Goal: Transaction & Acquisition: Purchase product/service

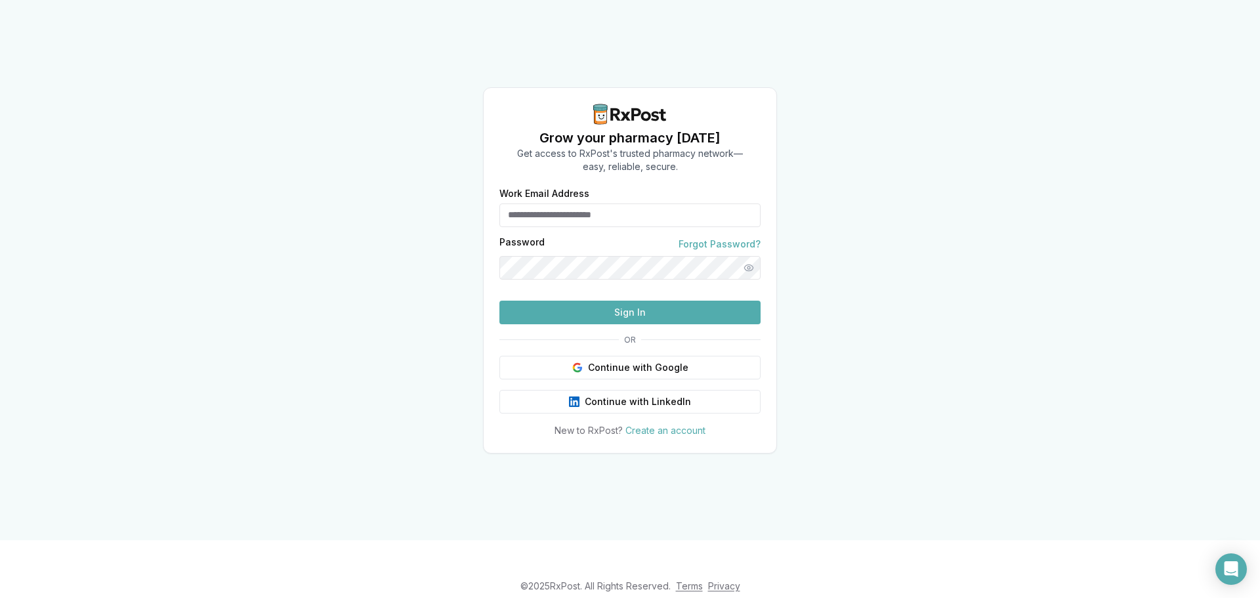
type input "**********"
click at [616, 324] on button "Sign In" at bounding box center [630, 313] width 261 height 24
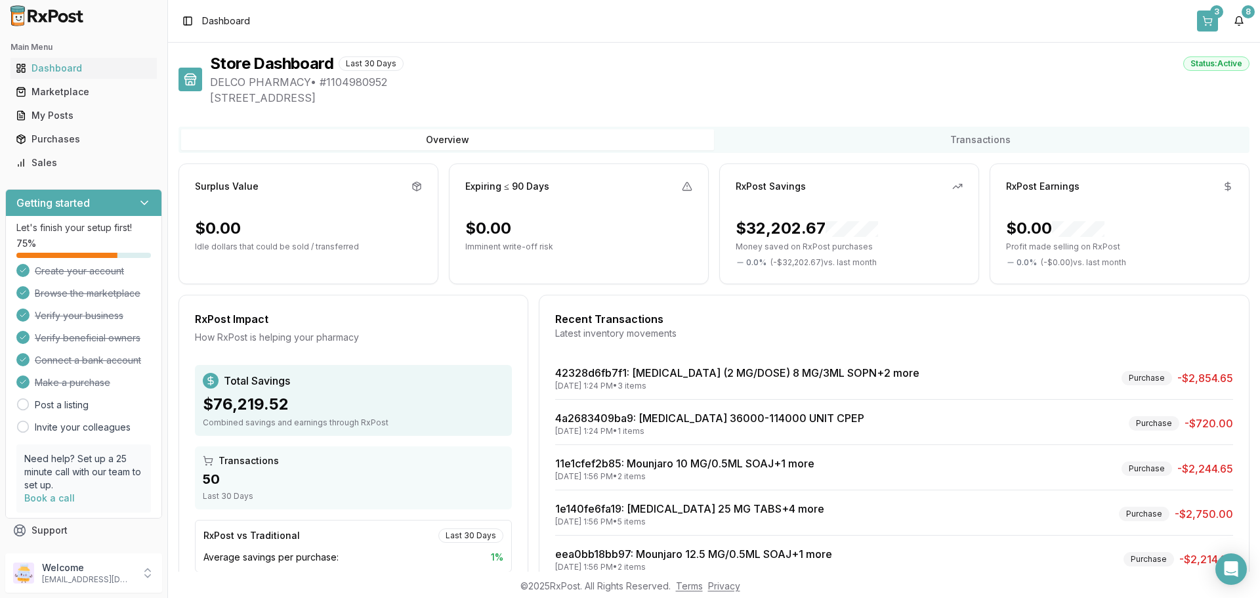
click at [1209, 14] on button "3" at bounding box center [1207, 21] width 21 height 21
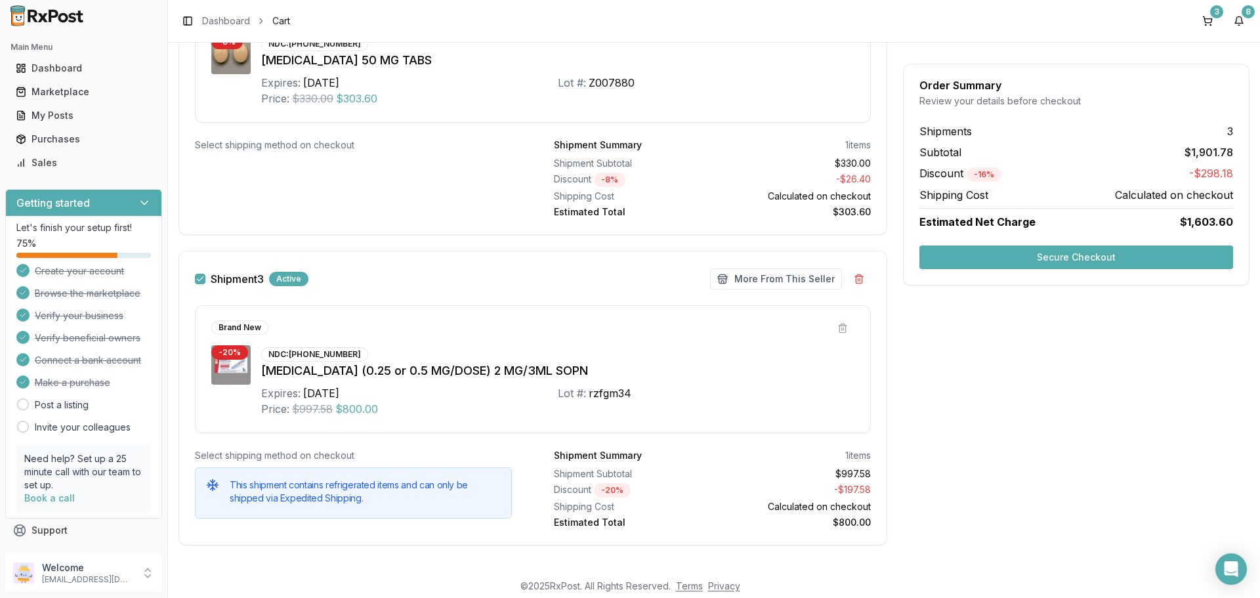
scroll to position [674, 0]
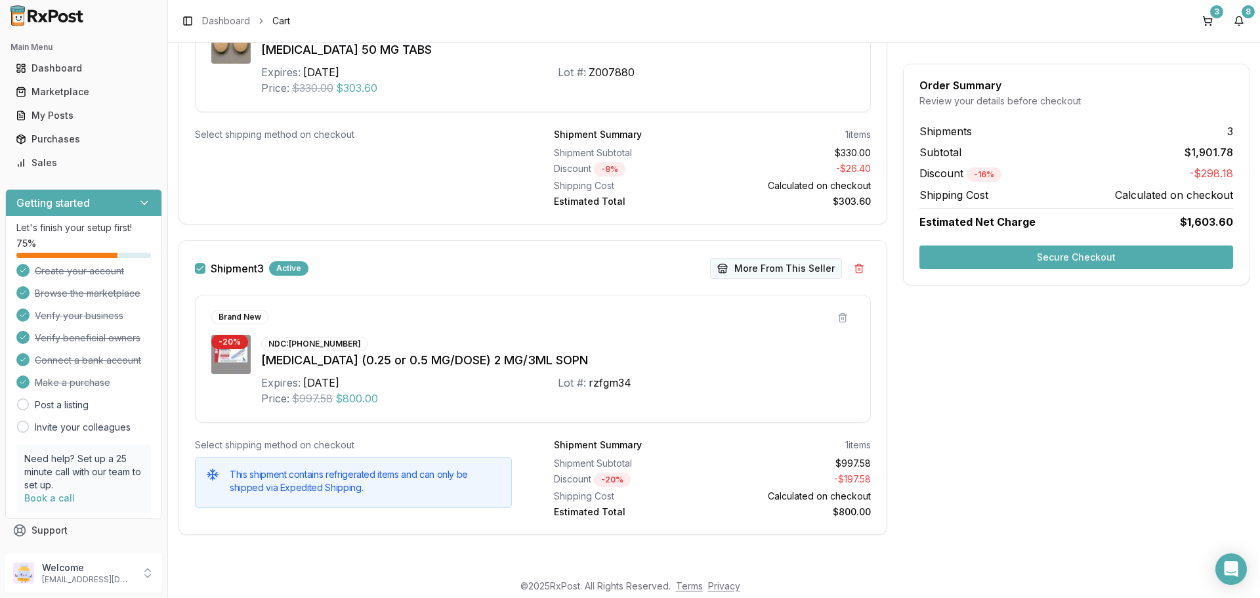
click at [749, 268] on button "More From This Seller" at bounding box center [776, 268] width 132 height 21
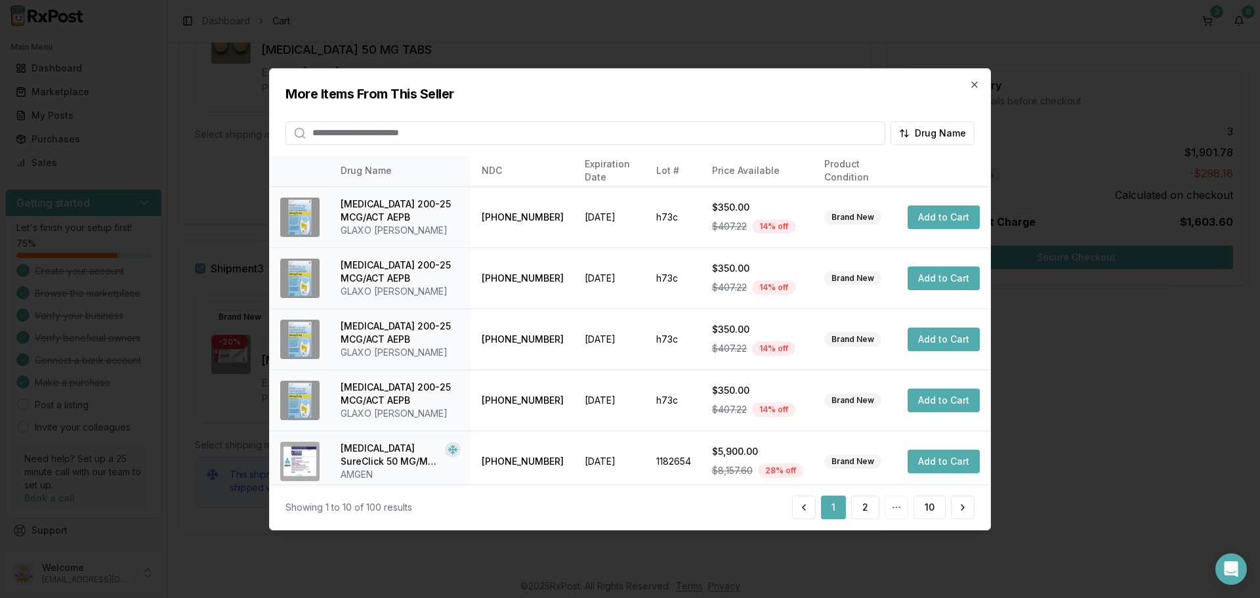
click at [435, 140] on input "search" at bounding box center [586, 133] width 600 height 24
click at [979, 80] on icon "button" at bounding box center [974, 84] width 11 height 11
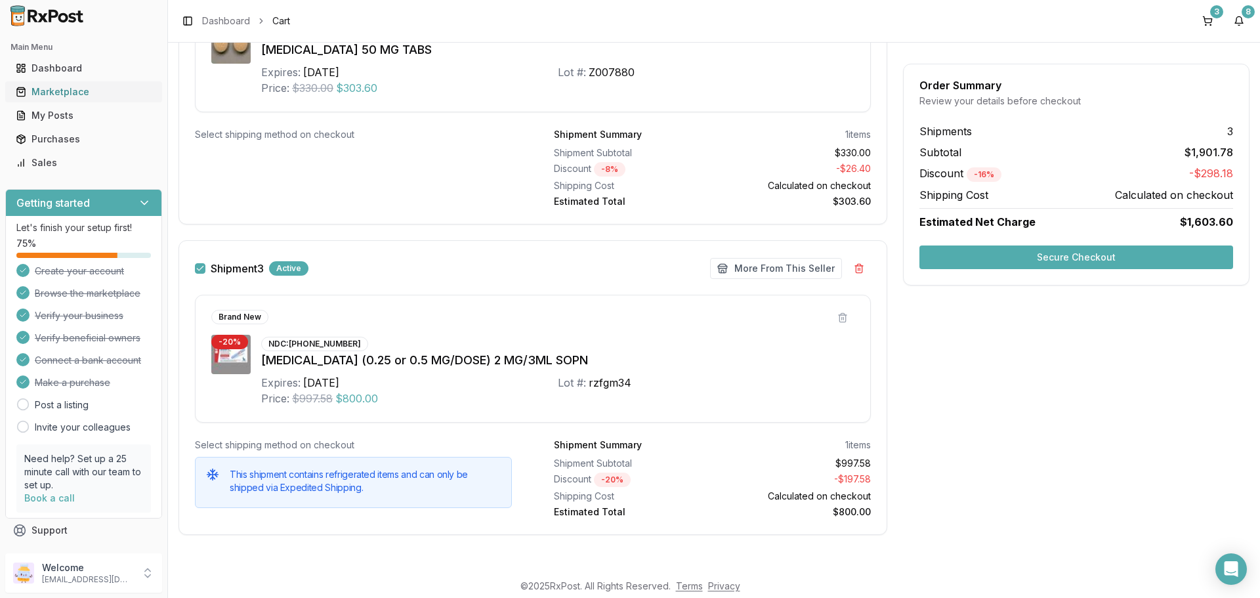
click at [65, 98] on div "Marketplace" at bounding box center [84, 91] width 136 height 13
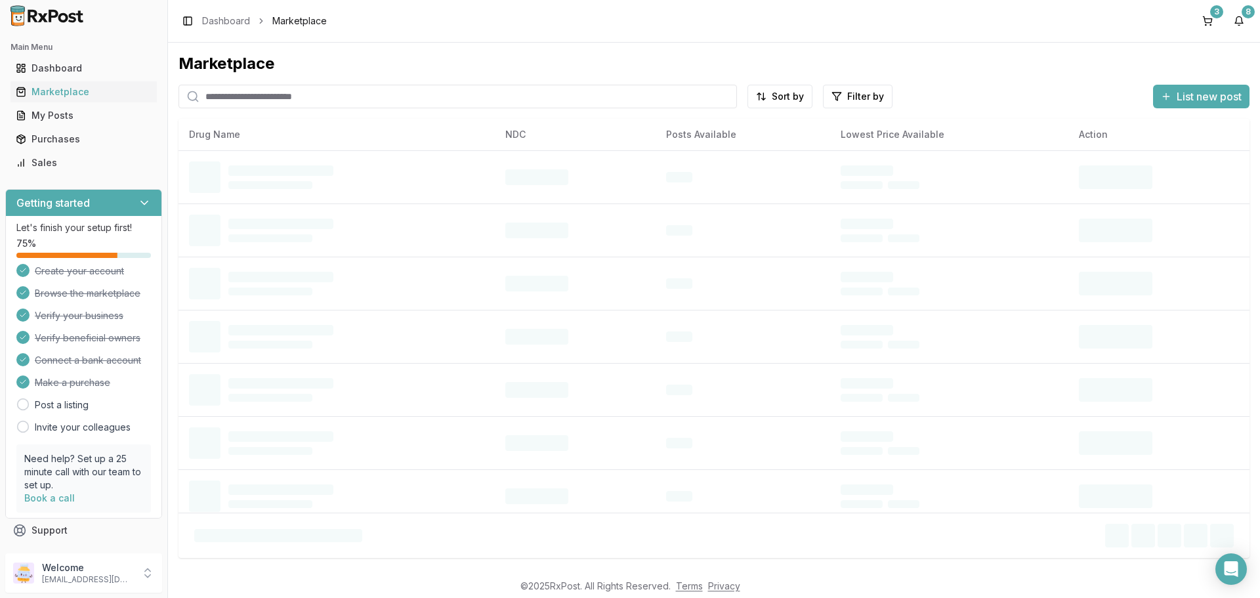
click at [244, 98] on input "search" at bounding box center [458, 97] width 559 height 24
type input "*******"
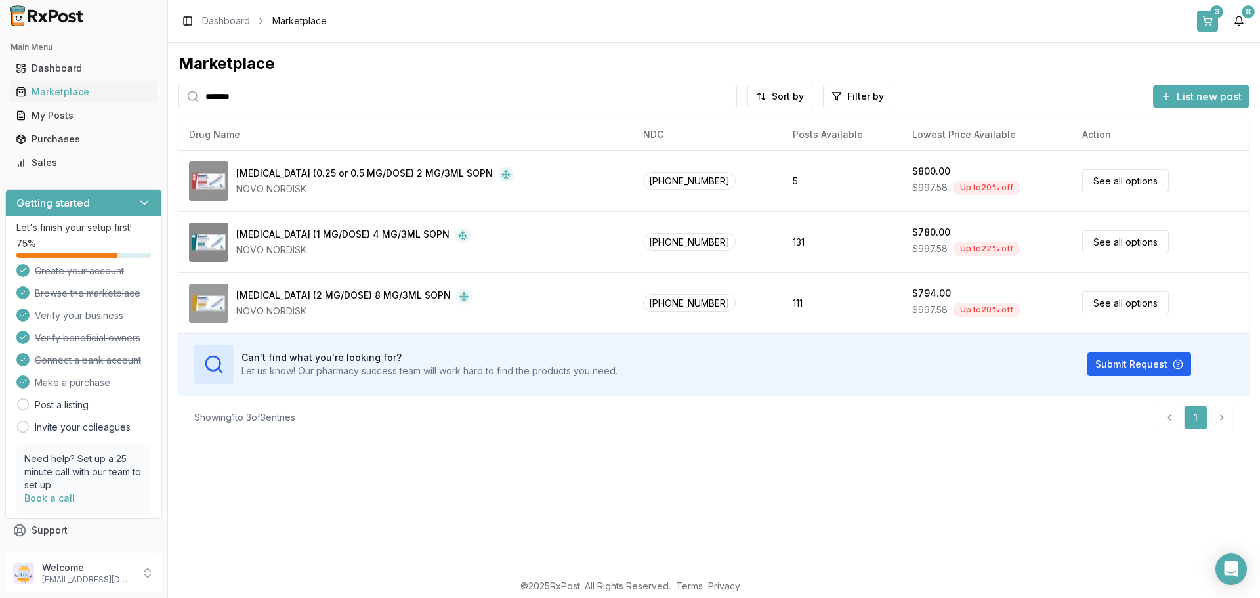
click at [1212, 25] on button "3" at bounding box center [1207, 21] width 21 height 21
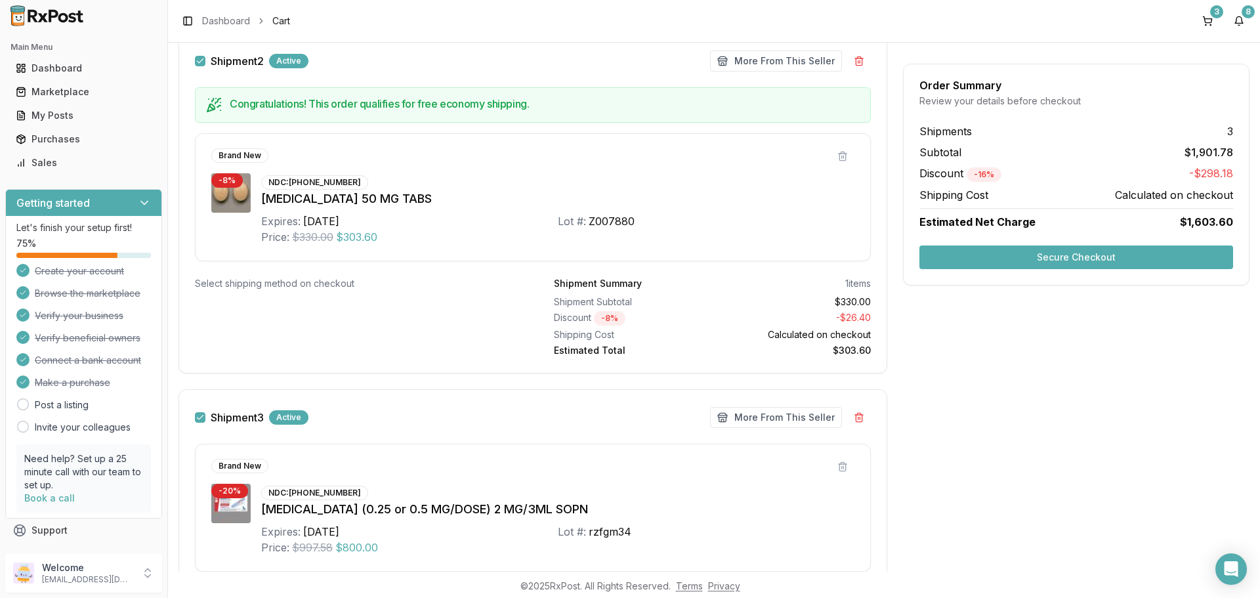
scroll to position [674, 0]
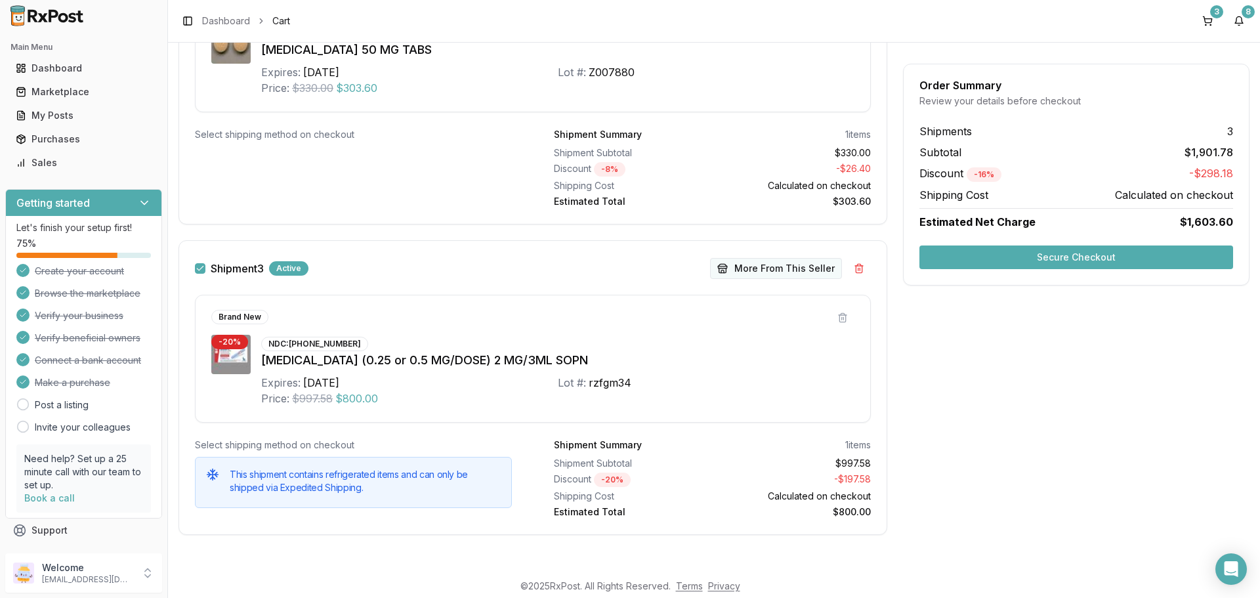
click at [738, 272] on button "More From This Seller" at bounding box center [776, 268] width 132 height 21
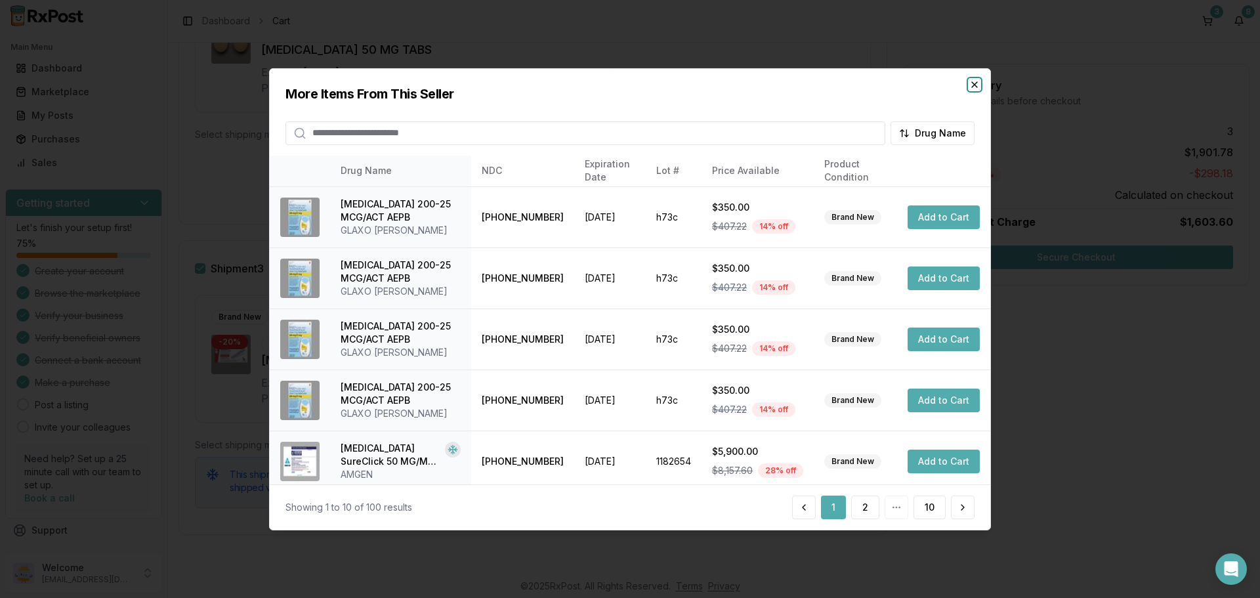
click at [978, 84] on icon "button" at bounding box center [974, 84] width 11 height 11
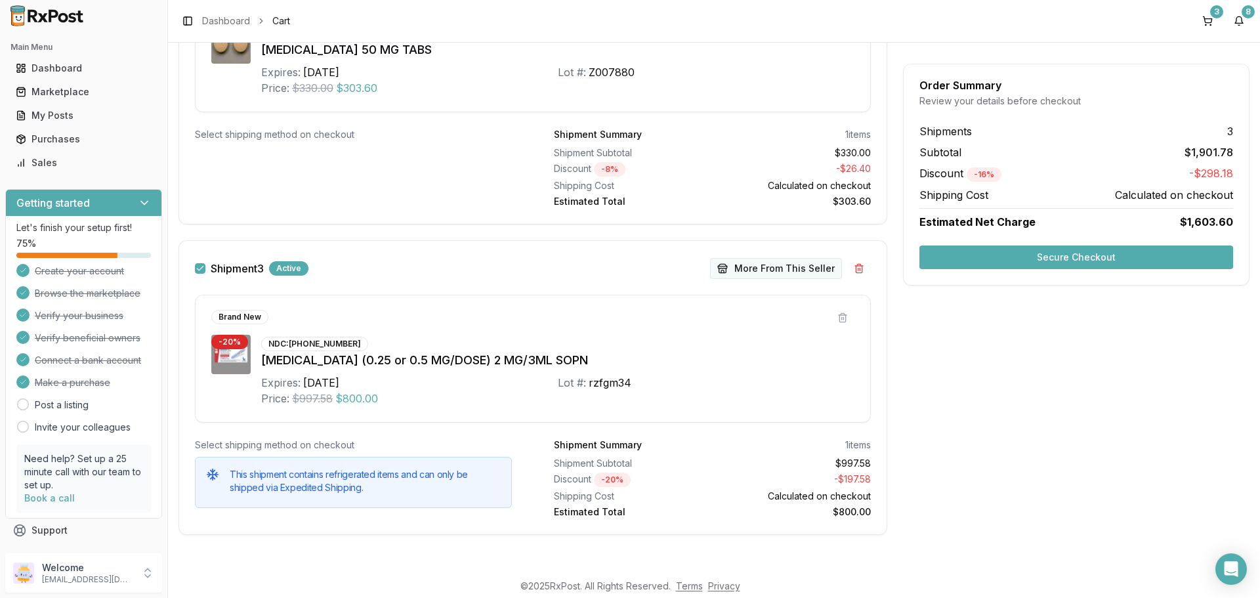
click at [778, 271] on button "More From This Seller" at bounding box center [776, 268] width 132 height 21
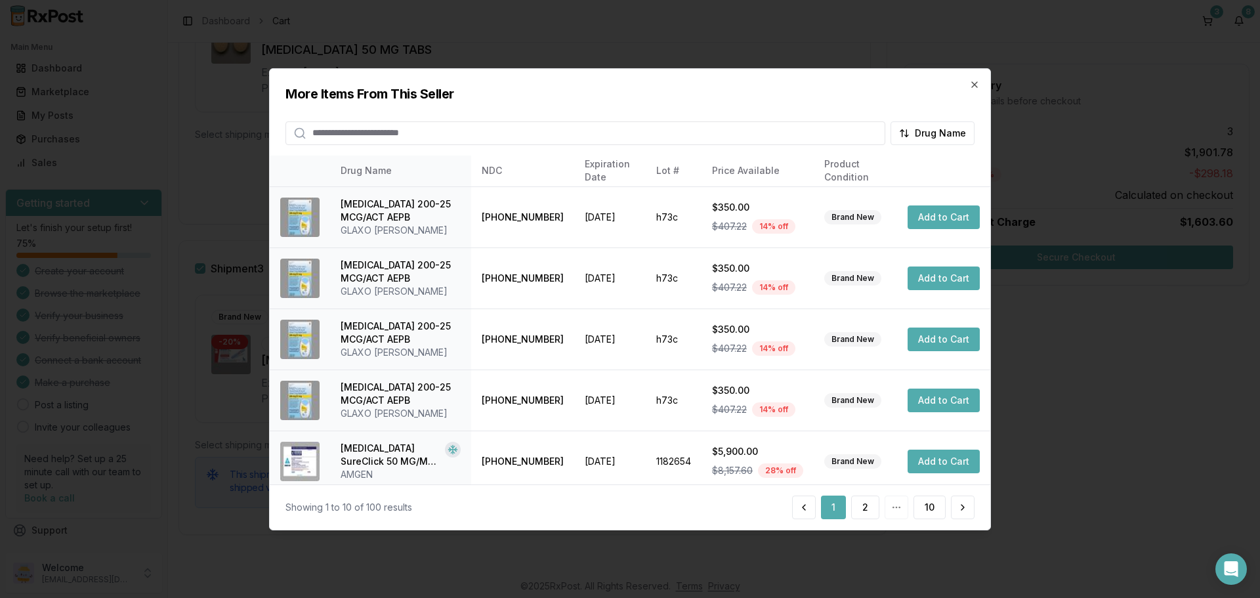
click at [459, 121] on input "search" at bounding box center [586, 133] width 600 height 24
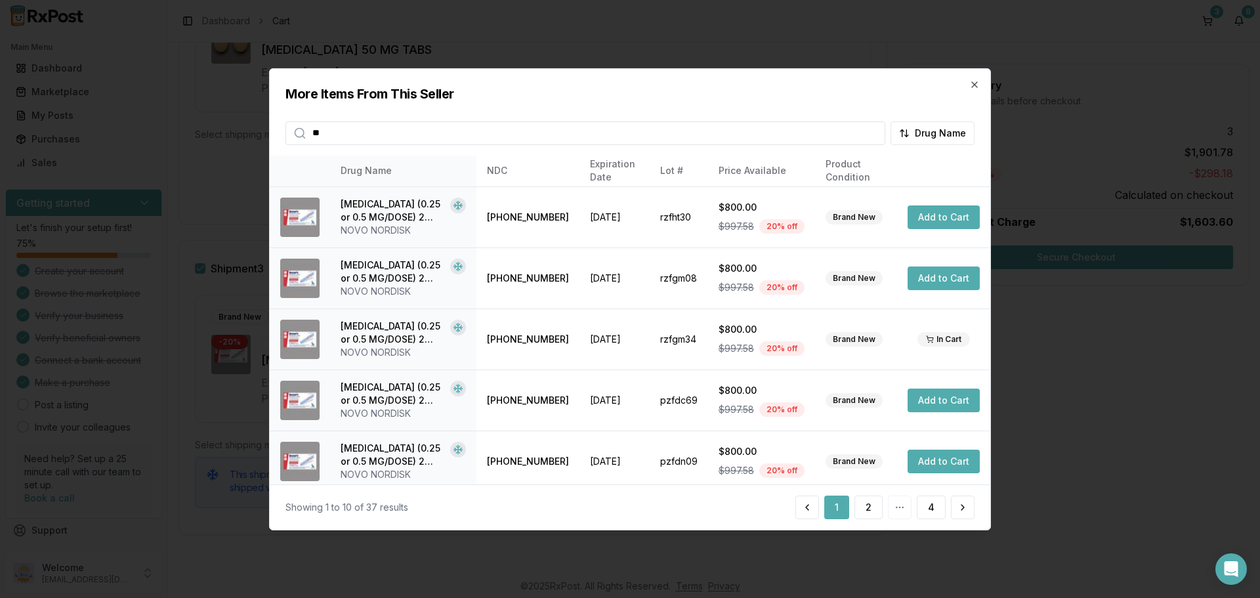
type input "*****"
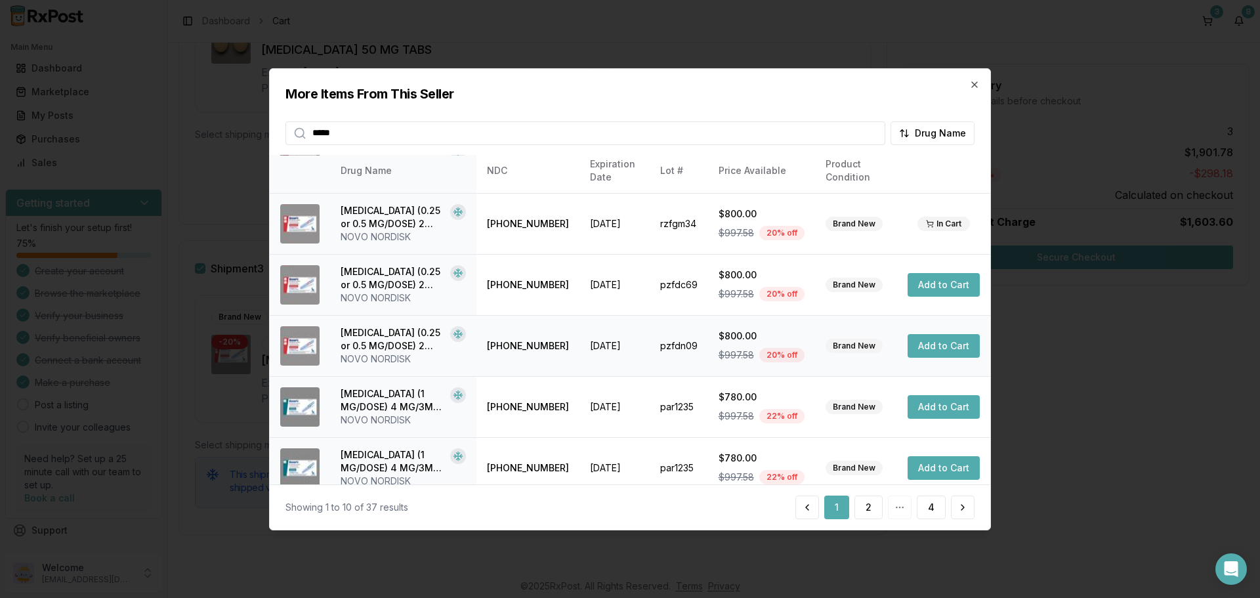
scroll to position [181, 0]
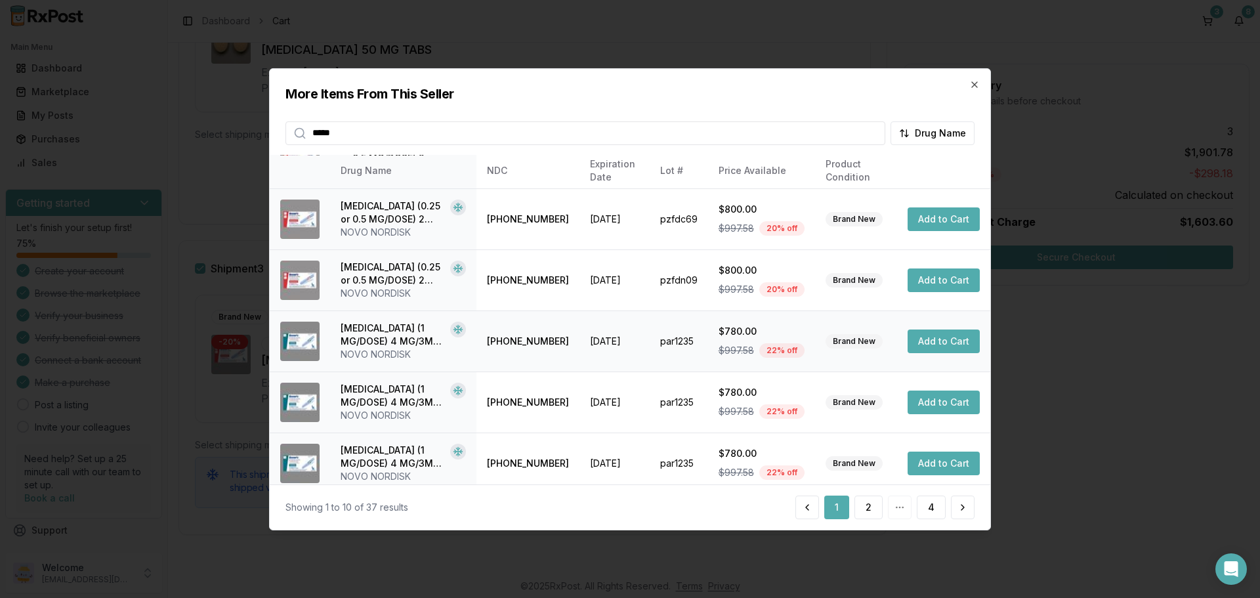
click at [925, 345] on button "Add to Cart" at bounding box center [944, 342] width 72 height 24
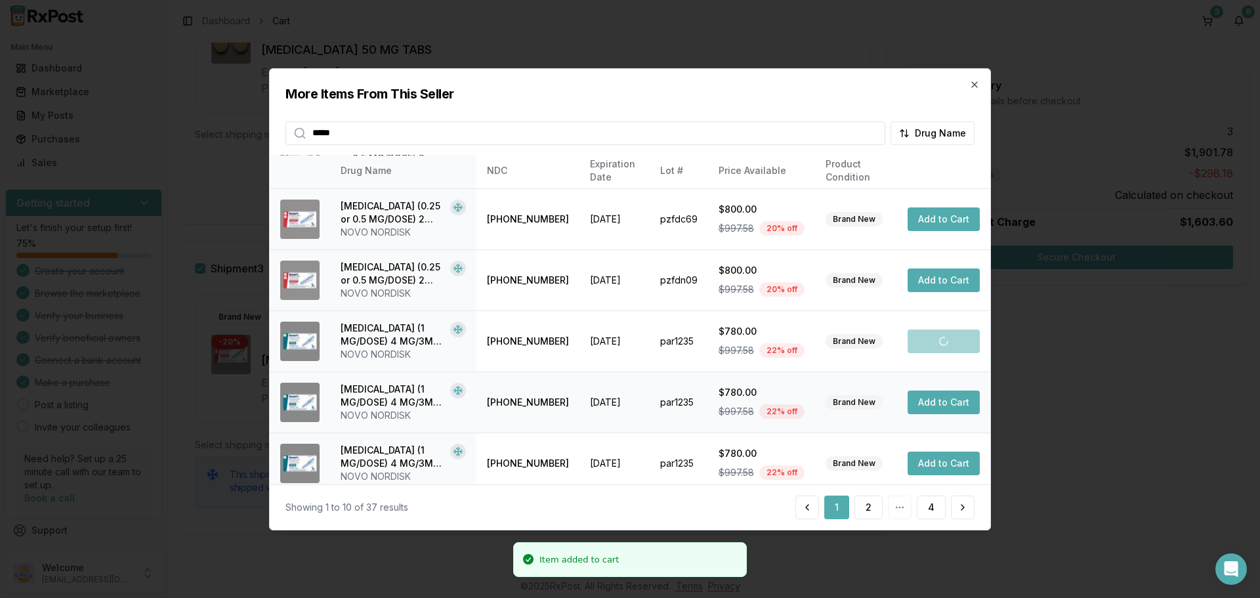
click at [922, 404] on button "Add to Cart" at bounding box center [944, 403] width 72 height 24
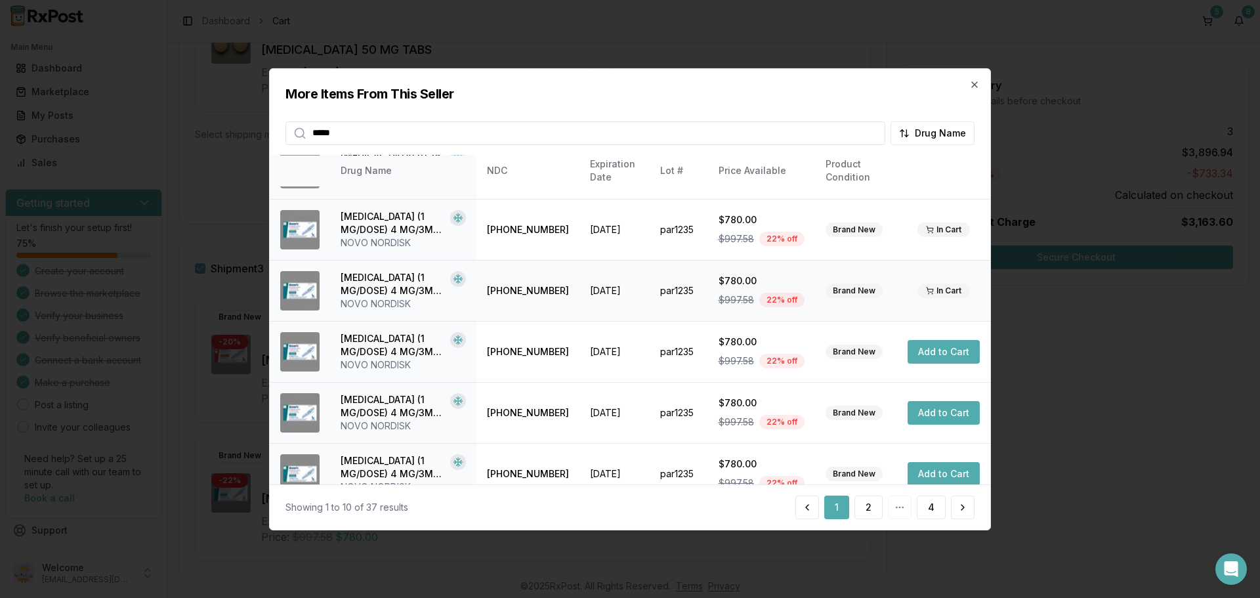
scroll to position [312, 0]
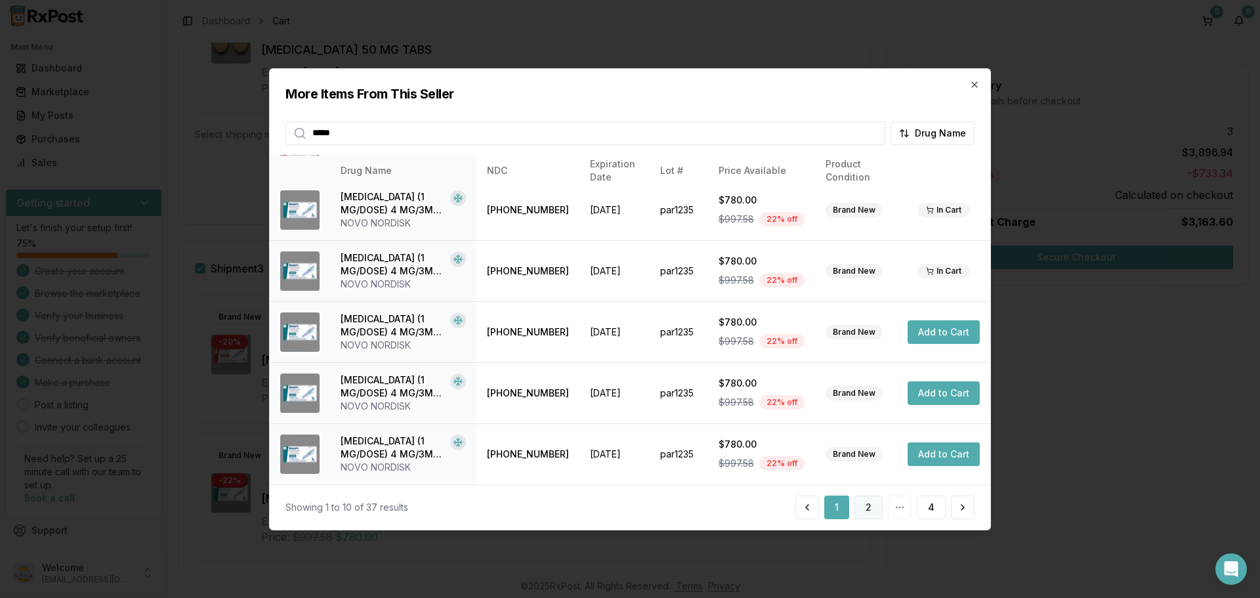
click at [870, 508] on button "2" at bounding box center [869, 508] width 28 height 24
click at [901, 511] on button "3" at bounding box center [898, 508] width 28 height 24
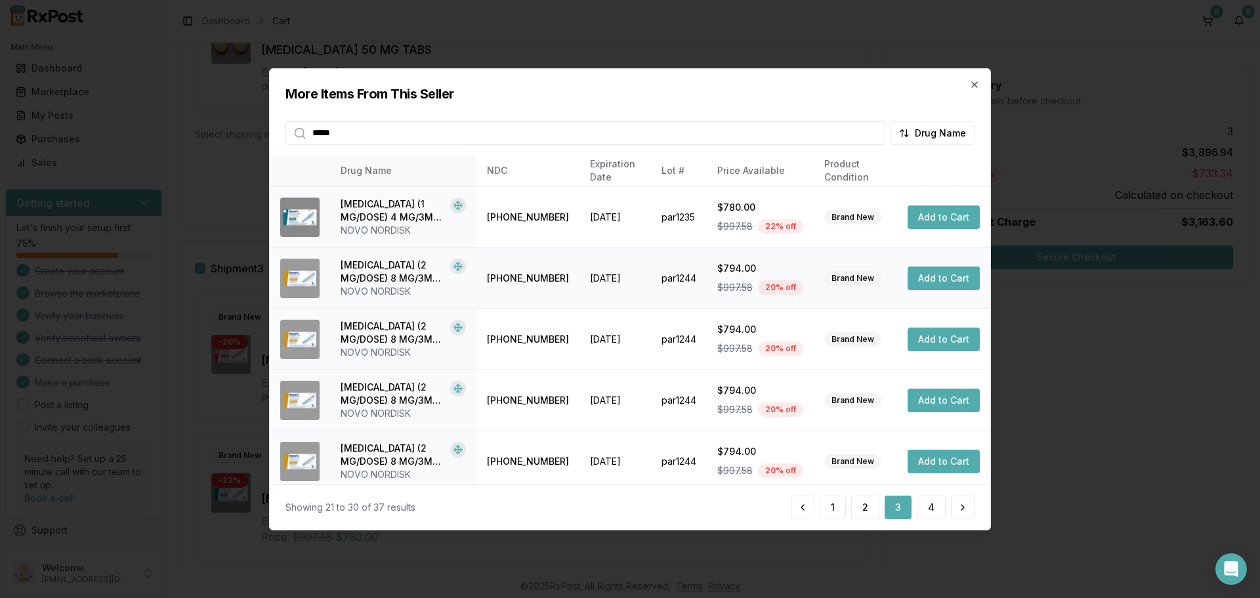
click at [947, 278] on button "Add to Cart" at bounding box center [944, 278] width 72 height 24
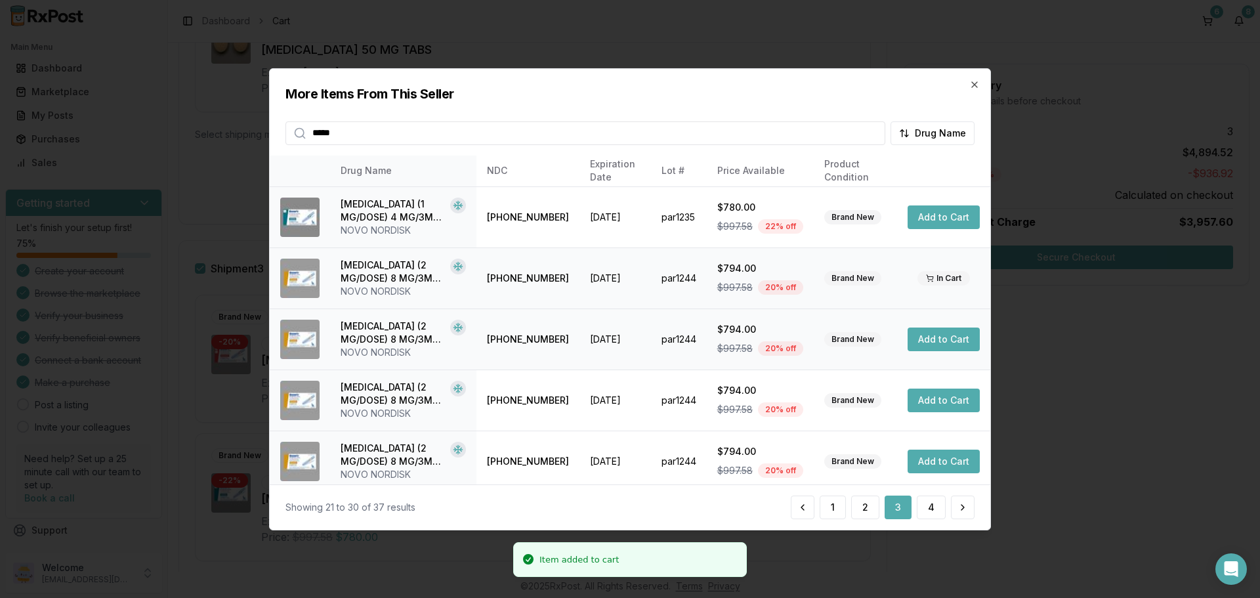
click at [930, 339] on button "Add to Cart" at bounding box center [944, 340] width 72 height 24
click at [975, 85] on icon "button" at bounding box center [974, 83] width 5 height 5
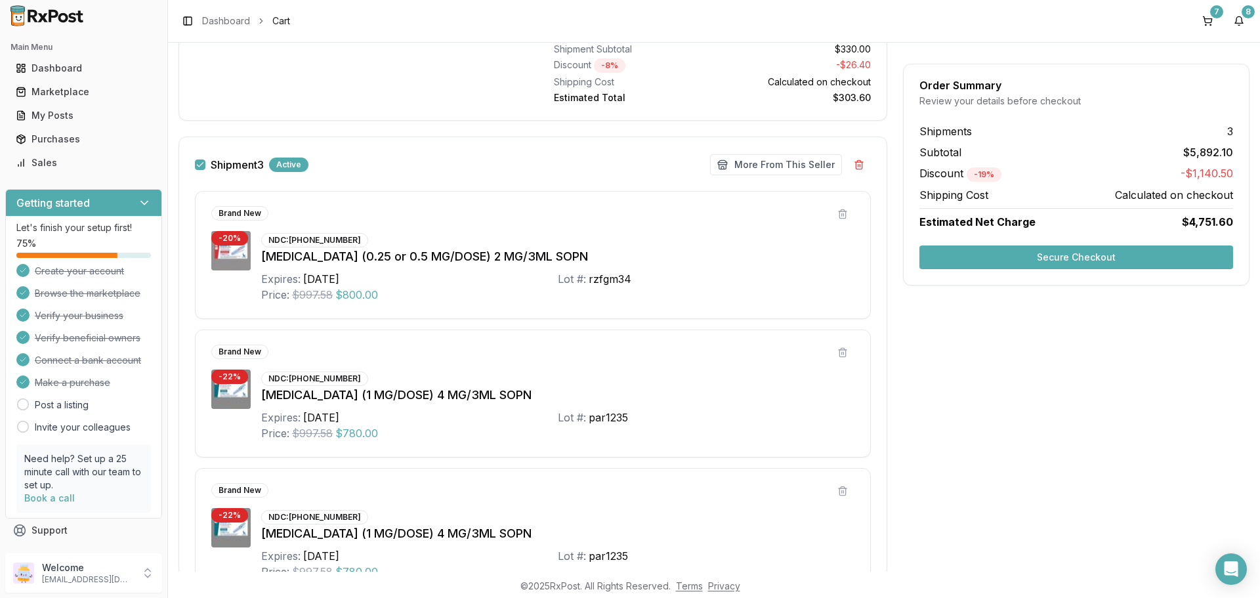
scroll to position [769, 0]
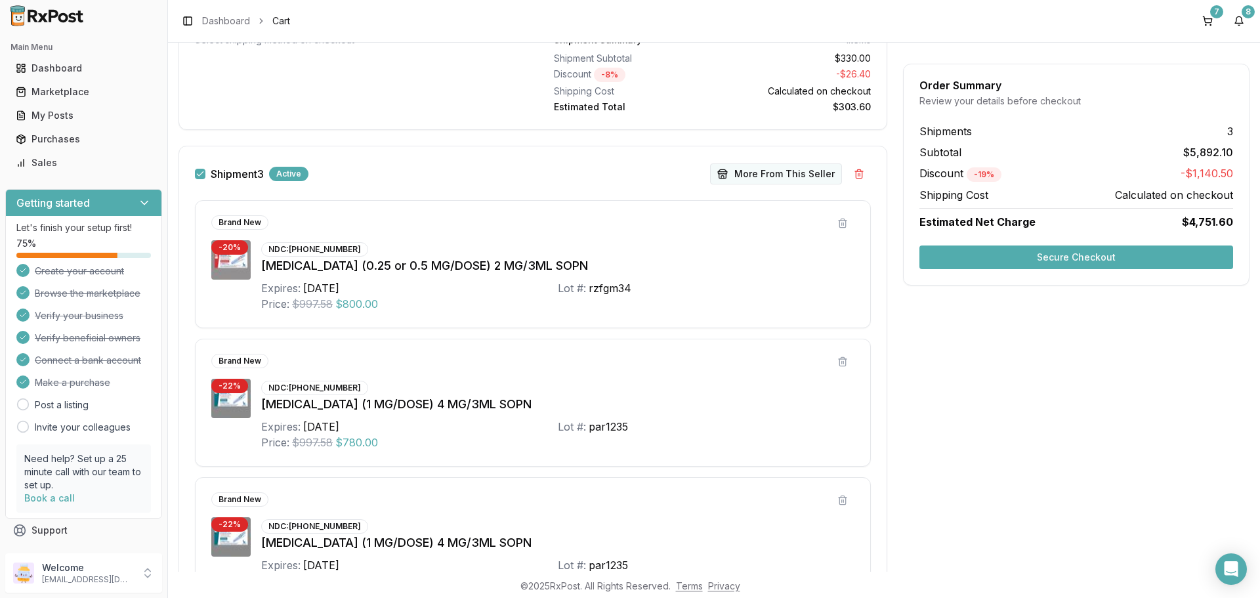
click at [756, 175] on button "More From This Seller" at bounding box center [776, 173] width 132 height 21
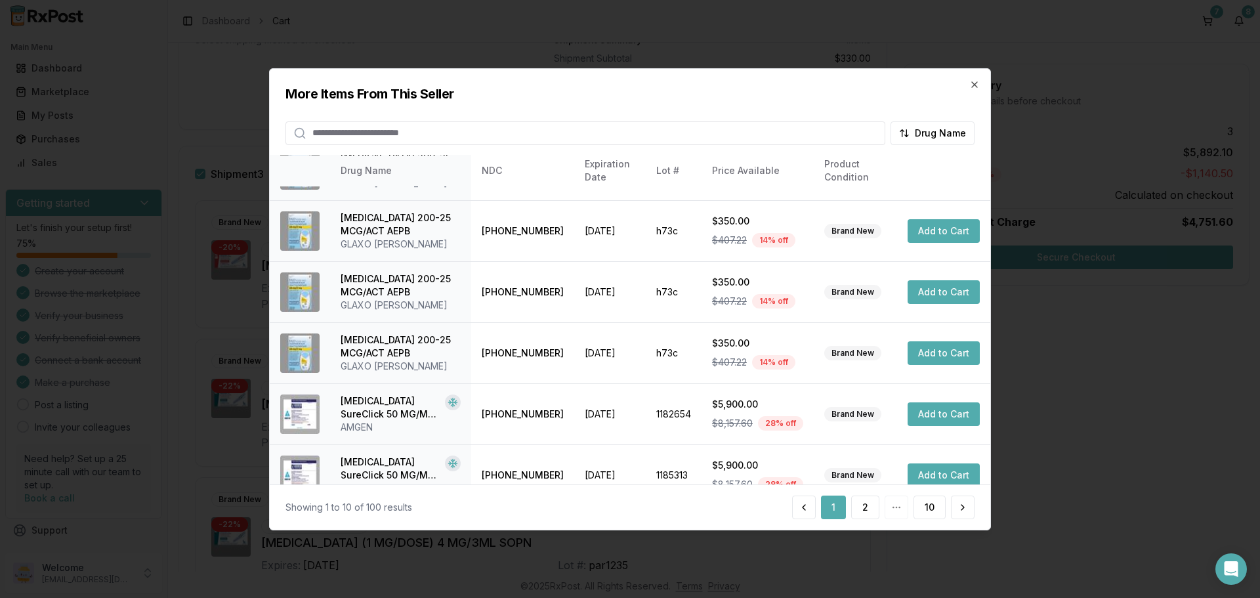
scroll to position [66, 0]
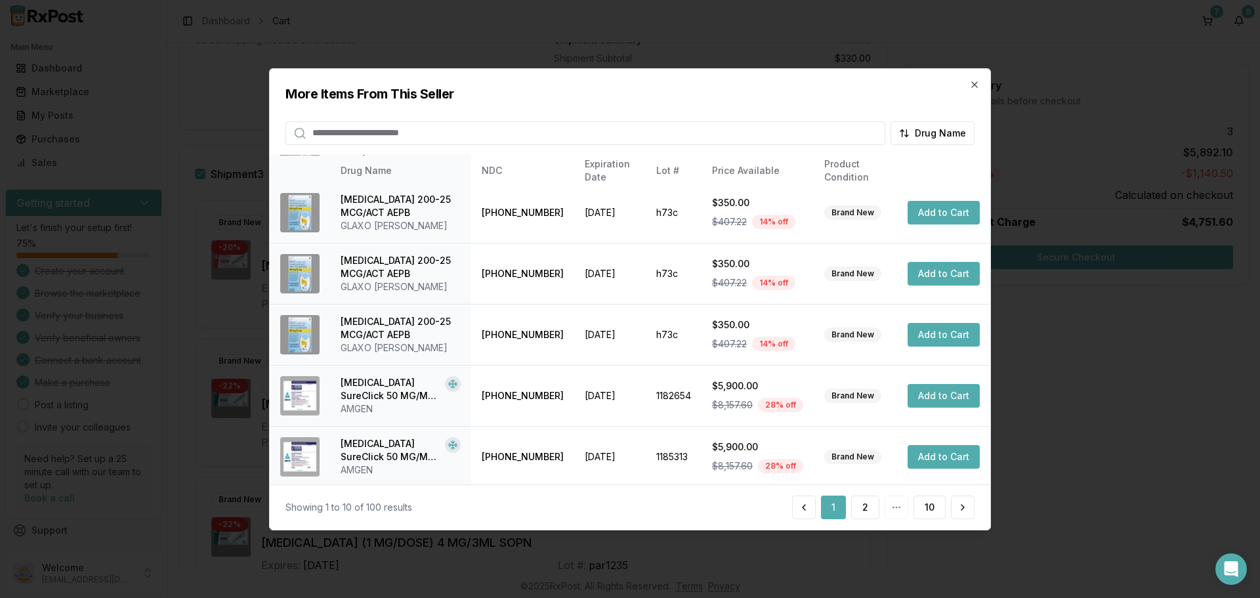
click at [440, 136] on input "search" at bounding box center [586, 133] width 600 height 24
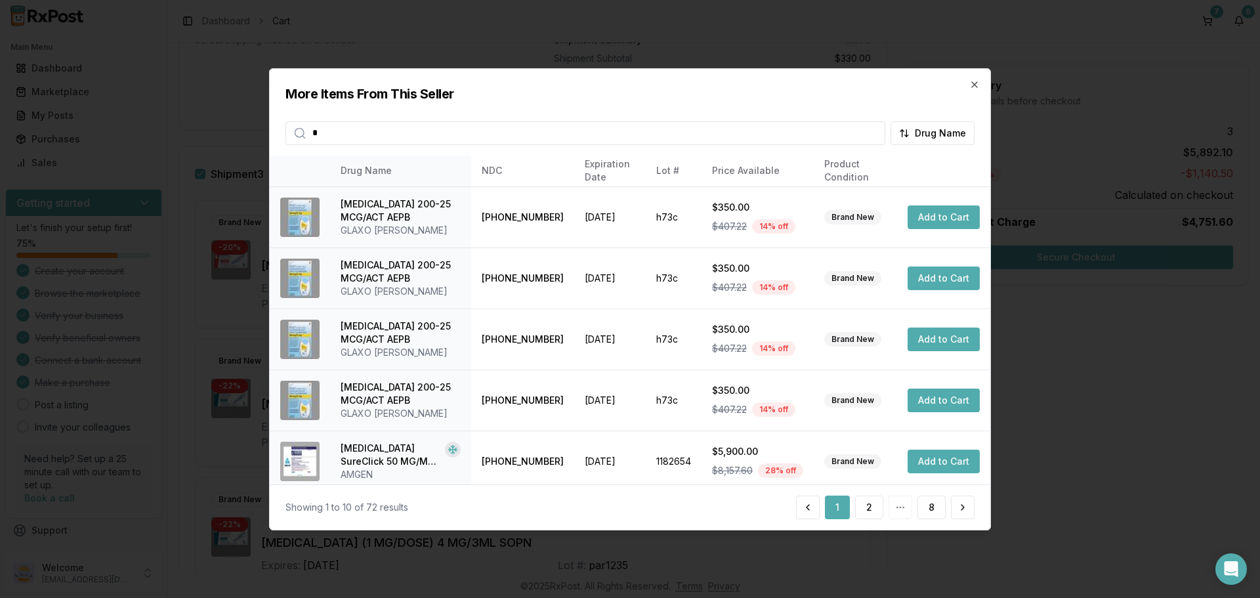
type input "*****"
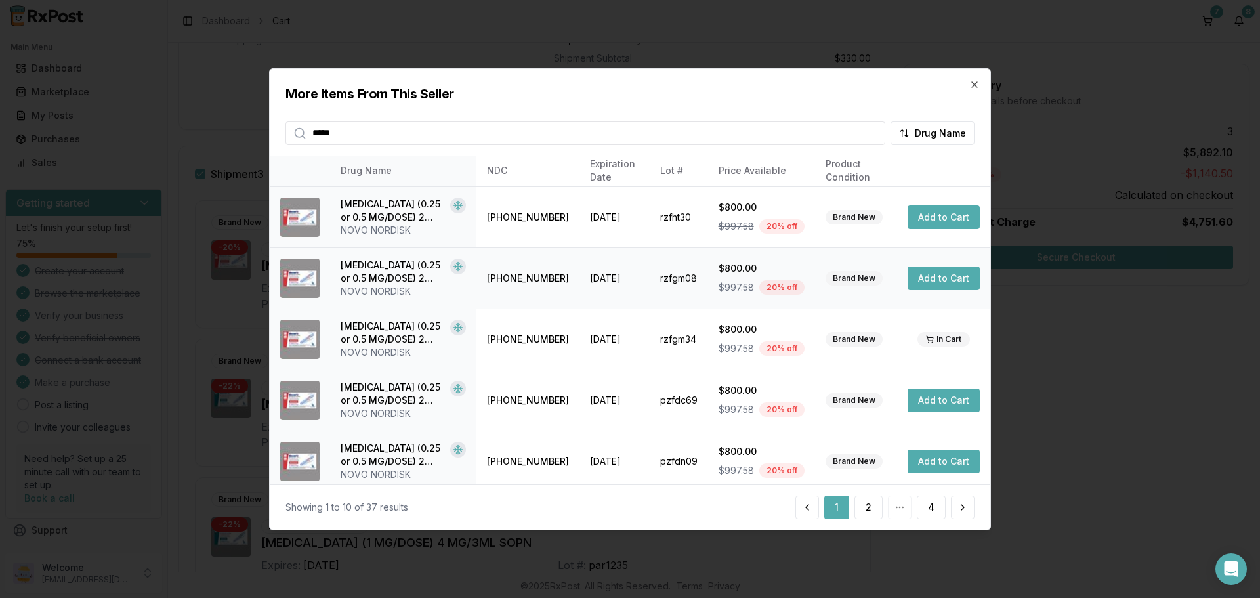
click at [926, 280] on button "Add to Cart" at bounding box center [944, 278] width 72 height 24
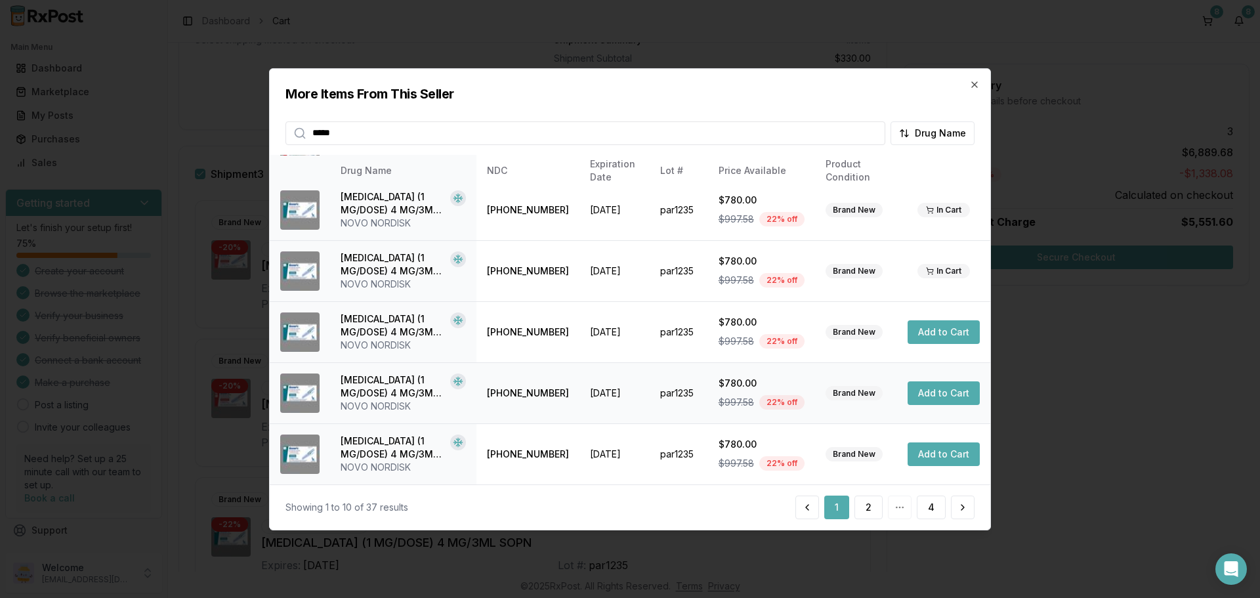
scroll to position [50, 0]
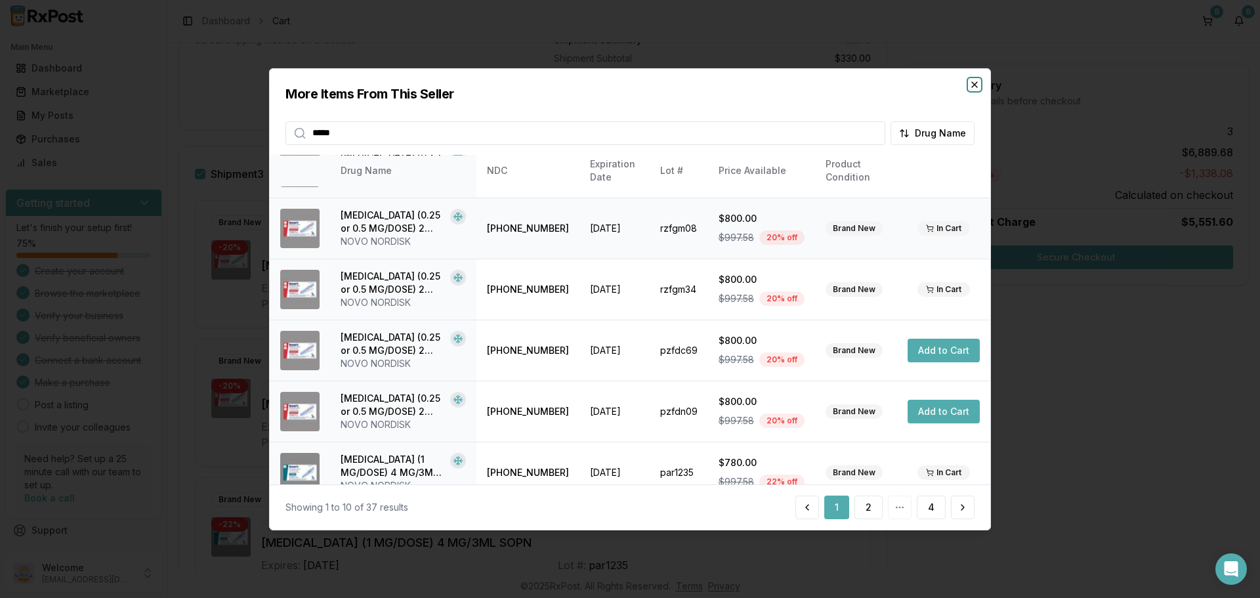
click at [976, 83] on icon "button" at bounding box center [974, 83] width 5 height 5
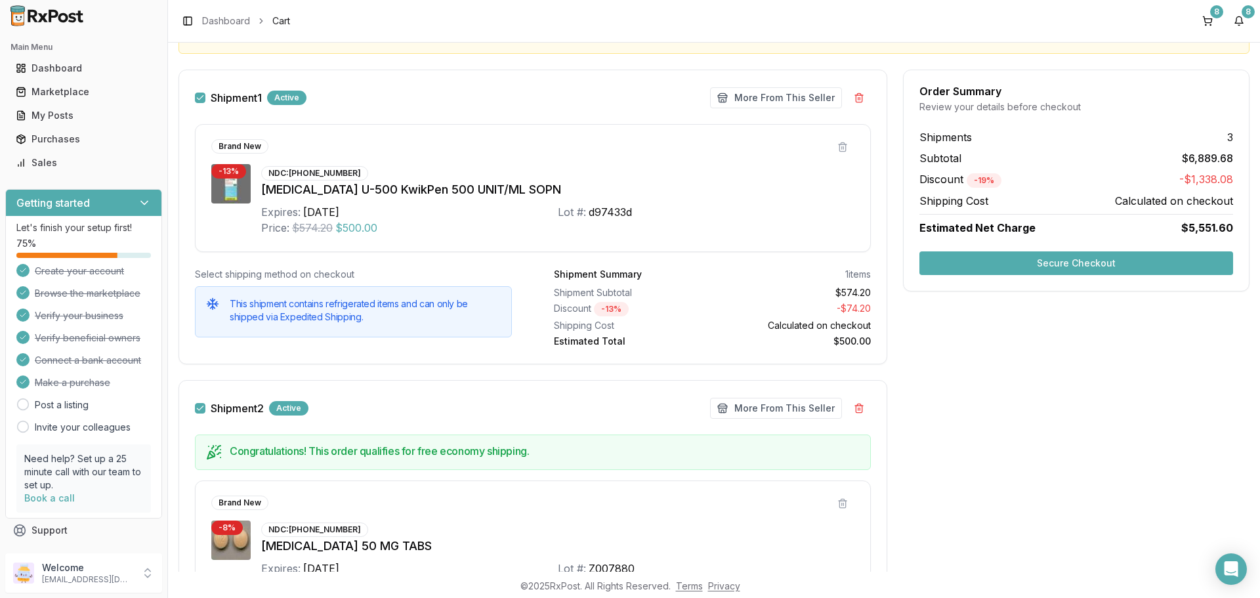
scroll to position [47, 0]
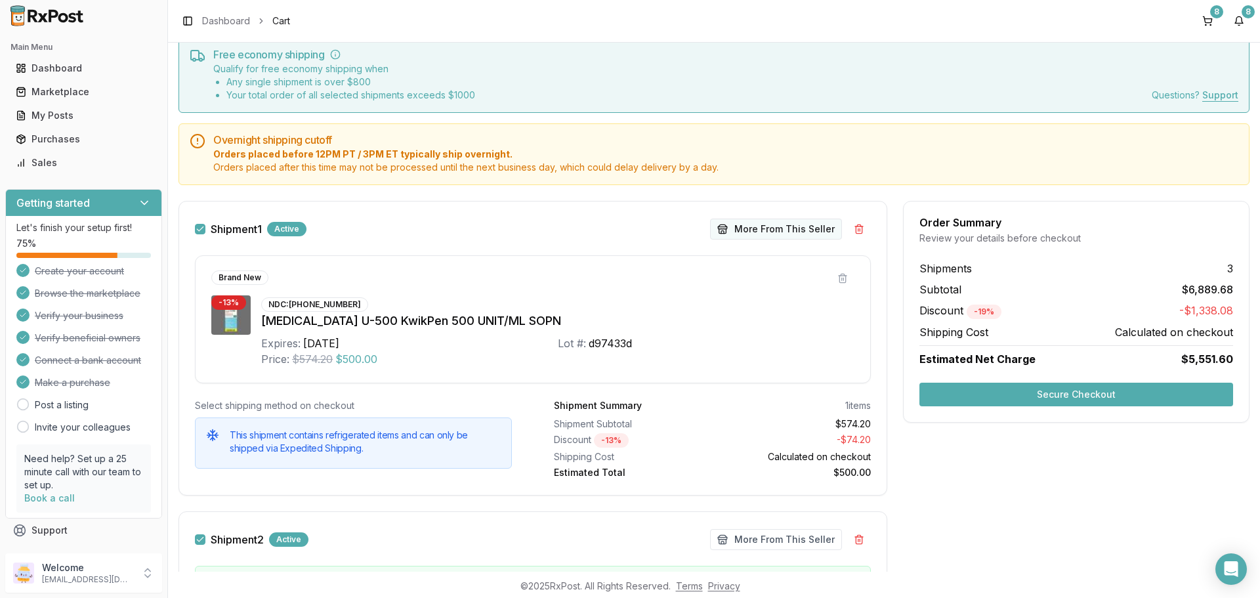
click at [745, 224] on button "More From This Seller" at bounding box center [776, 229] width 132 height 21
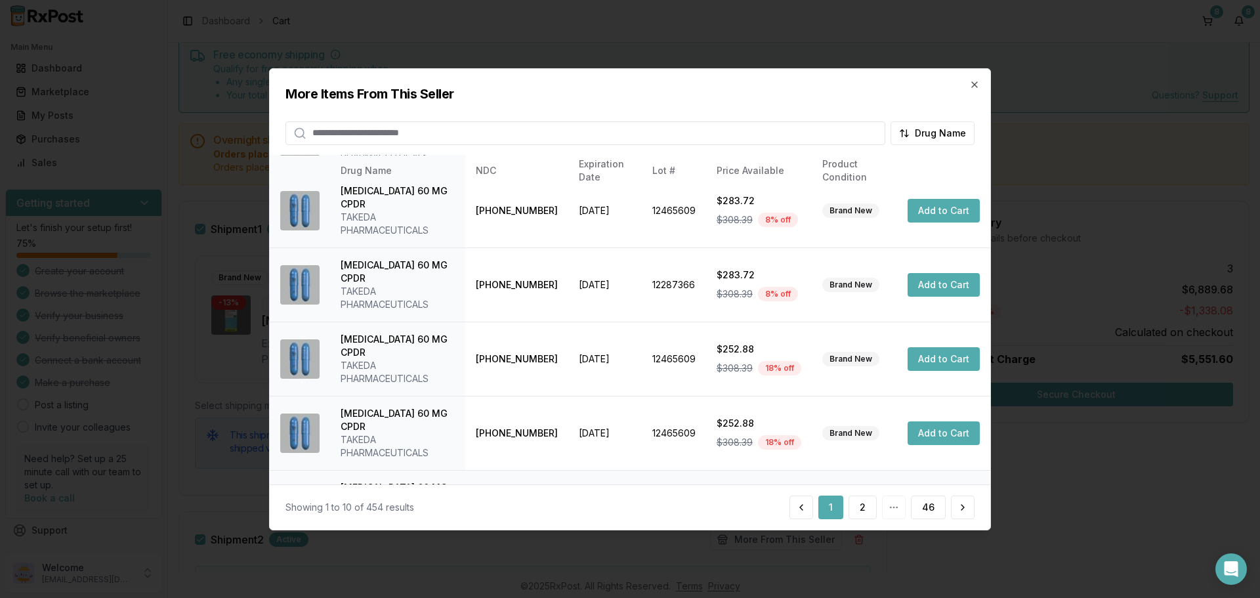
scroll to position [312, 0]
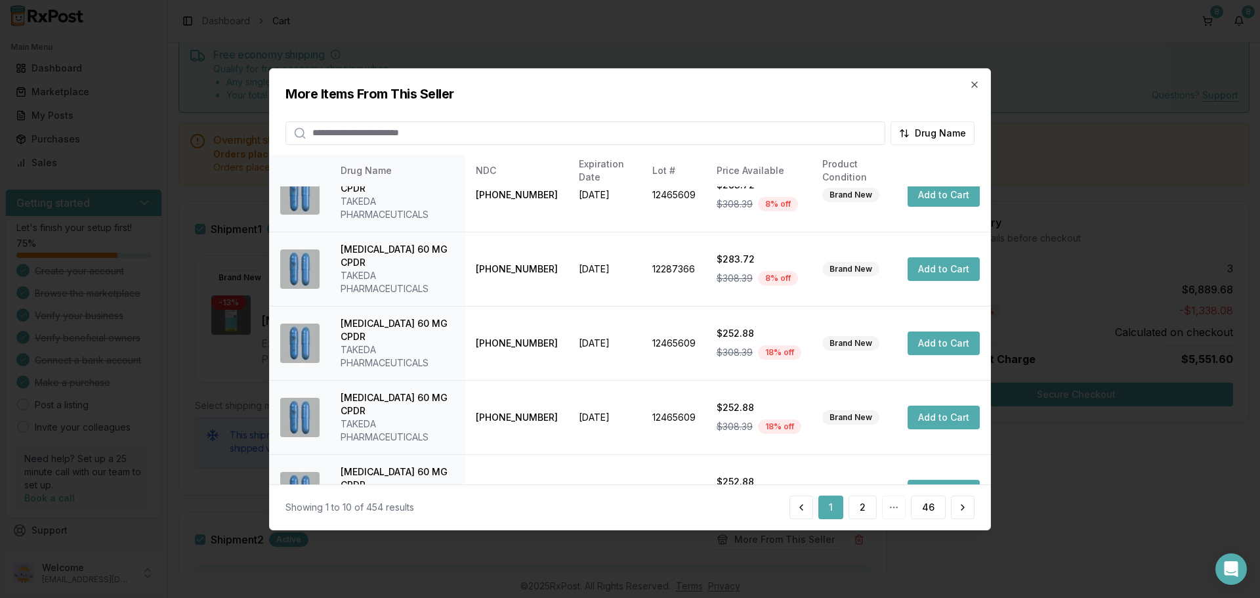
click at [370, 126] on input "search" at bounding box center [586, 133] width 600 height 24
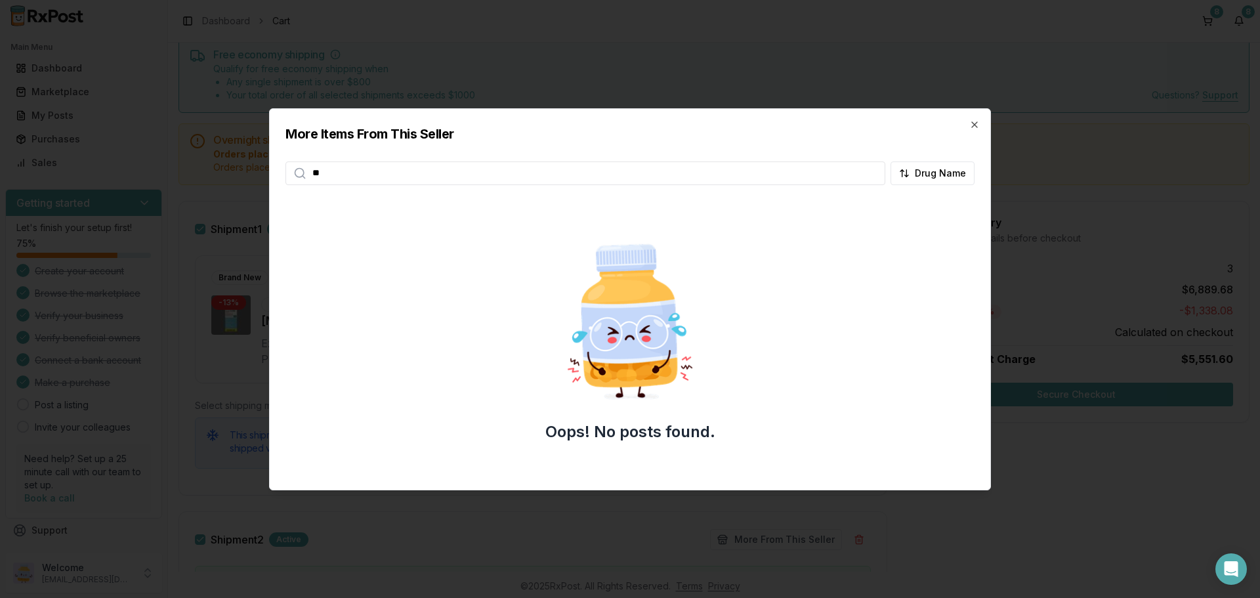
type input "*"
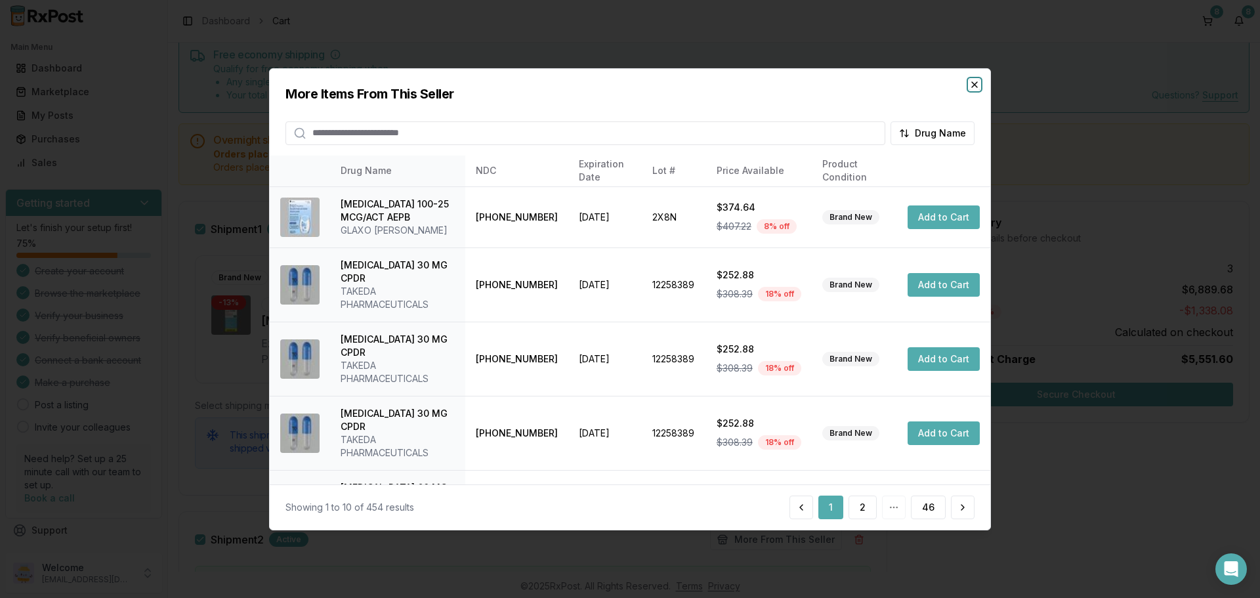
click at [979, 87] on icon "button" at bounding box center [974, 84] width 11 height 11
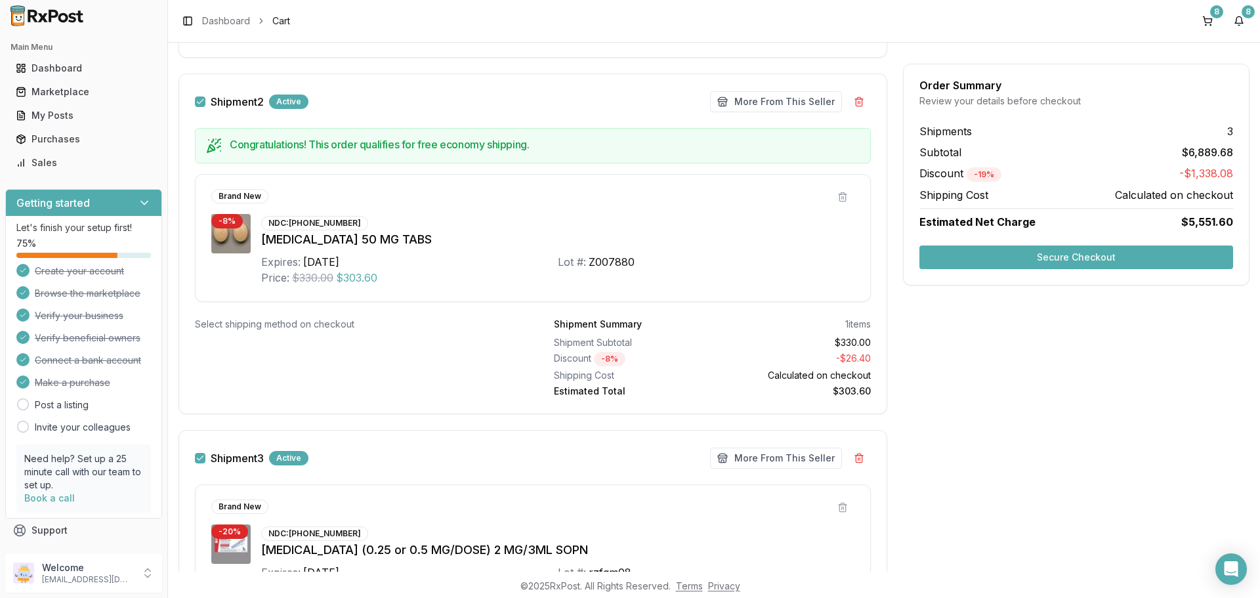
scroll to position [506, 0]
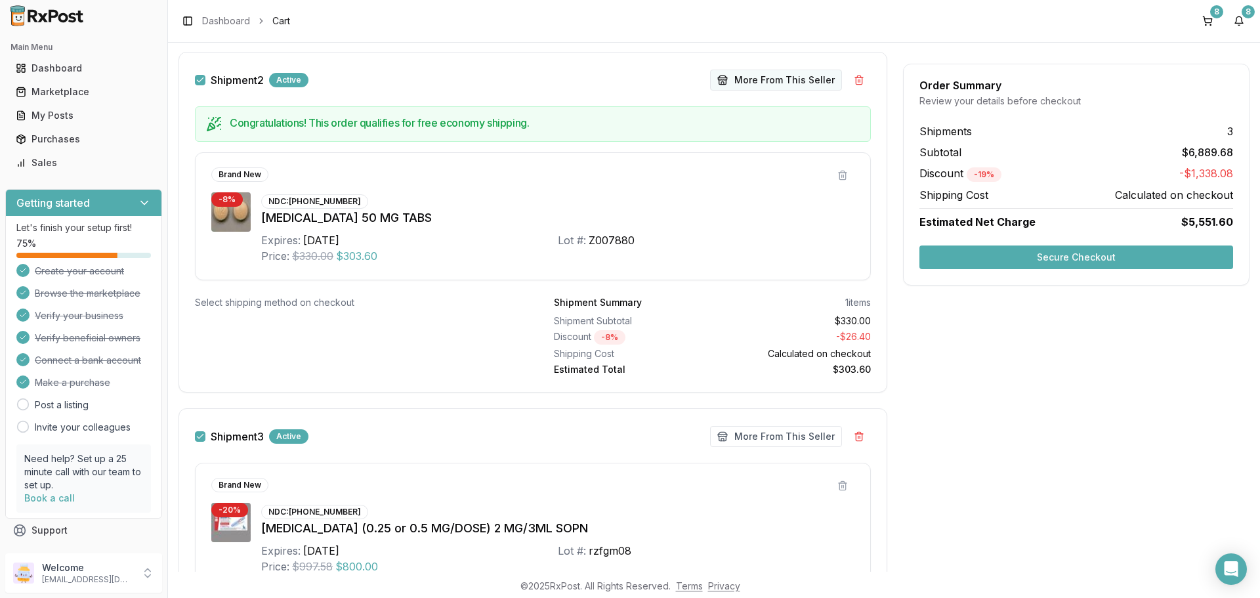
click at [759, 74] on button "More From This Seller" at bounding box center [776, 80] width 132 height 21
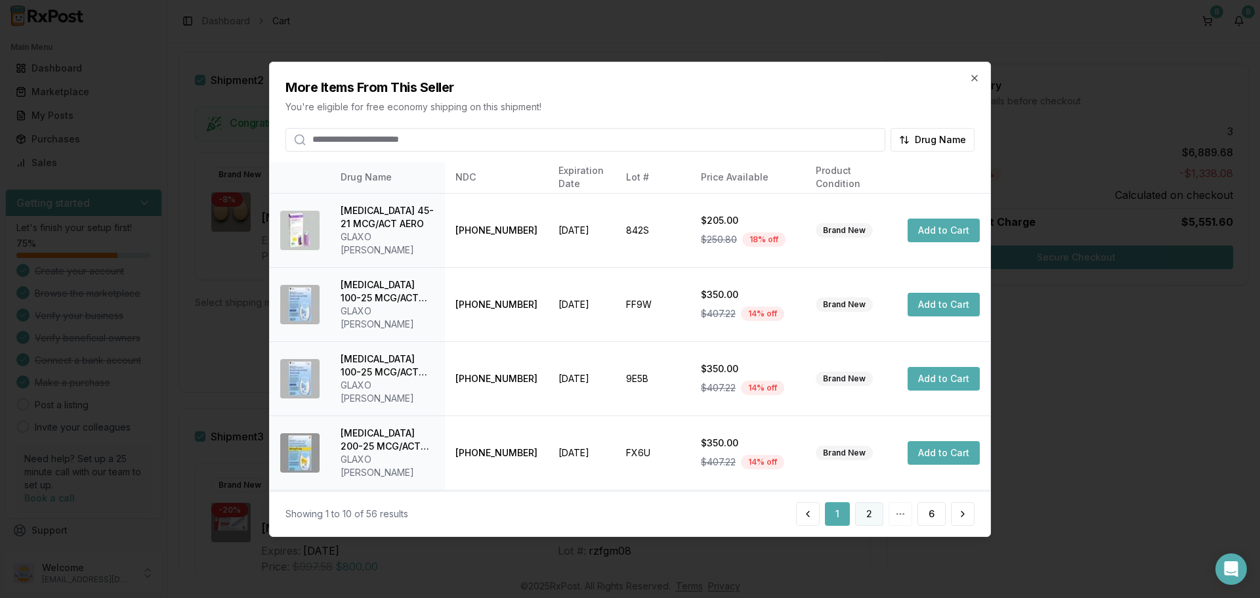
click at [872, 513] on button "2" at bounding box center [869, 514] width 28 height 24
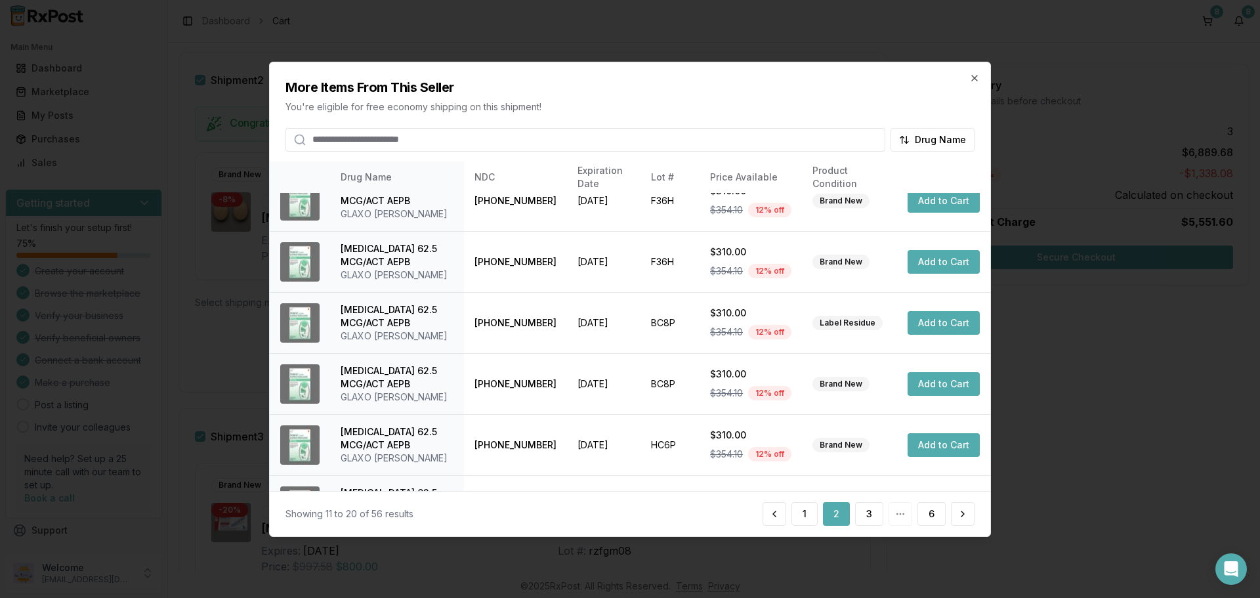
scroll to position [312, 0]
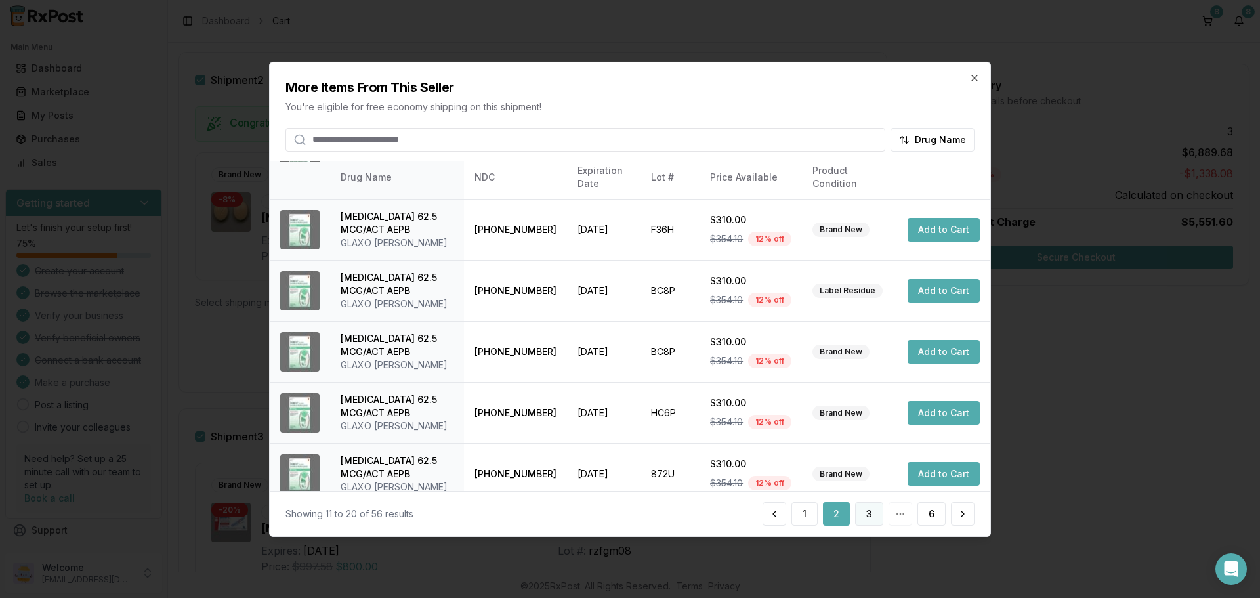
click at [868, 517] on button "3" at bounding box center [869, 514] width 28 height 24
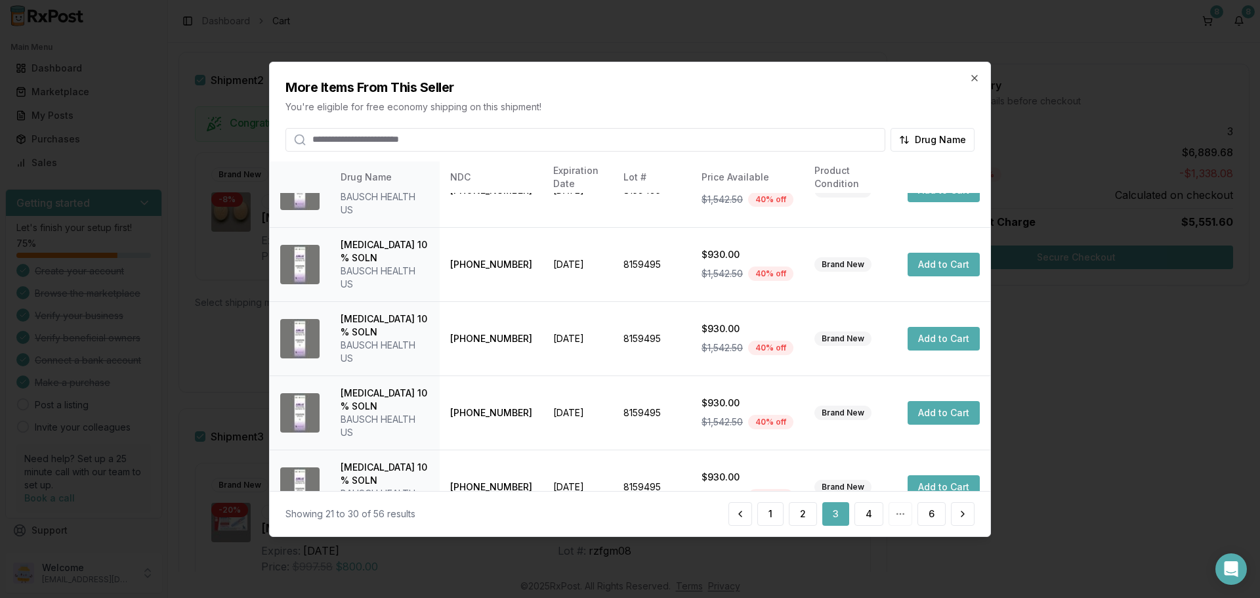
scroll to position [339, 0]
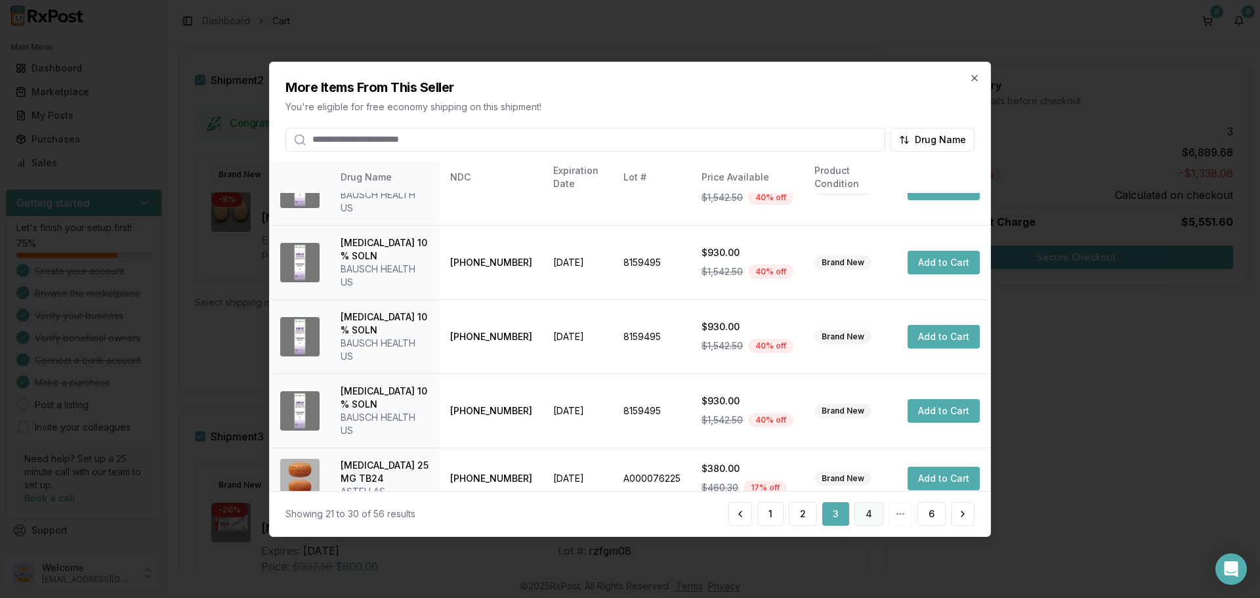
click at [864, 517] on button "4" at bounding box center [869, 514] width 29 height 24
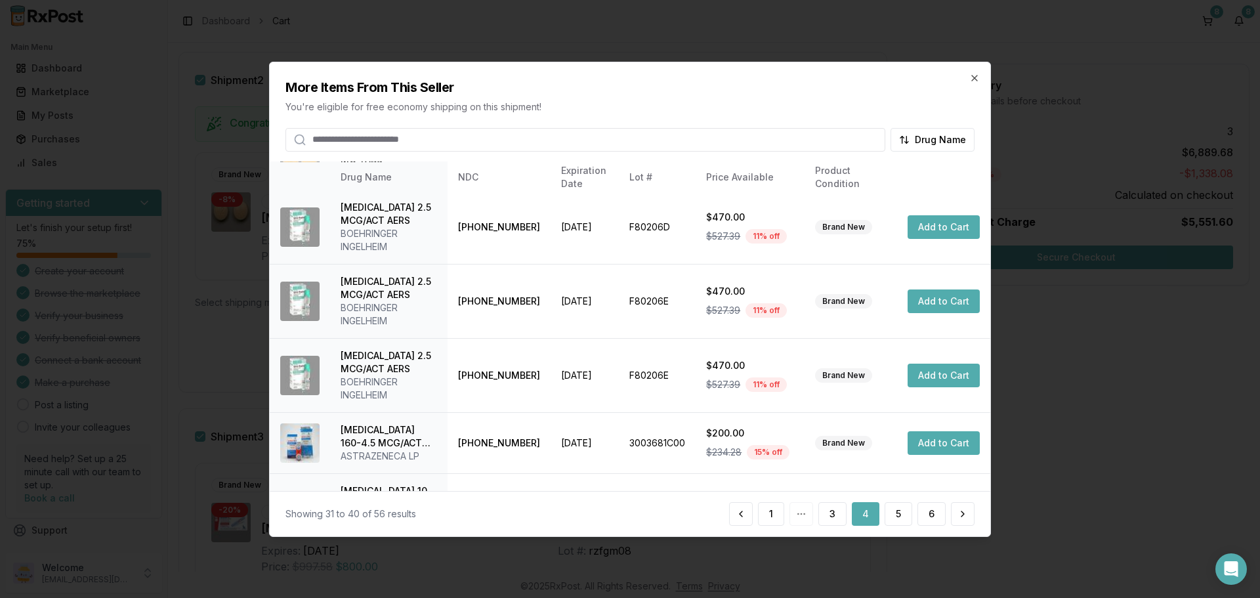
scroll to position [352, 0]
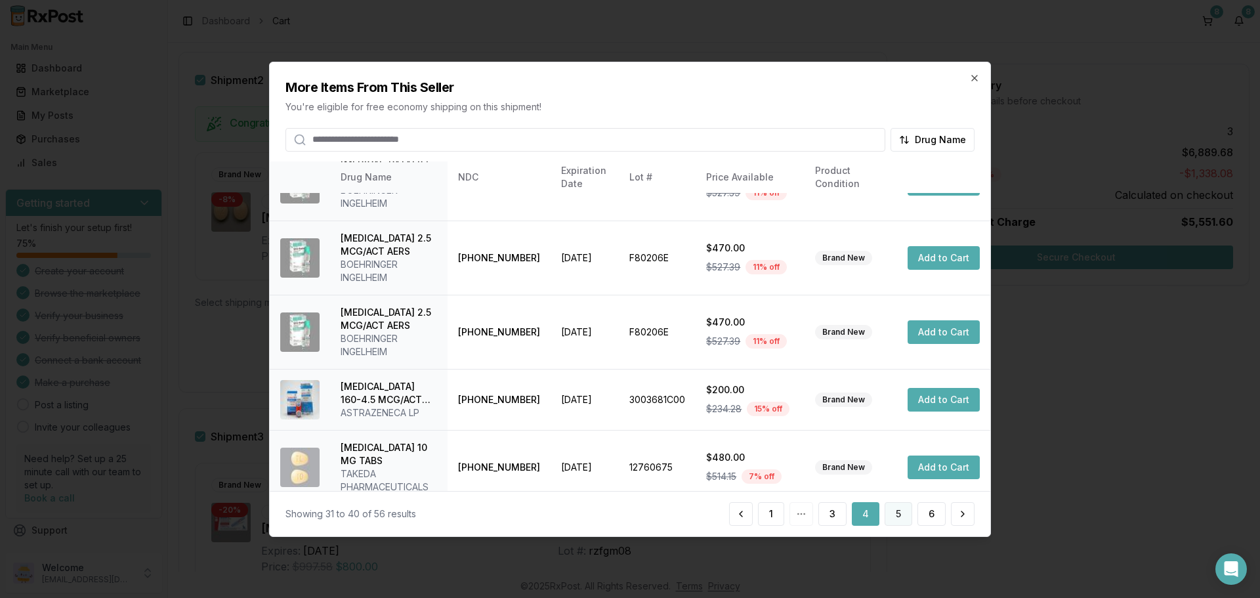
click at [895, 520] on button "5" at bounding box center [899, 514] width 28 height 24
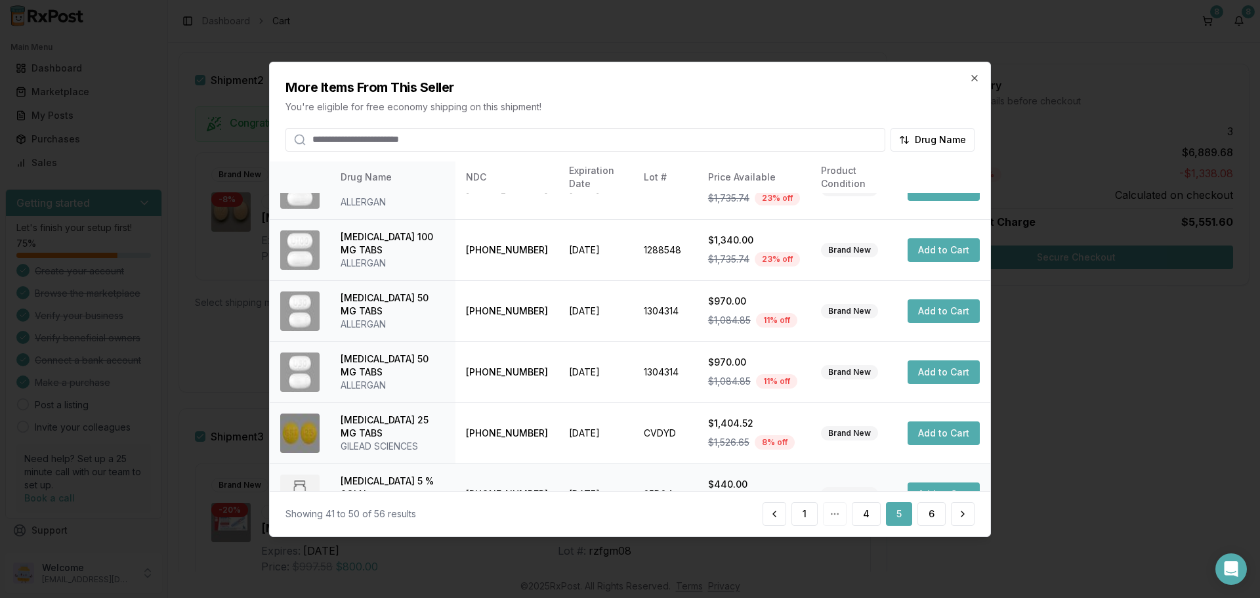
scroll to position [326, 0]
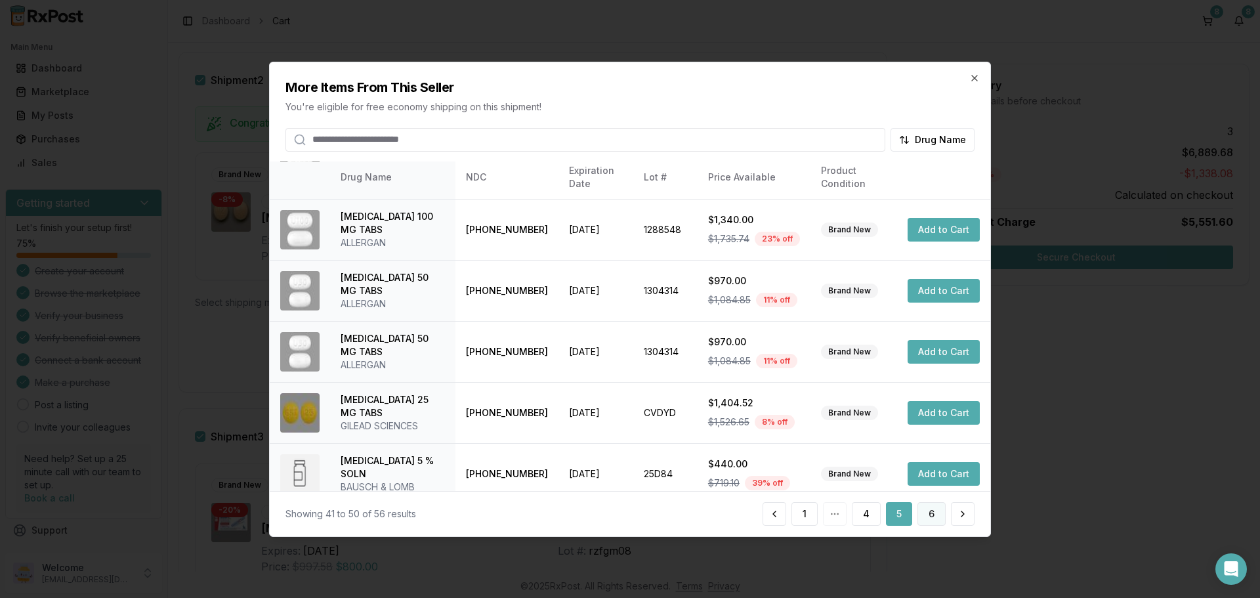
click at [923, 518] on button "6" at bounding box center [932, 514] width 28 height 24
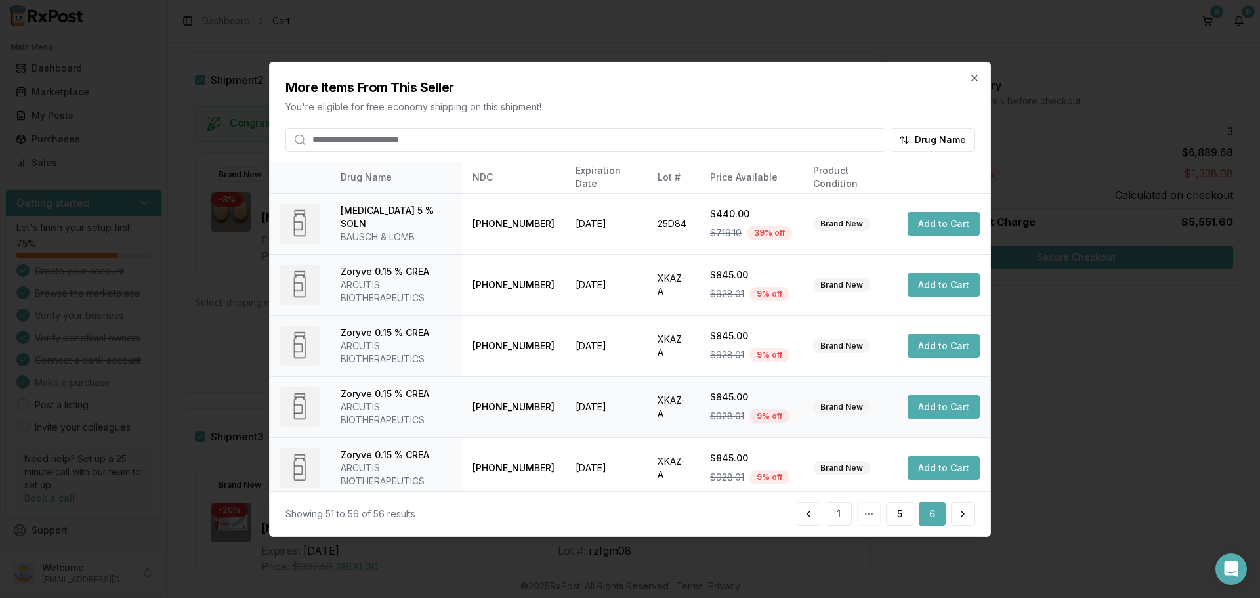
scroll to position [68, 0]
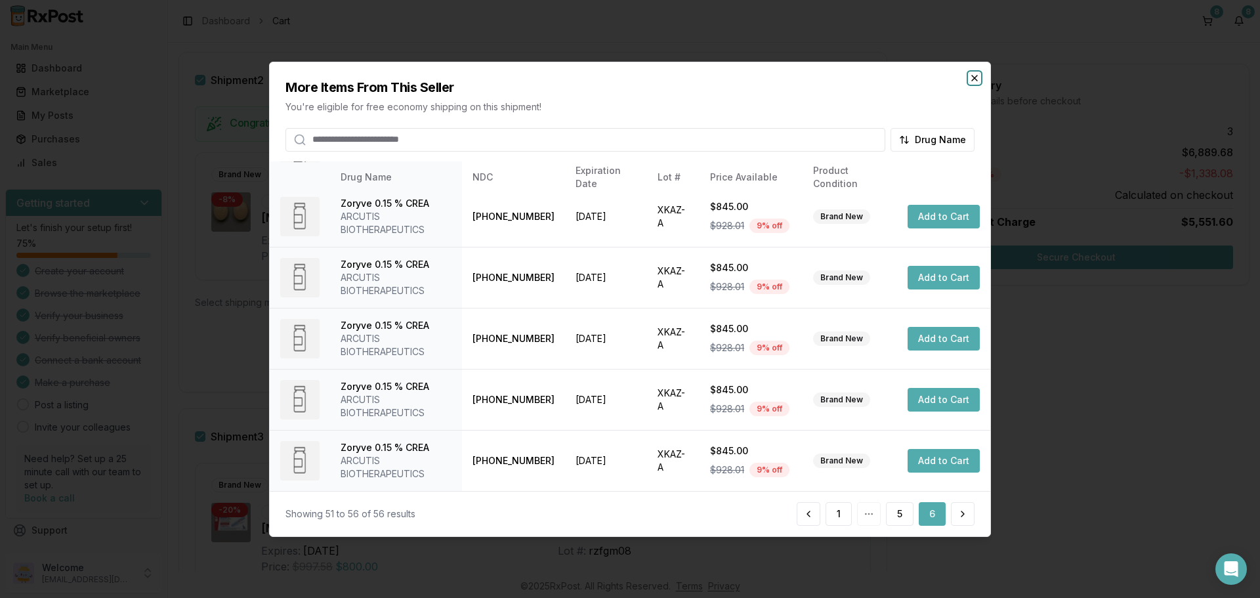
click at [971, 75] on icon "button" at bounding box center [974, 77] width 11 height 11
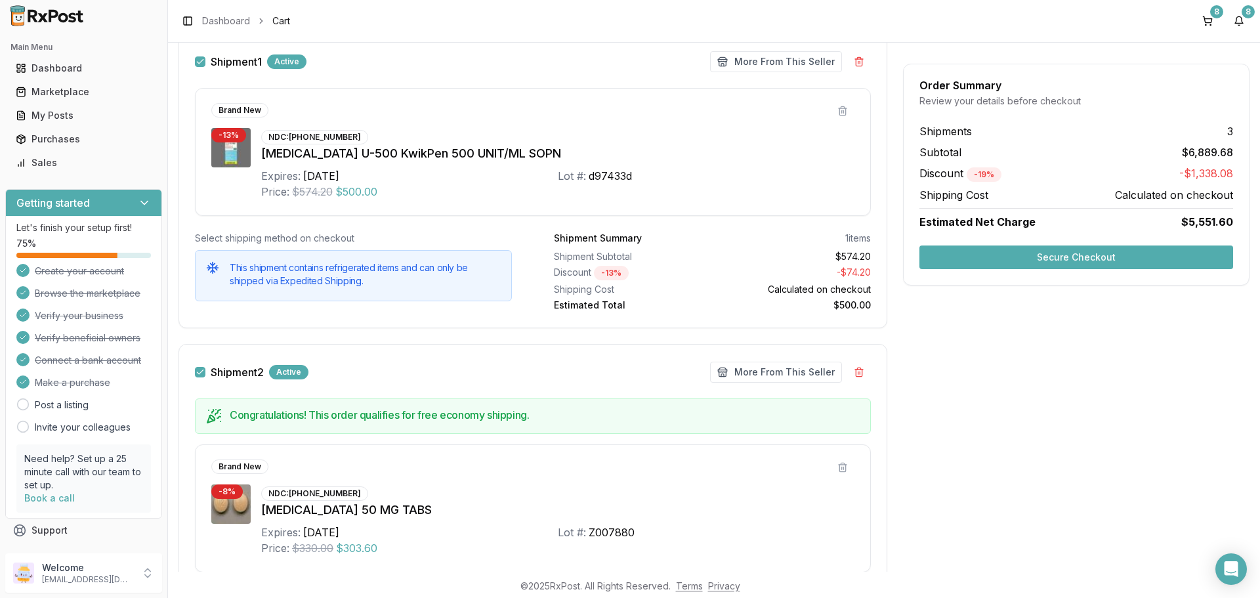
scroll to position [112, 0]
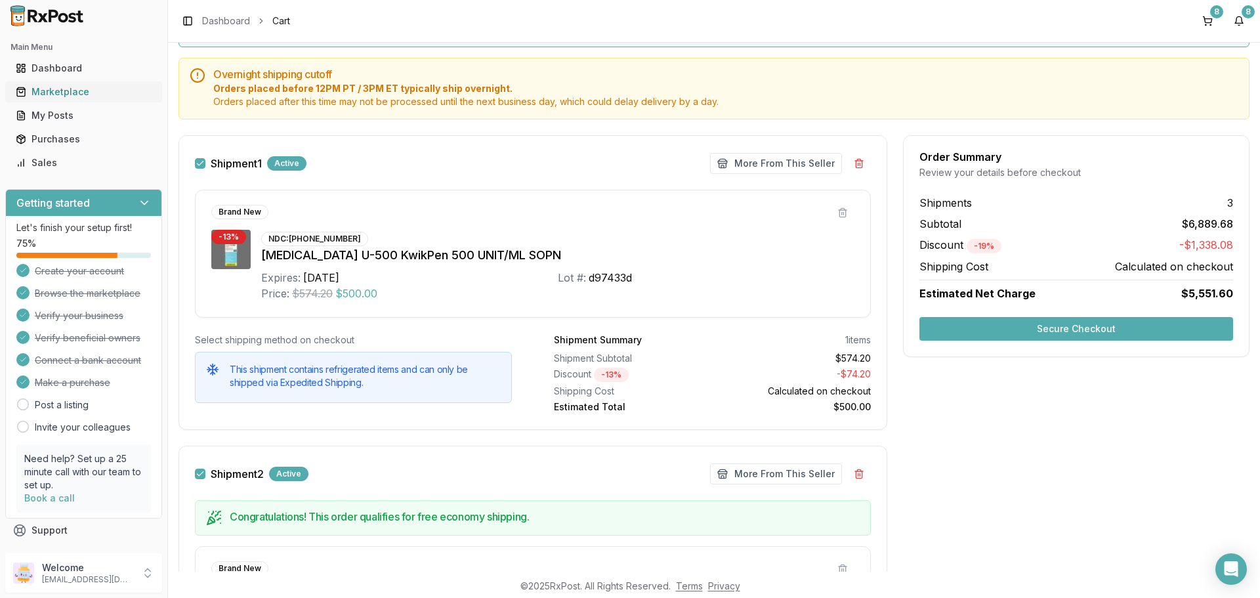
click at [73, 94] on div "Marketplace" at bounding box center [84, 91] width 136 height 13
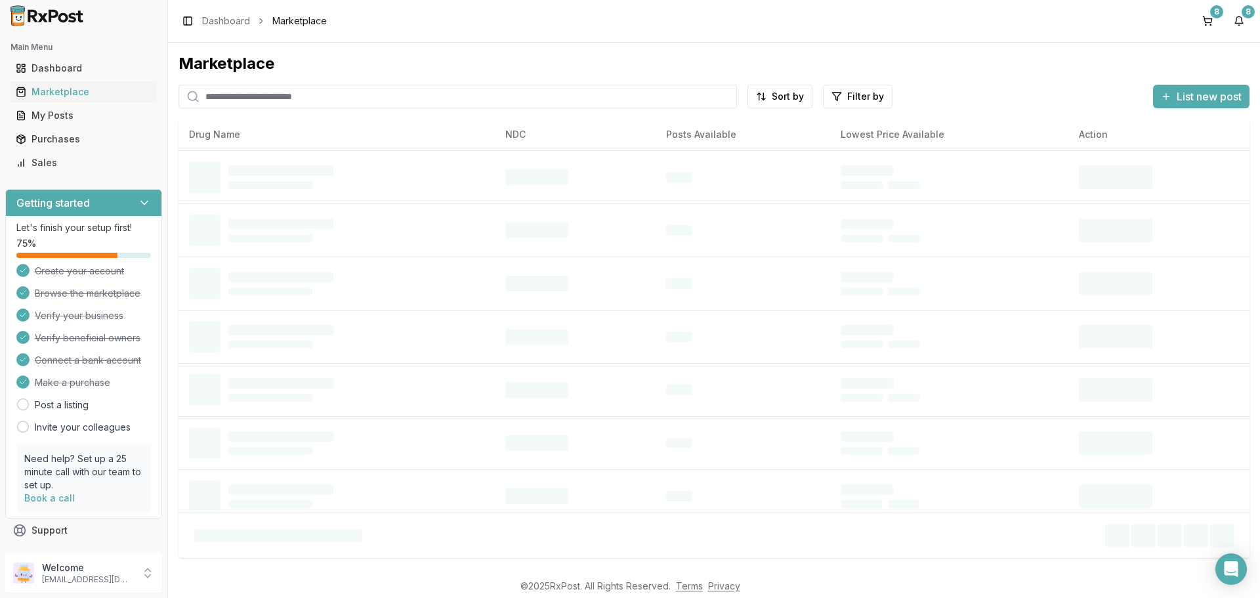
click at [307, 98] on input "search" at bounding box center [458, 97] width 559 height 24
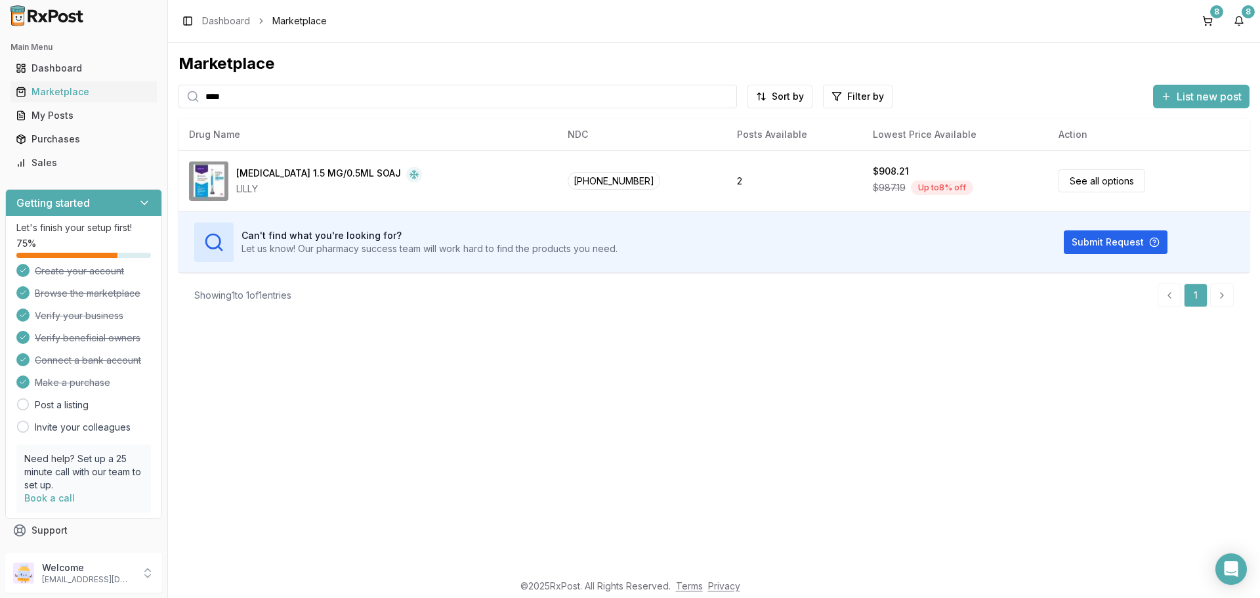
type input "****"
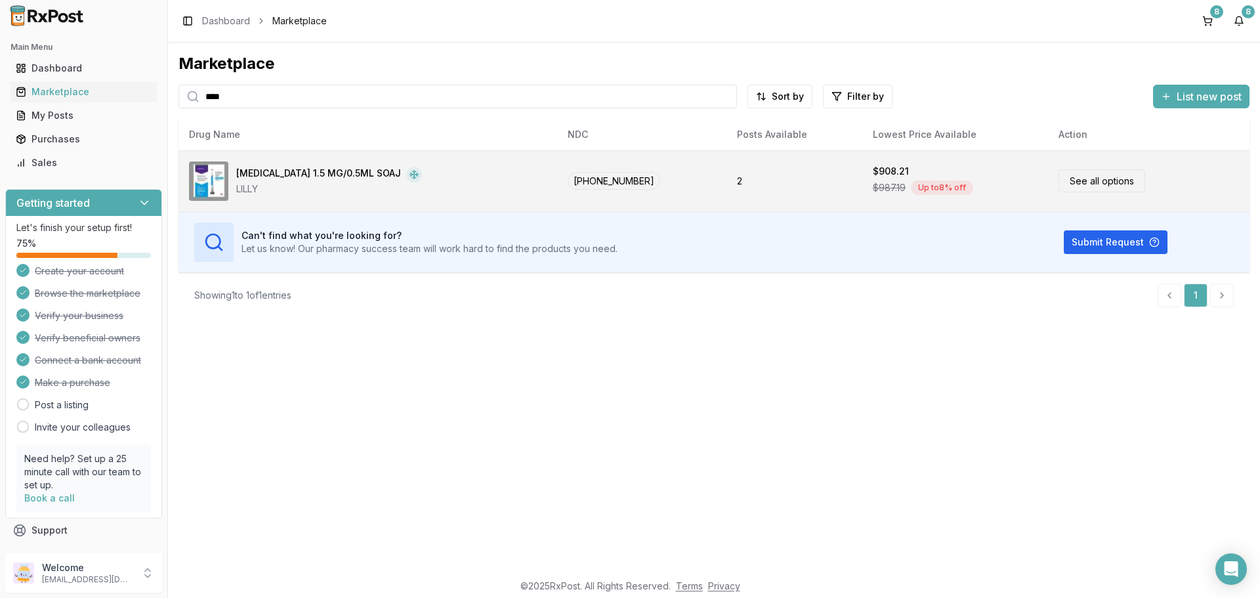
click at [1075, 183] on link "See all options" at bounding box center [1102, 180] width 87 height 23
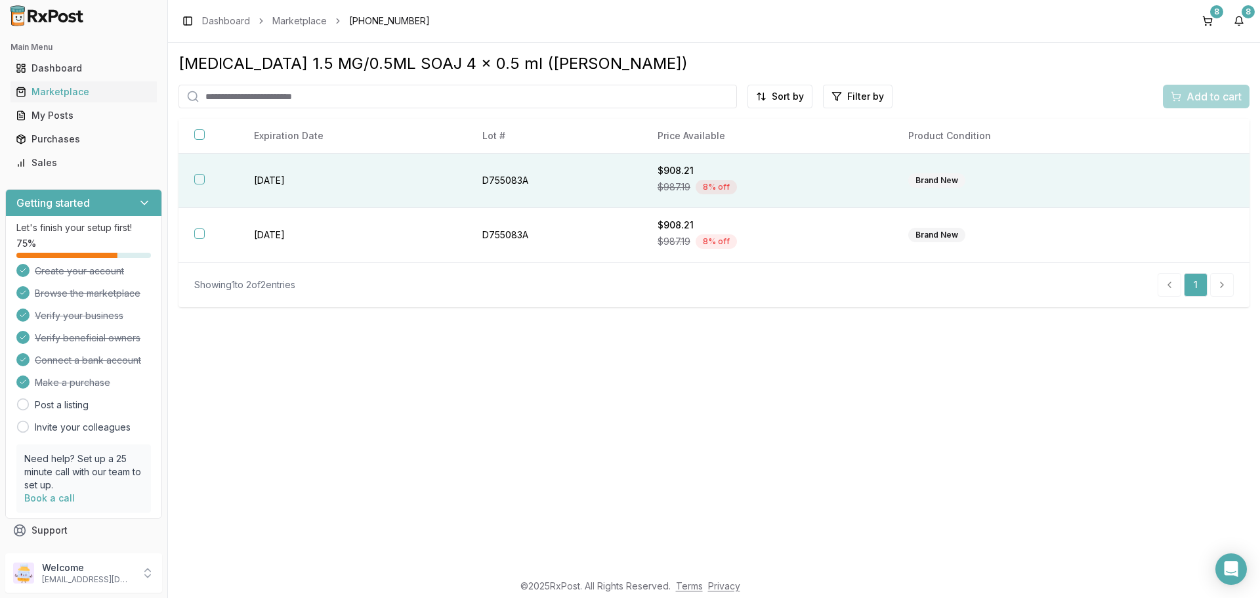
click at [202, 177] on button "button" at bounding box center [199, 179] width 11 height 11
click at [1209, 102] on span "Add to cart" at bounding box center [1214, 97] width 55 height 16
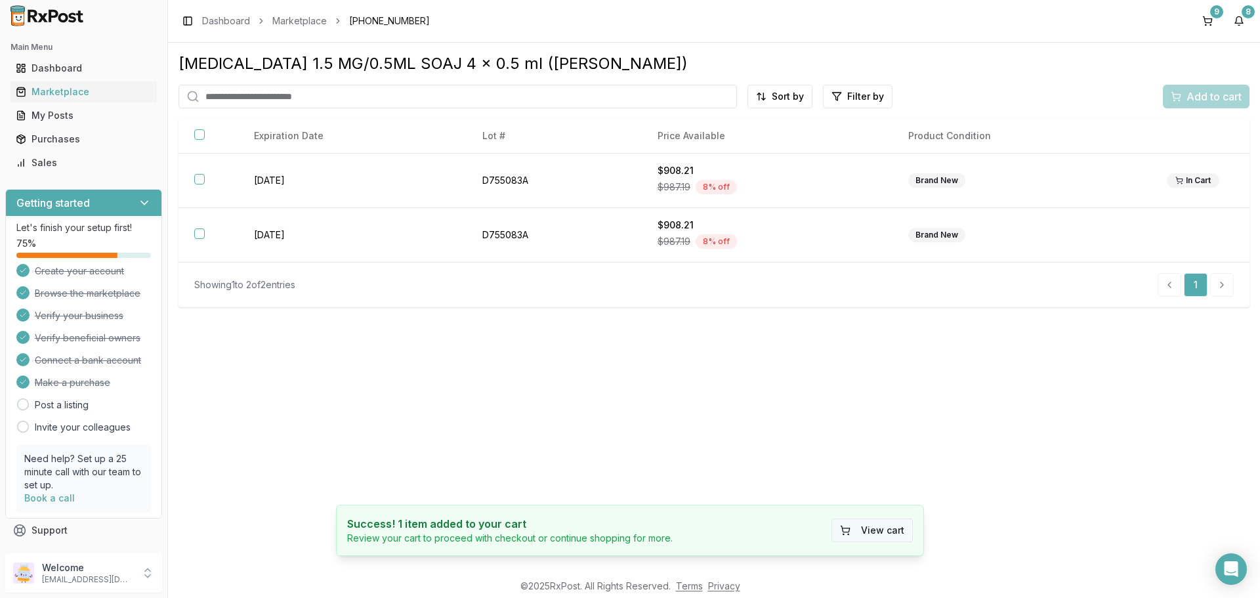
click at [884, 534] on button "View cart" at bounding box center [872, 531] width 81 height 24
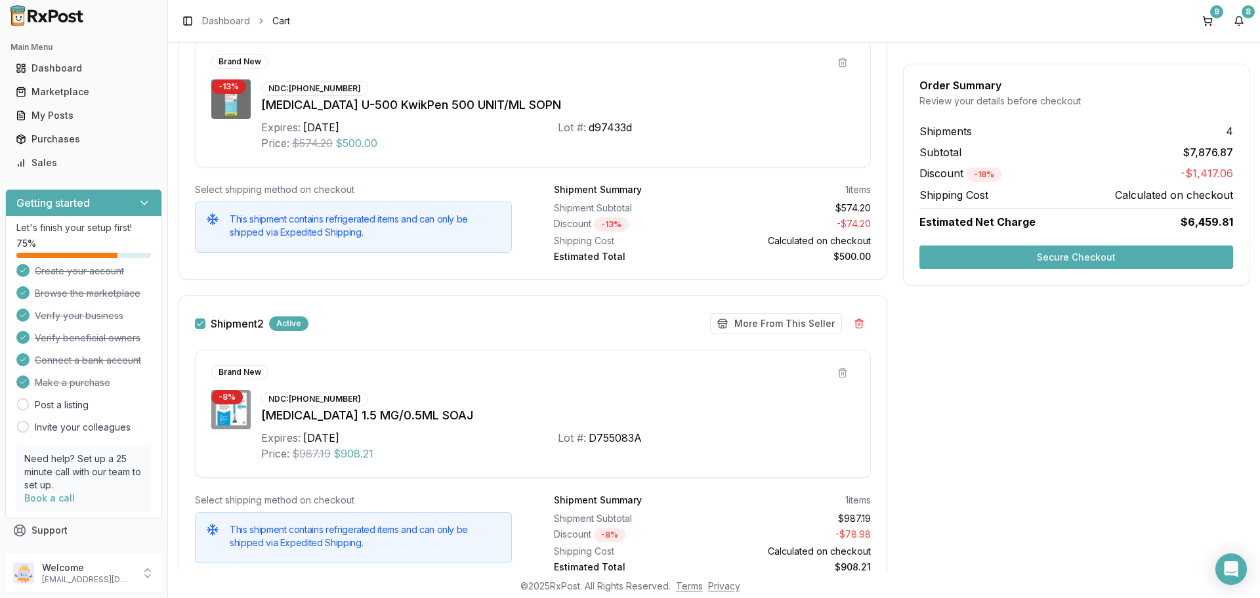
scroll to position [328, 0]
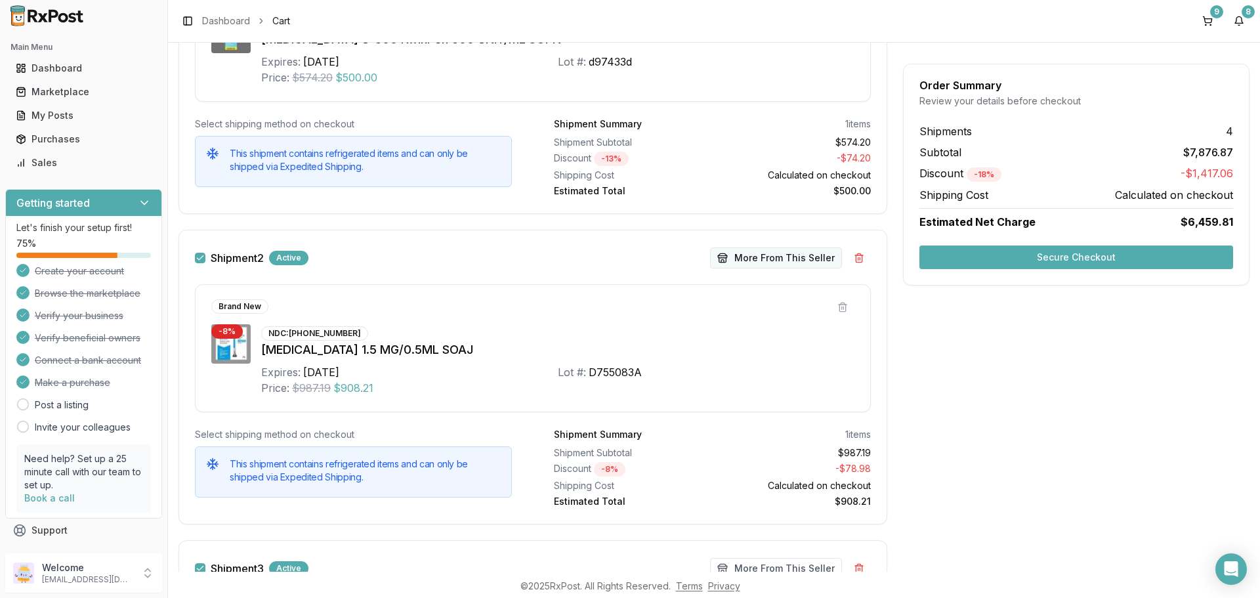
click at [787, 254] on button "More From This Seller" at bounding box center [776, 257] width 132 height 21
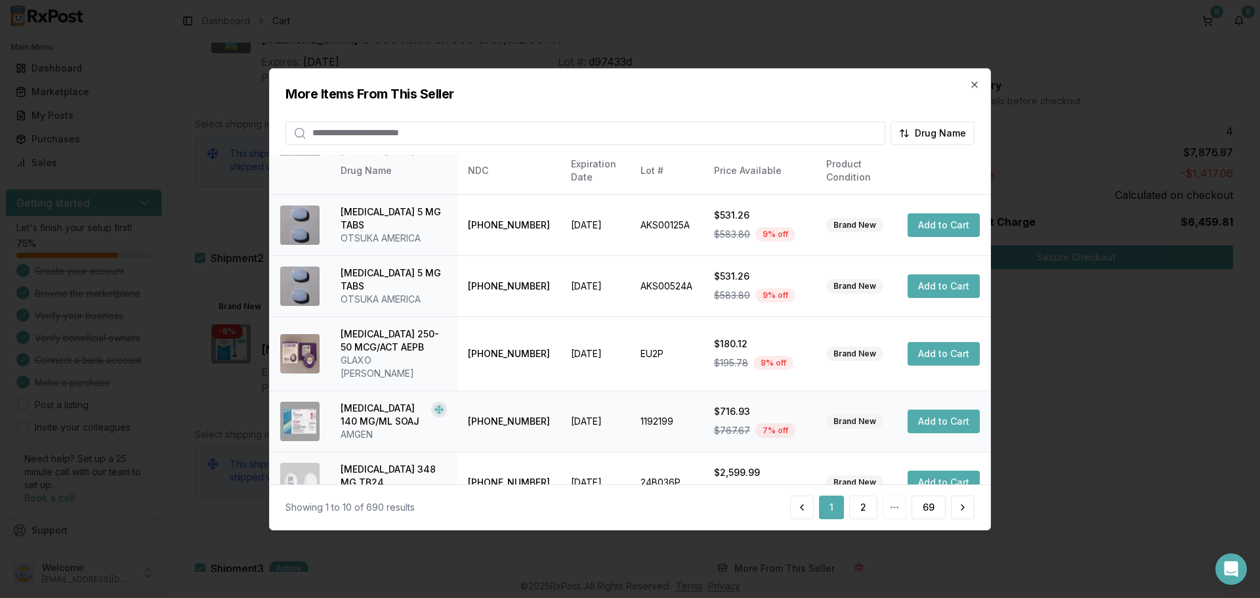
scroll to position [312, 0]
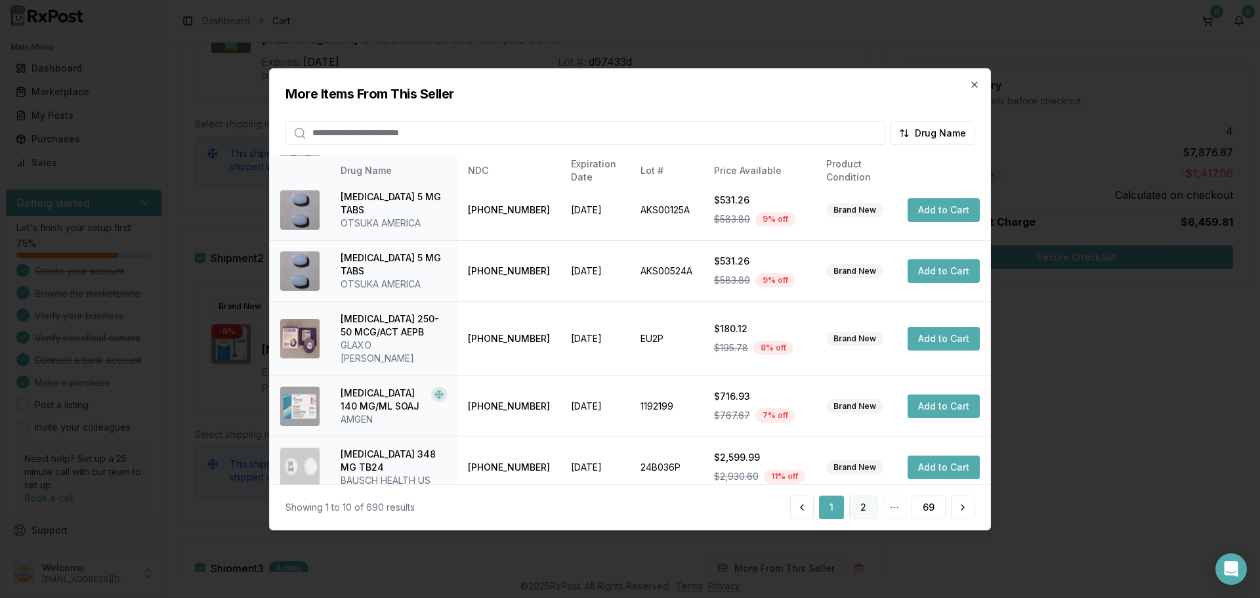
click at [857, 510] on button "2" at bounding box center [863, 508] width 28 height 24
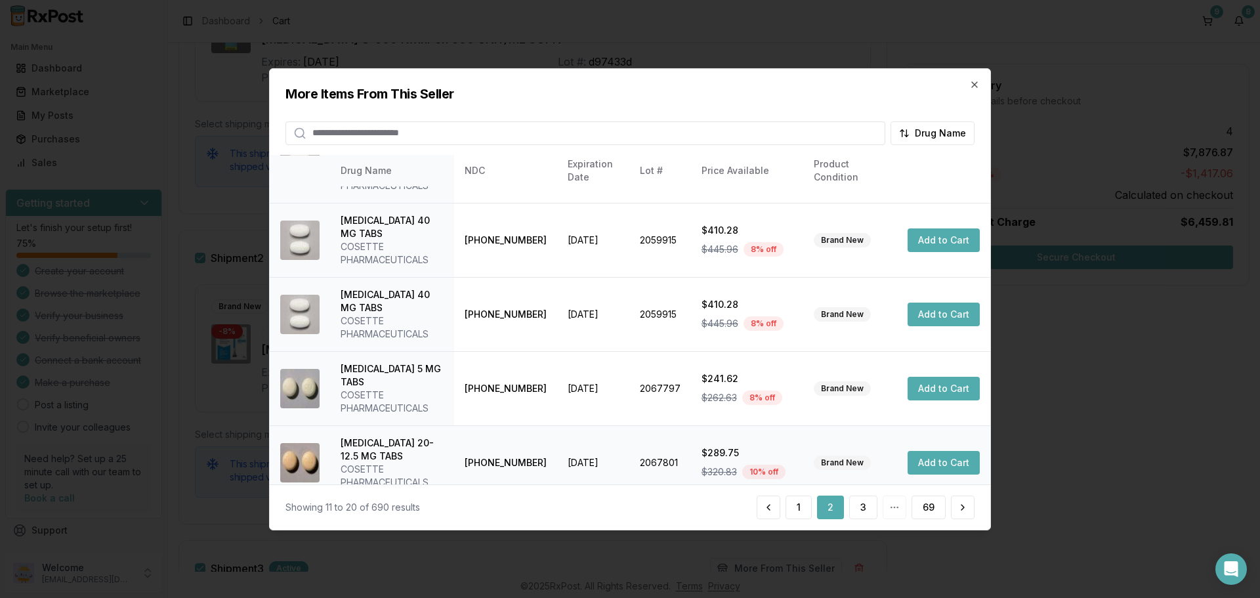
scroll to position [339, 0]
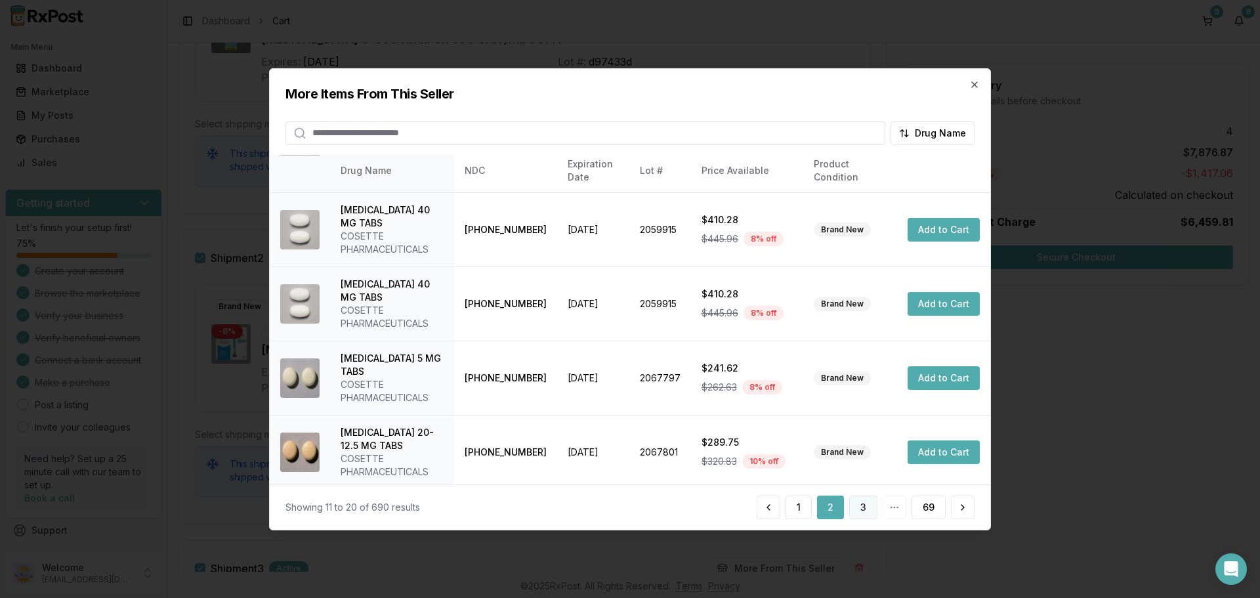
click at [864, 508] on button "3" at bounding box center [863, 508] width 28 height 24
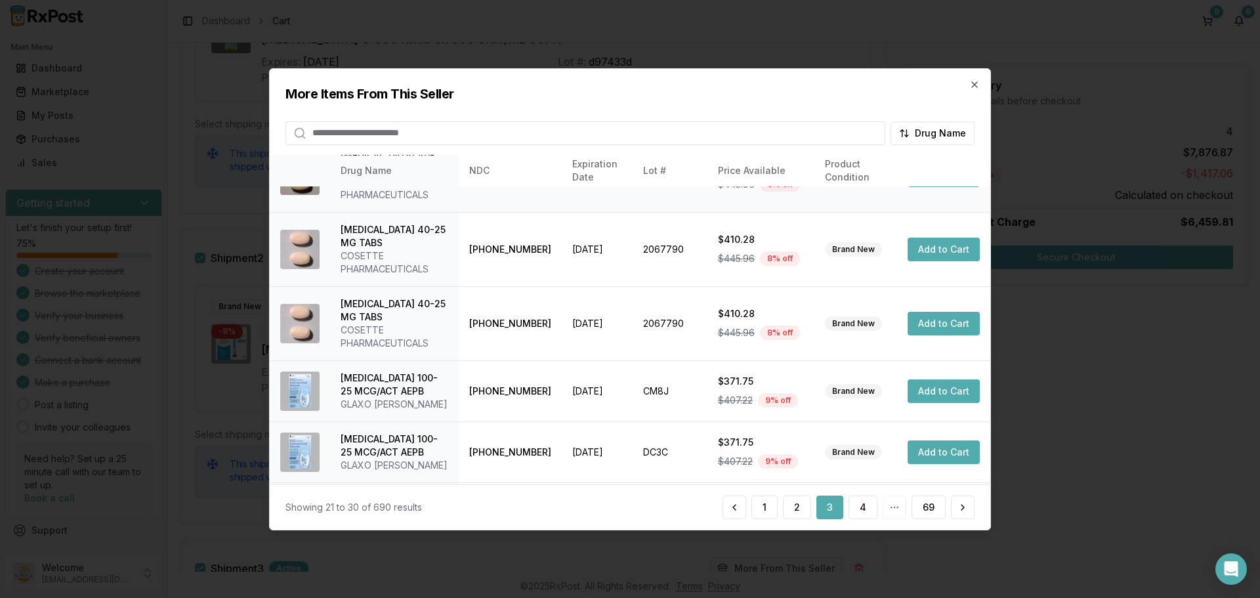
scroll to position [378, 0]
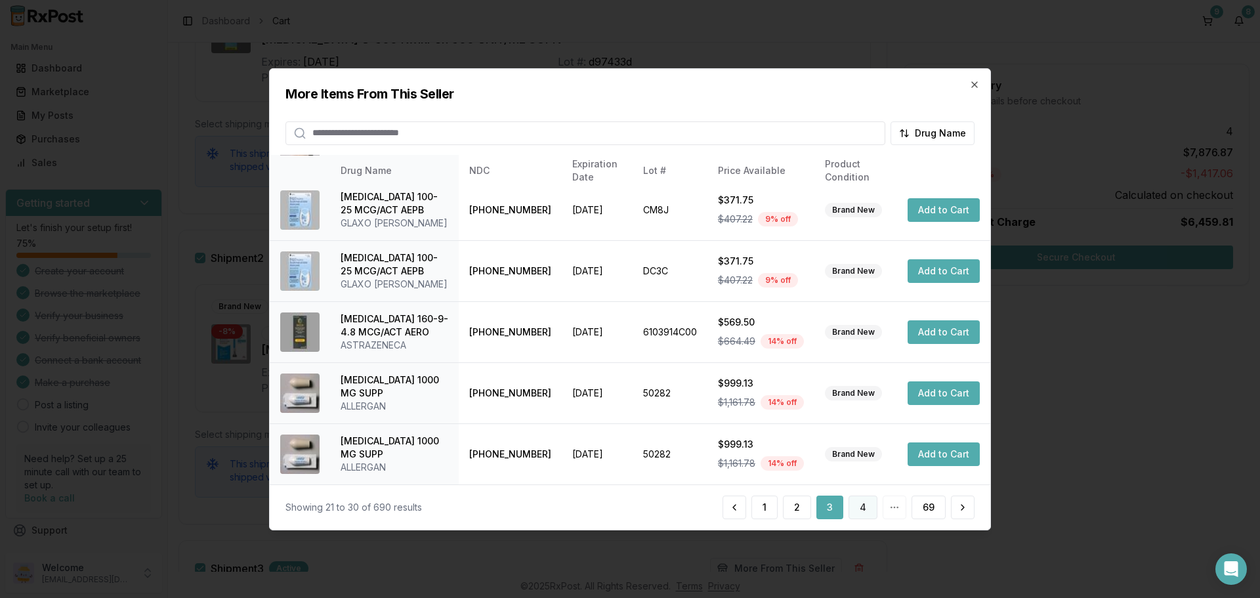
click at [858, 506] on button "4" at bounding box center [863, 508] width 29 height 24
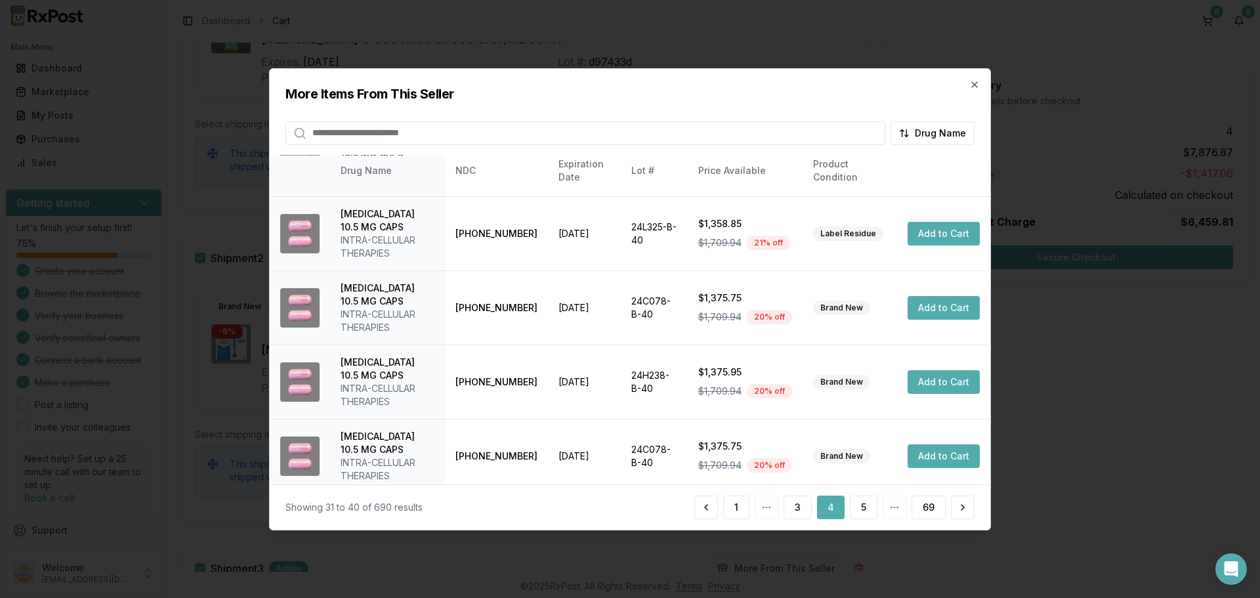
scroll to position [404, 0]
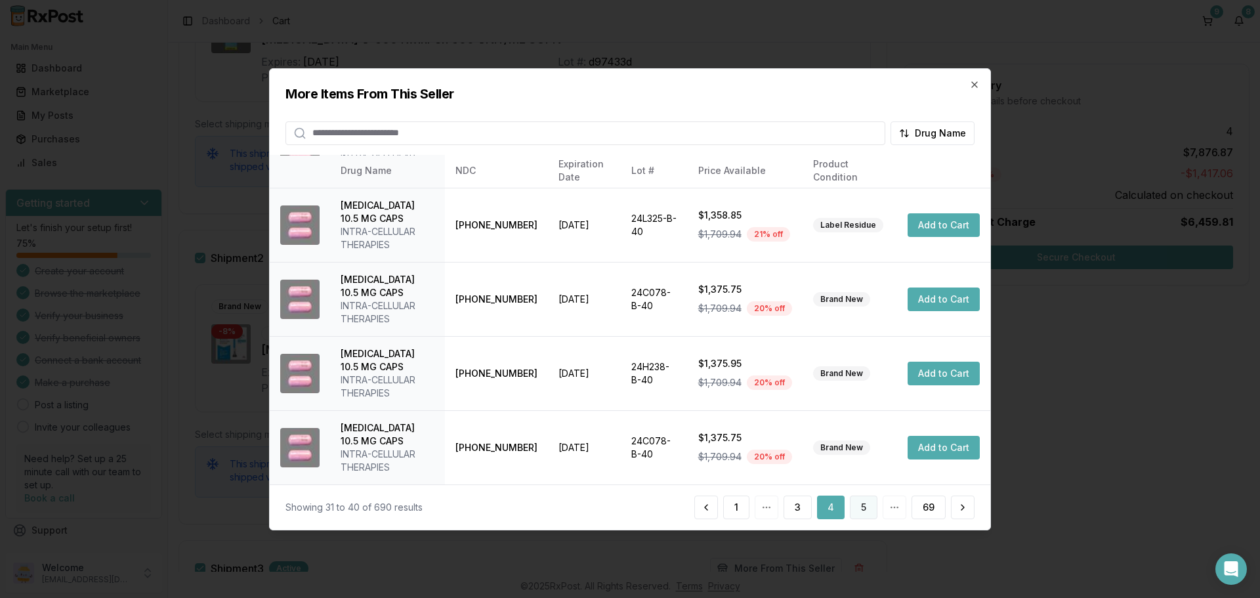
click at [873, 507] on button "5" at bounding box center [864, 508] width 28 height 24
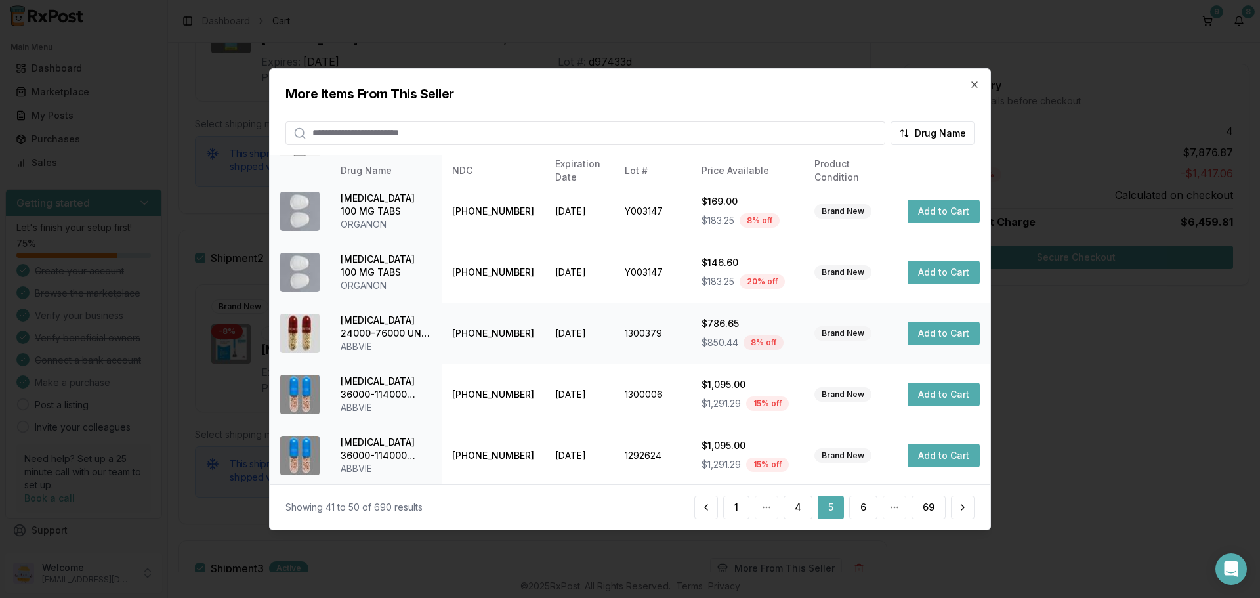
scroll to position [365, 0]
click at [860, 503] on button "6" at bounding box center [863, 508] width 28 height 24
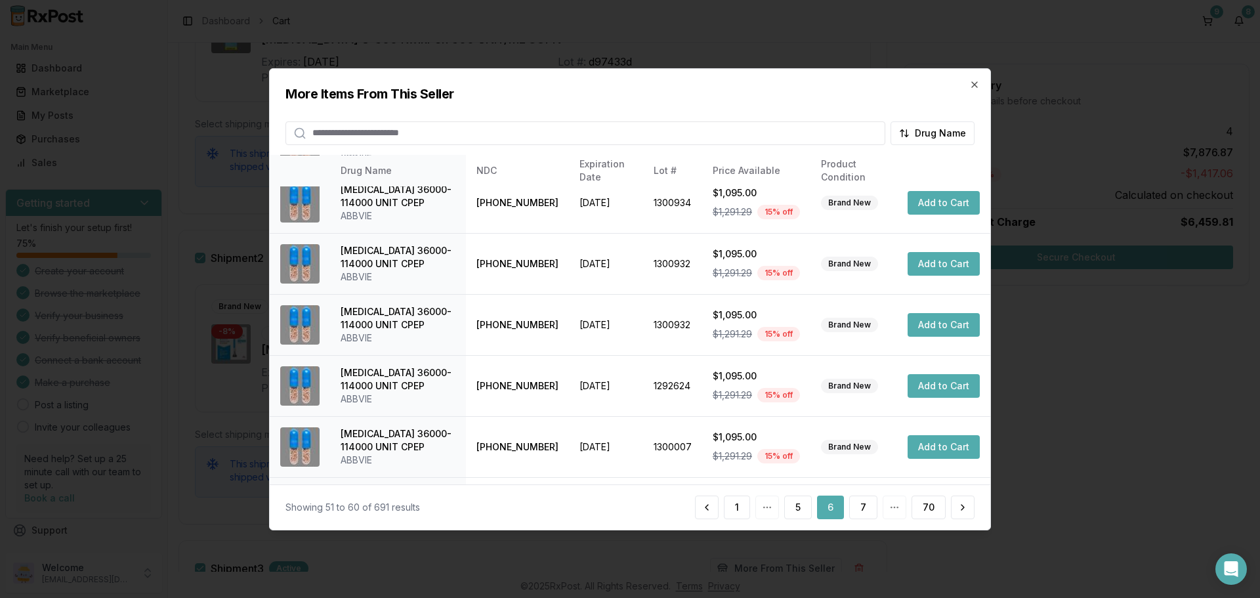
scroll to position [312, 0]
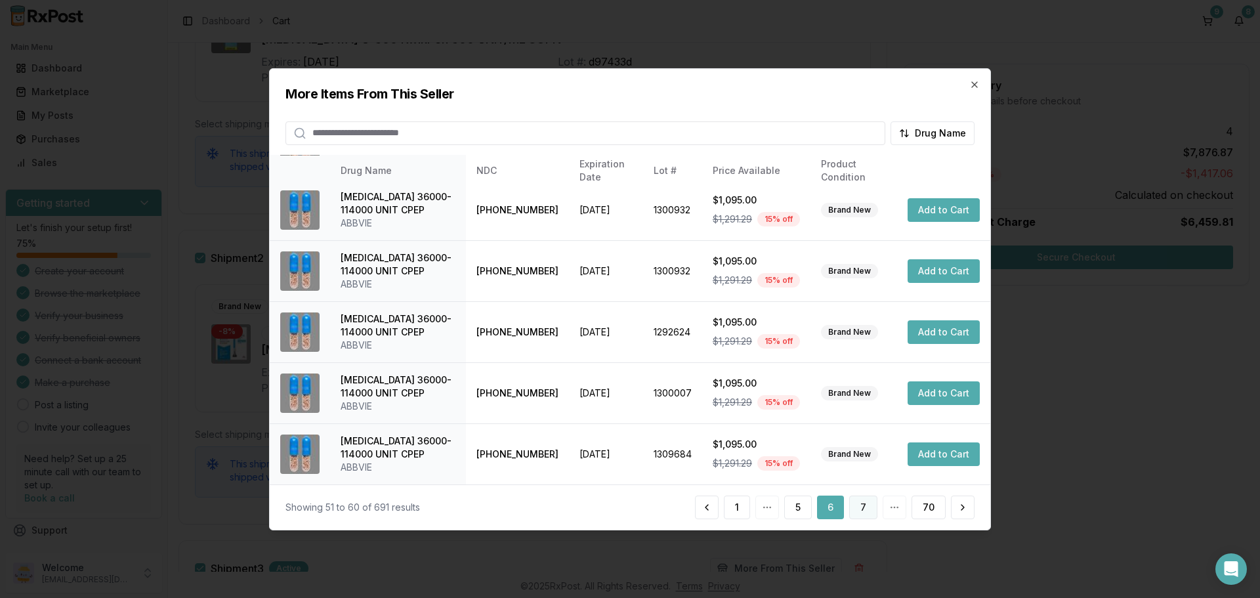
click at [866, 506] on button "7" at bounding box center [863, 508] width 28 height 24
click at [866, 505] on button "8" at bounding box center [863, 508] width 28 height 24
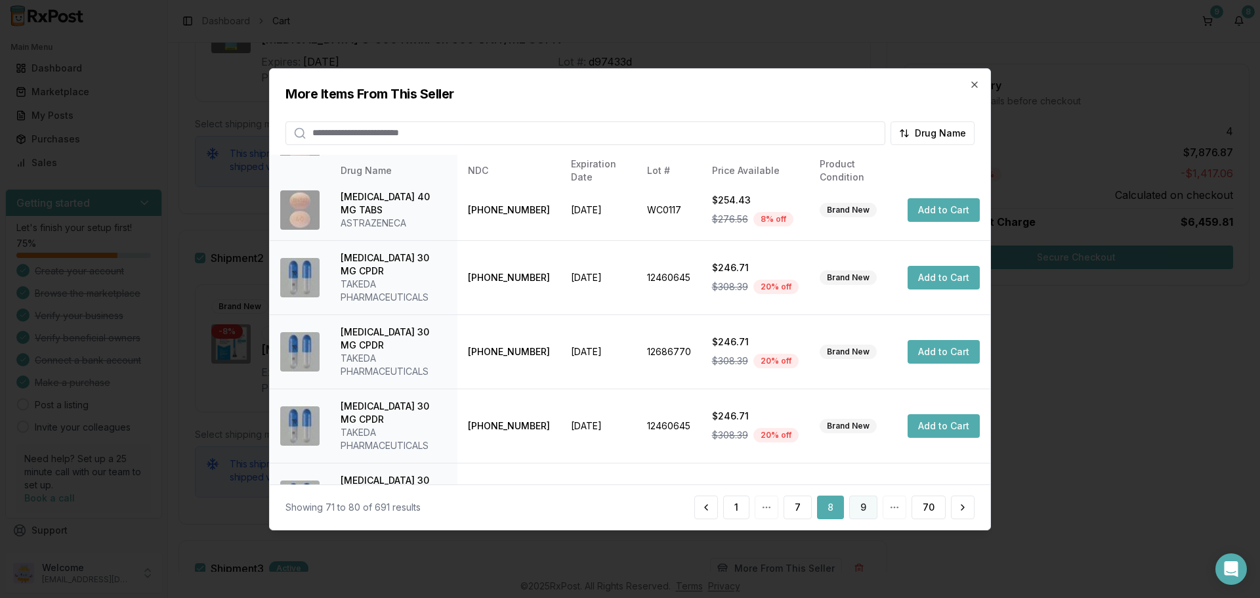
click at [868, 509] on button "9" at bounding box center [863, 508] width 28 height 24
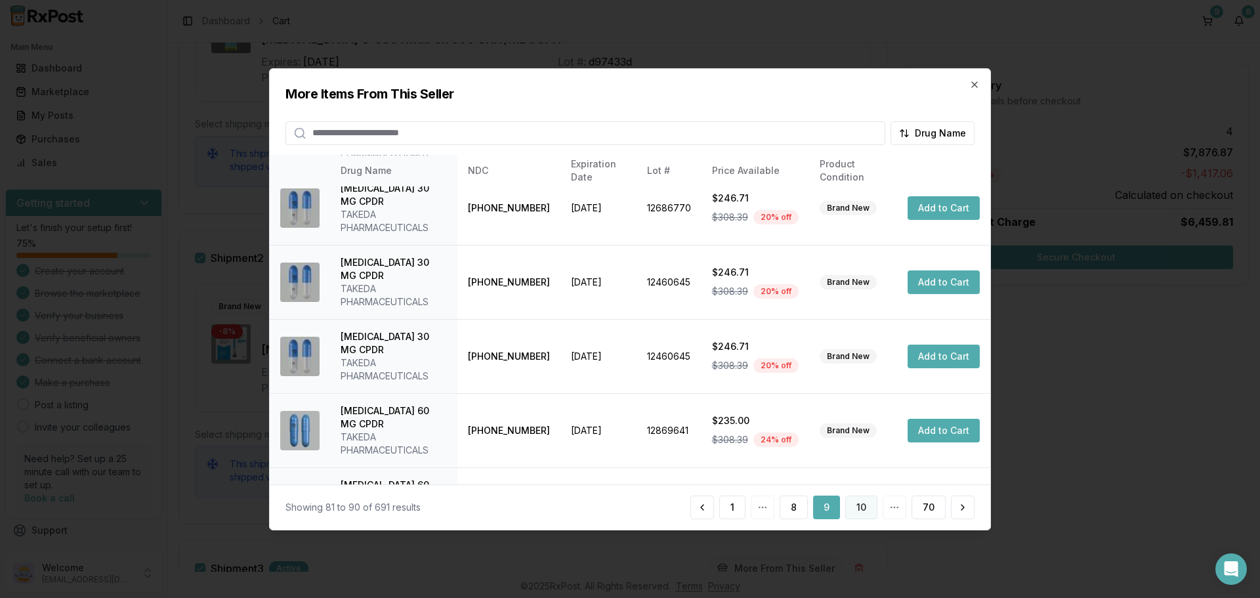
click at [868, 506] on button "10" at bounding box center [861, 508] width 32 height 24
click at [856, 507] on button "11" at bounding box center [862, 508] width 30 height 24
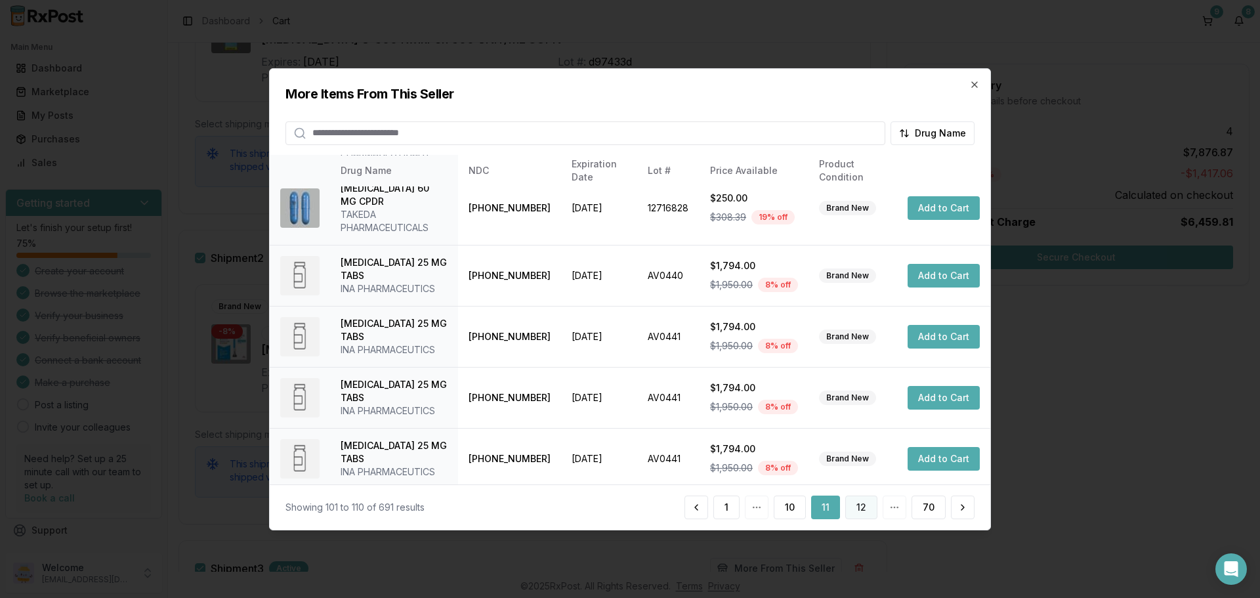
click at [857, 509] on button "12" at bounding box center [861, 508] width 32 height 24
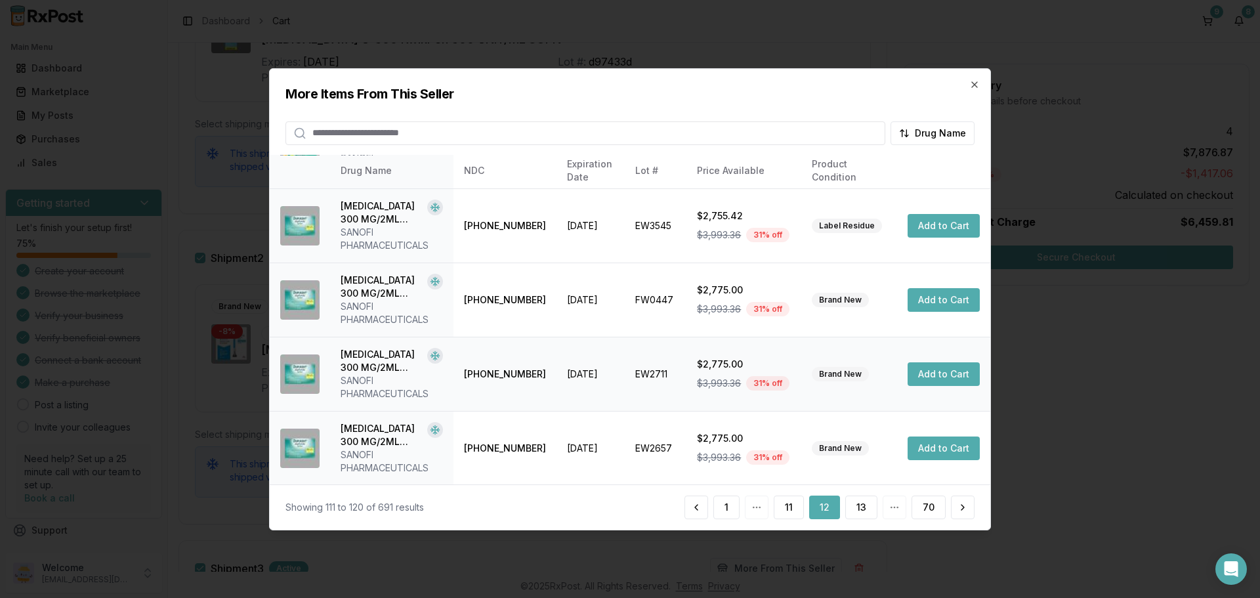
scroll to position [404, 0]
click at [864, 509] on button "13" at bounding box center [861, 508] width 32 height 24
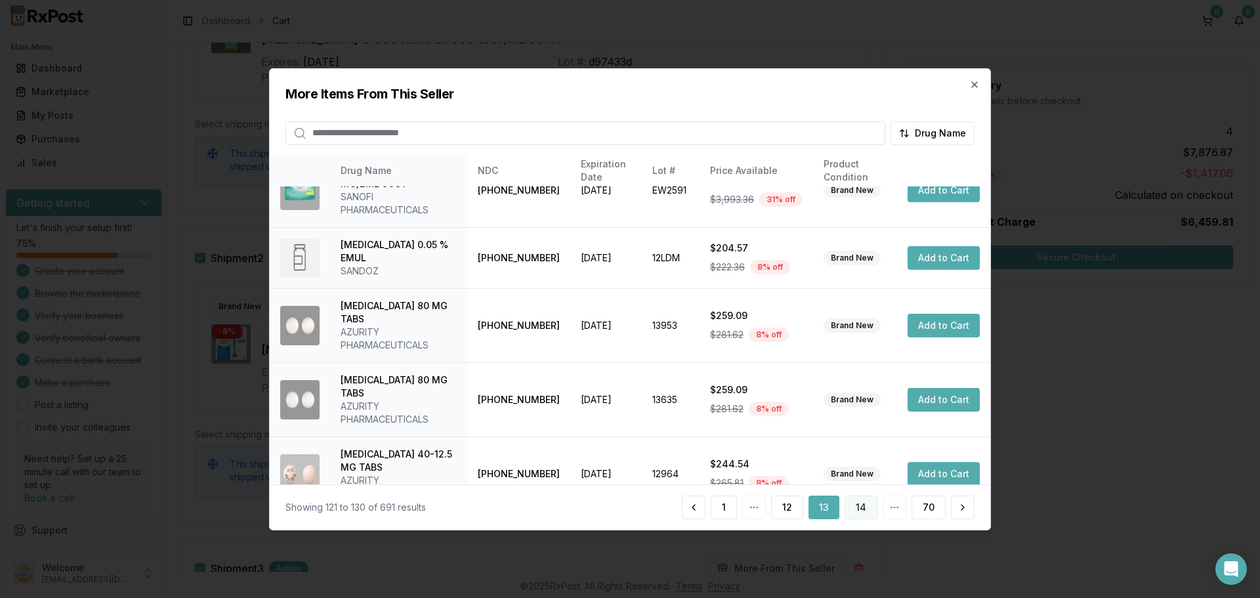
click at [851, 504] on button "14" at bounding box center [861, 508] width 33 height 24
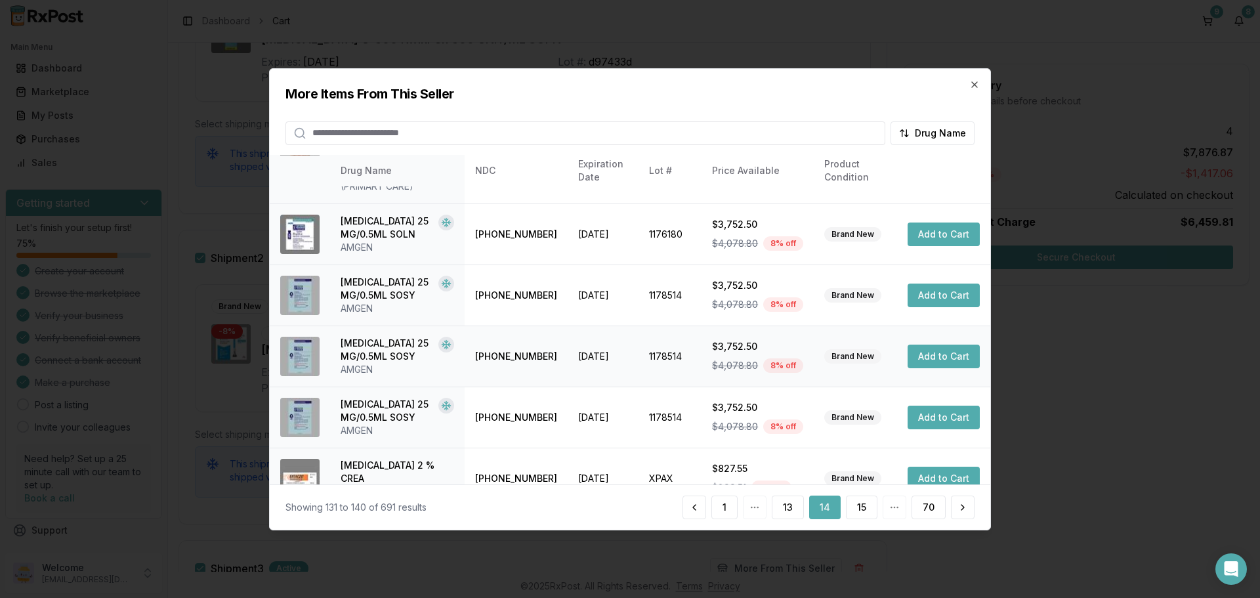
scroll to position [354, 0]
click at [859, 505] on button "15" at bounding box center [862, 508] width 32 height 24
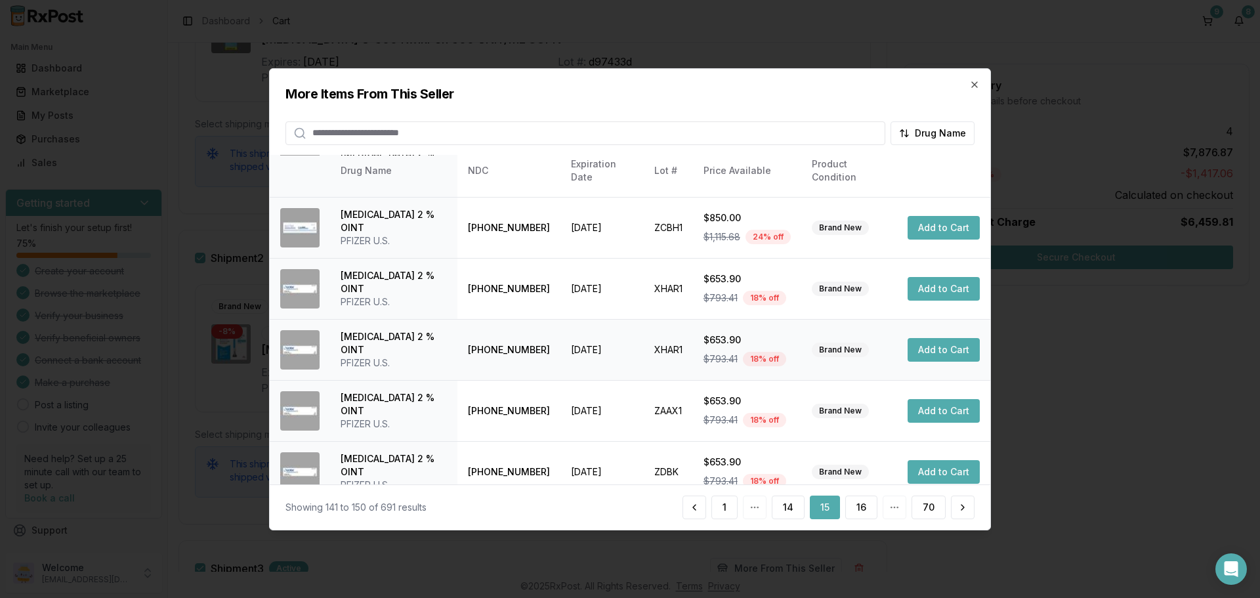
scroll to position [312, 0]
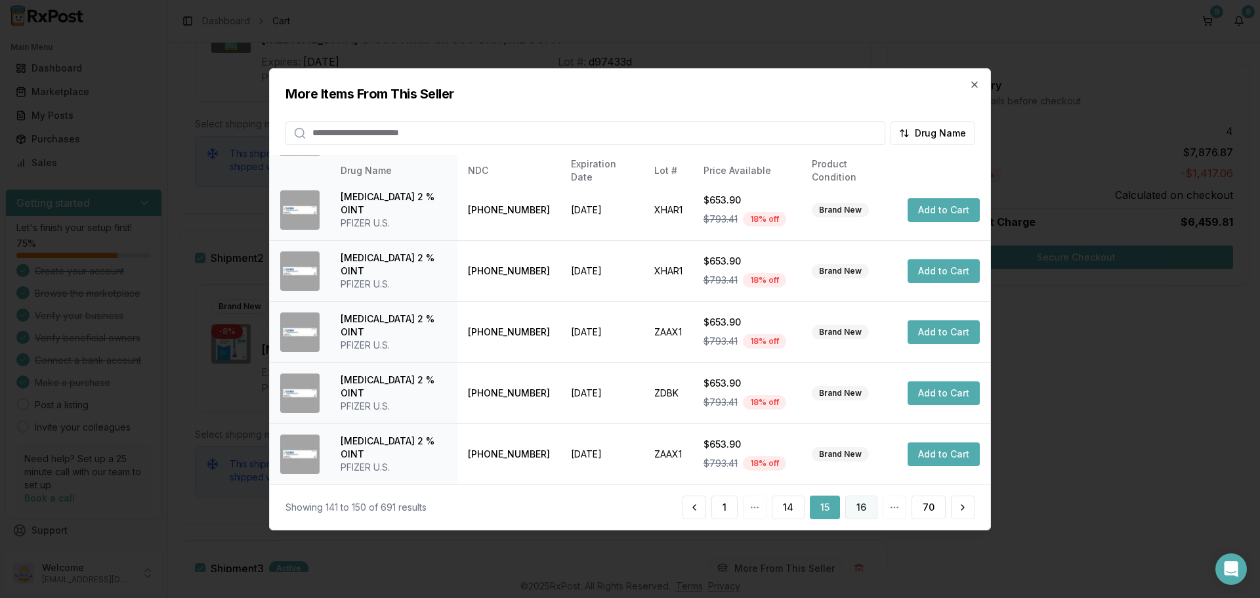
click at [857, 506] on button "16" at bounding box center [861, 508] width 32 height 24
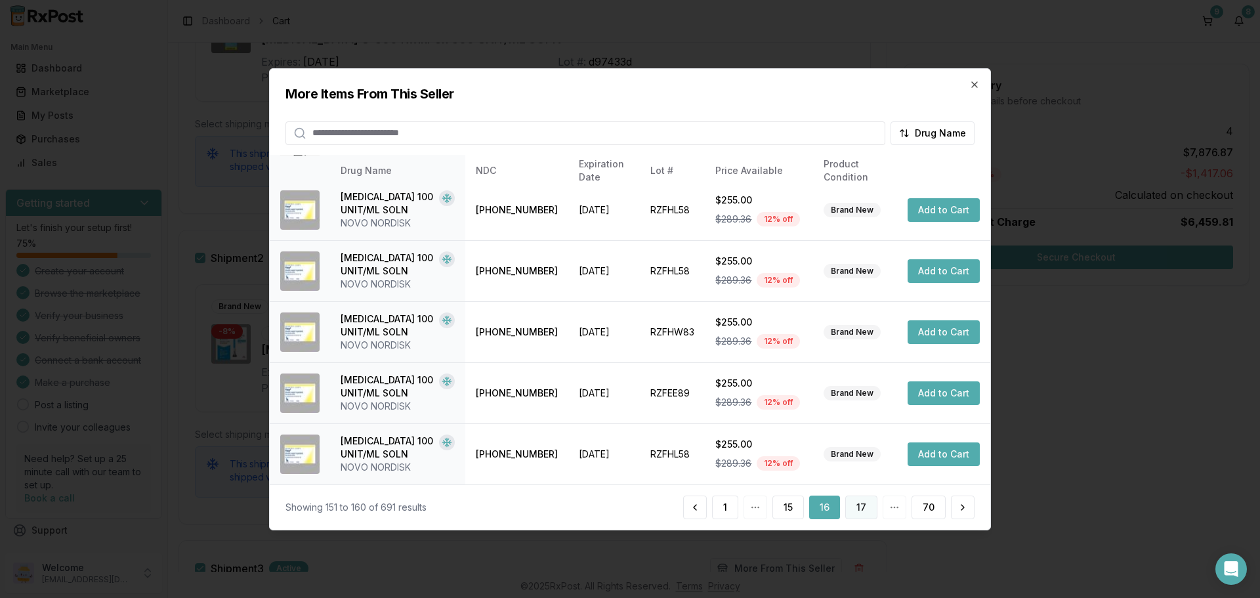
click at [853, 507] on button "17" at bounding box center [861, 508] width 32 height 24
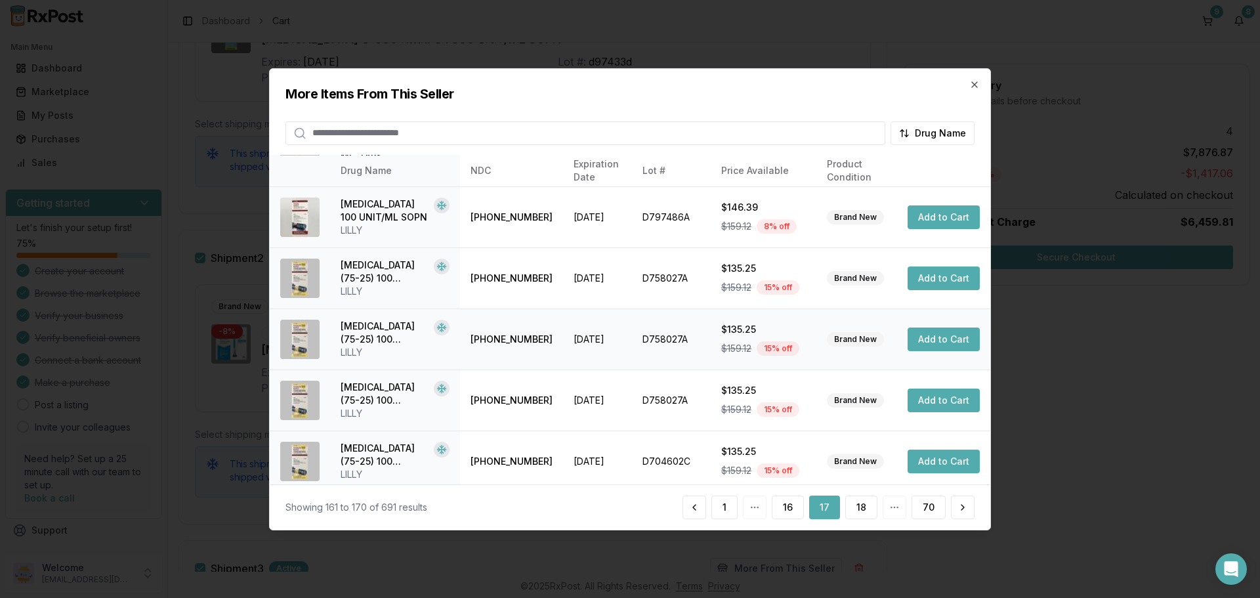
scroll to position [326, 0]
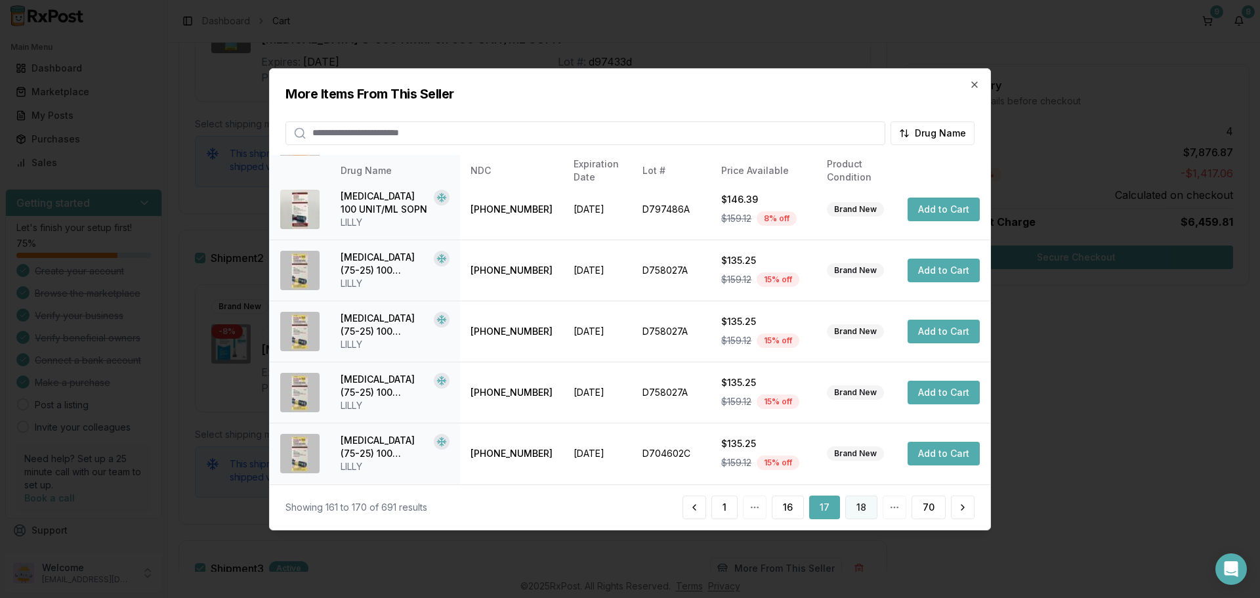
click at [856, 510] on button "18" at bounding box center [861, 508] width 32 height 24
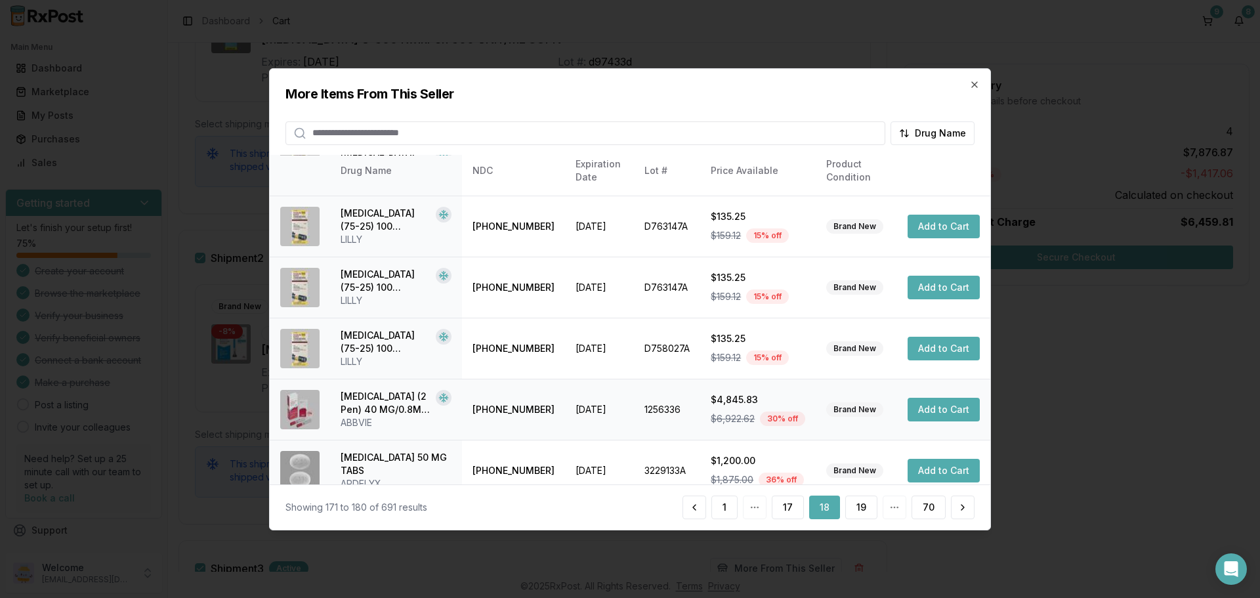
scroll to position [312, 0]
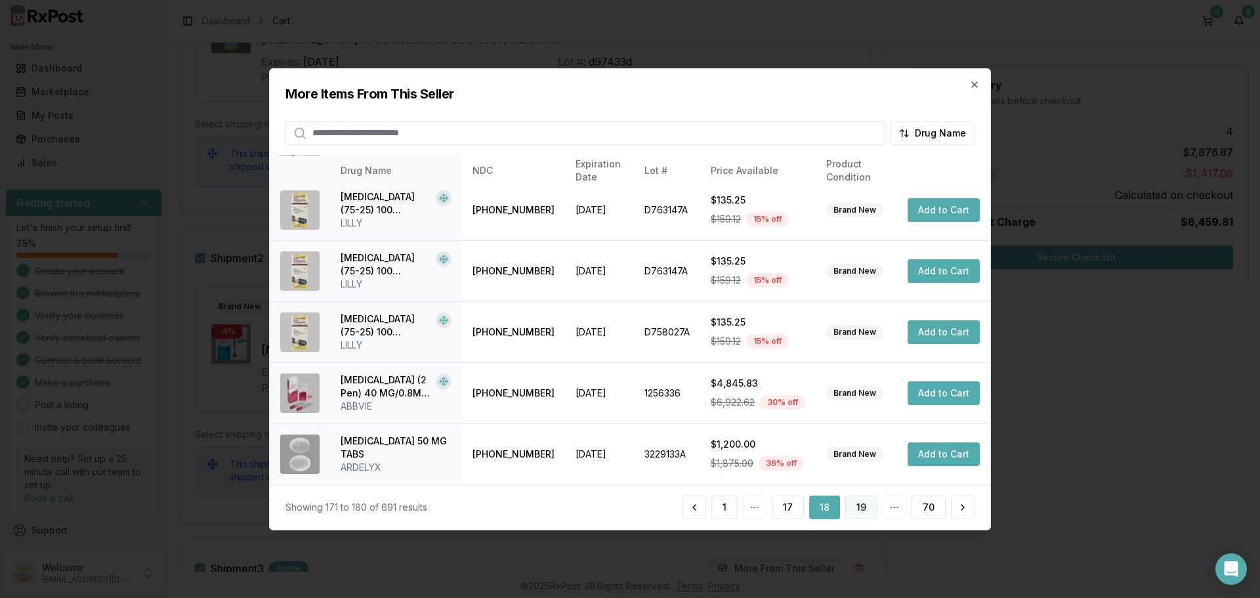
click at [855, 507] on button "19" at bounding box center [861, 508] width 32 height 24
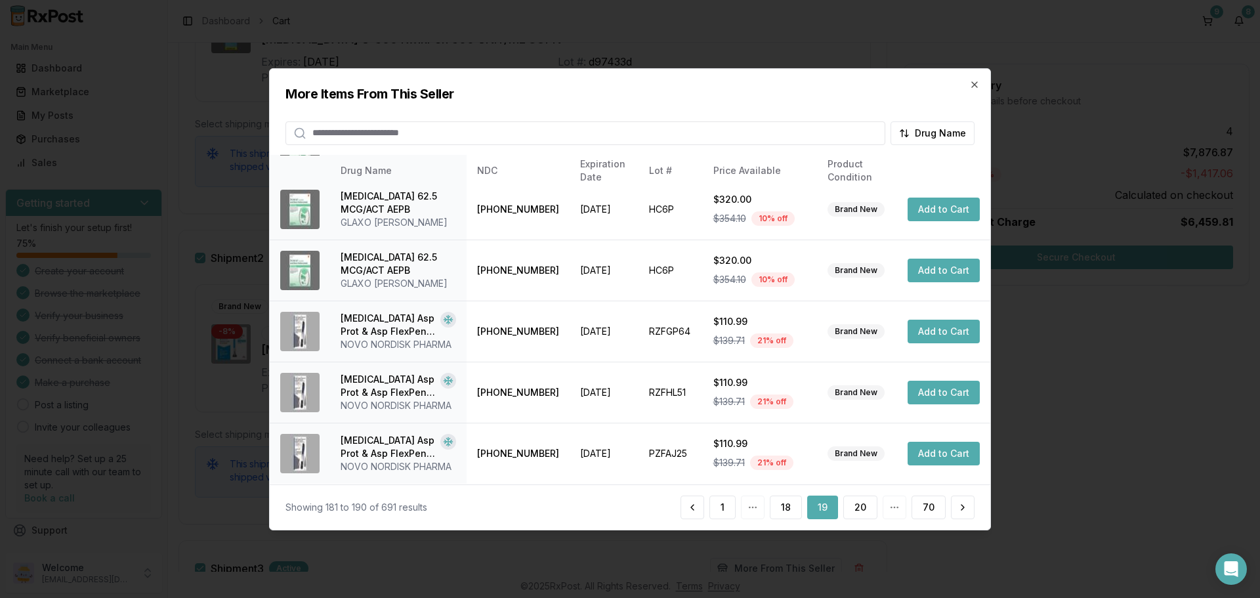
scroll to position [352, 0]
click at [847, 513] on button "20" at bounding box center [860, 508] width 34 height 24
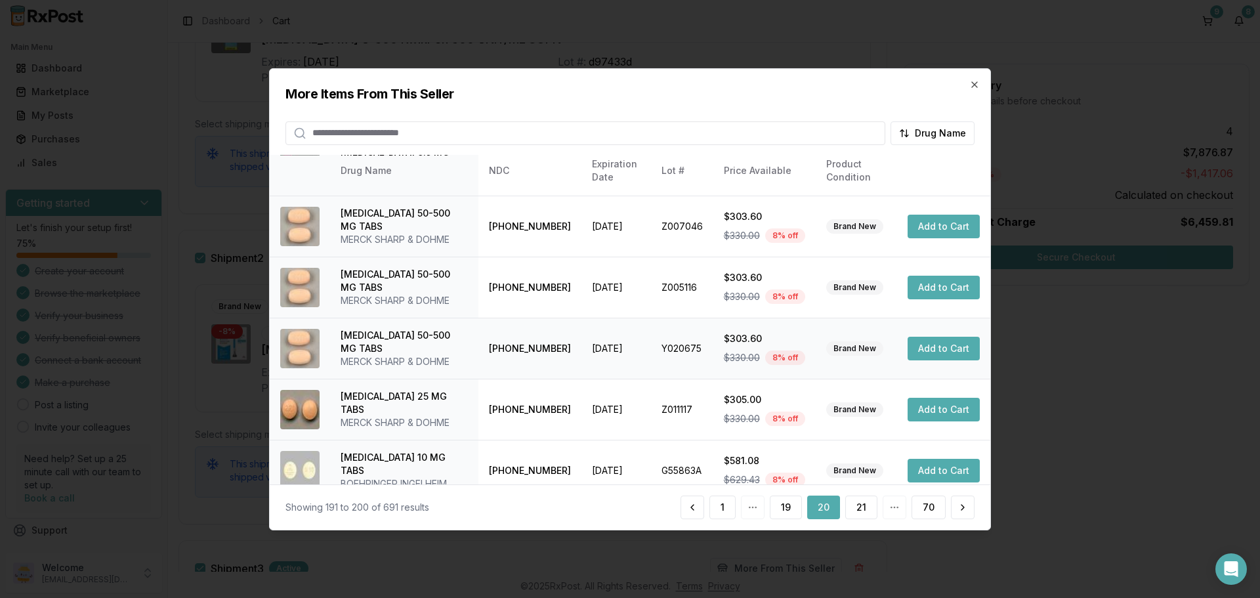
scroll to position [312, 0]
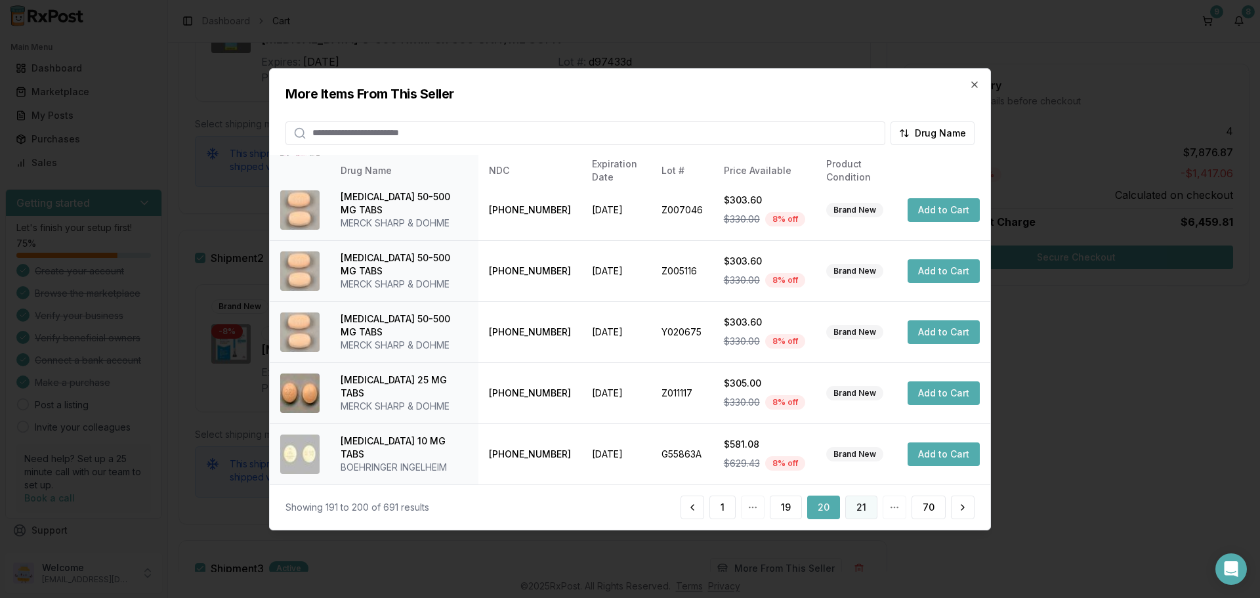
click at [862, 507] on button "21" at bounding box center [861, 508] width 32 height 24
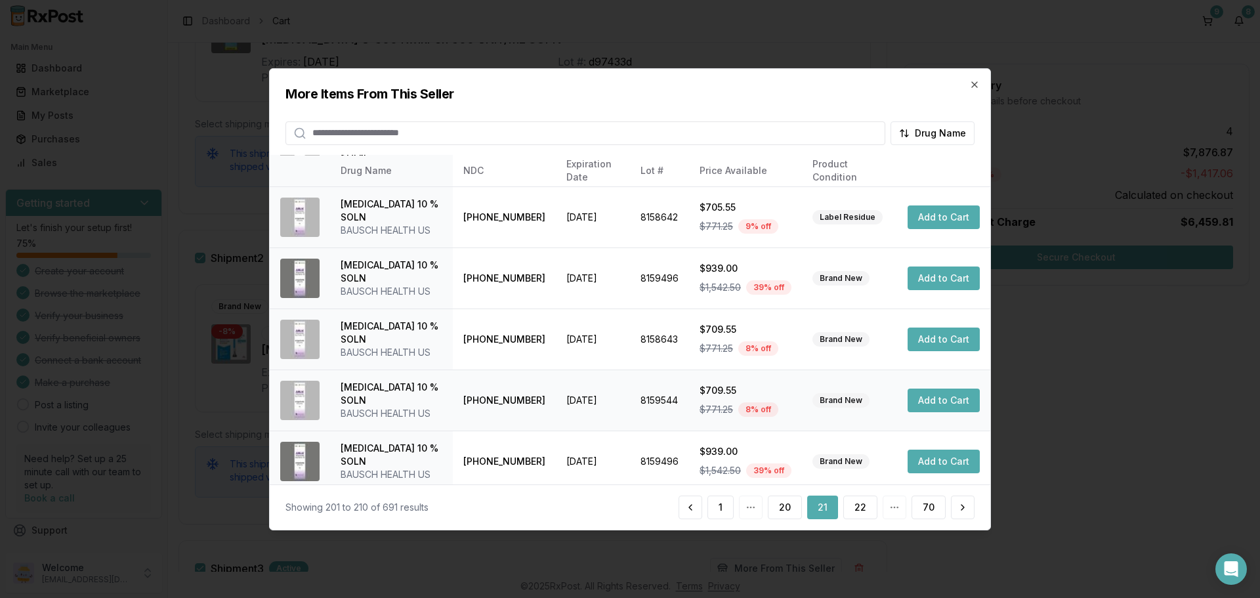
scroll to position [352, 0]
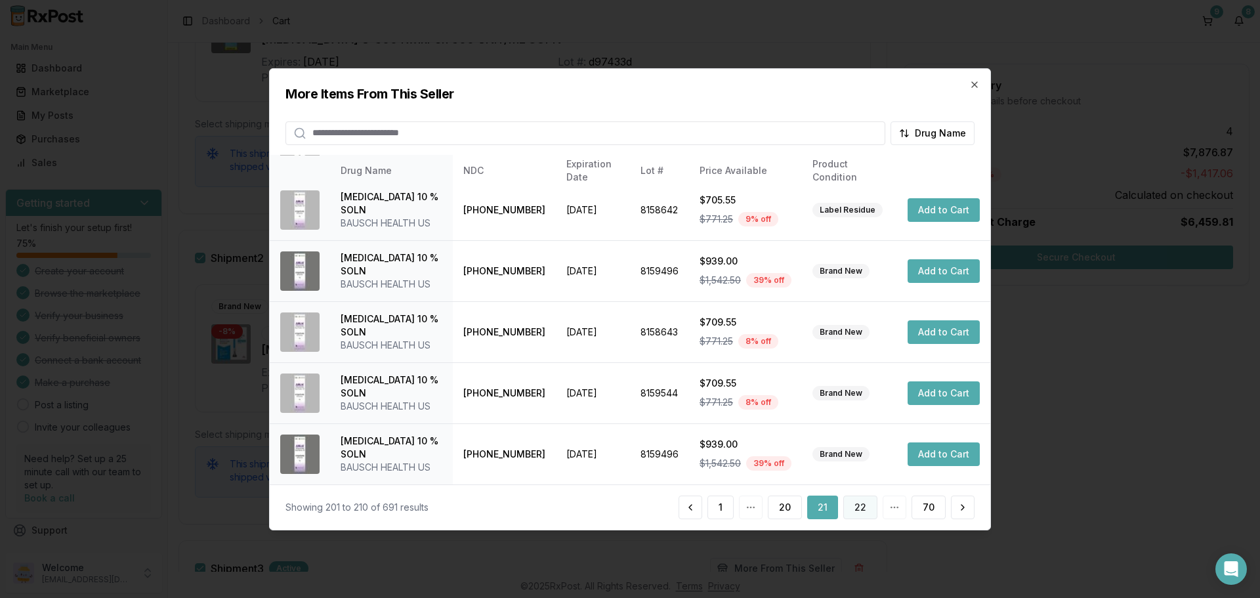
click at [859, 516] on button "22" at bounding box center [860, 508] width 34 height 24
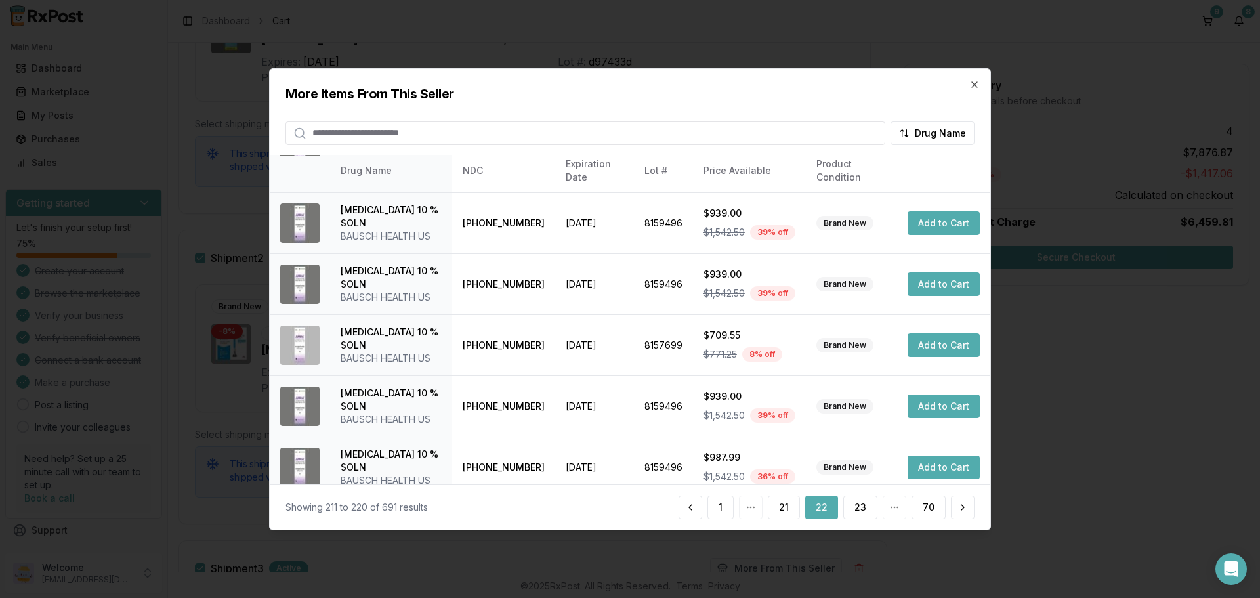
scroll to position [312, 0]
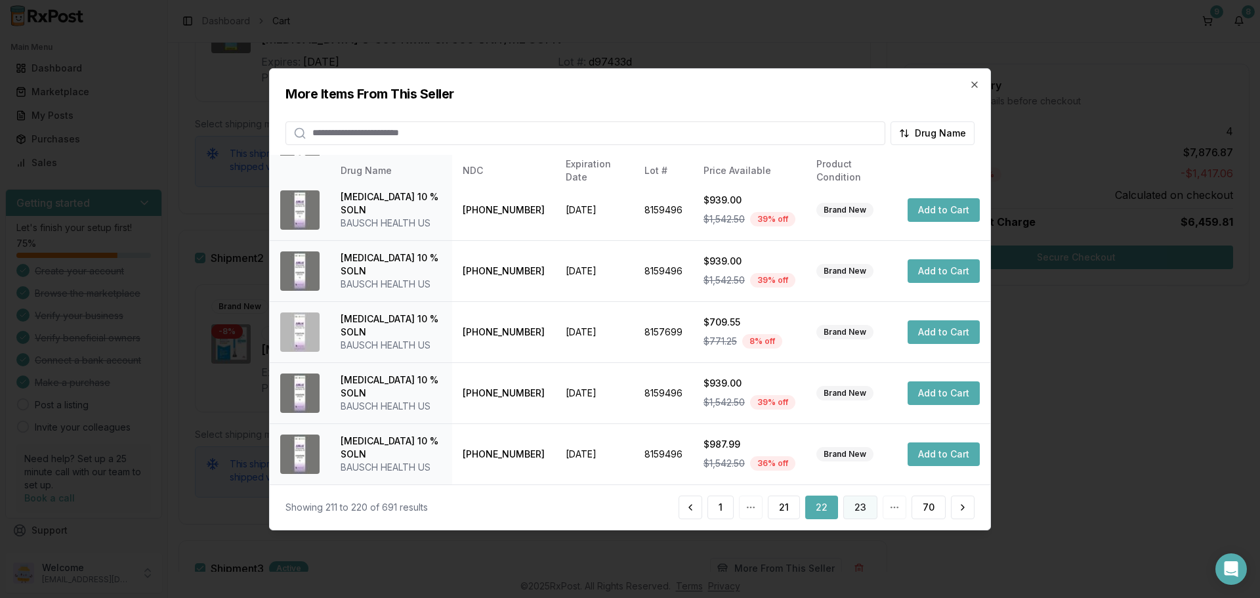
click at [857, 509] on button "23" at bounding box center [860, 508] width 34 height 24
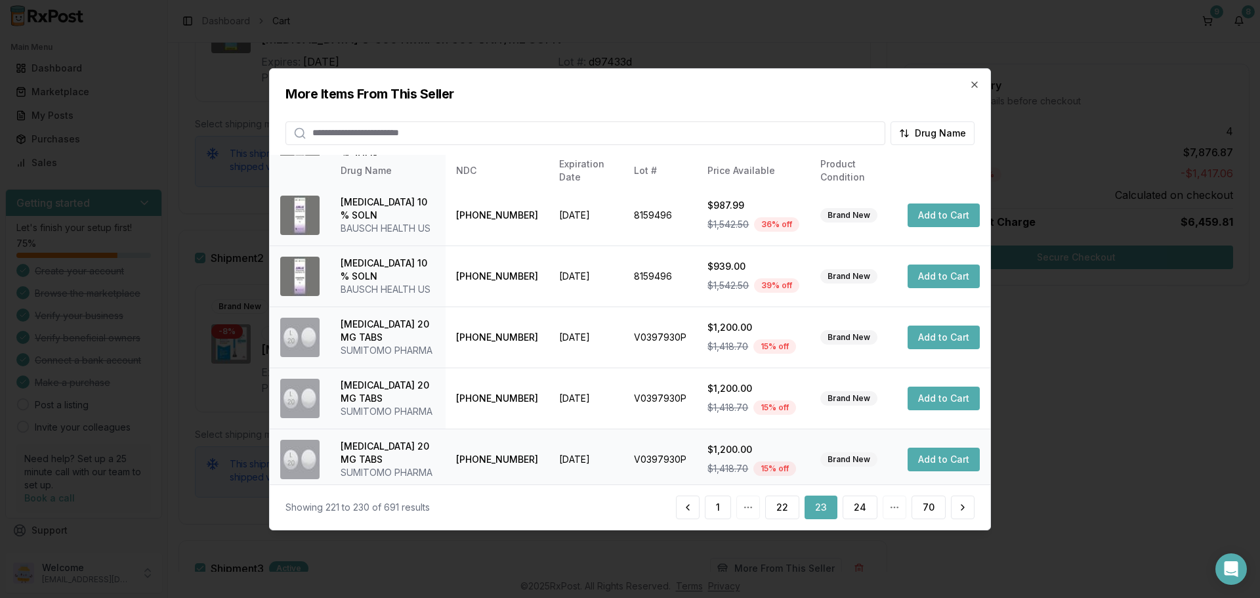
scroll to position [352, 0]
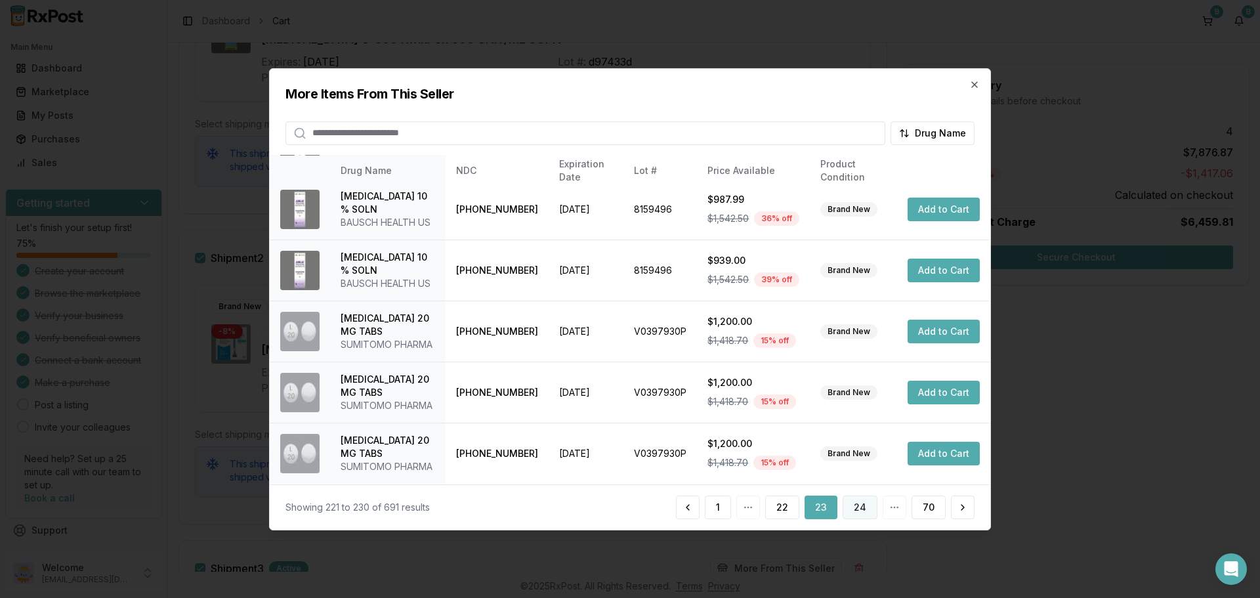
click at [869, 509] on button "24" at bounding box center [860, 508] width 35 height 24
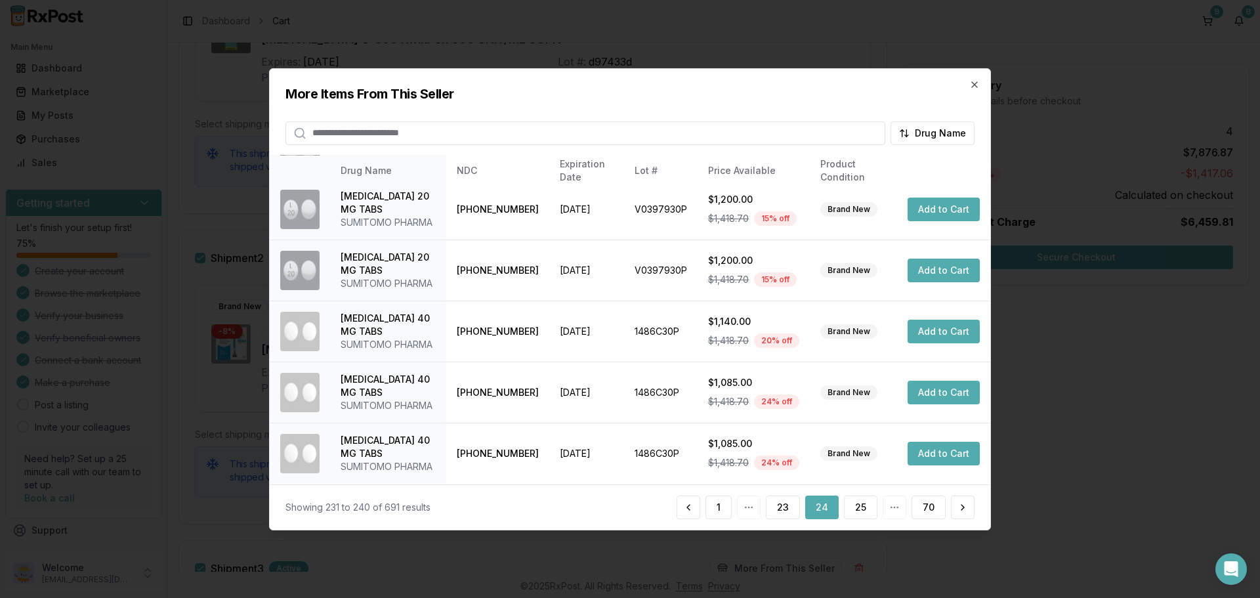
scroll to position [444, 0]
click at [861, 511] on button "25" at bounding box center [860, 508] width 33 height 24
click at [857, 507] on button "26" at bounding box center [860, 508] width 34 height 24
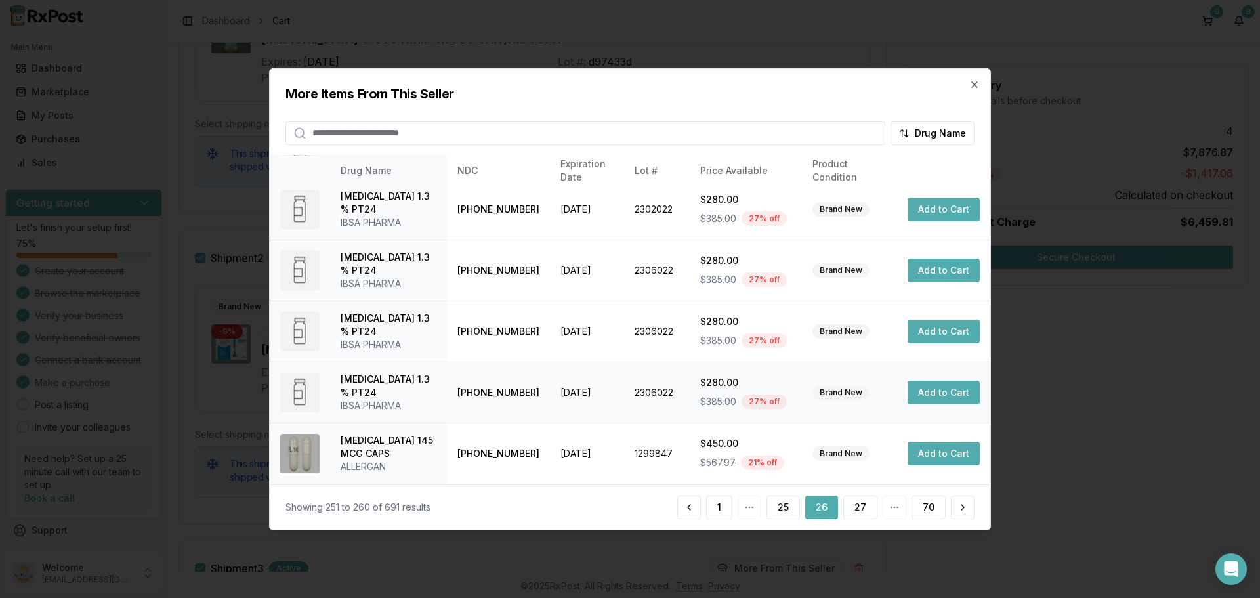
scroll to position [339, 0]
click at [856, 509] on button "27" at bounding box center [860, 508] width 34 height 24
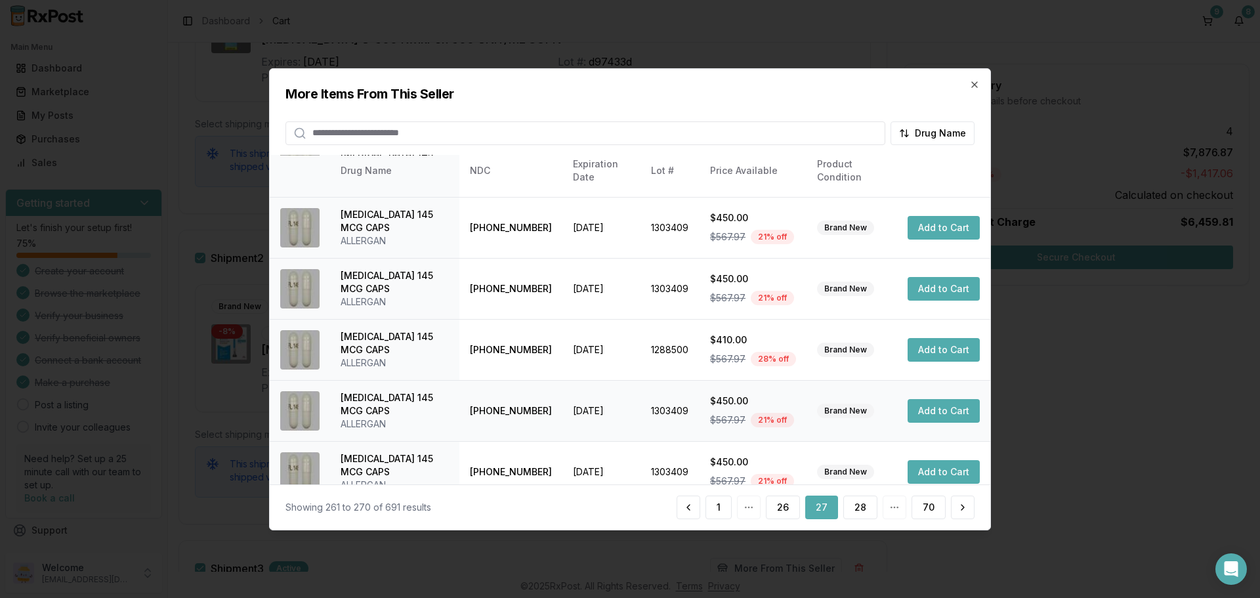
scroll to position [312, 0]
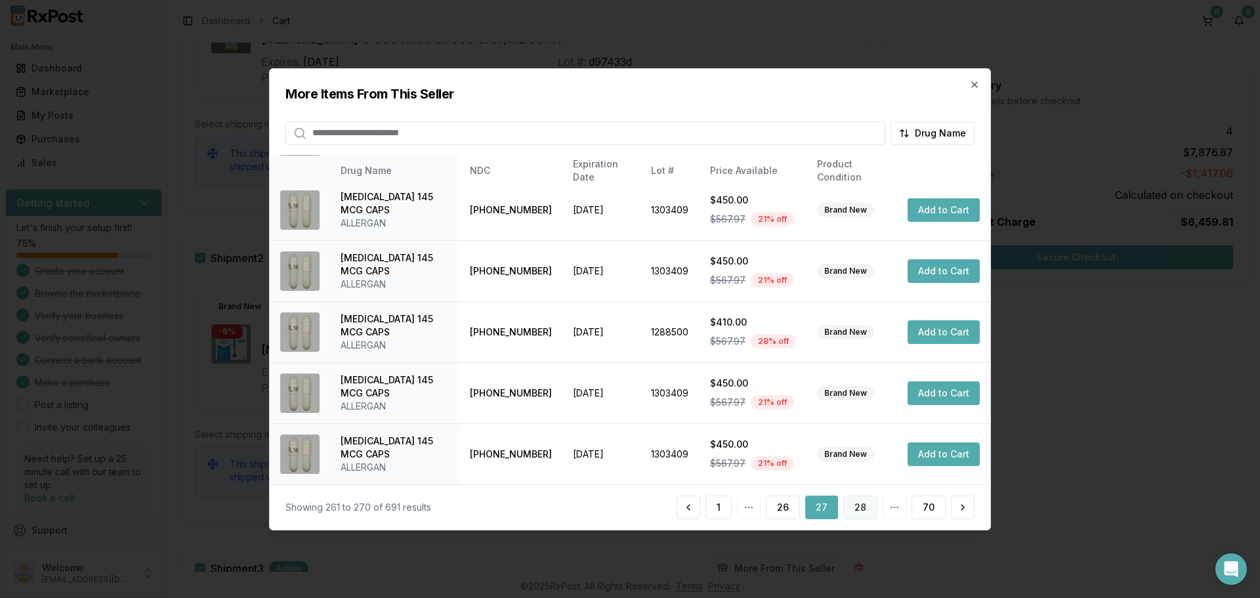
click at [849, 511] on button "28" at bounding box center [860, 508] width 34 height 24
click at [866, 509] on button "29" at bounding box center [860, 508] width 34 height 24
click at [863, 510] on button "30" at bounding box center [860, 508] width 34 height 24
click at [858, 509] on button "31" at bounding box center [861, 508] width 32 height 24
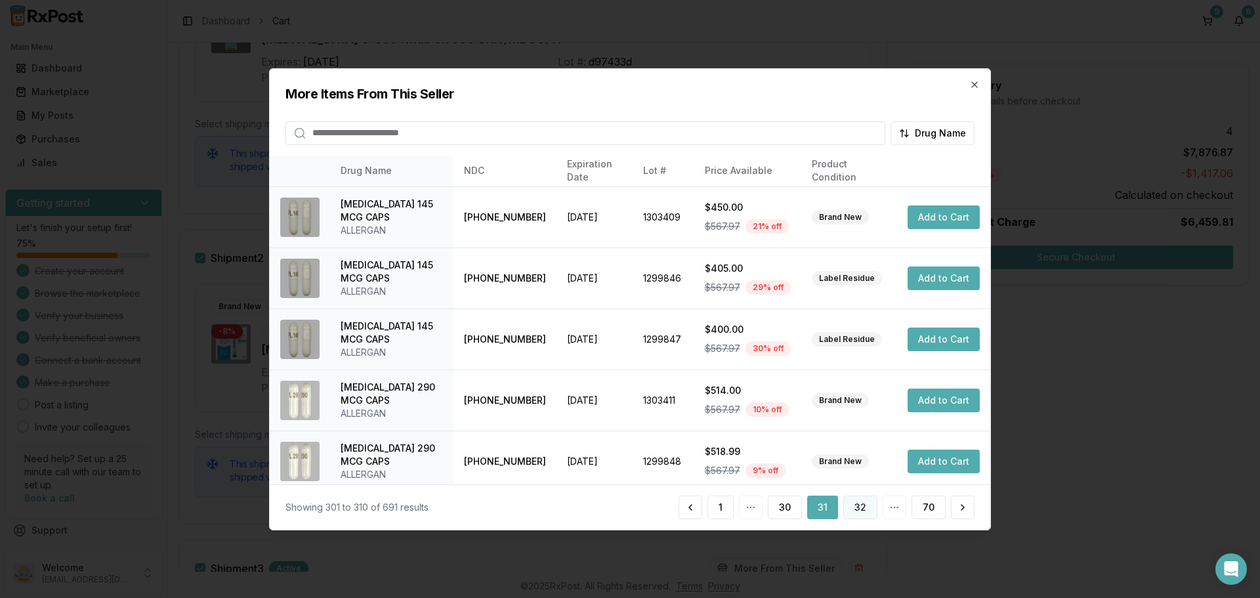
click at [864, 510] on button "32" at bounding box center [860, 508] width 34 height 24
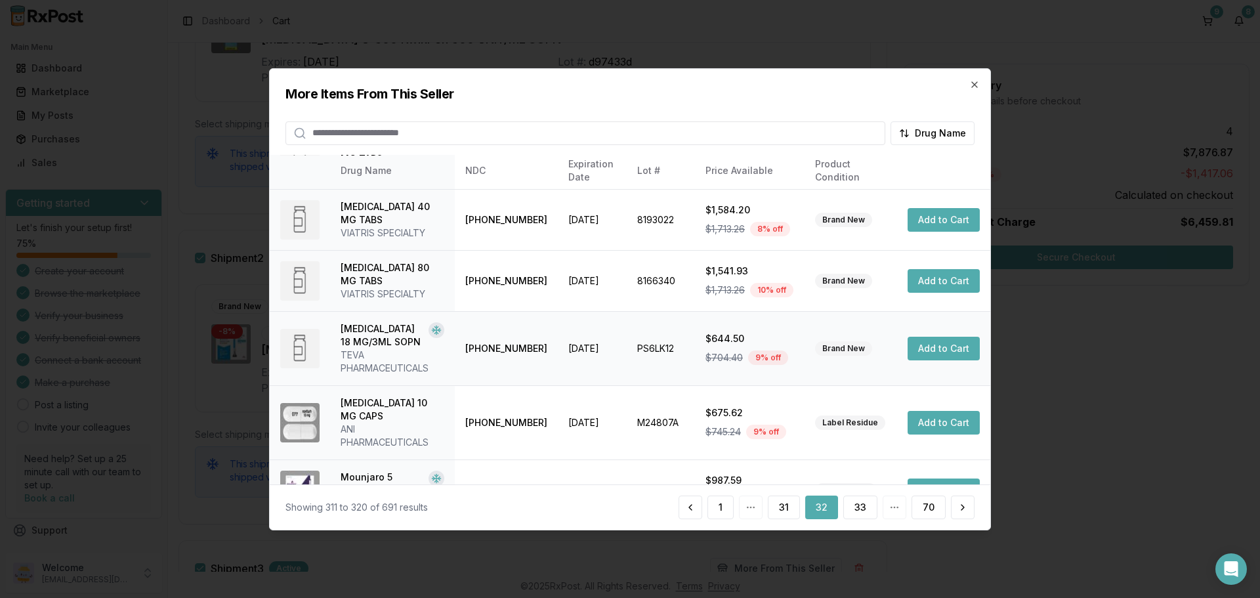
scroll to position [339, 0]
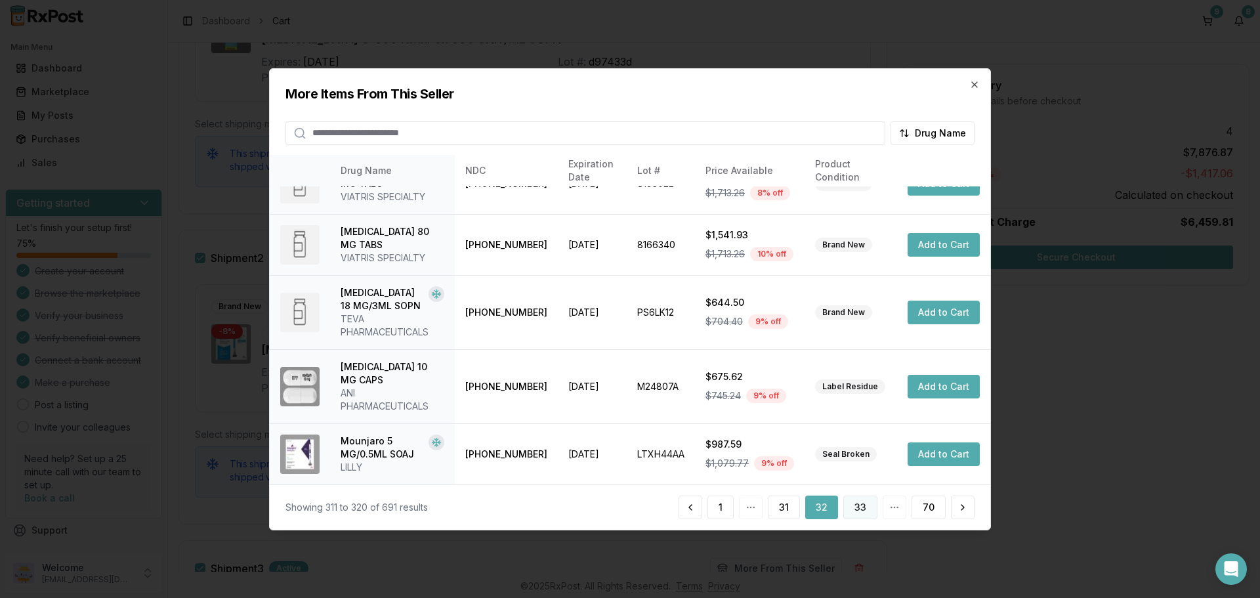
click at [853, 505] on button "33" at bounding box center [860, 508] width 34 height 24
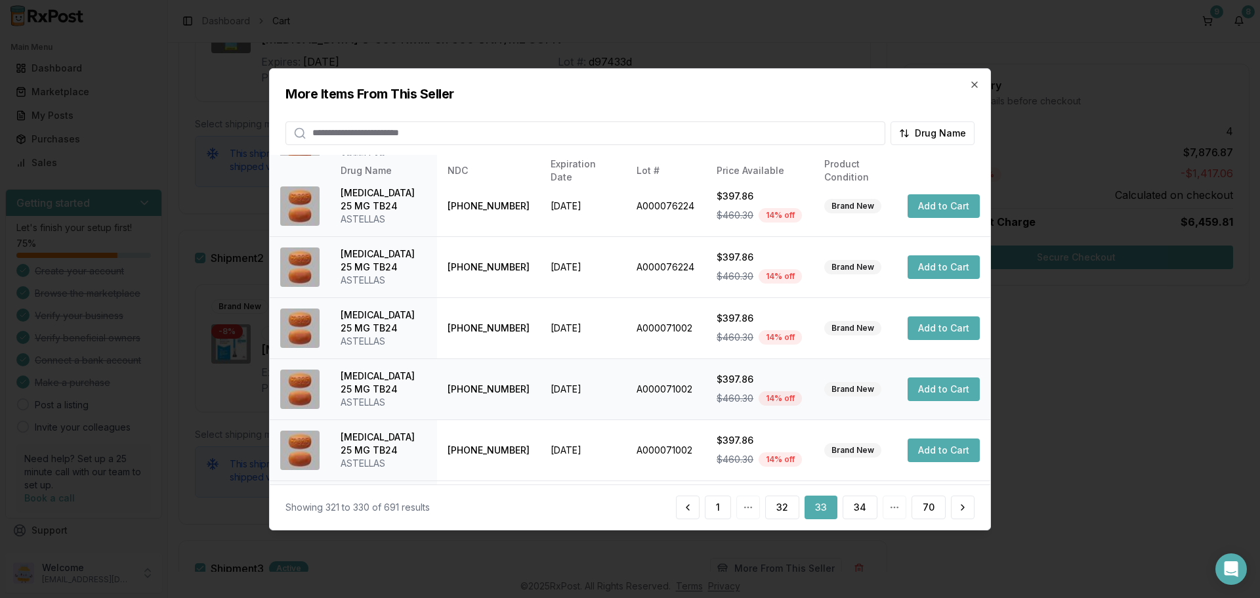
scroll to position [312, 0]
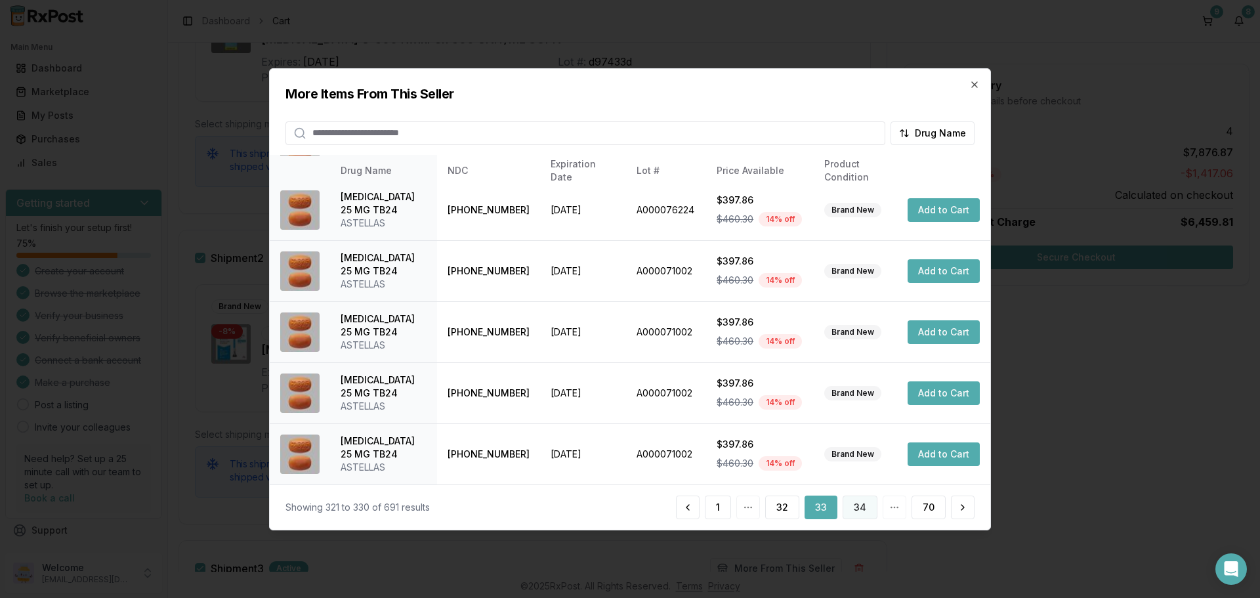
click at [849, 515] on button "34" at bounding box center [860, 508] width 35 height 24
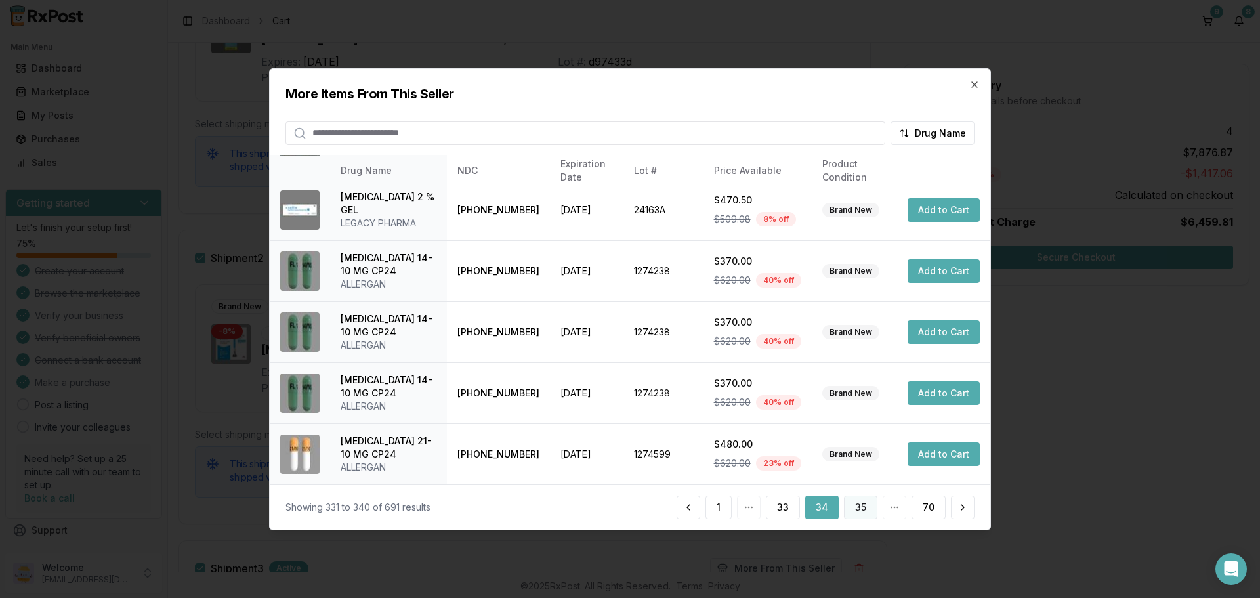
click at [854, 507] on button "35" at bounding box center [860, 508] width 33 height 24
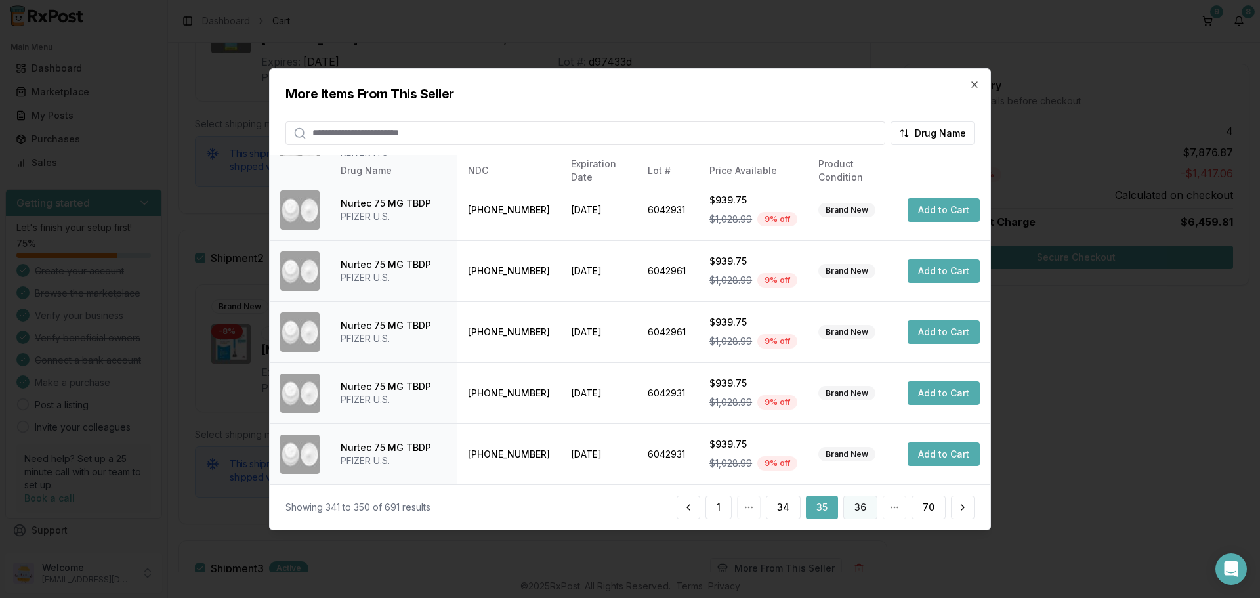
click at [849, 505] on button "36" at bounding box center [860, 508] width 34 height 24
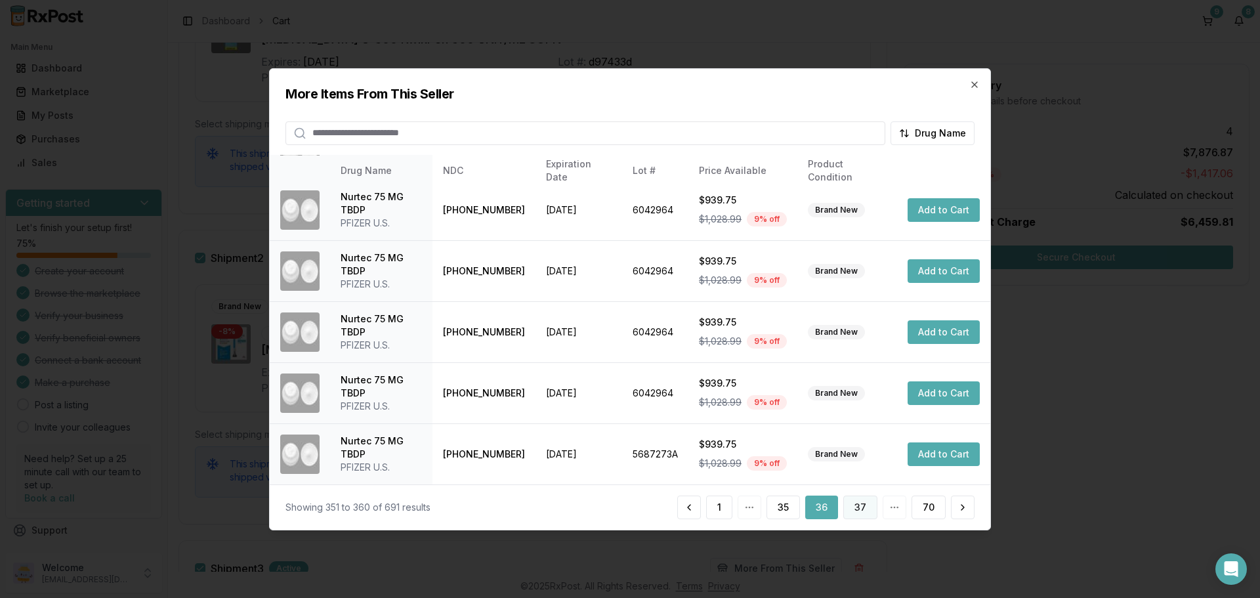
click at [855, 517] on button "37" at bounding box center [860, 508] width 34 height 24
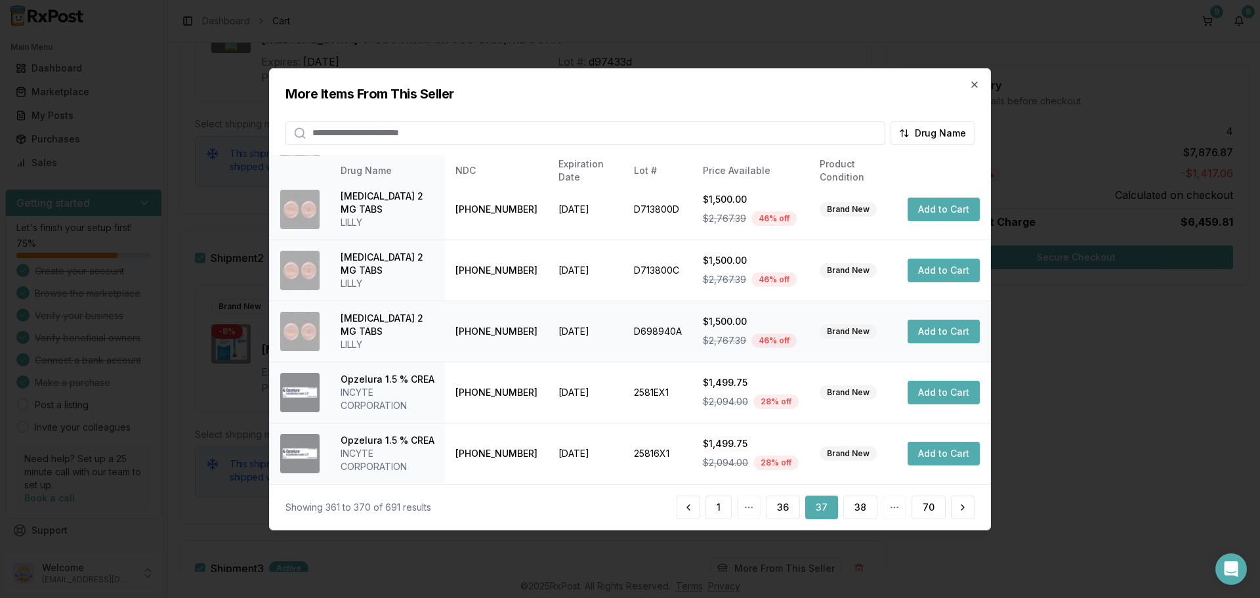
scroll to position [339, 0]
click at [860, 509] on button "38" at bounding box center [860, 508] width 34 height 24
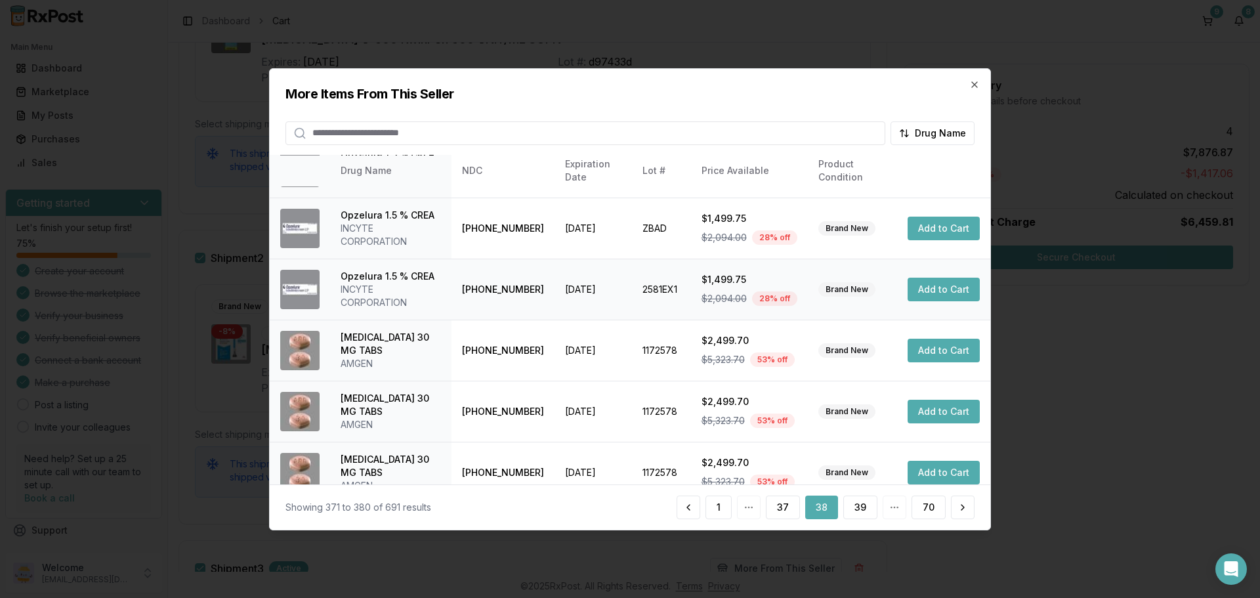
scroll to position [312, 0]
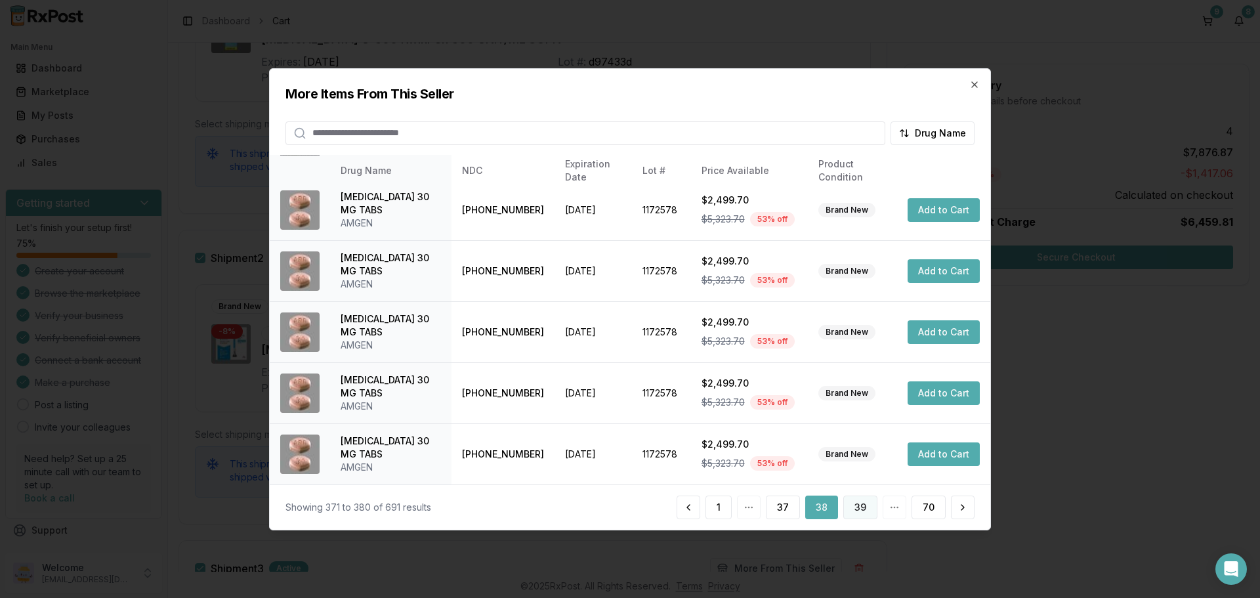
click at [855, 514] on button "39" at bounding box center [860, 508] width 34 height 24
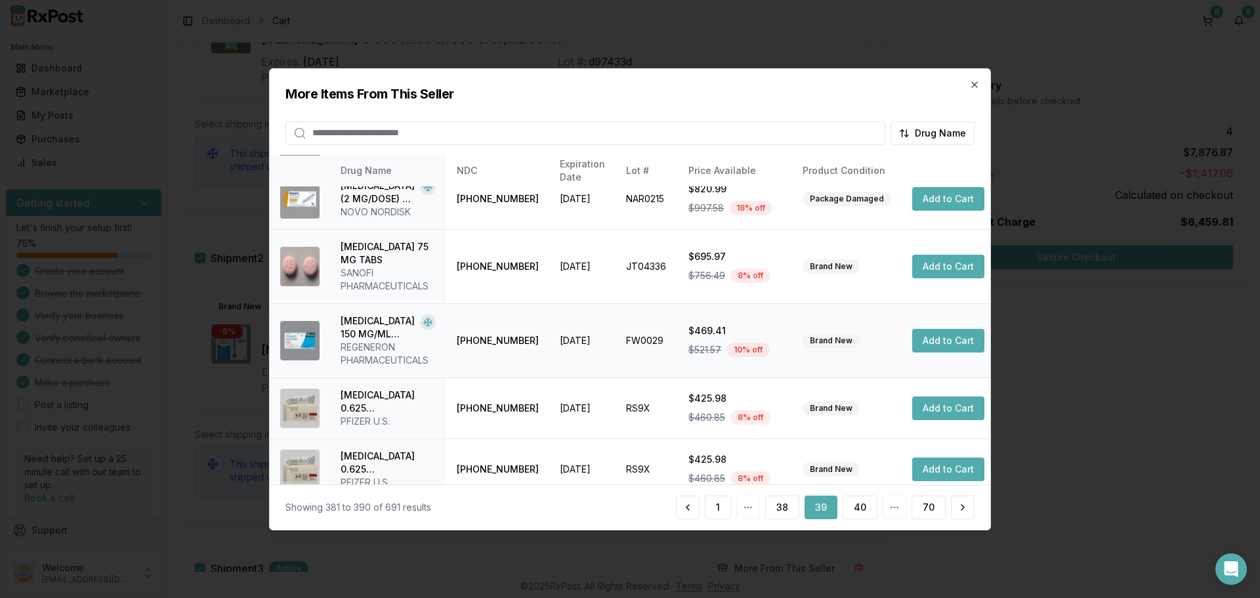
scroll to position [326, 0]
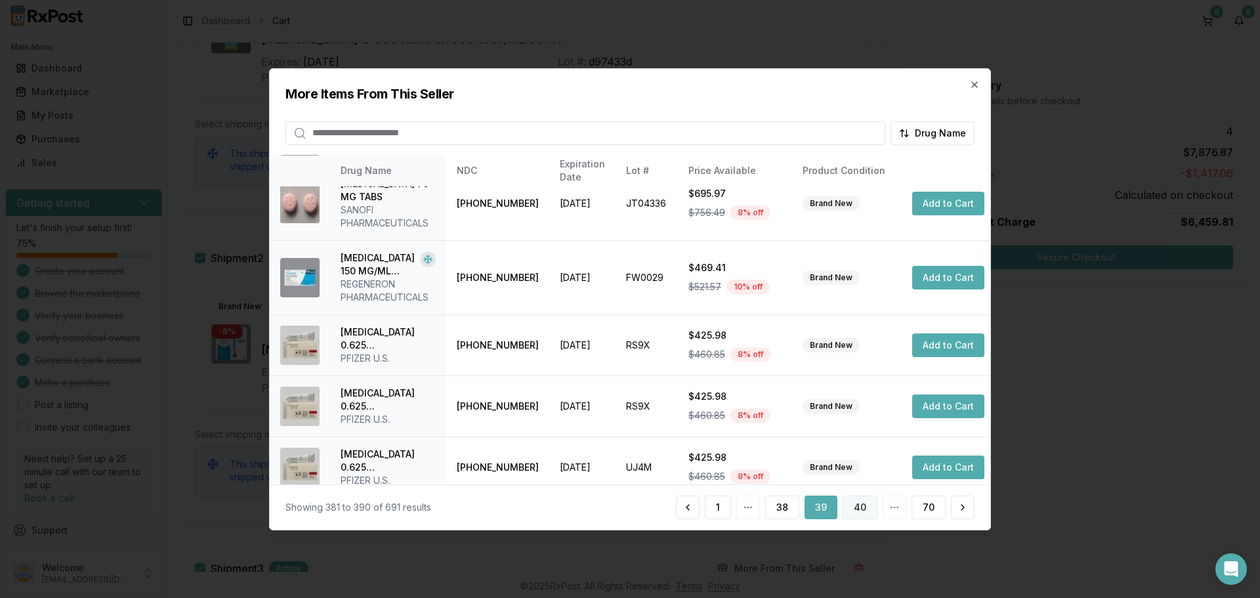
click at [866, 511] on button "40" at bounding box center [860, 508] width 35 height 24
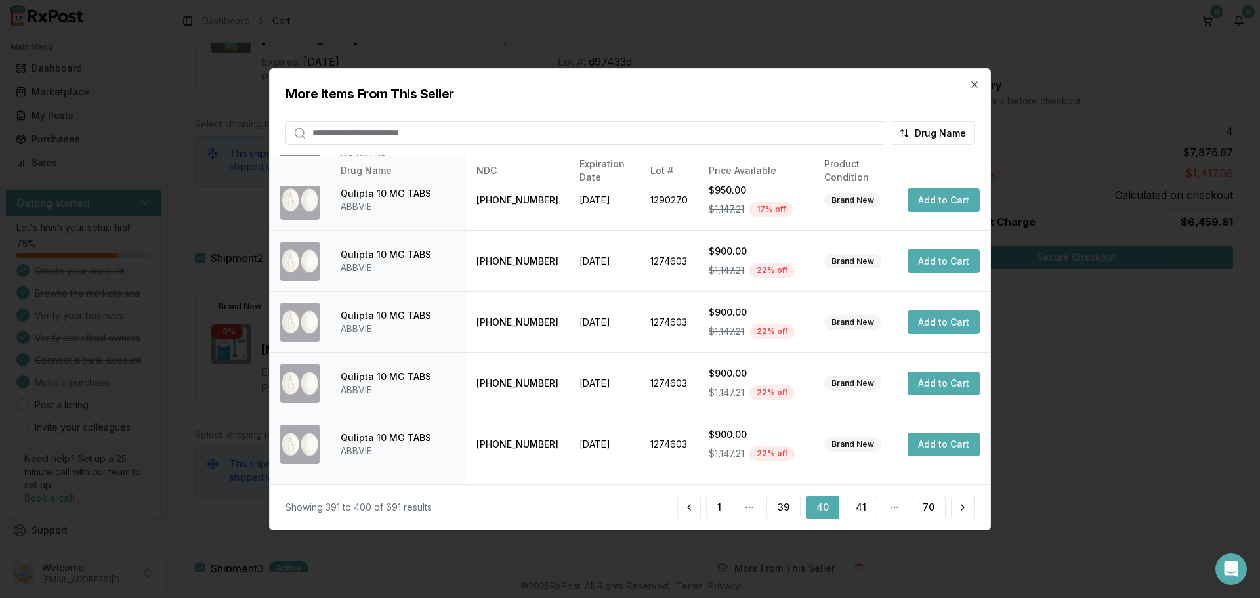
scroll to position [312, 0]
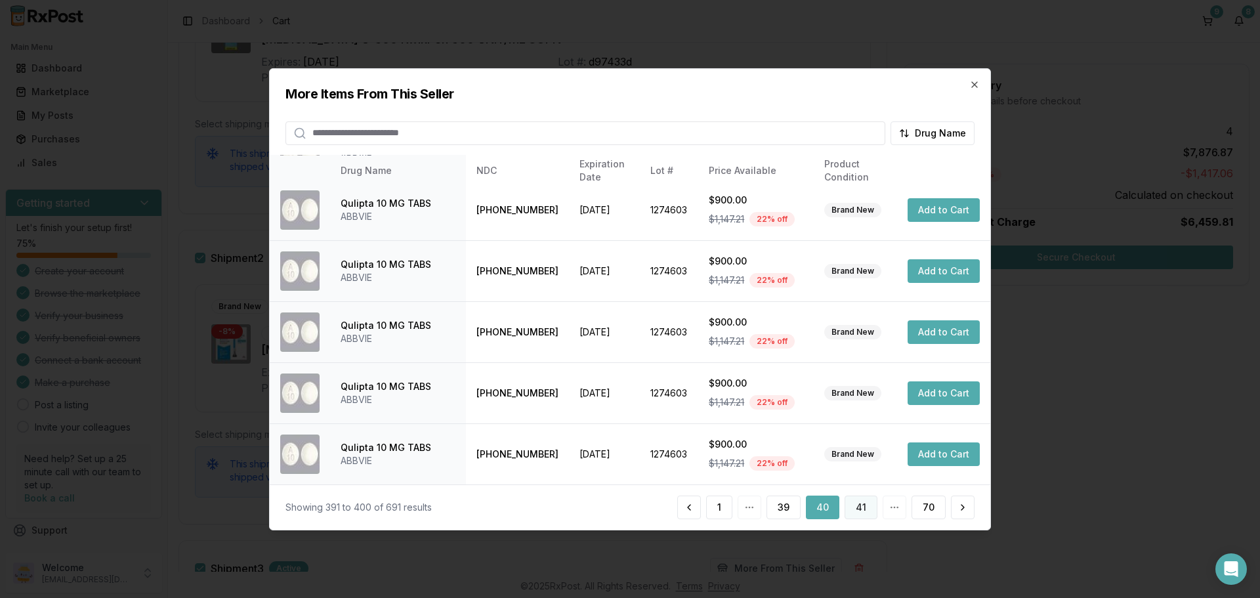
click at [874, 516] on button "41" at bounding box center [861, 508] width 33 height 24
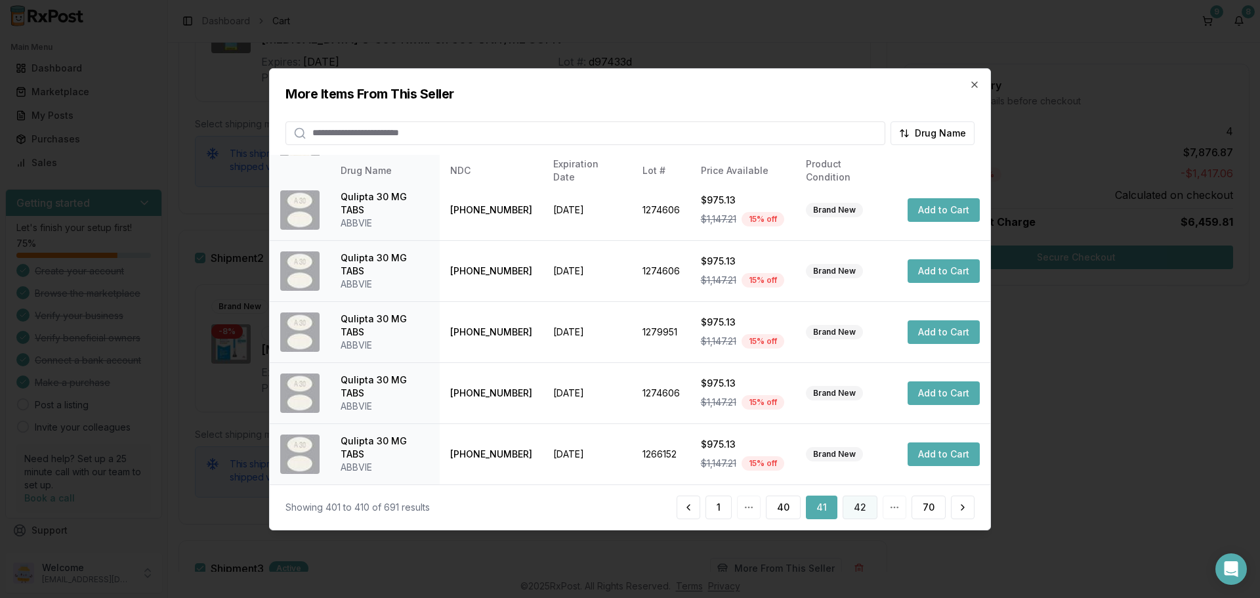
click at [859, 509] on button "42" at bounding box center [860, 508] width 35 height 24
click at [850, 506] on button "43" at bounding box center [860, 508] width 35 height 24
click at [856, 505] on button "44" at bounding box center [859, 508] width 35 height 24
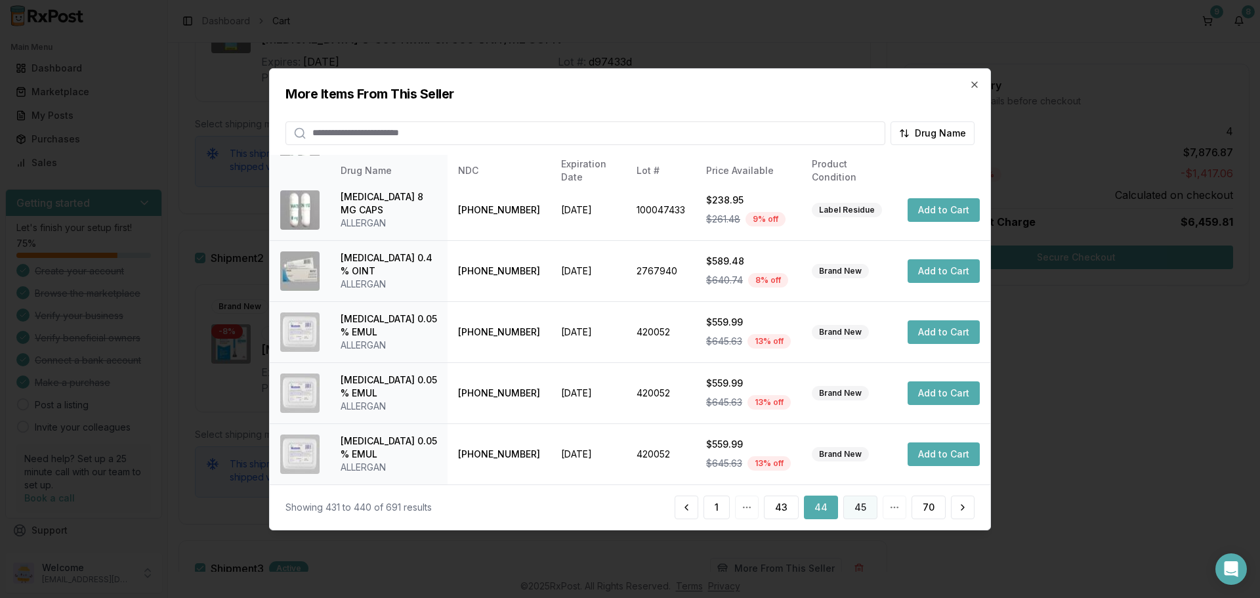
click at [861, 510] on button "45" at bounding box center [860, 508] width 34 height 24
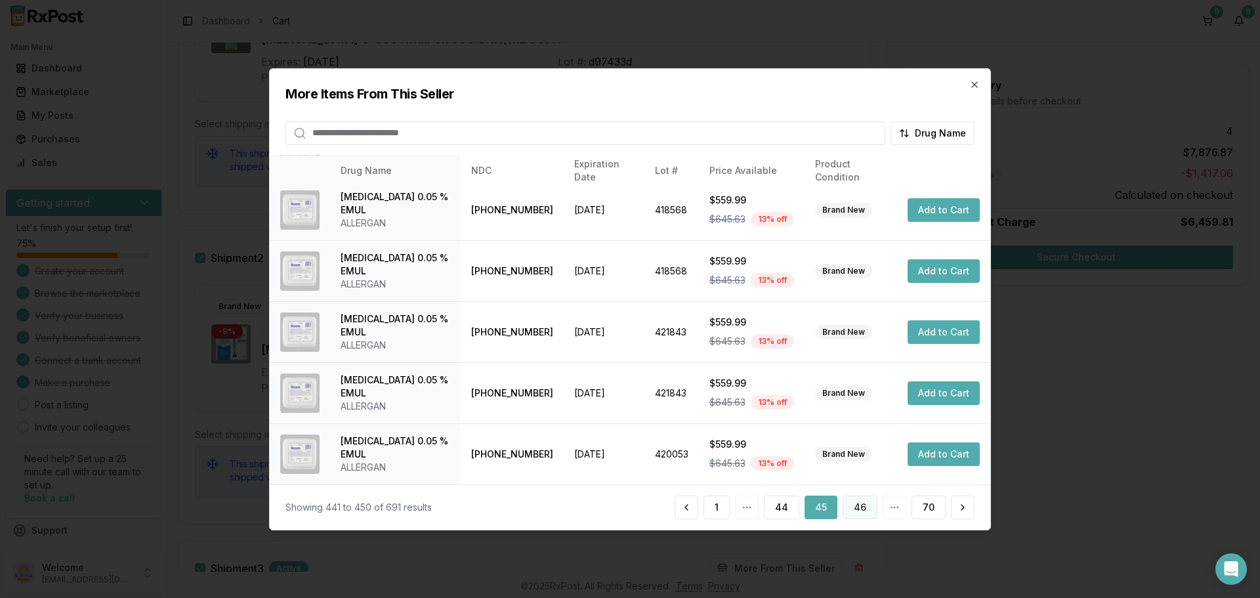
click at [863, 513] on button "46" at bounding box center [860, 508] width 35 height 24
click at [862, 509] on button "47" at bounding box center [860, 508] width 35 height 24
click at [866, 507] on button "48" at bounding box center [860, 508] width 35 height 24
click at [873, 513] on button "49" at bounding box center [860, 508] width 35 height 24
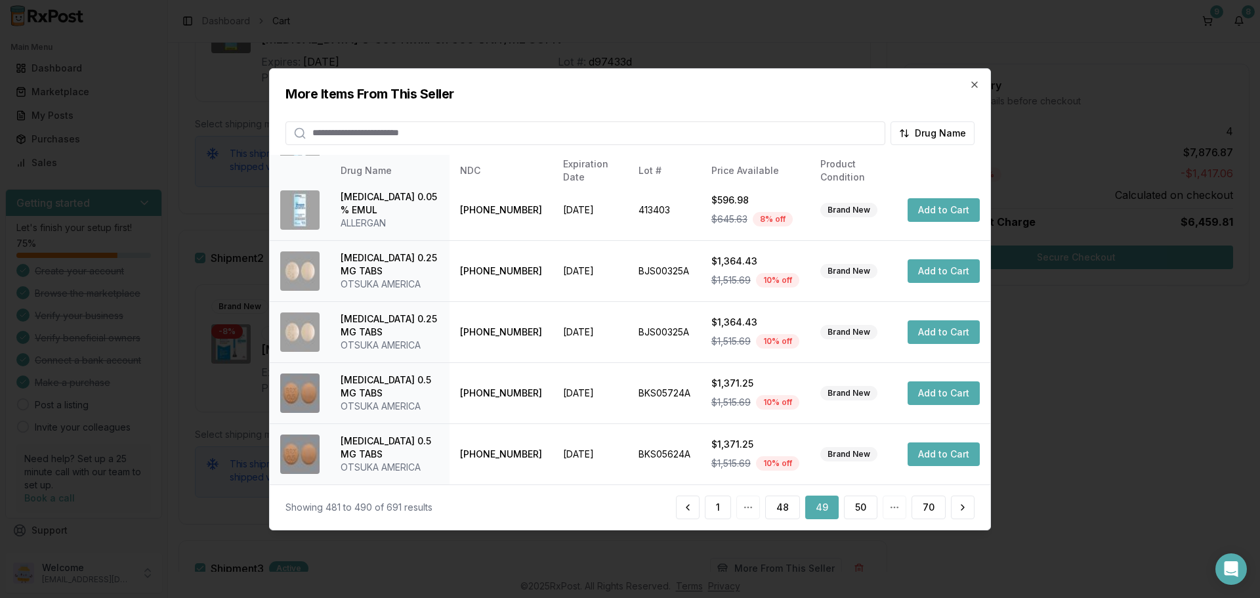
click at [968, 85] on h2 "More Items From This Seller" at bounding box center [630, 93] width 689 height 18
click at [975, 83] on icon "button" at bounding box center [974, 83] width 5 height 5
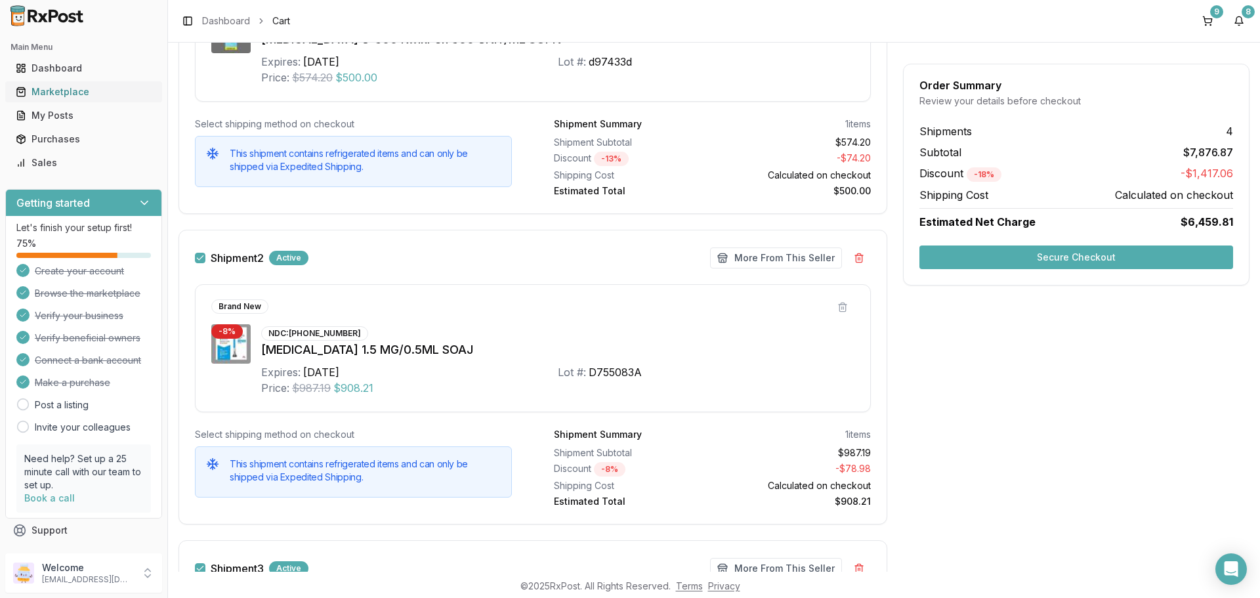
click at [74, 96] on div "Marketplace" at bounding box center [84, 91] width 136 height 13
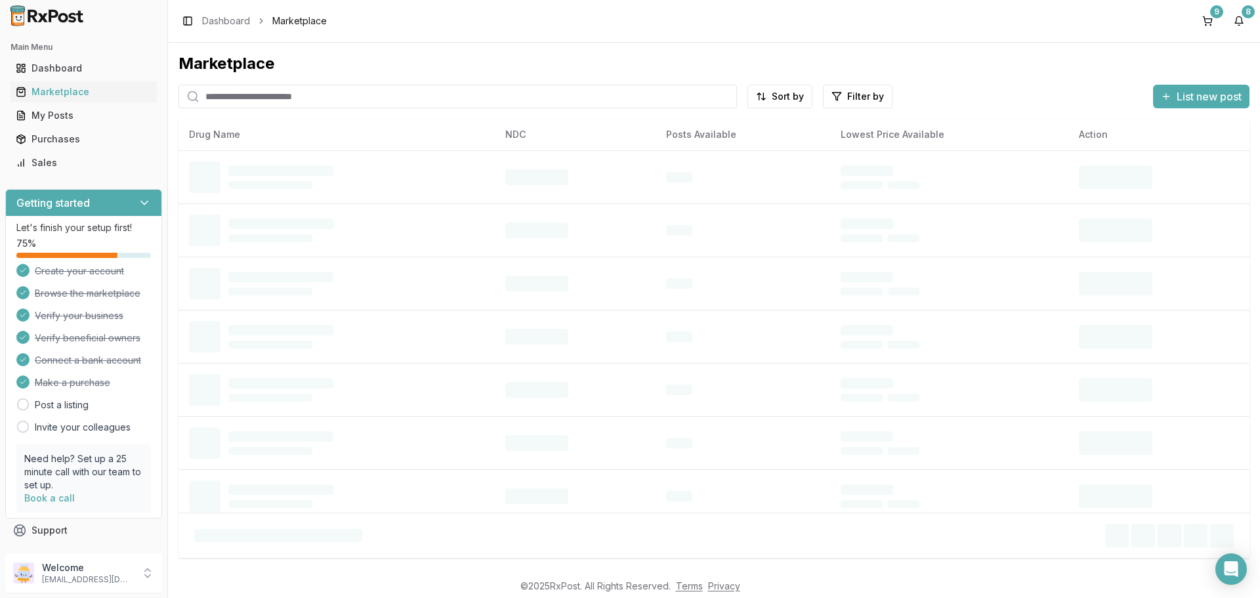
click at [268, 100] on input "search" at bounding box center [458, 97] width 559 height 24
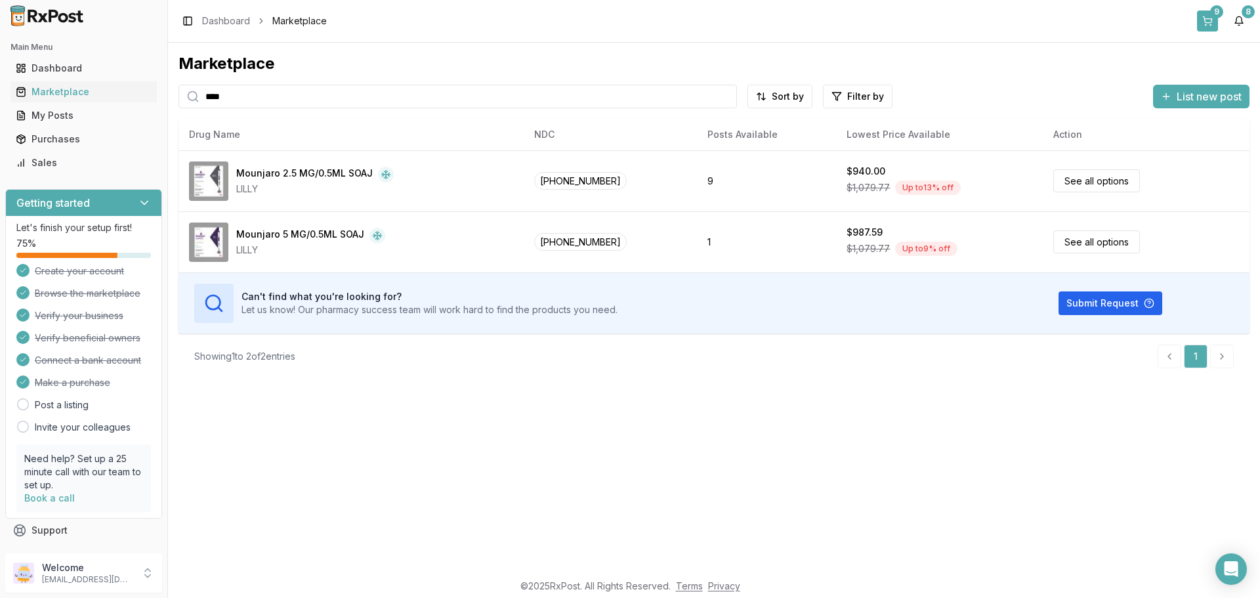
type input "****"
click at [1215, 24] on button "9" at bounding box center [1207, 21] width 21 height 21
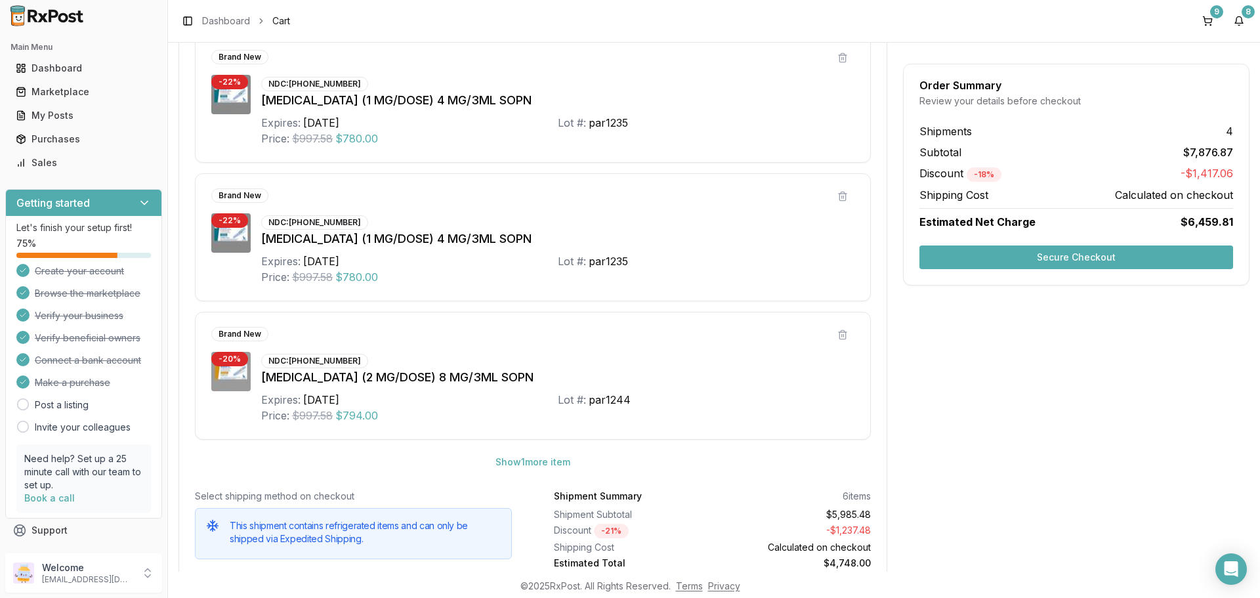
scroll to position [1573, 0]
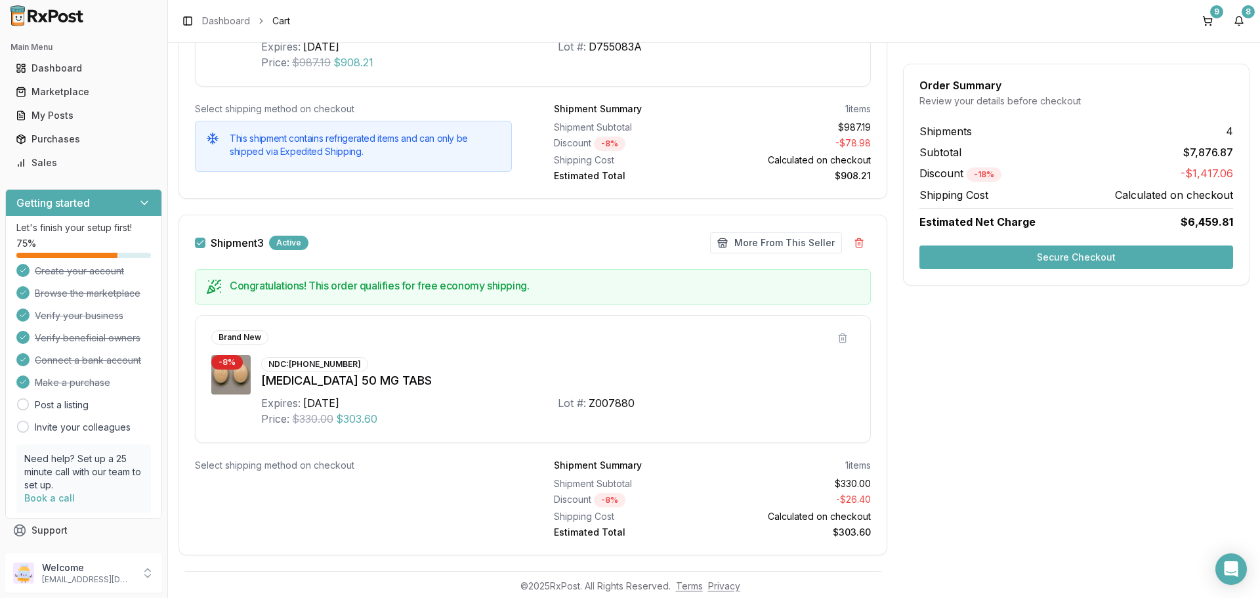
scroll to position [326, 0]
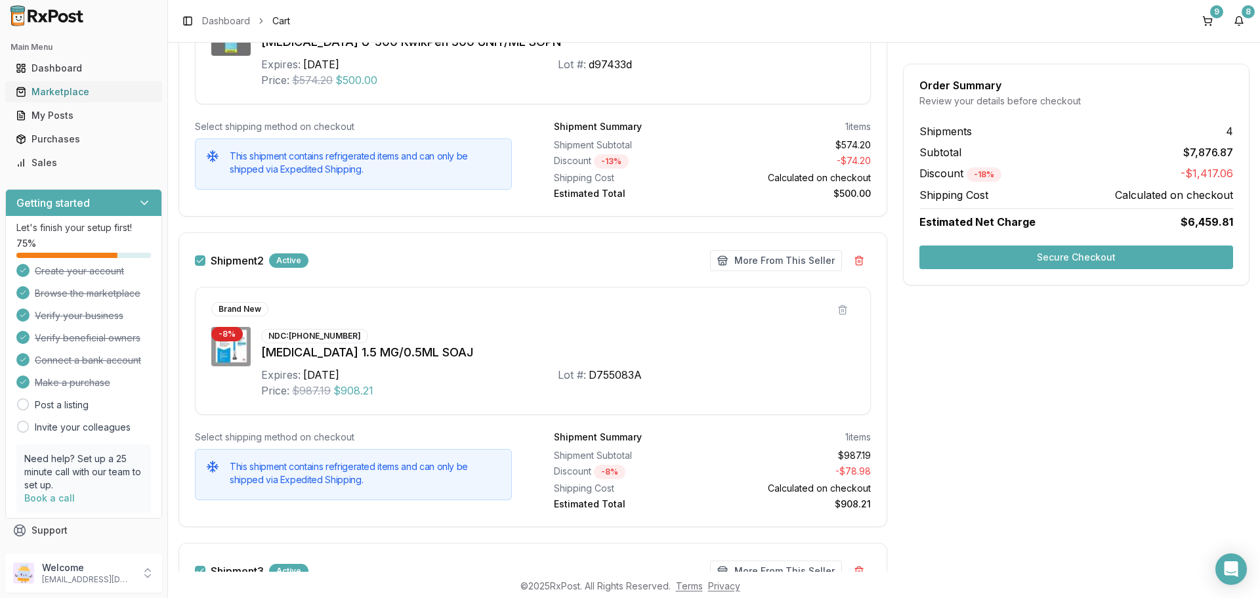
click at [82, 95] on div "Marketplace" at bounding box center [84, 91] width 136 height 13
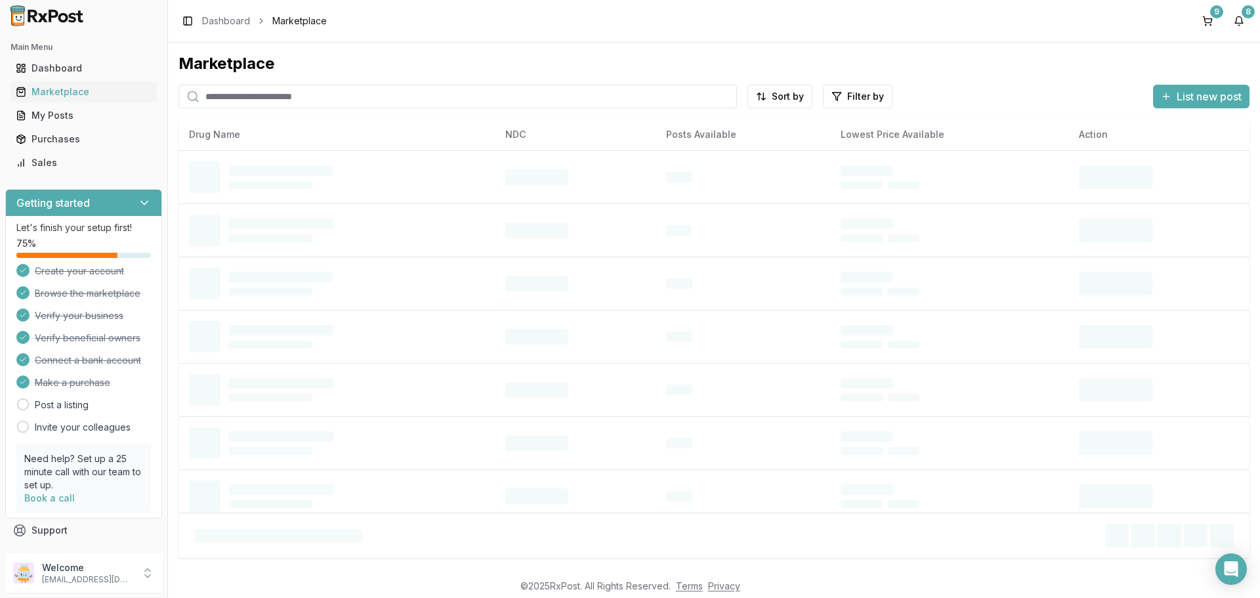
click at [299, 96] on input "search" at bounding box center [458, 97] width 559 height 24
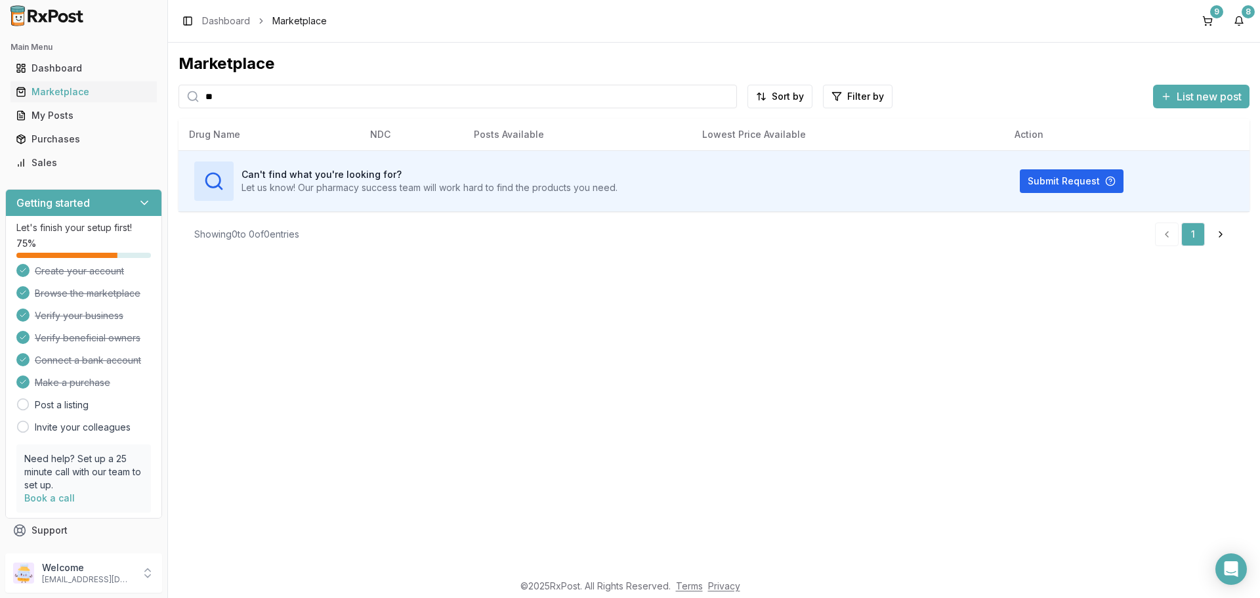
type input "*"
click at [1236, 23] on button "8" at bounding box center [1239, 21] width 21 height 21
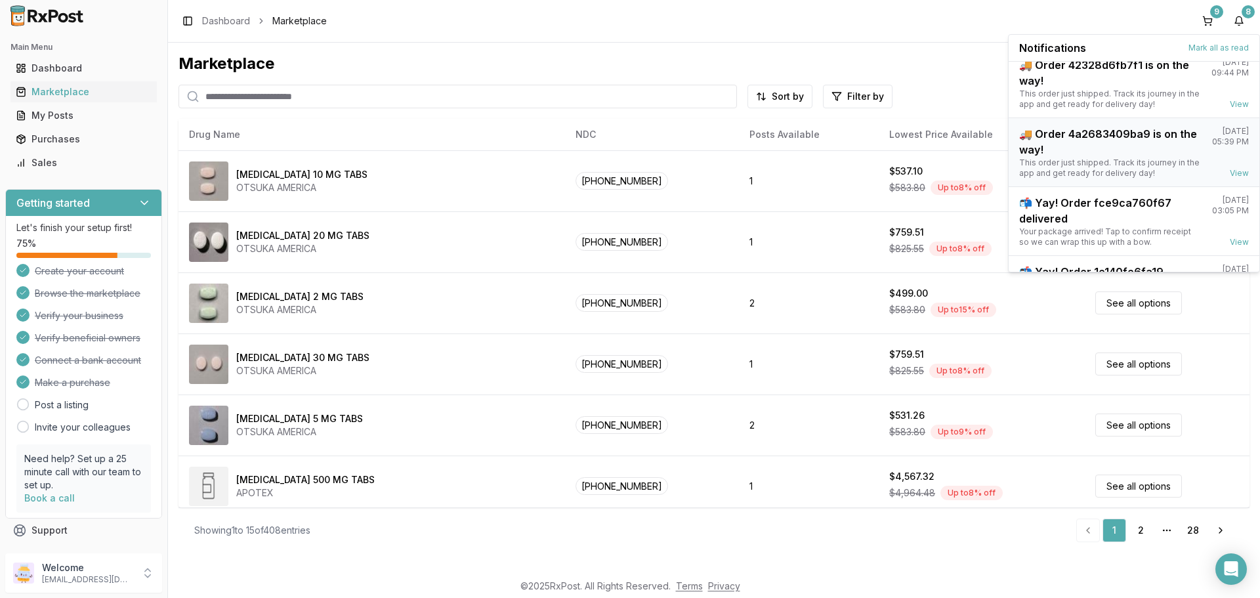
scroll to position [172, 0]
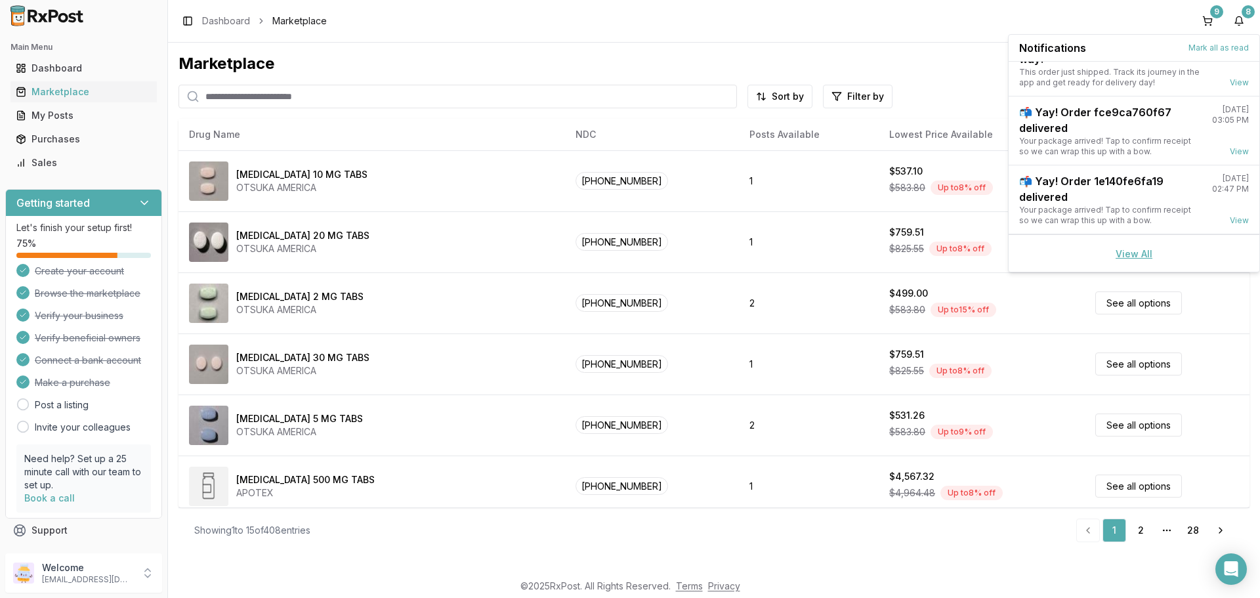
click at [1128, 257] on link "View All" at bounding box center [1134, 253] width 37 height 11
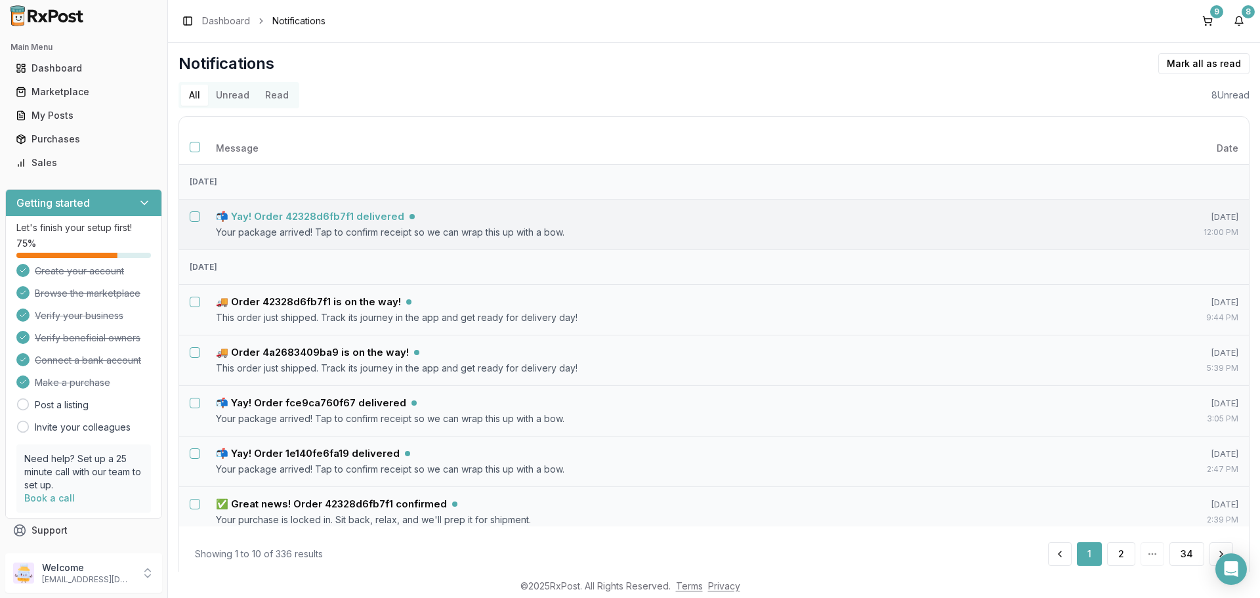
click at [307, 215] on h5 "📬 Yay! Order 42328d6fb7f1 delivered" at bounding box center [310, 216] width 188 height 13
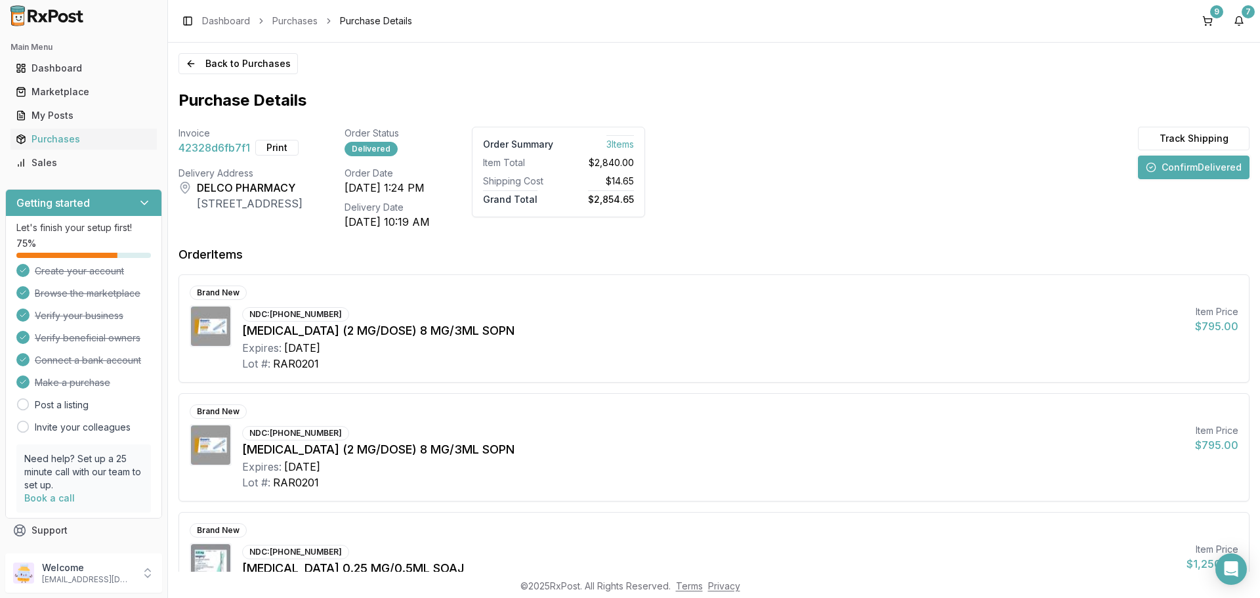
click at [1169, 169] on button "Confirm Delivered" at bounding box center [1194, 168] width 112 height 24
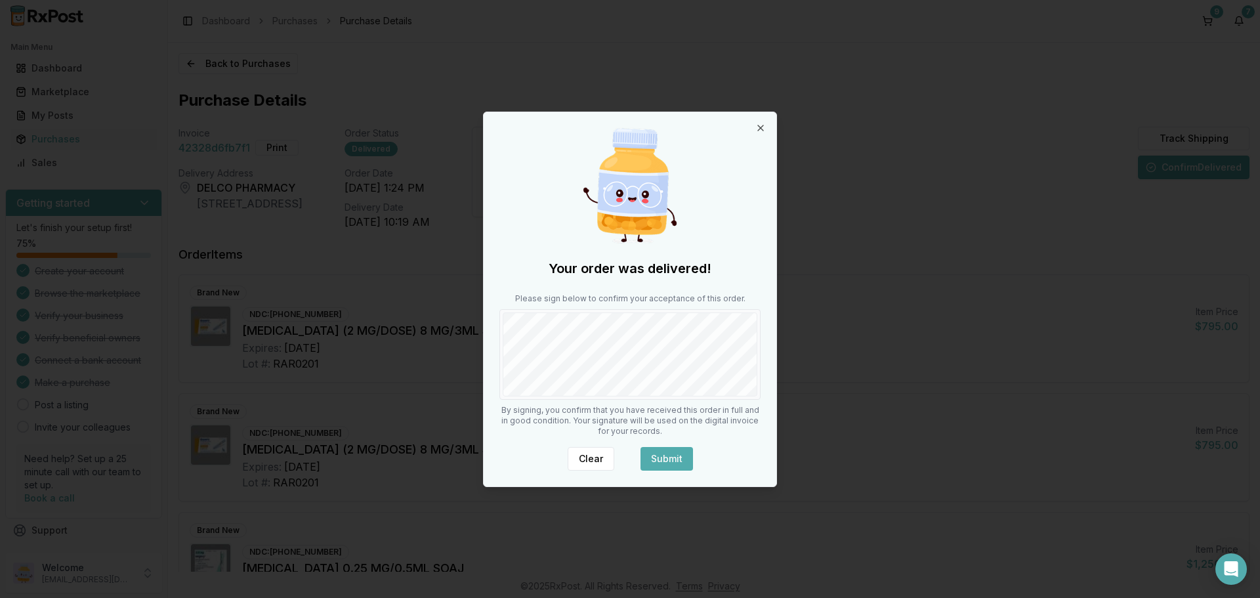
click at [666, 459] on button "Submit" at bounding box center [667, 459] width 53 height 24
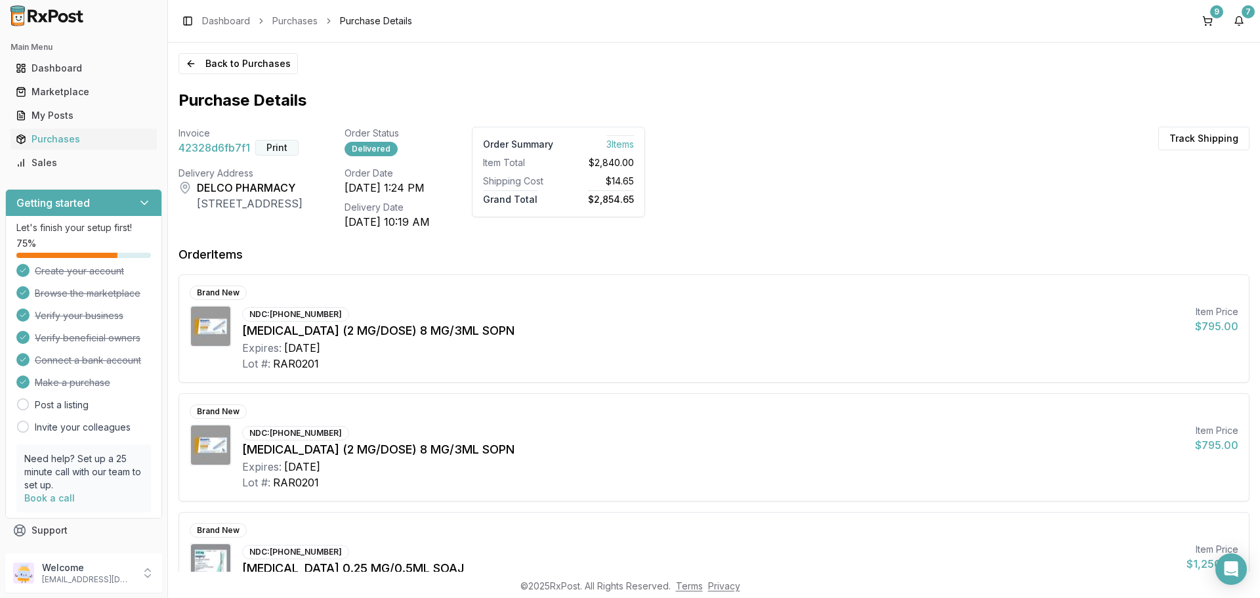
click at [273, 149] on button "Print" at bounding box center [276, 148] width 43 height 16
click at [1241, 22] on button "7" at bounding box center [1239, 21] width 21 height 21
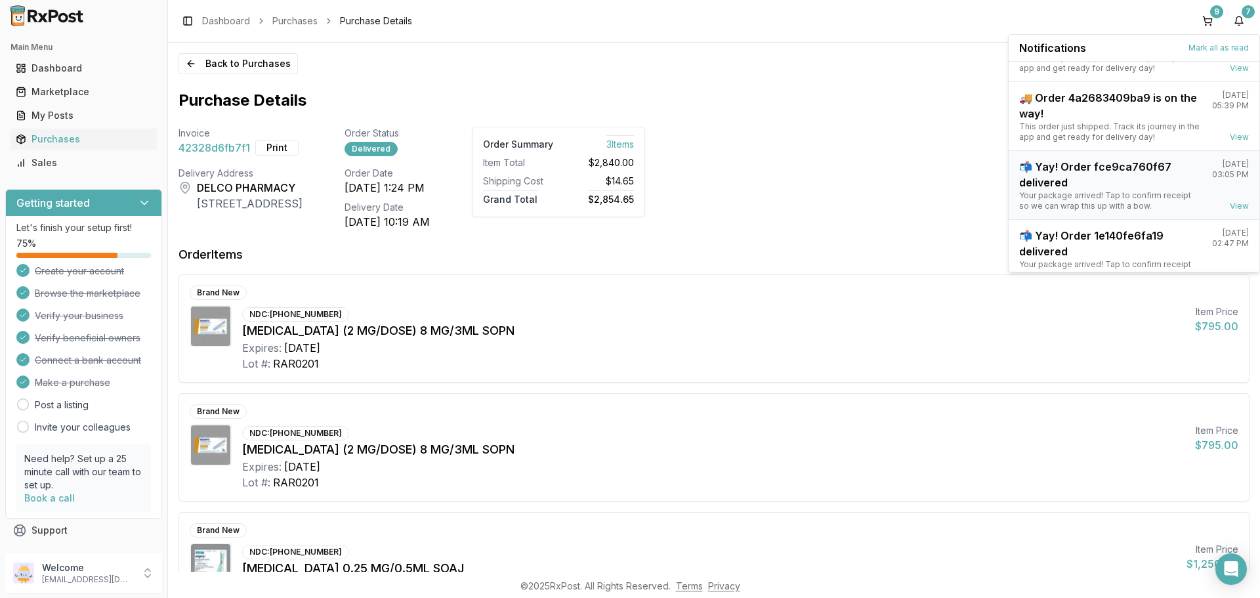
scroll to position [103, 0]
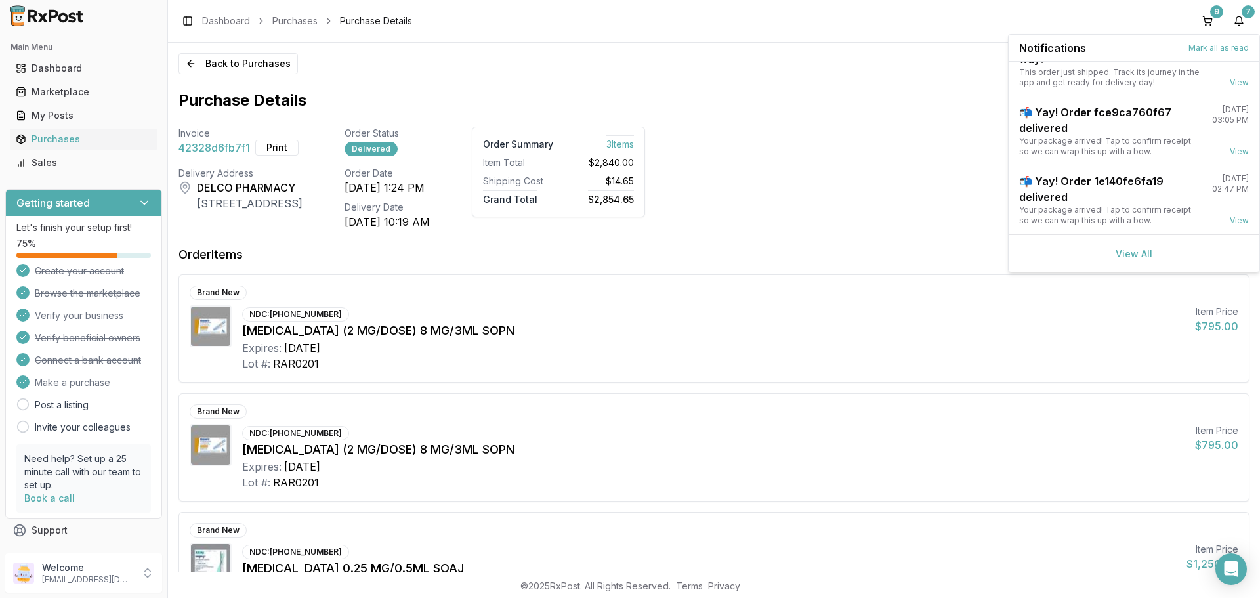
click at [1132, 261] on div "View All" at bounding box center [1134, 252] width 251 height 37
click at [1129, 257] on link "View All" at bounding box center [1134, 253] width 37 height 11
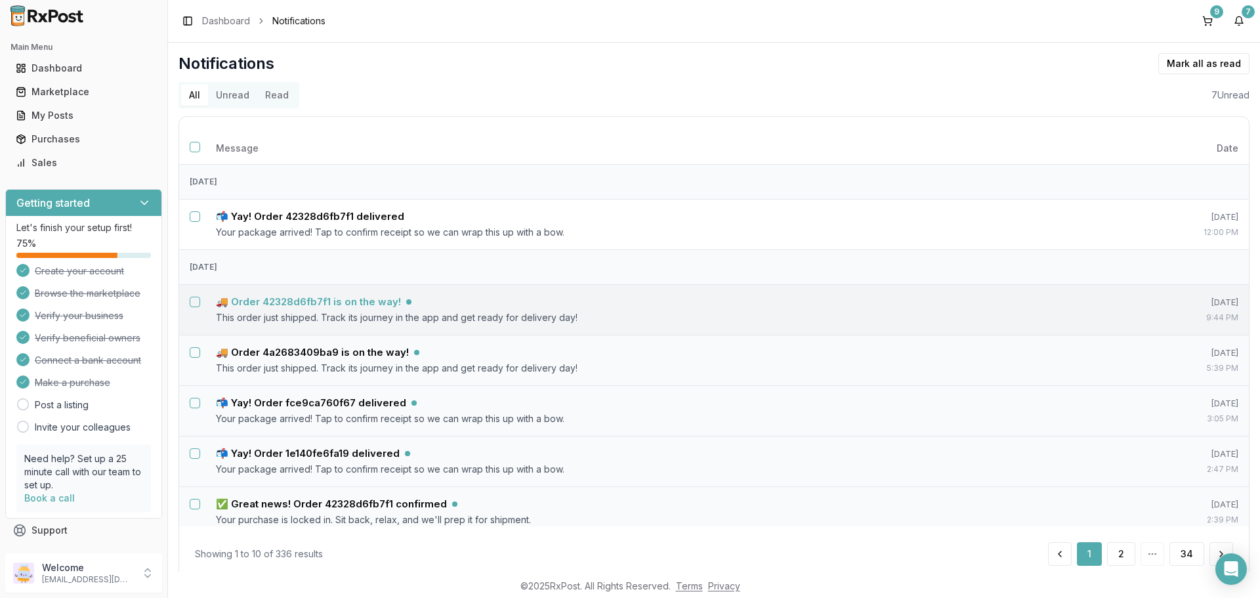
click at [359, 307] on h5 "🚚 Order 42328d6fb7f1 is on the way!" at bounding box center [308, 301] width 185 height 13
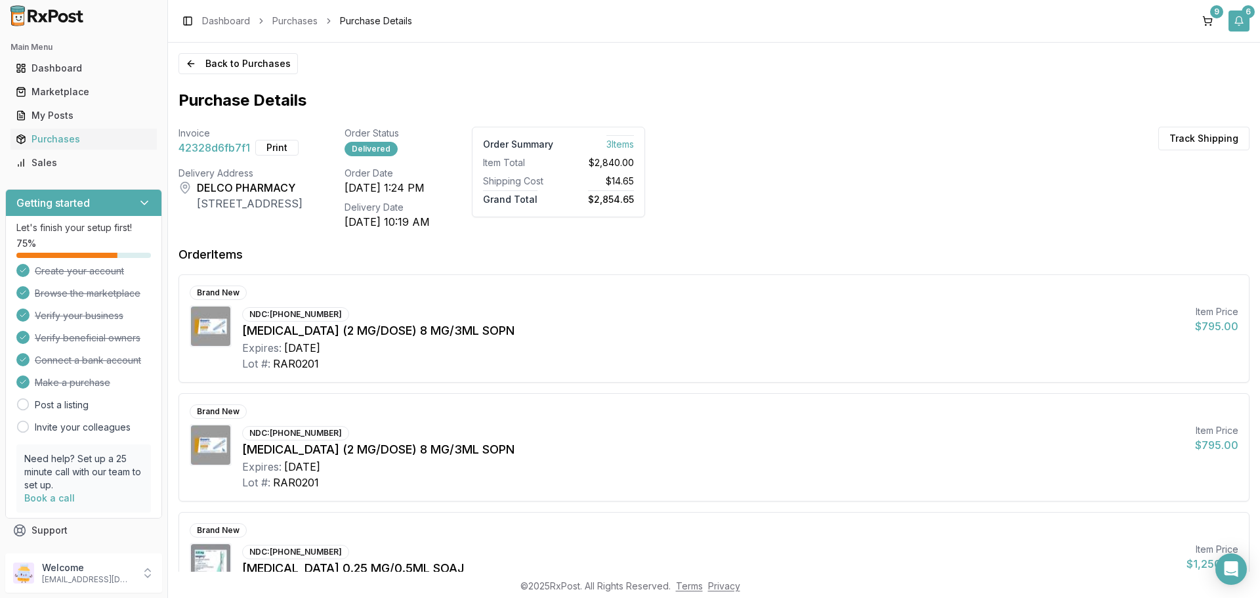
click at [1233, 20] on button "6" at bounding box center [1239, 21] width 21 height 21
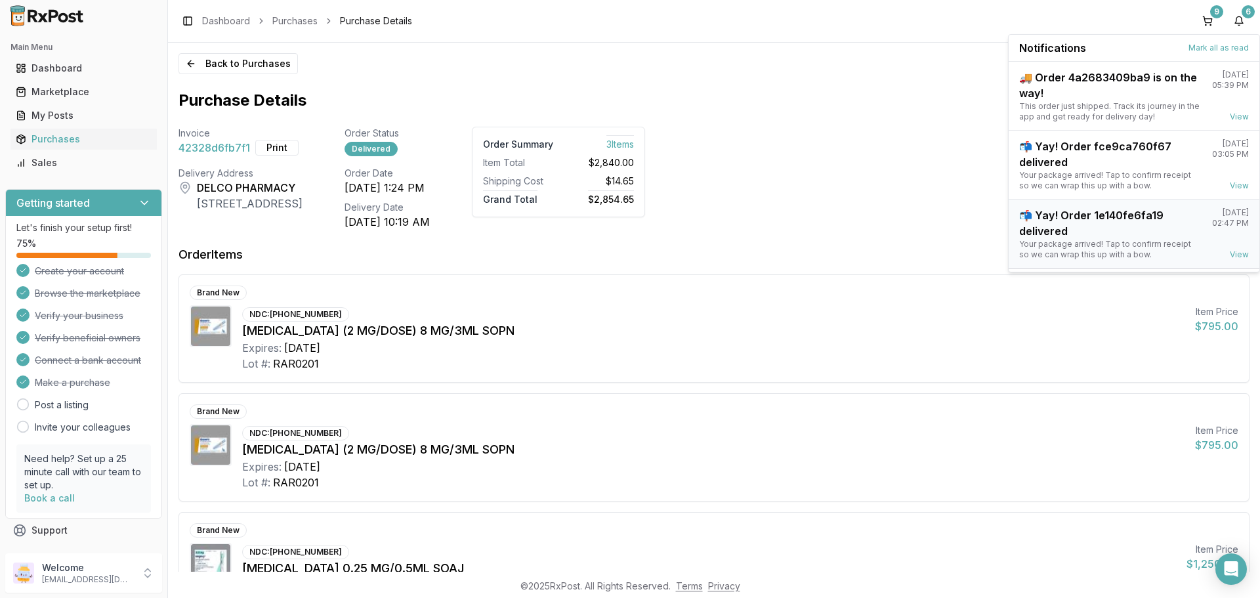
scroll to position [34, 0]
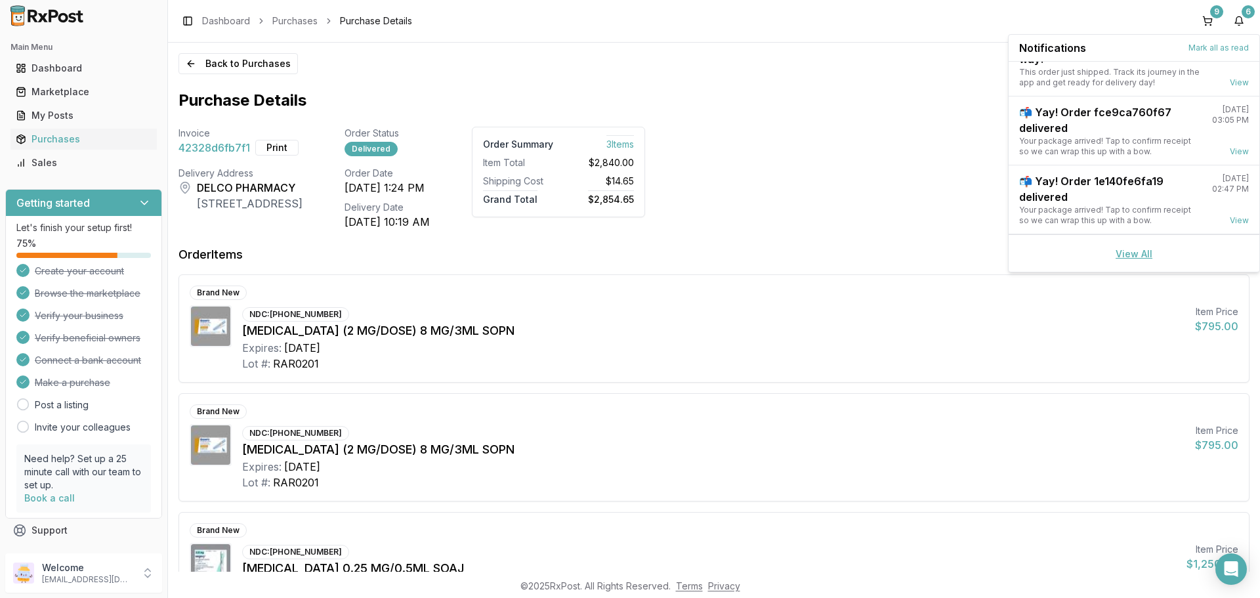
click at [1124, 252] on link "View All" at bounding box center [1134, 253] width 37 height 11
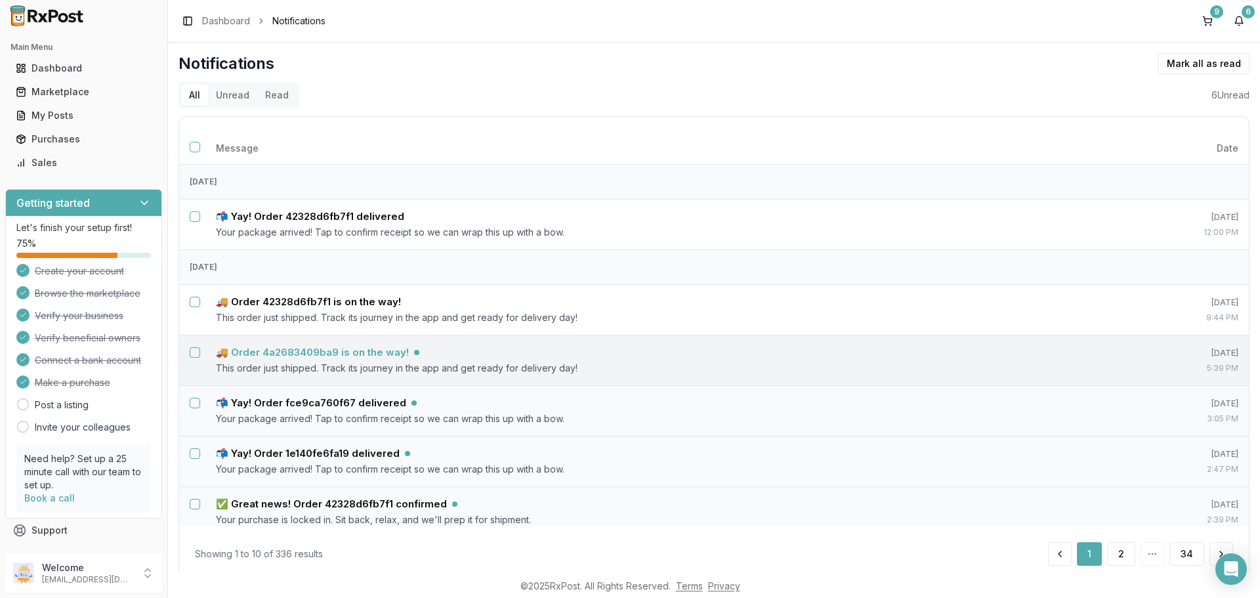
click at [392, 354] on h5 "🚚 Order 4a2683409ba9 is on the way!" at bounding box center [312, 352] width 193 height 13
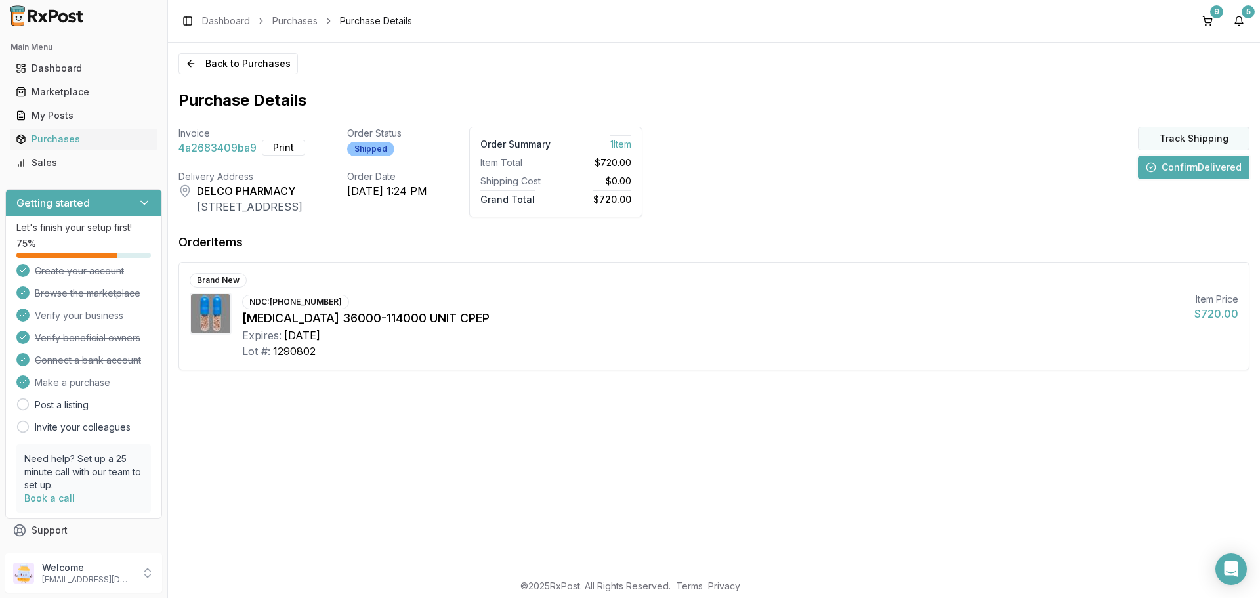
click at [1182, 144] on button "Track Shipping" at bounding box center [1194, 139] width 112 height 24
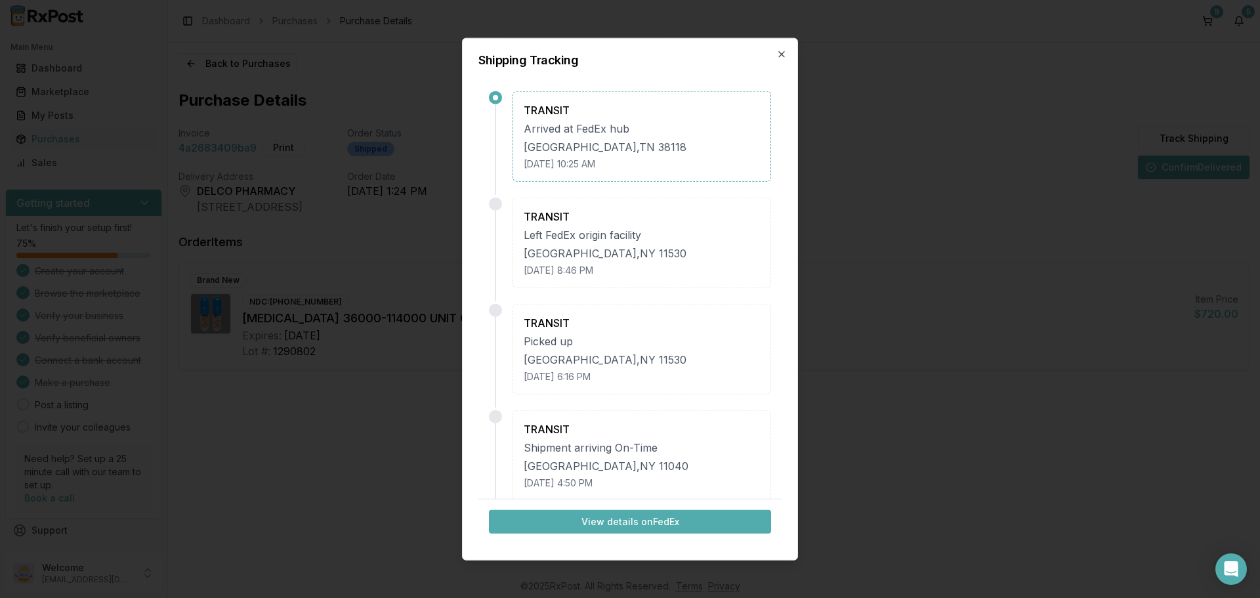
click at [663, 517] on button "View details on FedEx" at bounding box center [630, 522] width 282 height 24
click at [779, 56] on icon "button" at bounding box center [782, 54] width 11 height 11
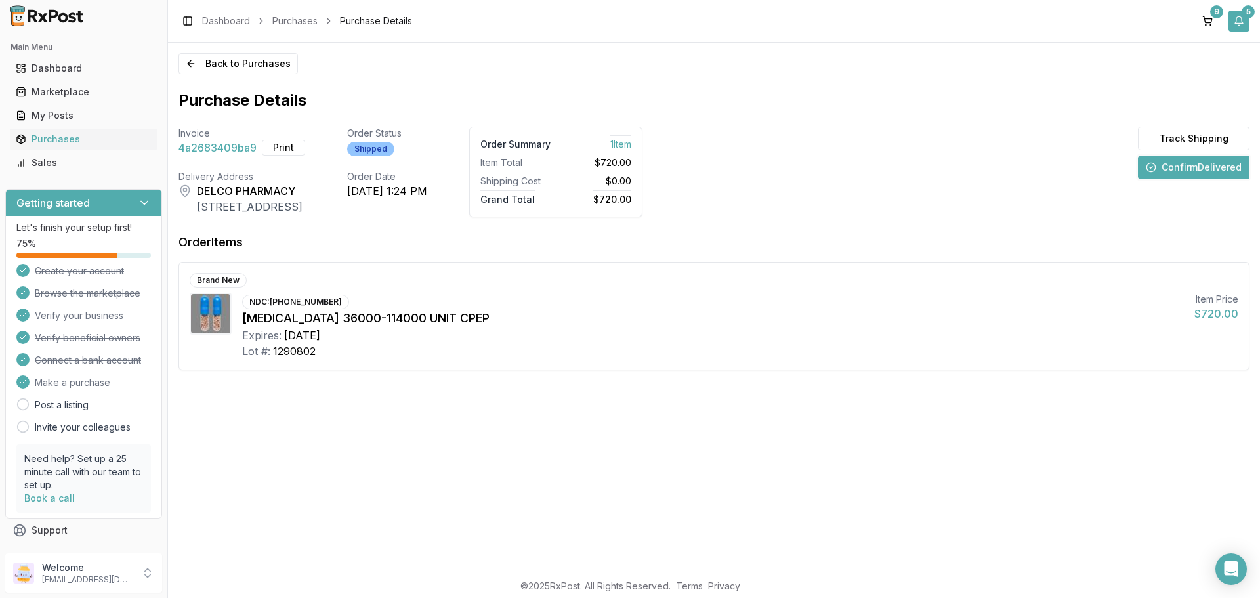
click at [1237, 24] on button "5" at bounding box center [1239, 21] width 21 height 21
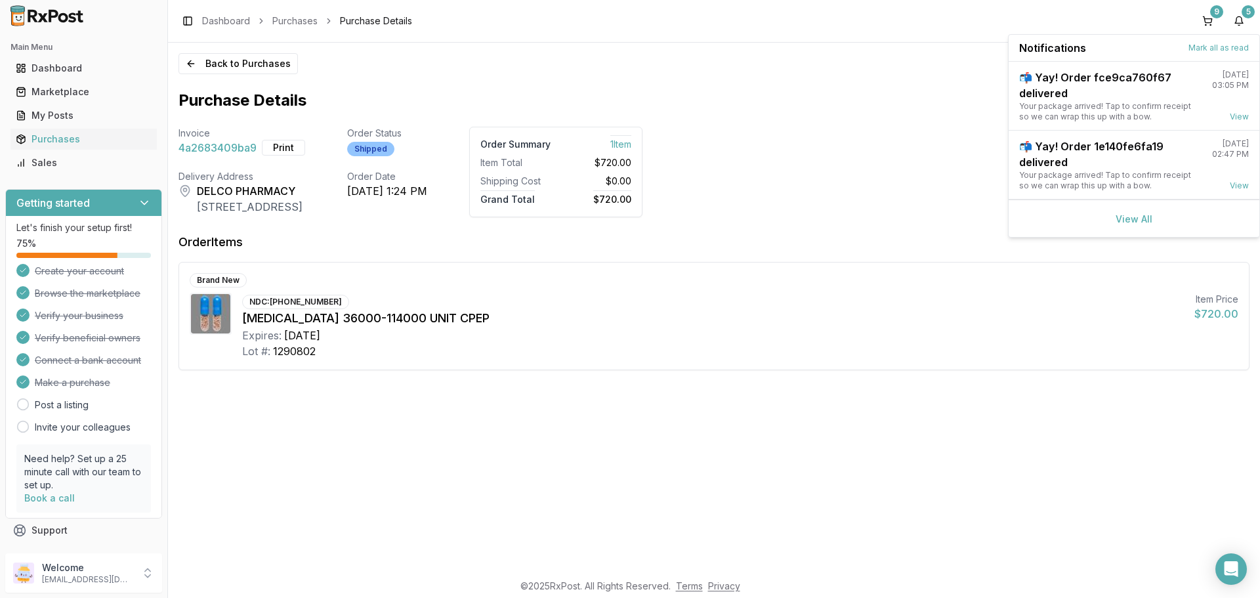
click at [1136, 223] on link "View All" at bounding box center [1134, 218] width 37 height 11
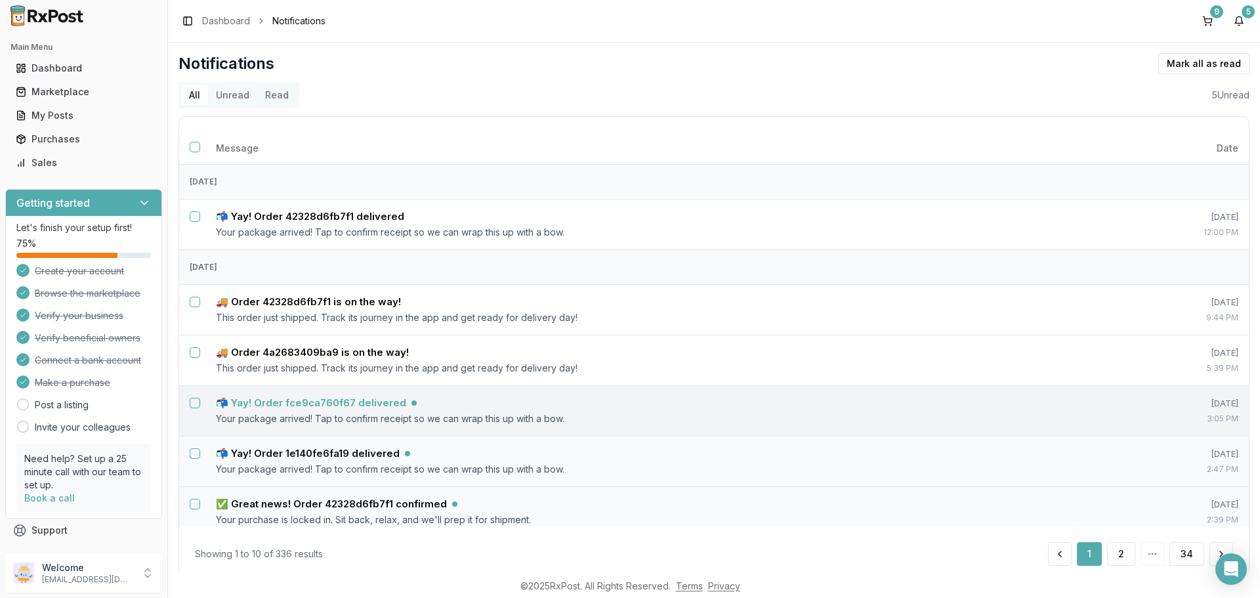
click at [366, 396] on h5 "📬 Yay! Order fce9ca760f67 delivered" at bounding box center [311, 402] width 190 height 13
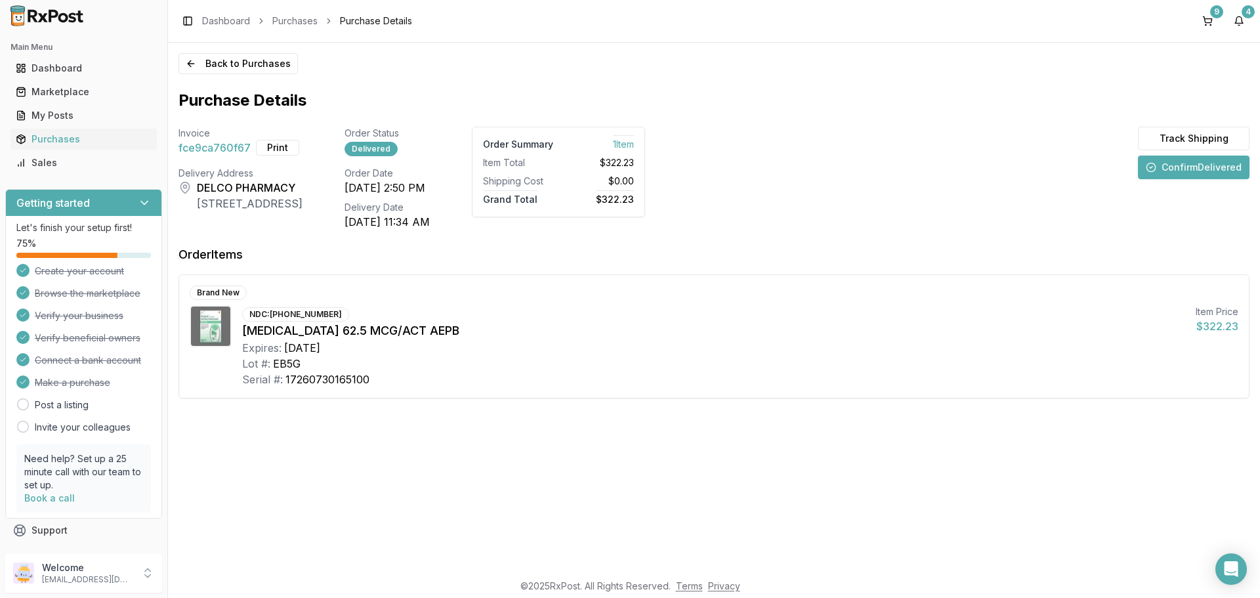
click at [1171, 170] on button "Confirm Delivered" at bounding box center [1194, 168] width 112 height 24
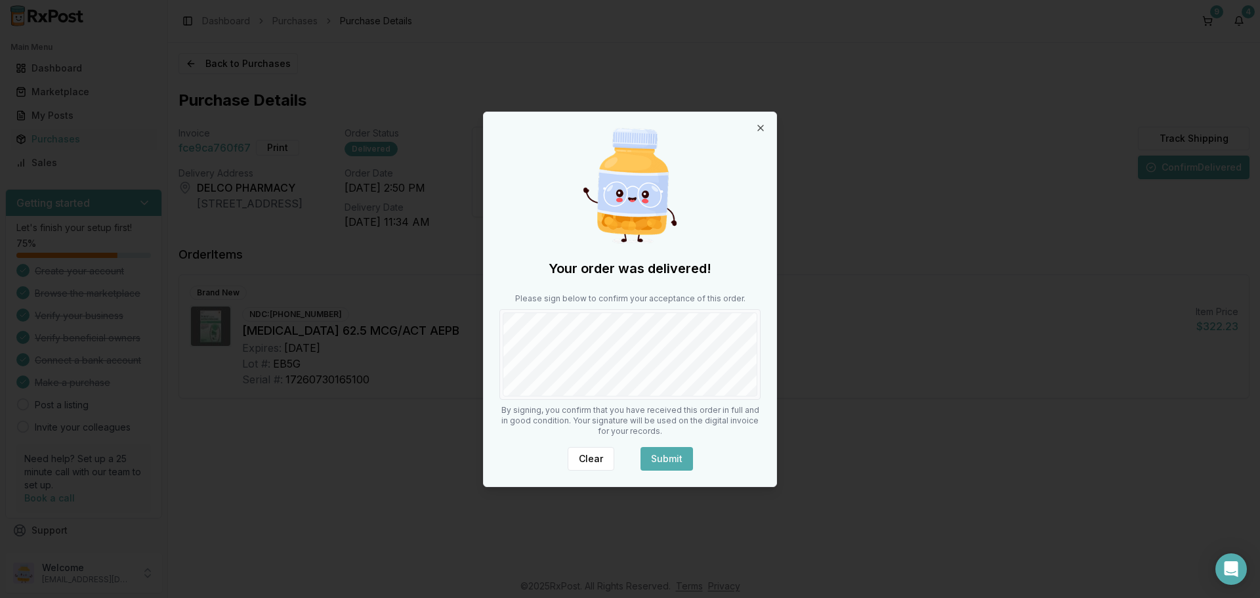
drag, startPoint x: 668, startPoint y: 458, endPoint x: 471, endPoint y: 336, distance: 231.9
click at [668, 457] on button "Submit" at bounding box center [667, 459] width 53 height 24
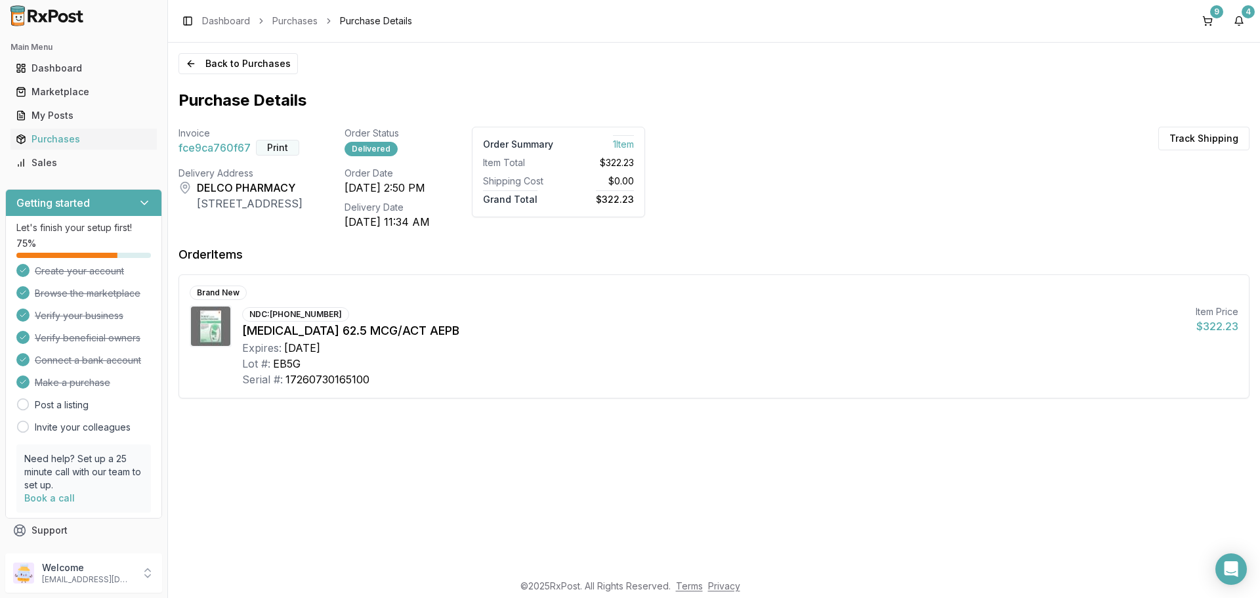
click at [284, 147] on button "Print" at bounding box center [277, 148] width 43 height 16
click at [1243, 26] on button "4" at bounding box center [1239, 21] width 21 height 21
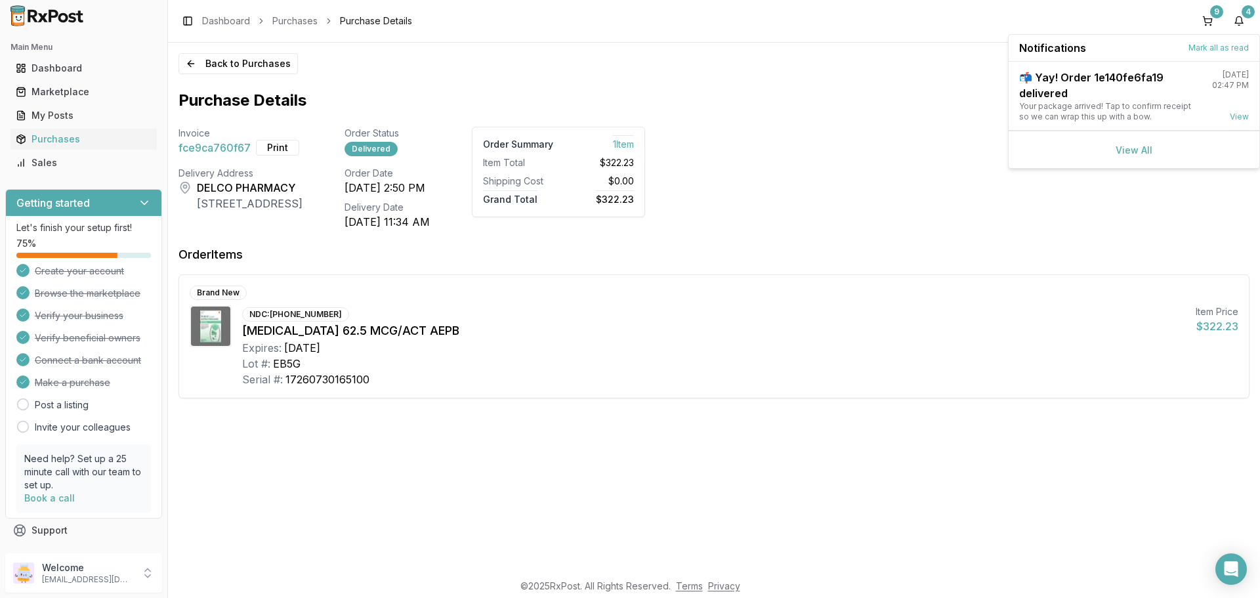
click at [1153, 144] on div "View All" at bounding box center [1134, 149] width 251 height 37
click at [1152, 146] on div "View All" at bounding box center [1134, 149] width 251 height 37
click at [1134, 150] on link "View All" at bounding box center [1134, 149] width 37 height 11
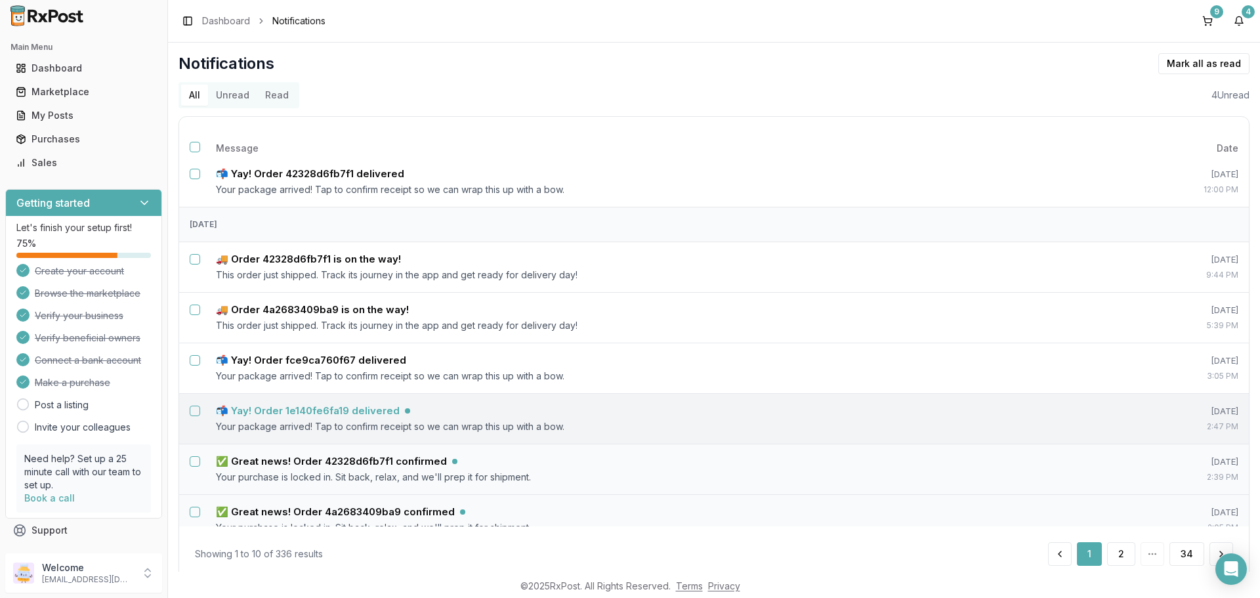
scroll to position [66, 0]
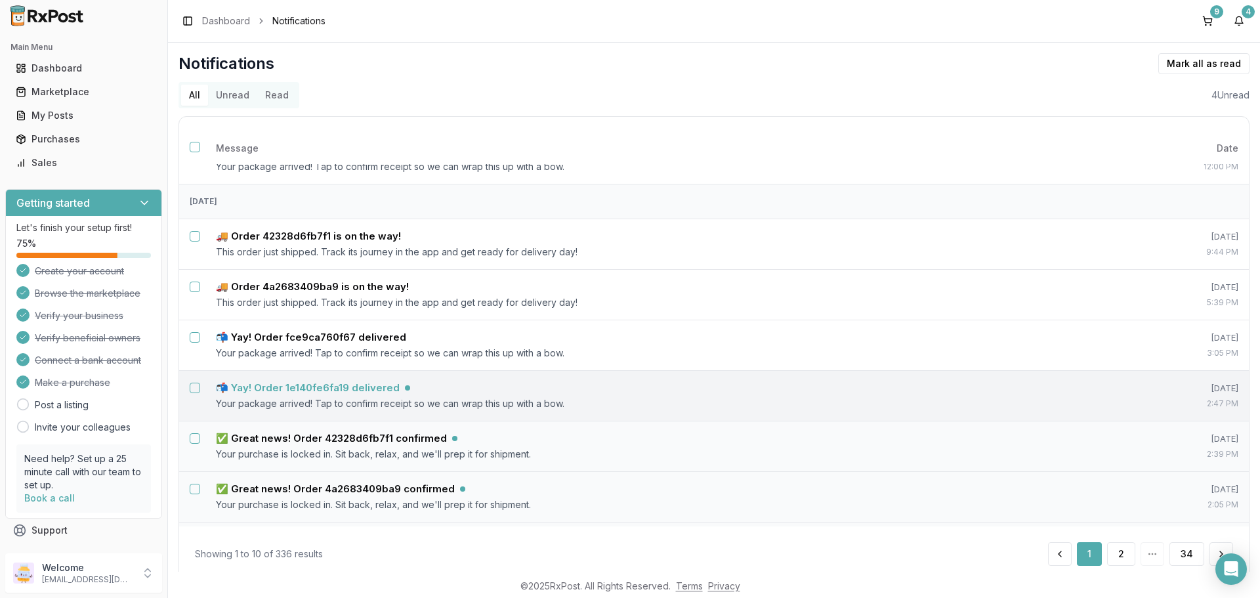
click at [355, 389] on h5 "📬 Yay! Order 1e140fe6fa19 delivered" at bounding box center [308, 387] width 184 height 13
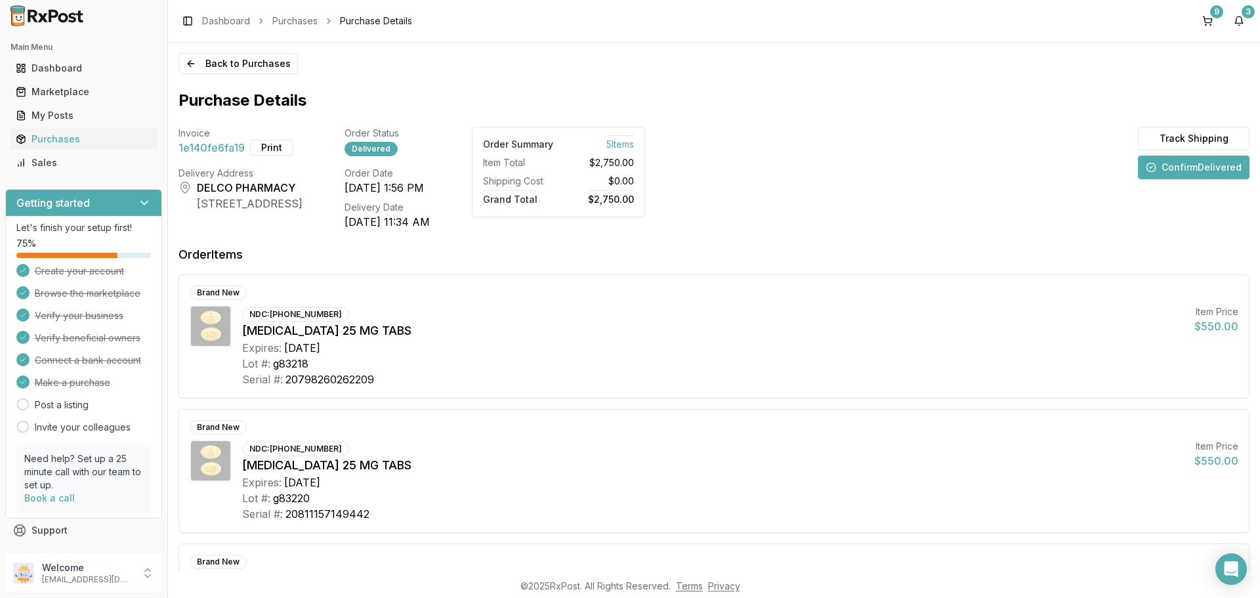
click at [1159, 165] on button "Confirm Delivered" at bounding box center [1194, 168] width 112 height 24
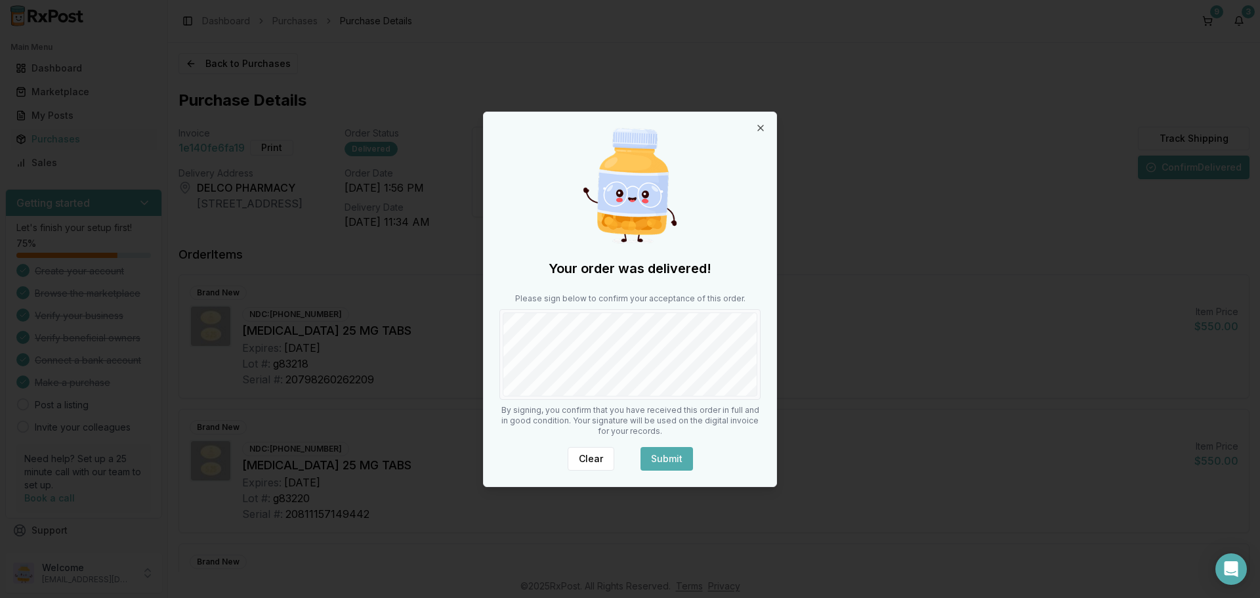
click at [667, 458] on button "Submit" at bounding box center [667, 459] width 53 height 24
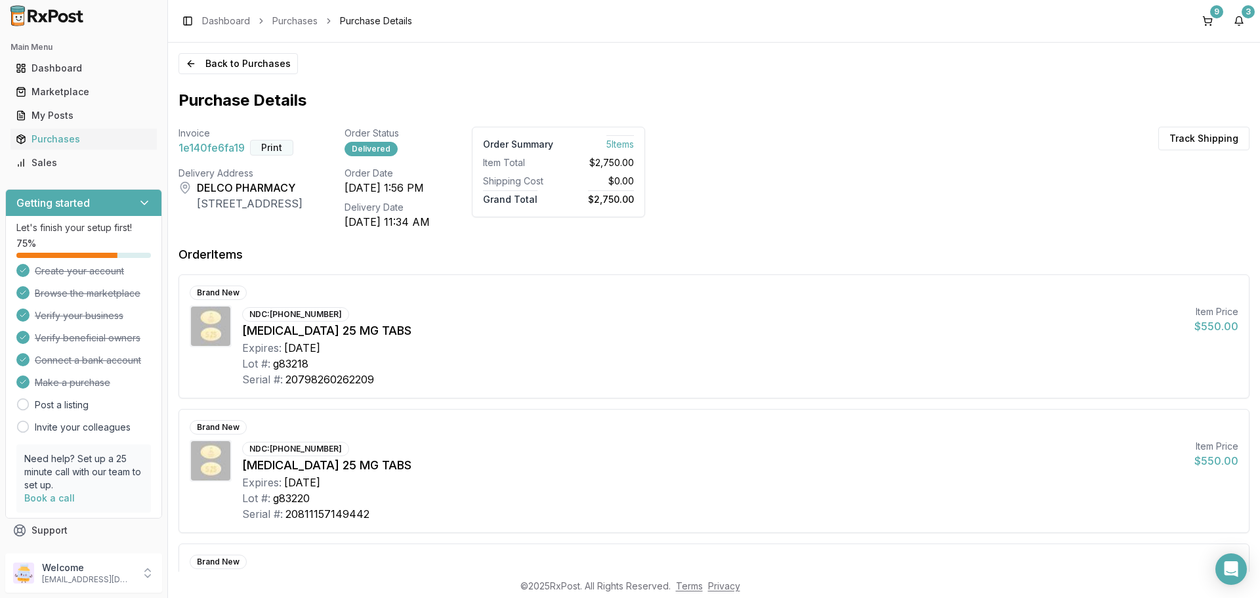
click at [270, 149] on button "Print" at bounding box center [271, 148] width 43 height 16
click at [1239, 22] on button "3" at bounding box center [1239, 21] width 21 height 21
drag, startPoint x: 1136, startPoint y: 116, endPoint x: 1124, endPoint y: 119, distance: 11.6
click at [1136, 116] on link "View All" at bounding box center [1134, 117] width 37 height 11
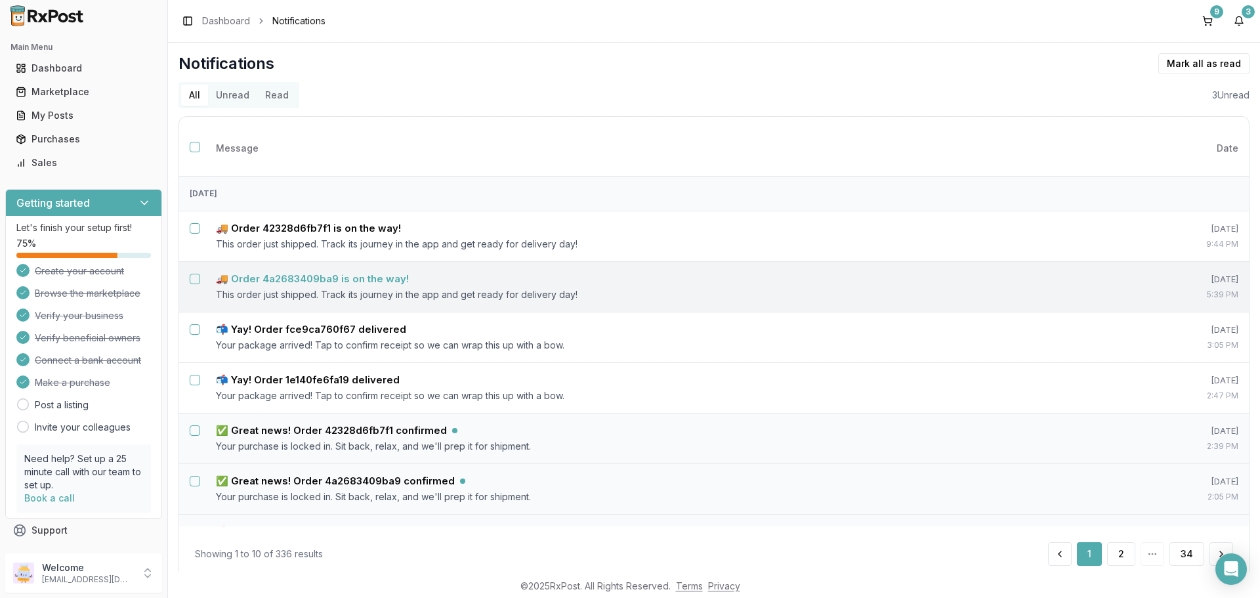
scroll to position [197, 0]
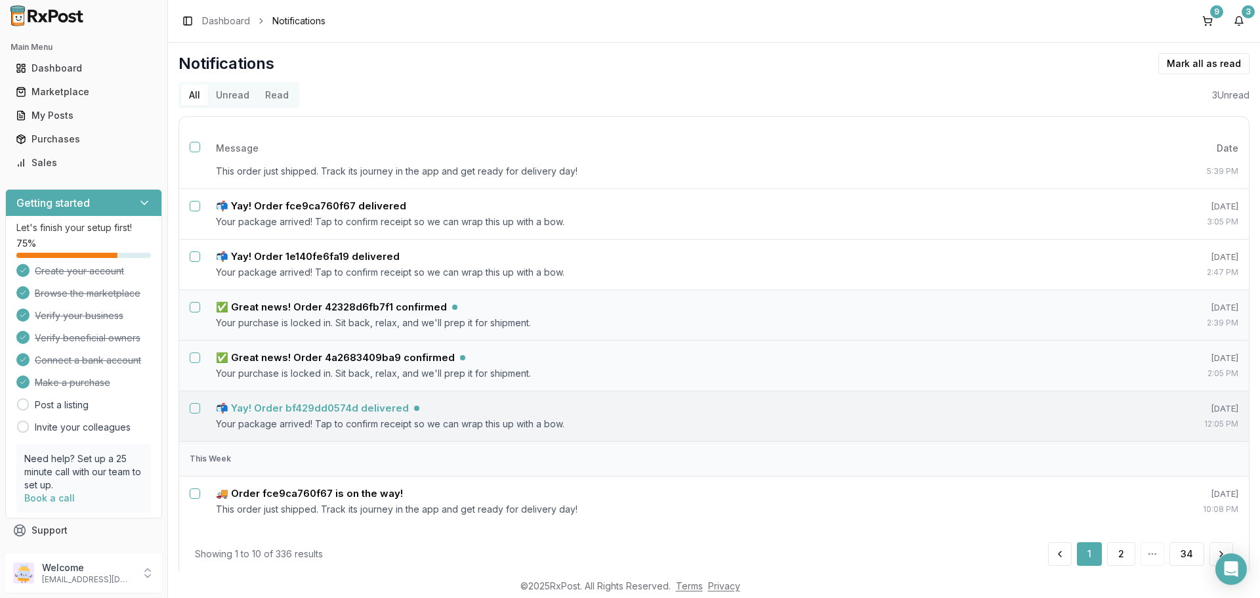
click at [278, 408] on h5 "📬 Yay! Order bf429dd0574d delivered" at bounding box center [312, 408] width 193 height 13
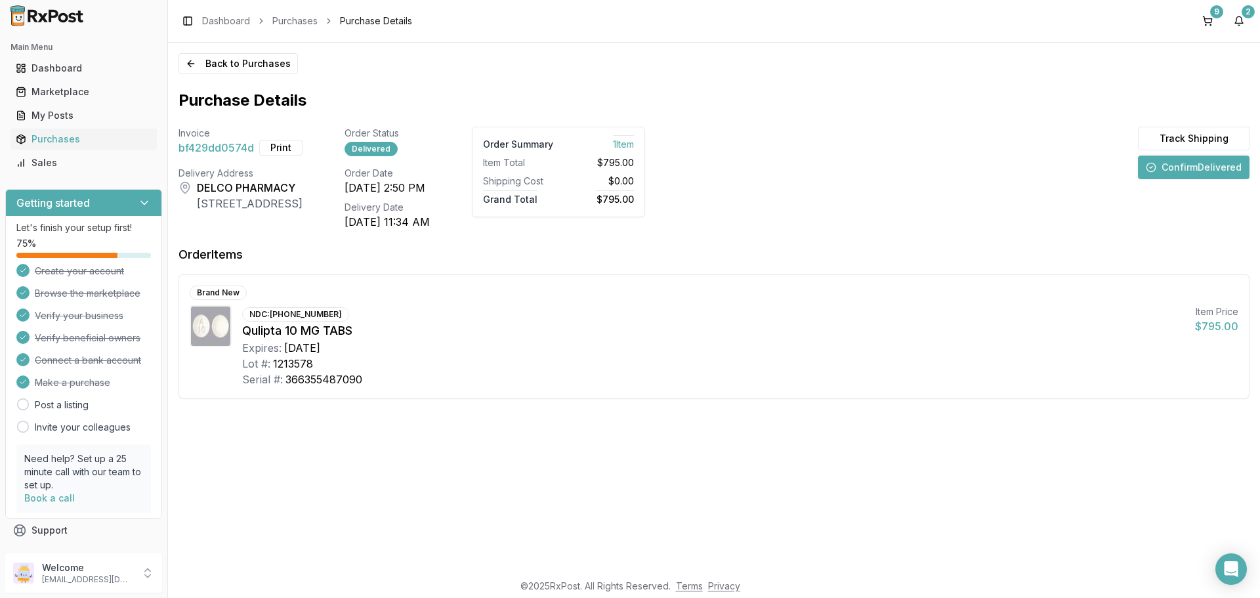
click at [1171, 167] on button "Confirm Delivered" at bounding box center [1194, 168] width 112 height 24
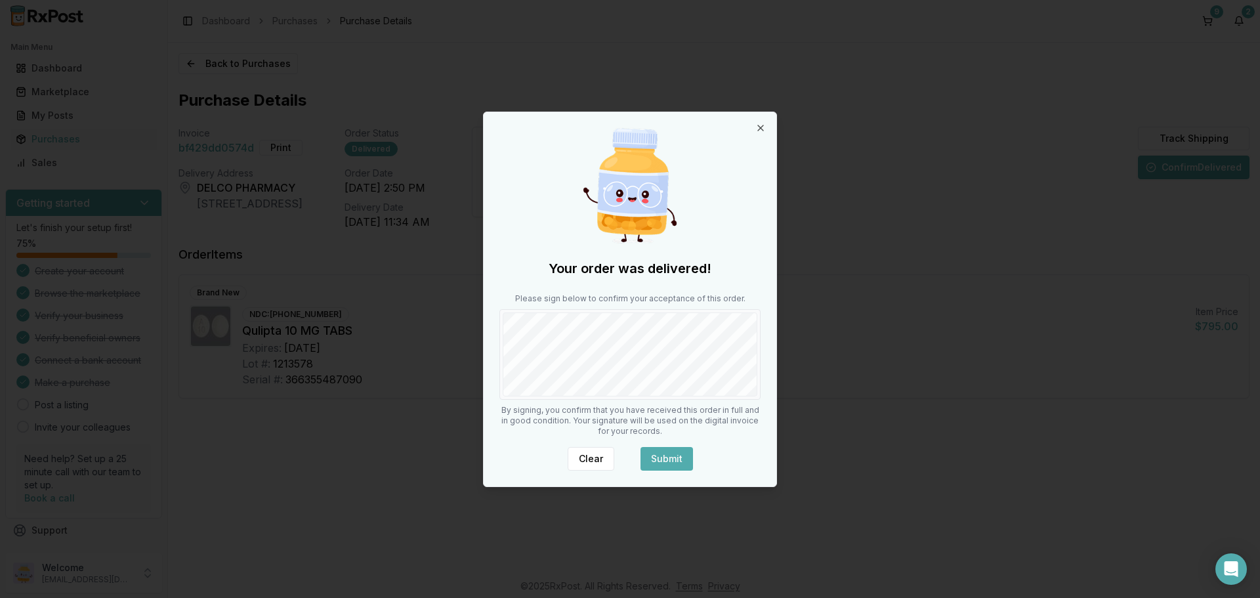
click at [669, 460] on button "Submit" at bounding box center [667, 459] width 53 height 24
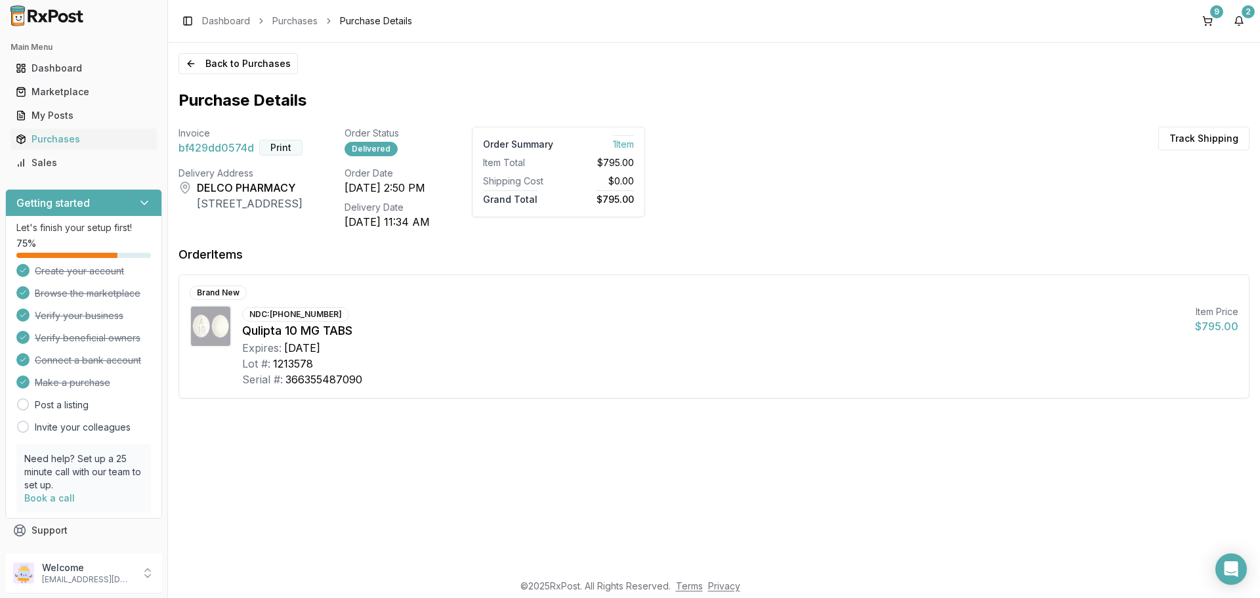
click at [287, 152] on button "Print" at bounding box center [280, 148] width 43 height 16
click at [1242, 25] on button "2" at bounding box center [1239, 21] width 21 height 21
click at [1131, 121] on link "View All" at bounding box center [1134, 117] width 37 height 11
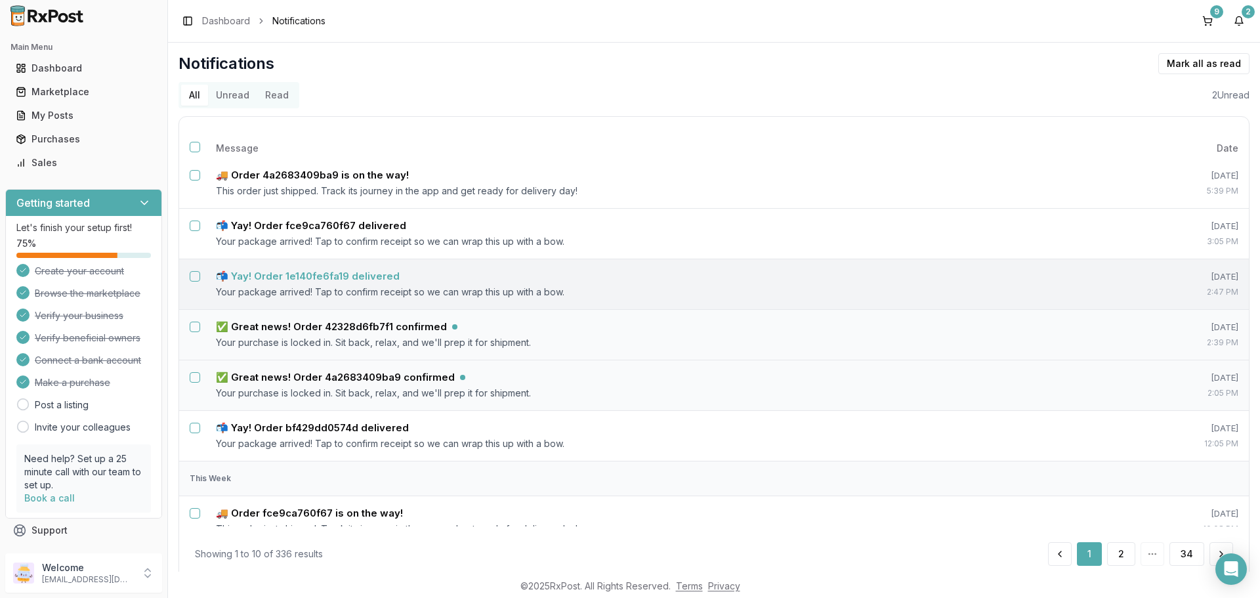
scroll to position [197, 0]
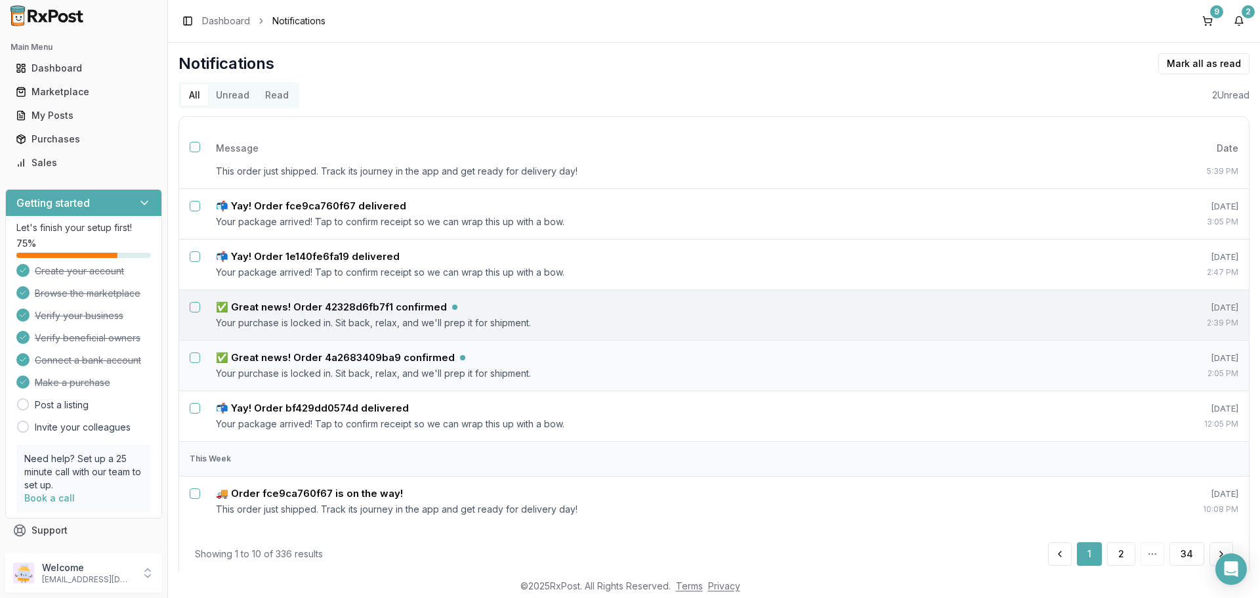
click at [200, 305] on button "Select notification: ✅ Great news! Order 42328d6fb7f1 confirmed" at bounding box center [195, 307] width 11 height 11
click at [194, 360] on button "Select notification: ✅ Great news! Order 4a2683409ba9 confirmed" at bounding box center [195, 357] width 11 height 11
click at [1138, 66] on button "Mark as read" at bounding box center [1145, 63] width 77 height 21
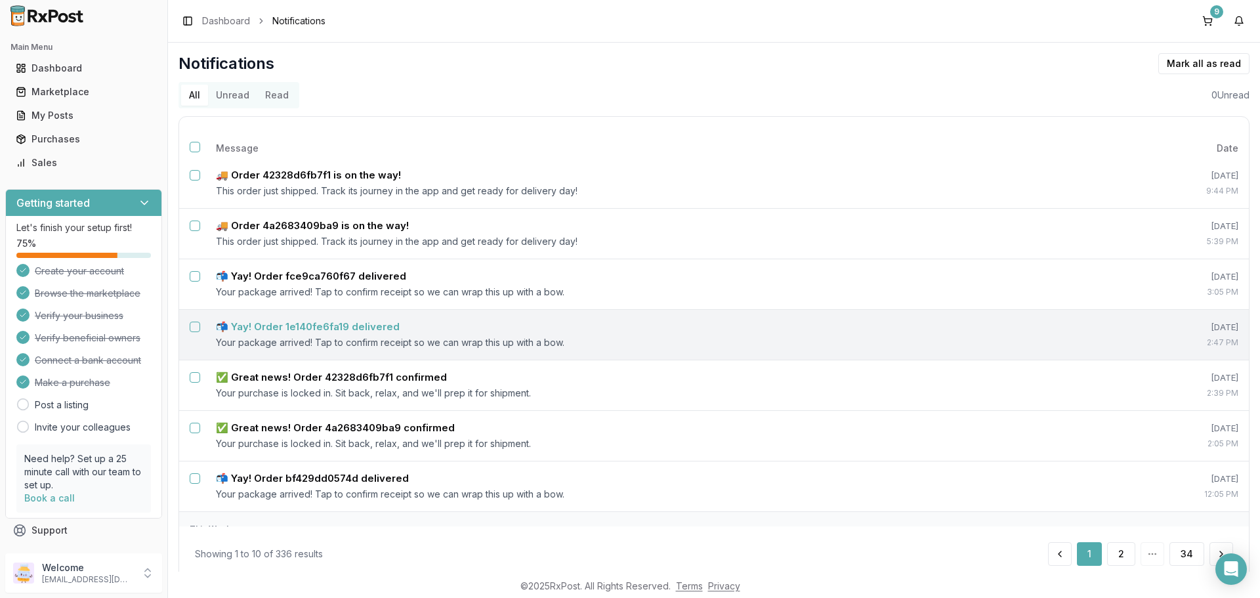
scroll to position [0, 0]
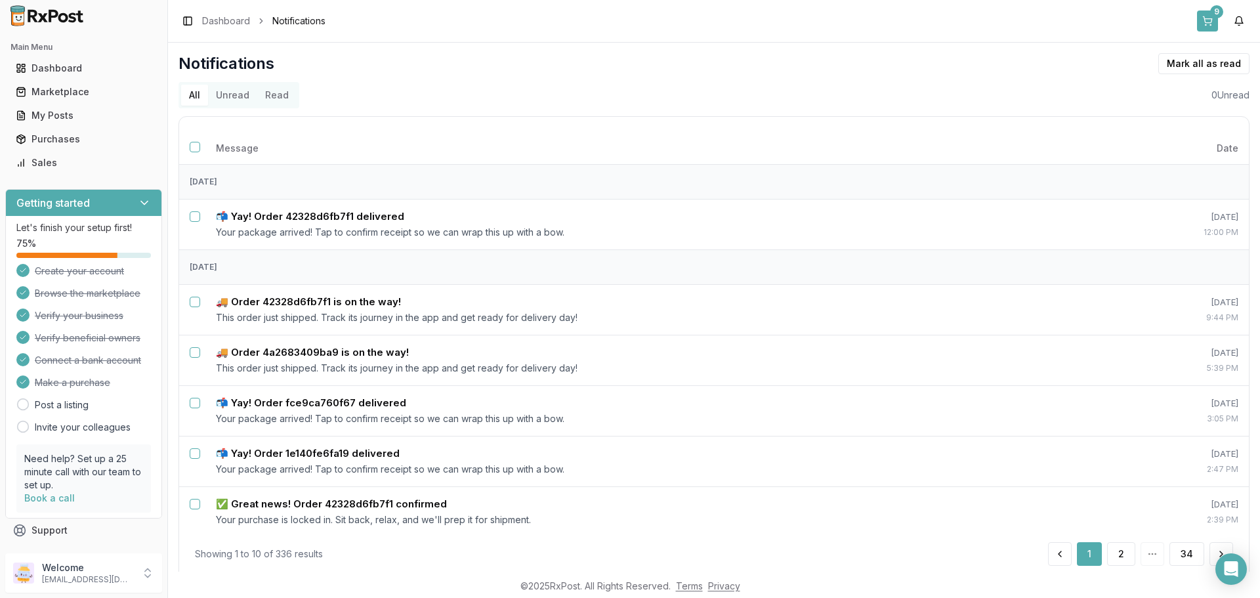
click at [1204, 24] on button "9" at bounding box center [1207, 21] width 21 height 21
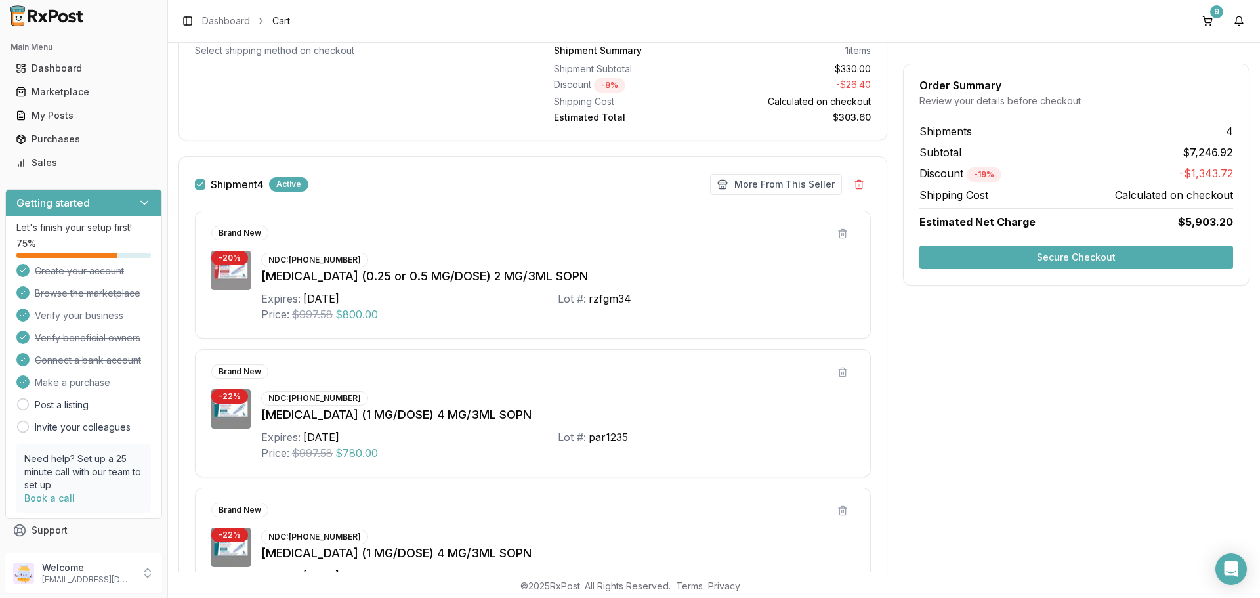
scroll to position [1247, 0]
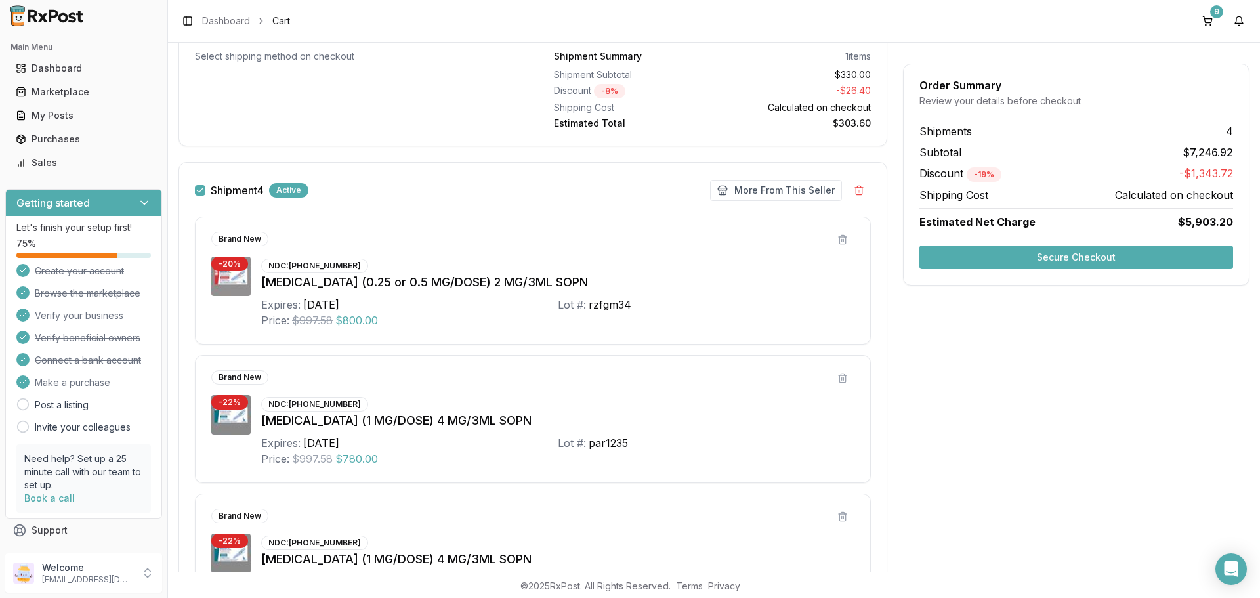
click at [199, 192] on button "Shipment 4" at bounding box center [200, 190] width 11 height 11
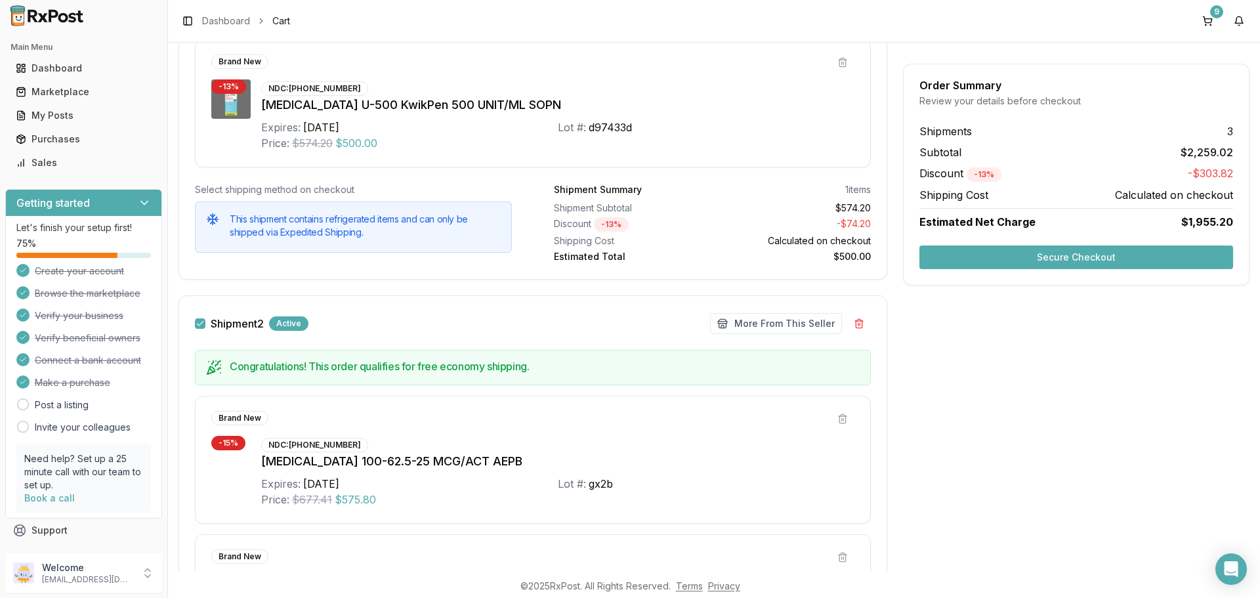
scroll to position [66, 0]
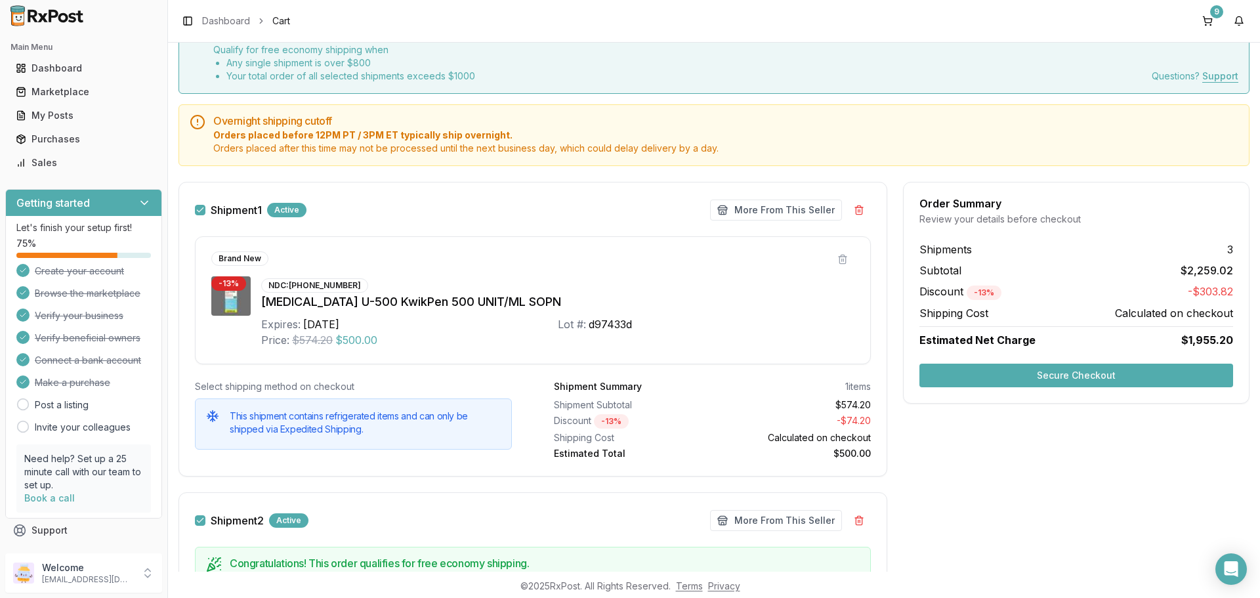
click at [200, 211] on button "Shipment 1" at bounding box center [200, 210] width 11 height 11
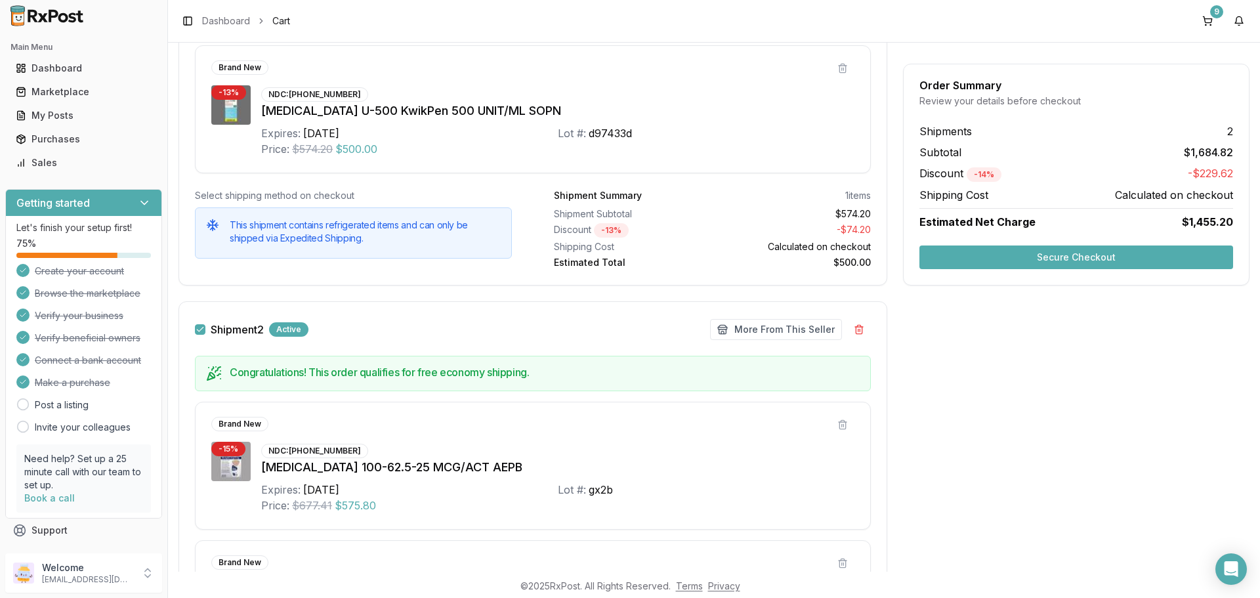
scroll to position [263, 0]
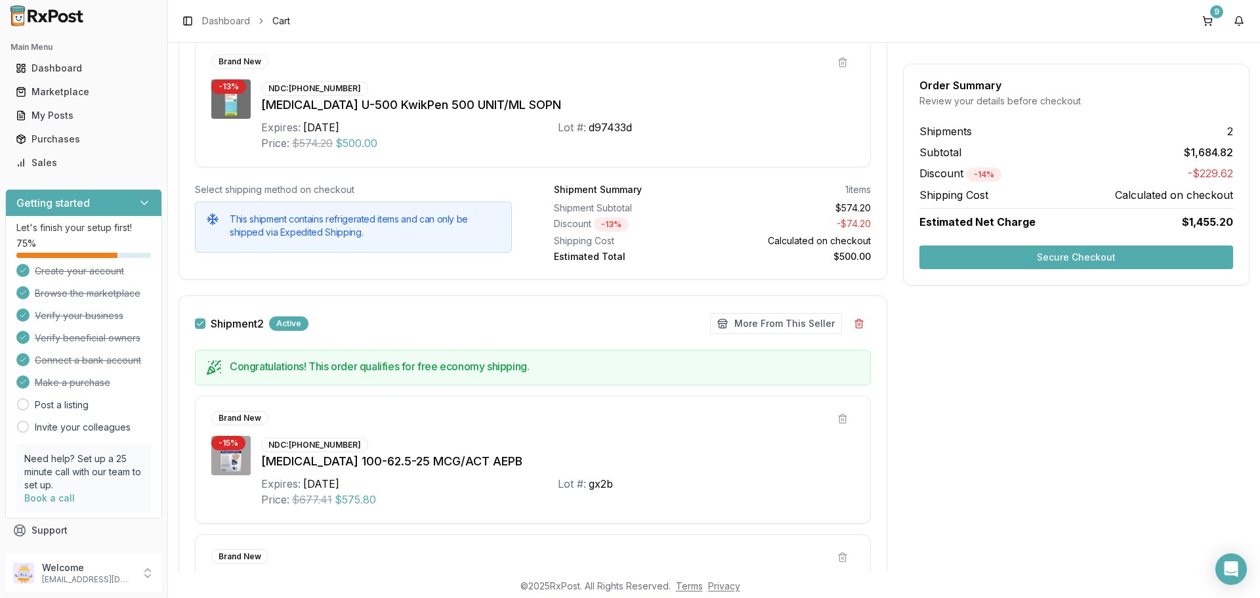
click at [988, 261] on button "Secure Checkout" at bounding box center [1077, 257] width 314 height 24
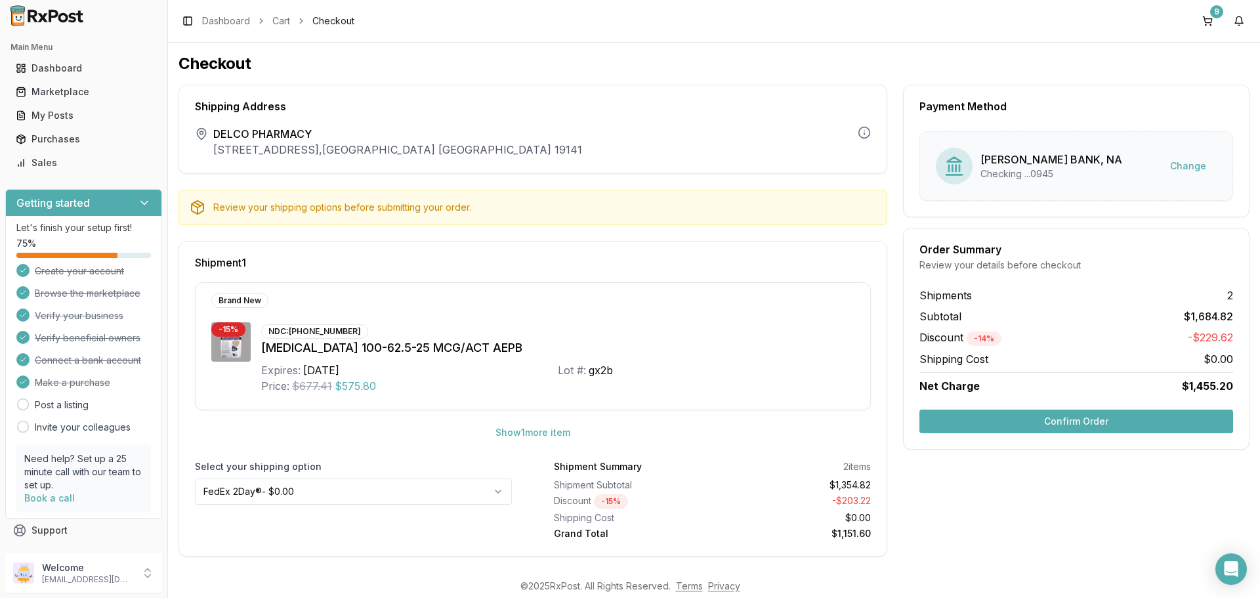
click at [1005, 427] on button "Confirm Order" at bounding box center [1077, 422] width 314 height 24
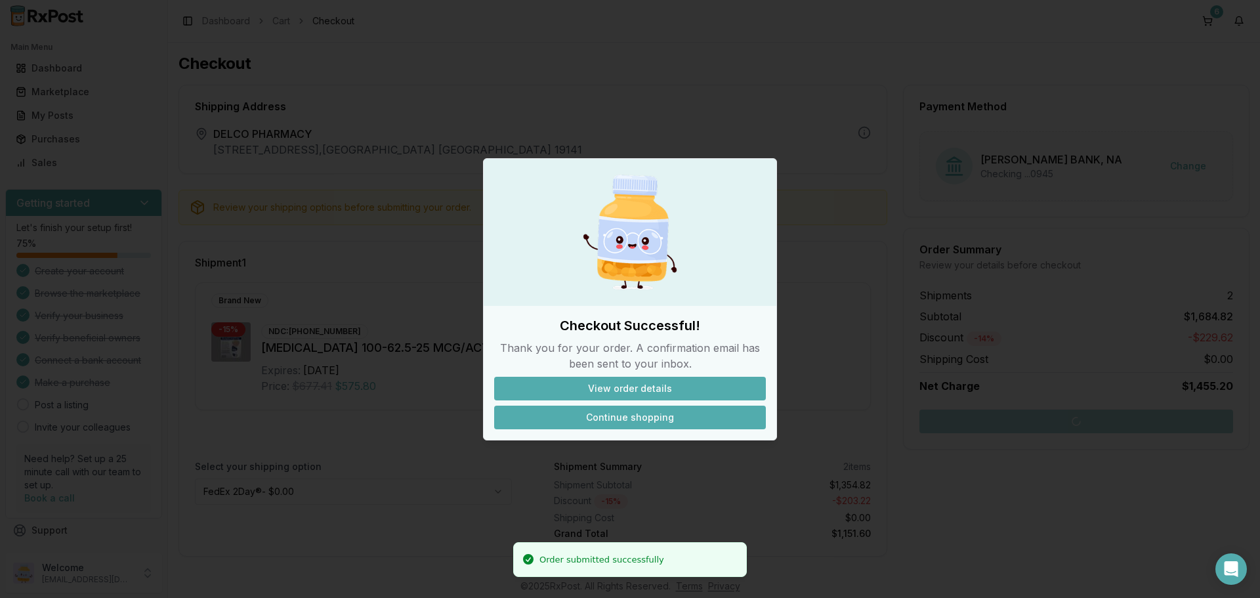
click at [644, 419] on button "Continue shopping" at bounding box center [630, 418] width 272 height 24
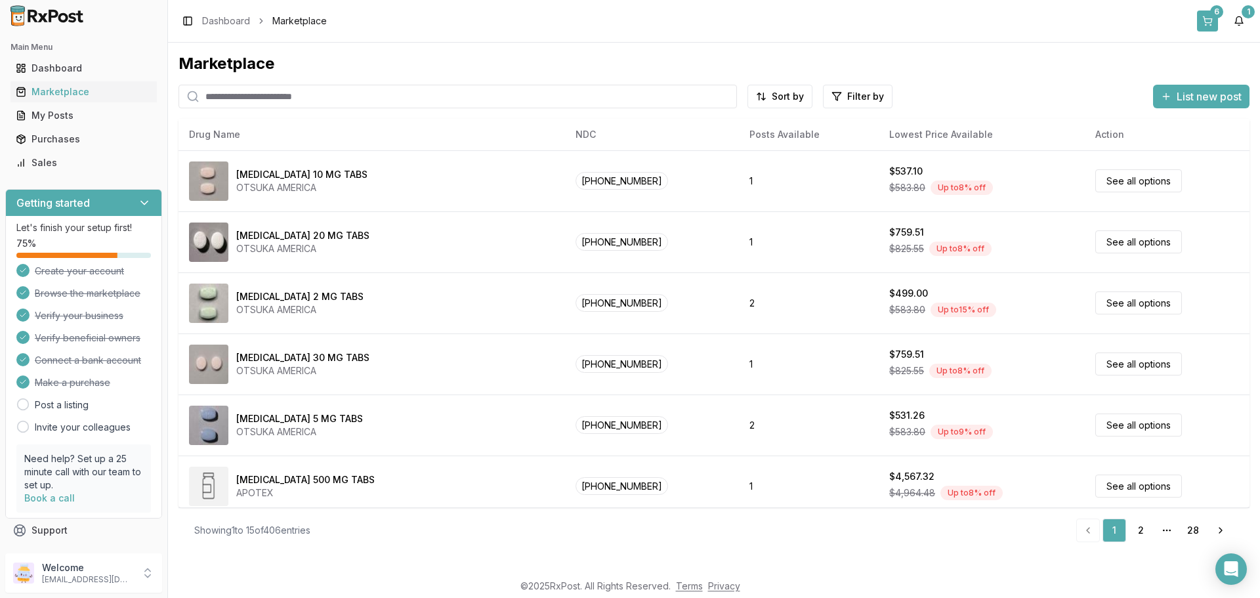
click at [1211, 16] on div "6" at bounding box center [1216, 11] width 13 height 13
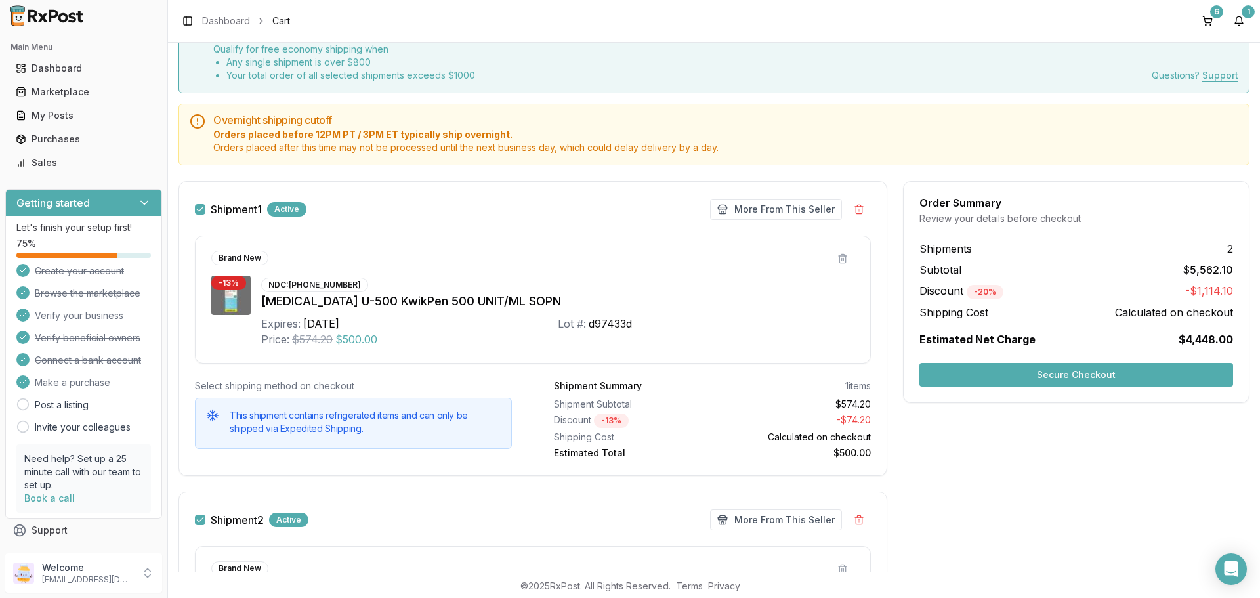
scroll to position [66, 0]
click at [931, 383] on button "Secure Checkout" at bounding box center [1077, 376] width 314 height 24
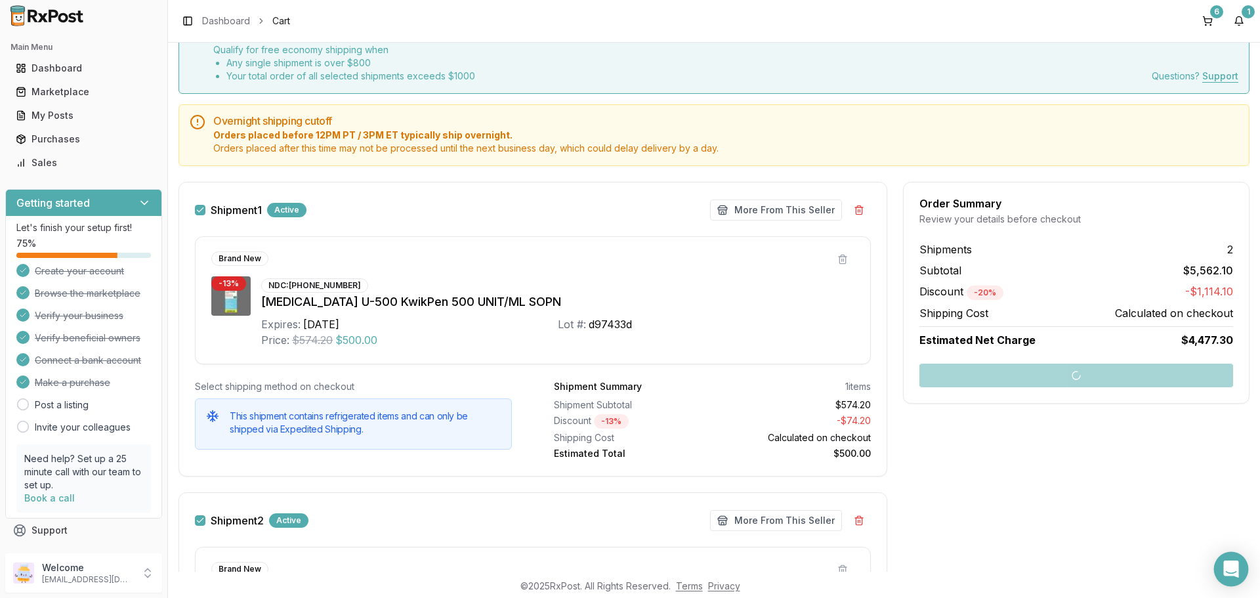
scroll to position [11, 0]
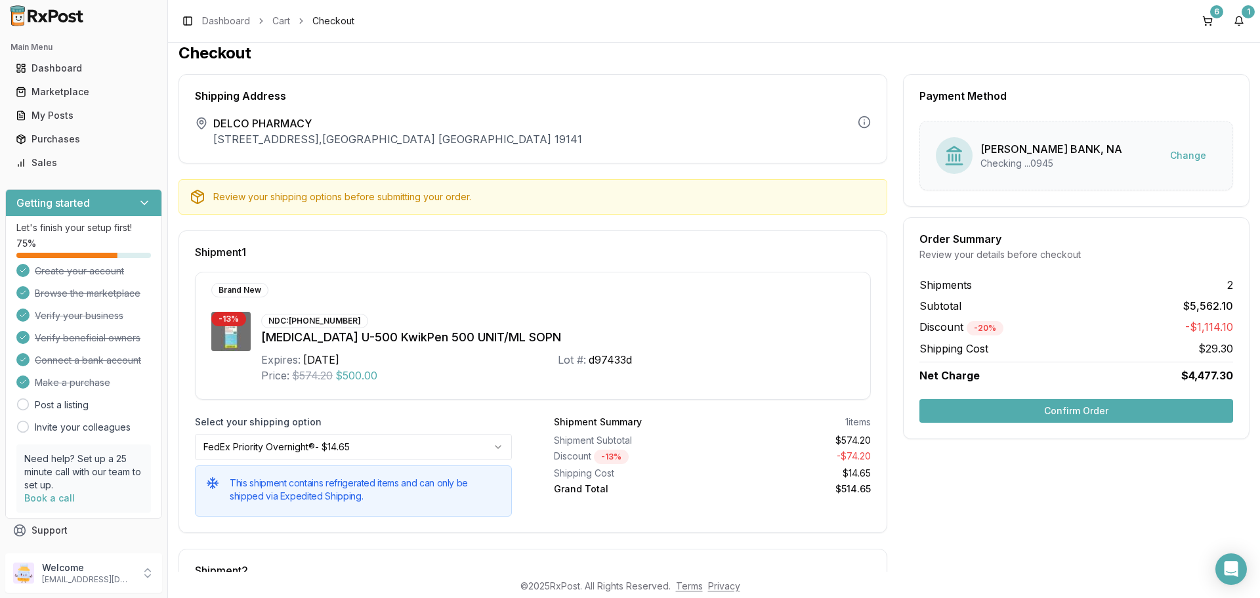
click at [1160, 410] on button "Confirm Order" at bounding box center [1077, 411] width 314 height 24
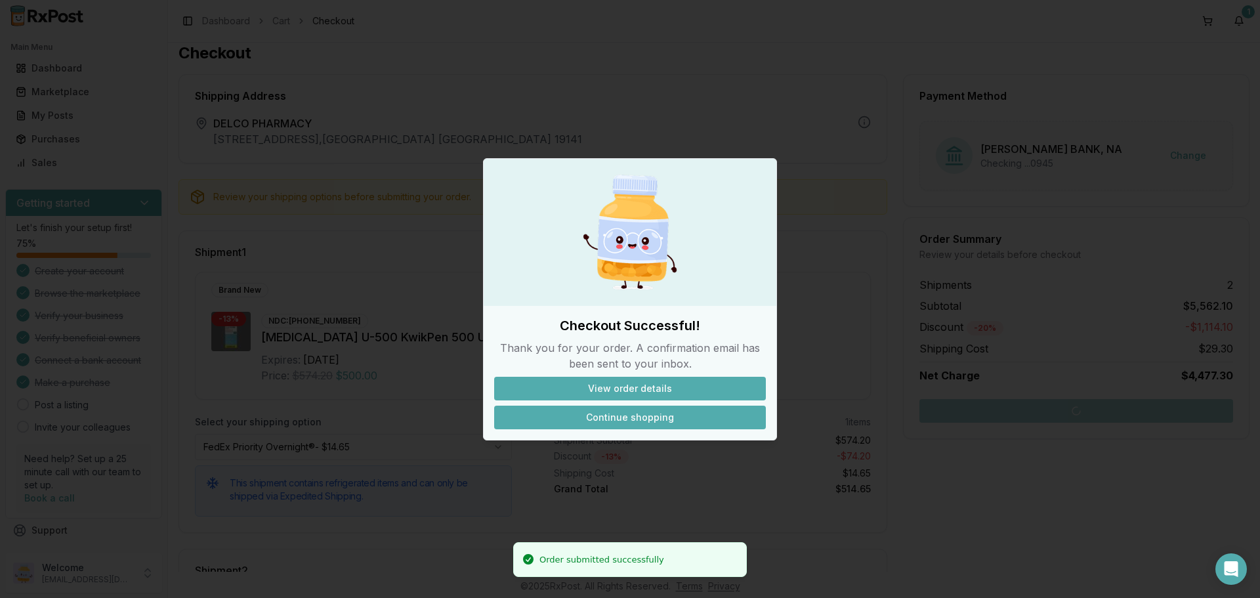
click at [634, 424] on button "Continue shopping" at bounding box center [630, 418] width 272 height 24
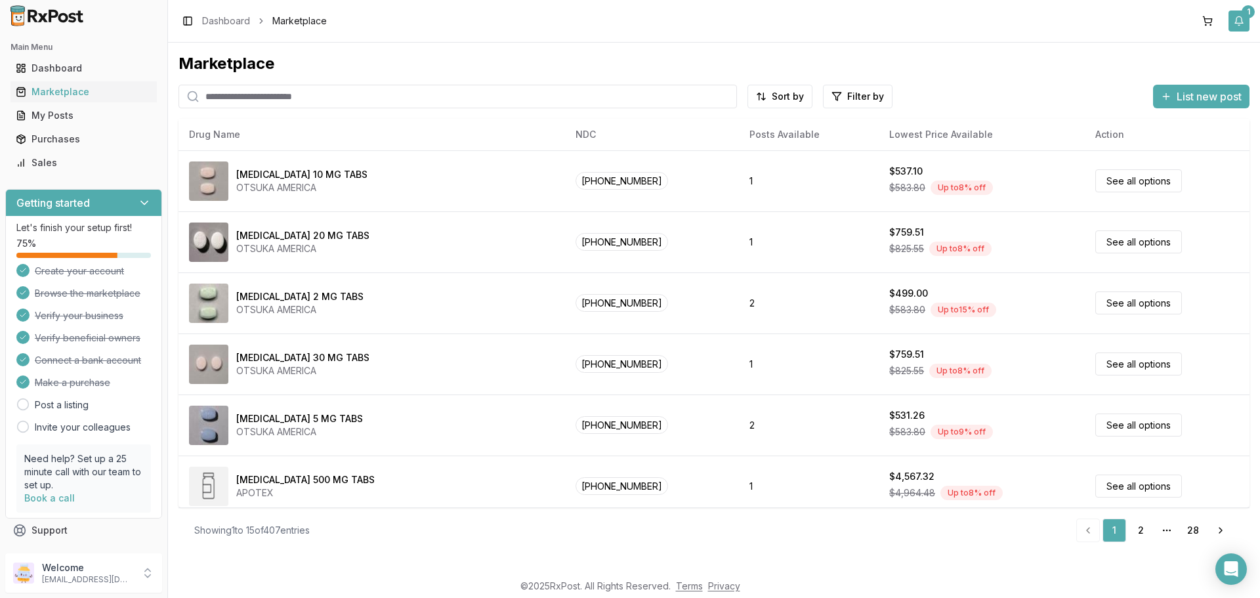
click at [1243, 26] on button "1" at bounding box center [1239, 21] width 21 height 21
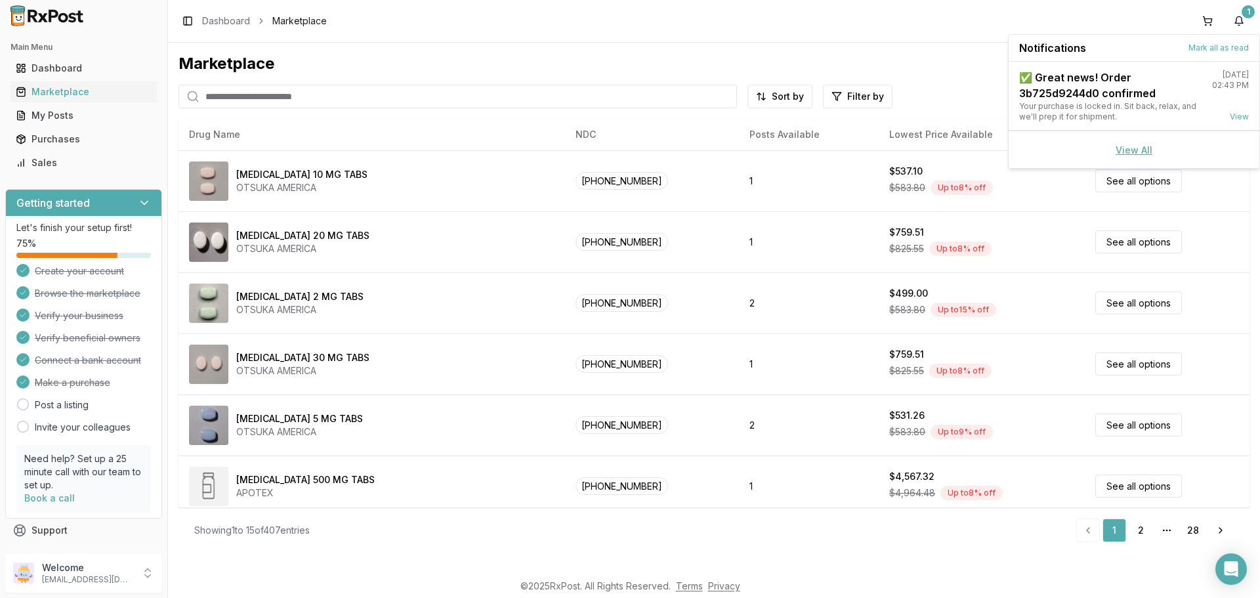
click at [1127, 150] on link "View All" at bounding box center [1134, 149] width 37 height 11
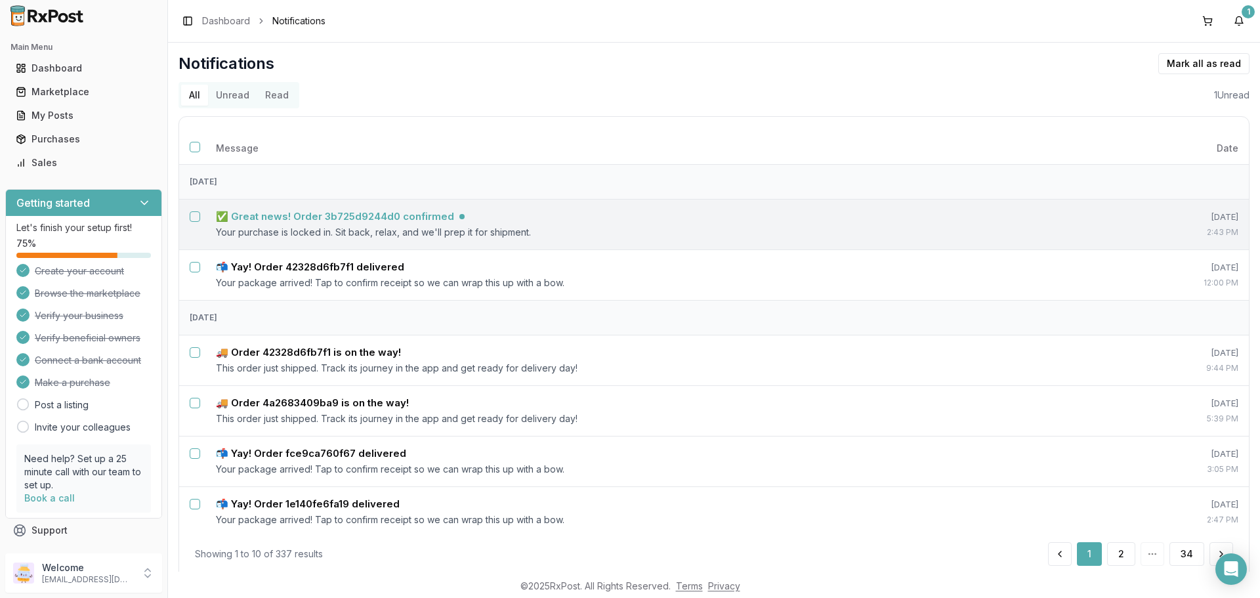
click at [379, 216] on h5 "✅ Great news! Order 3b725d9244d0 confirmed" at bounding box center [335, 216] width 238 height 13
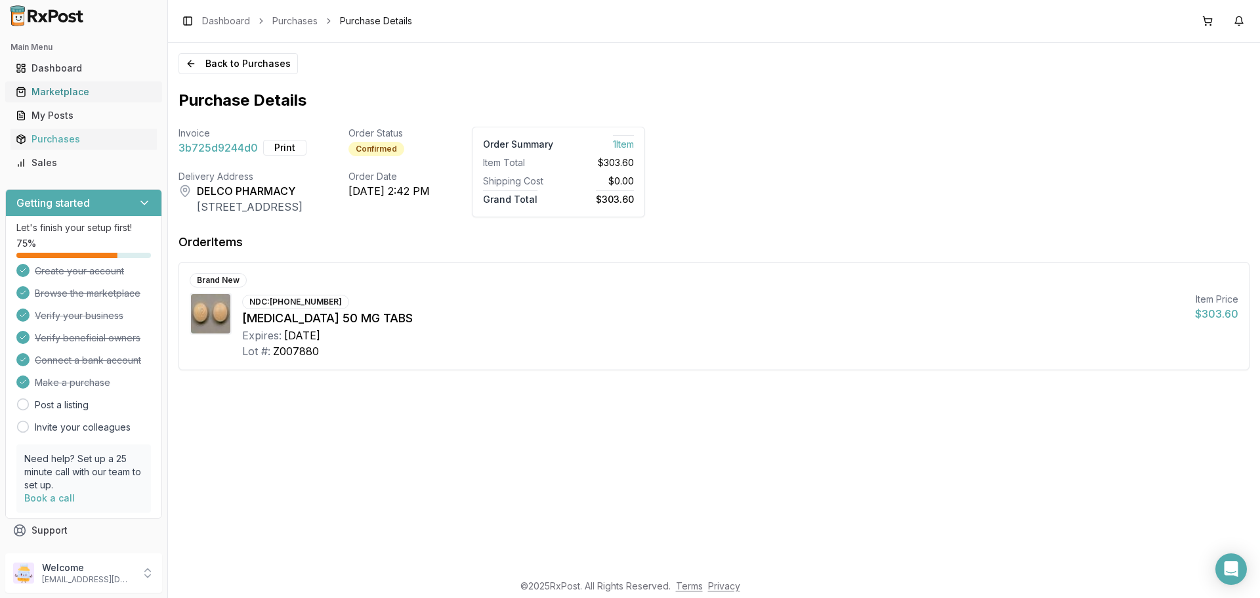
click at [61, 95] on div "Marketplace" at bounding box center [84, 91] width 136 height 13
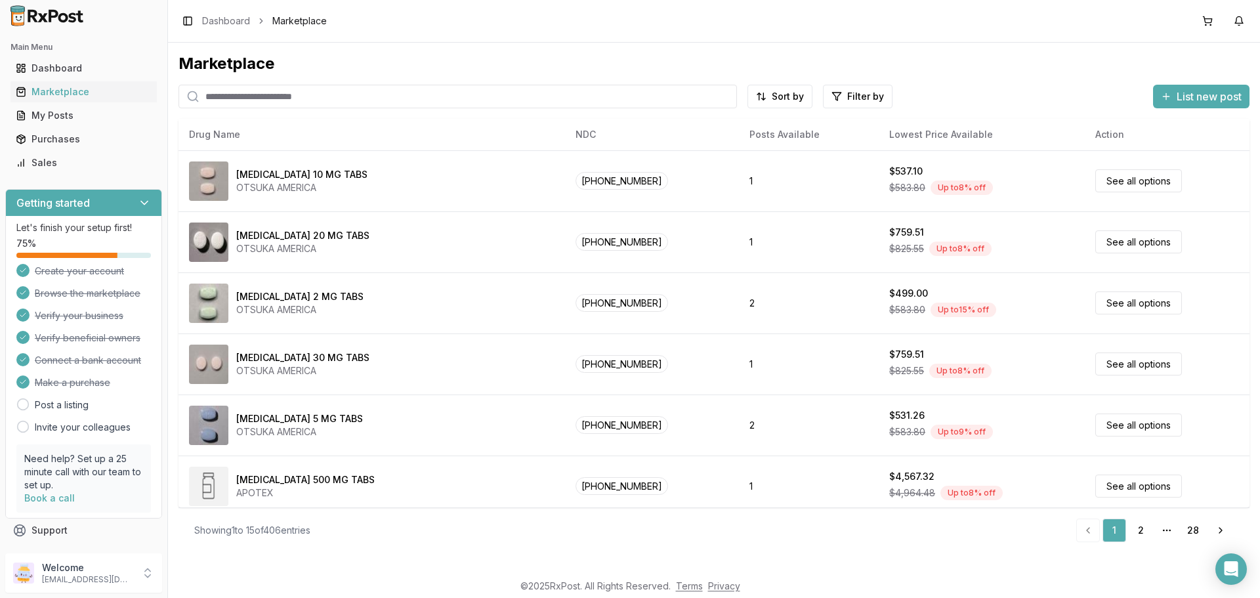
click at [257, 100] on input "search" at bounding box center [458, 97] width 559 height 24
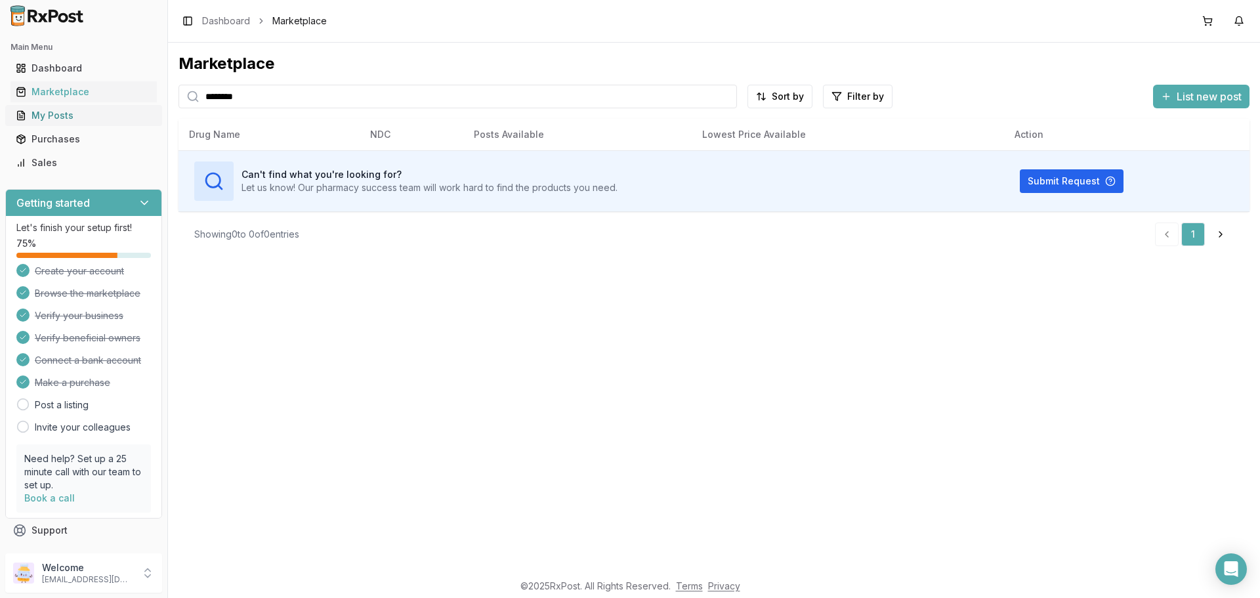
drag, startPoint x: 387, startPoint y: 102, endPoint x: 10, endPoint y: 117, distance: 377.0
click at [10, 116] on div "Main Menu Dashboard Marketplace My Posts Purchases Sales Getting started Let's …" at bounding box center [630, 299] width 1260 height 598
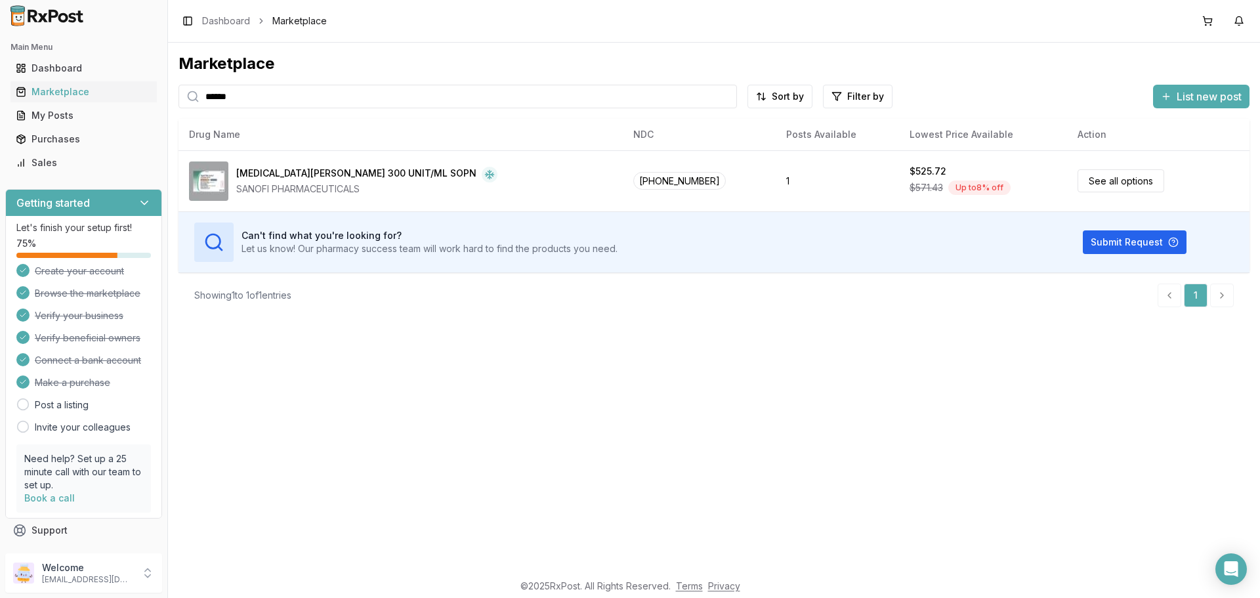
drag, startPoint x: 245, startPoint y: 104, endPoint x: 0, endPoint y: 130, distance: 246.2
click at [0, 129] on div "Main Menu Dashboard Marketplace My Posts Purchases Sales Getting started Let's …" at bounding box center [630, 299] width 1260 height 598
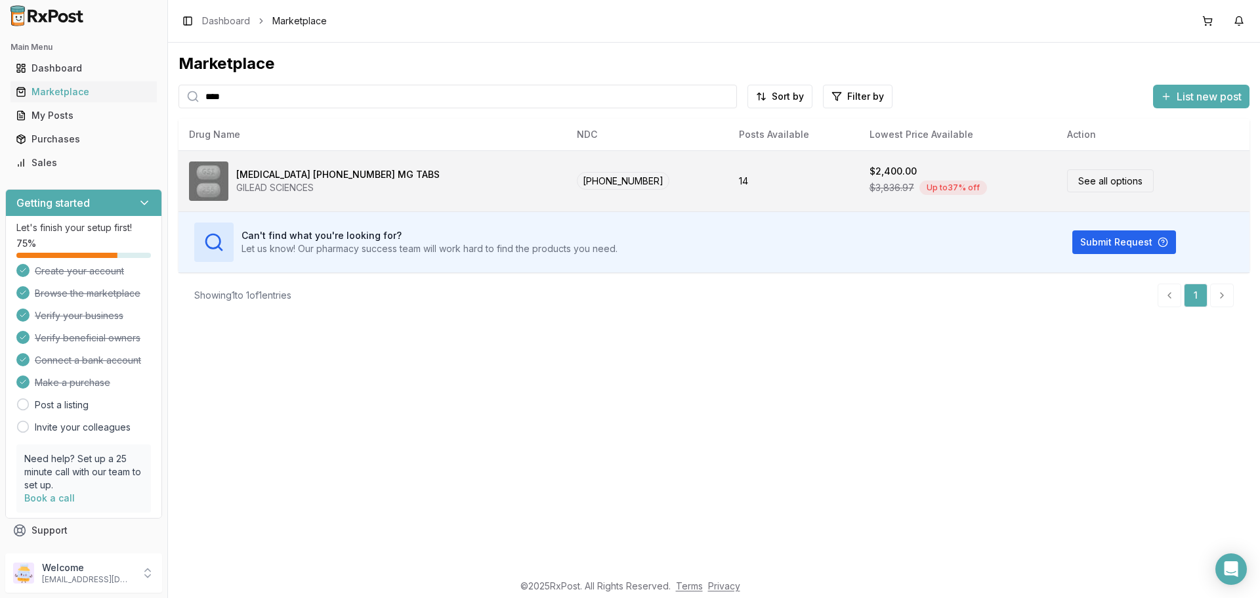
type input "****"
click at [1067, 175] on link "See all options" at bounding box center [1110, 180] width 87 height 23
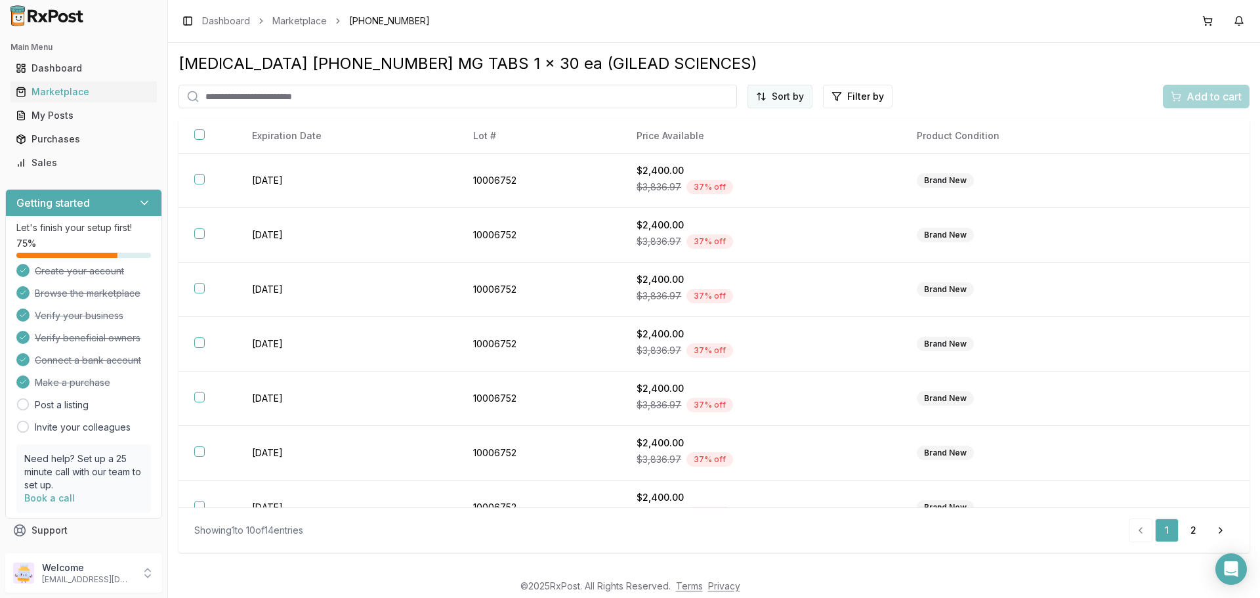
click at [780, 100] on html "Main Menu Dashboard Marketplace My Posts Purchases Sales Getting started Let's …" at bounding box center [630, 299] width 1260 height 598
click at [738, 142] on div "Price (Low to High)" at bounding box center [748, 145] width 125 height 21
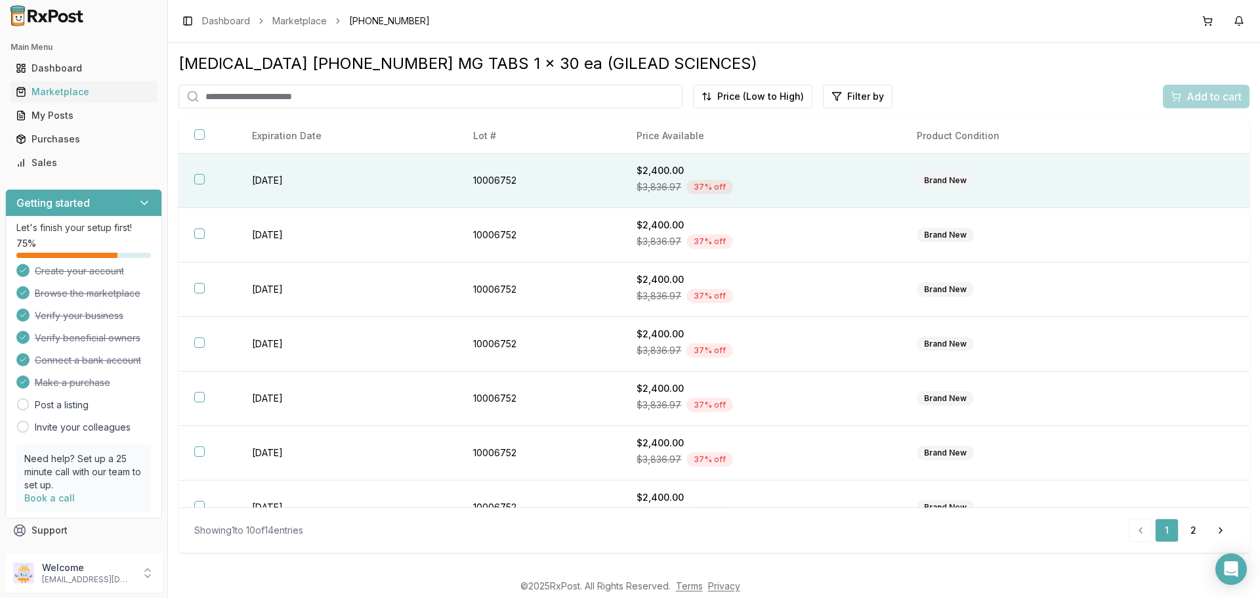
click at [202, 182] on button "button" at bounding box center [199, 179] width 11 height 11
click at [1194, 98] on span "Add to cart" at bounding box center [1214, 97] width 55 height 16
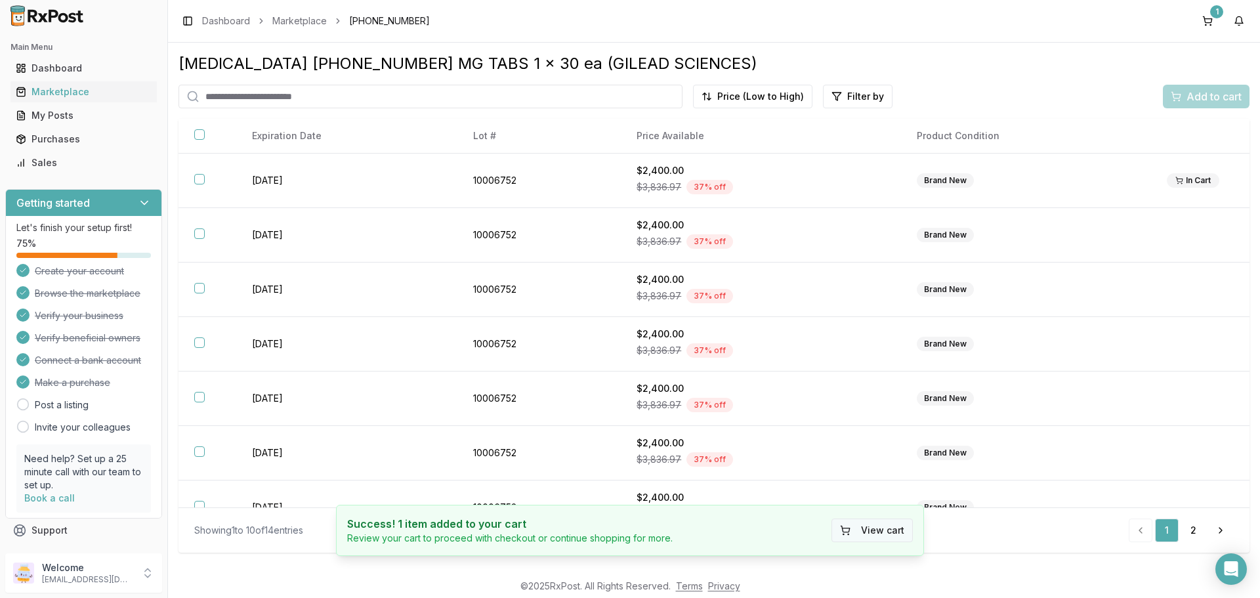
click at [891, 531] on button "View cart" at bounding box center [872, 531] width 81 height 24
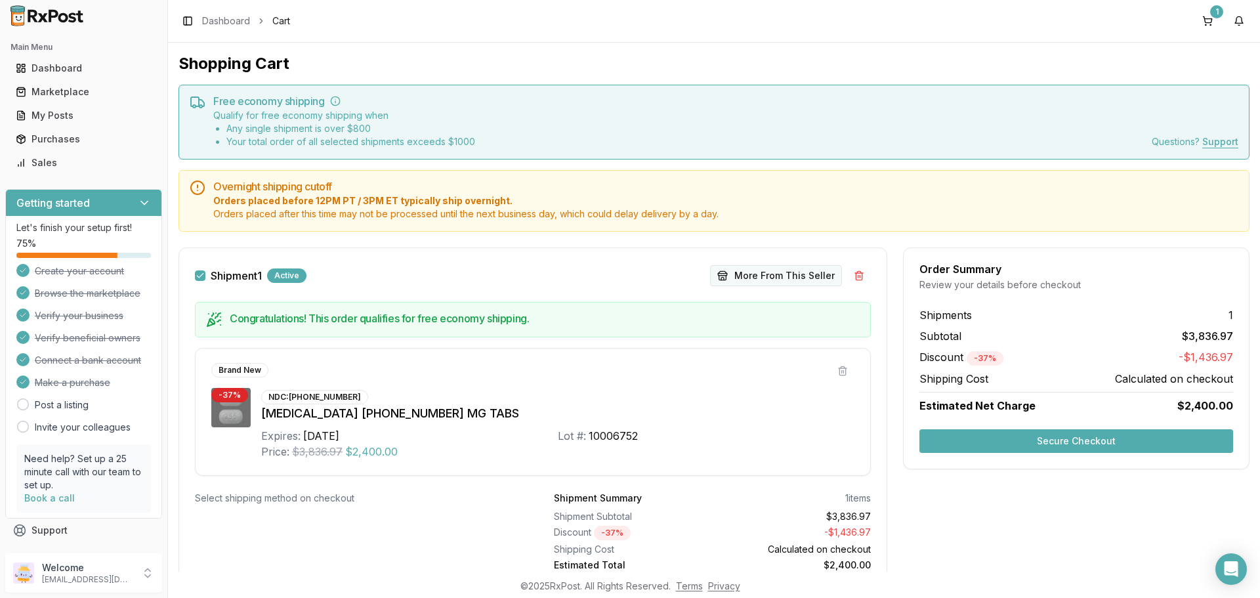
click at [745, 271] on button "More From This Seller" at bounding box center [776, 275] width 132 height 21
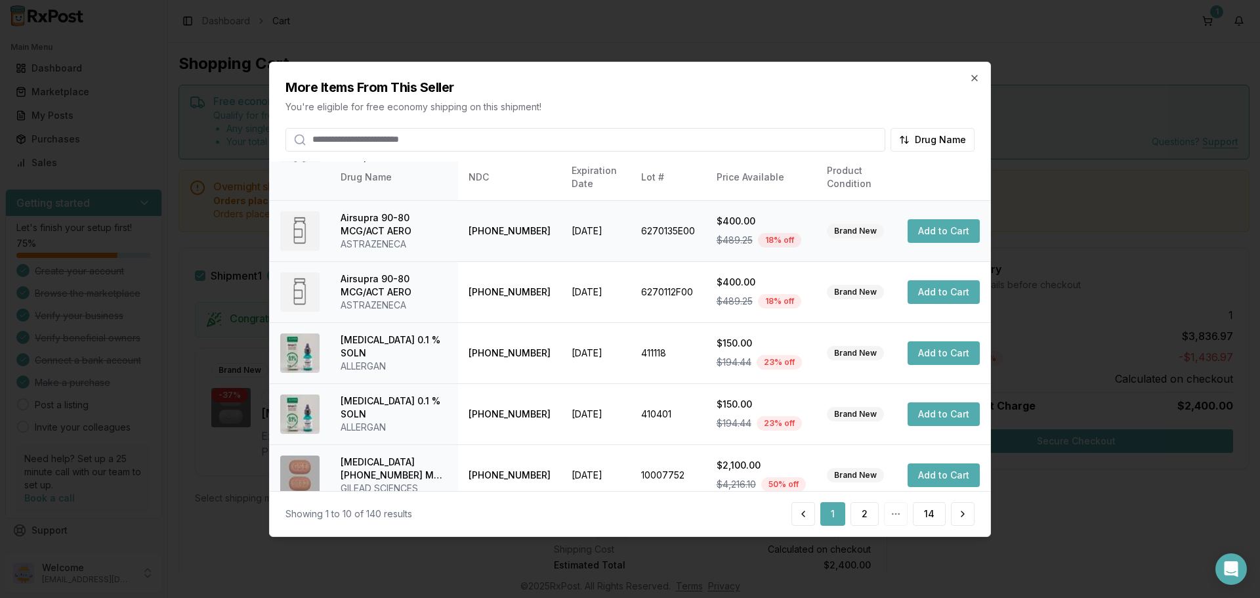
scroll to position [312, 0]
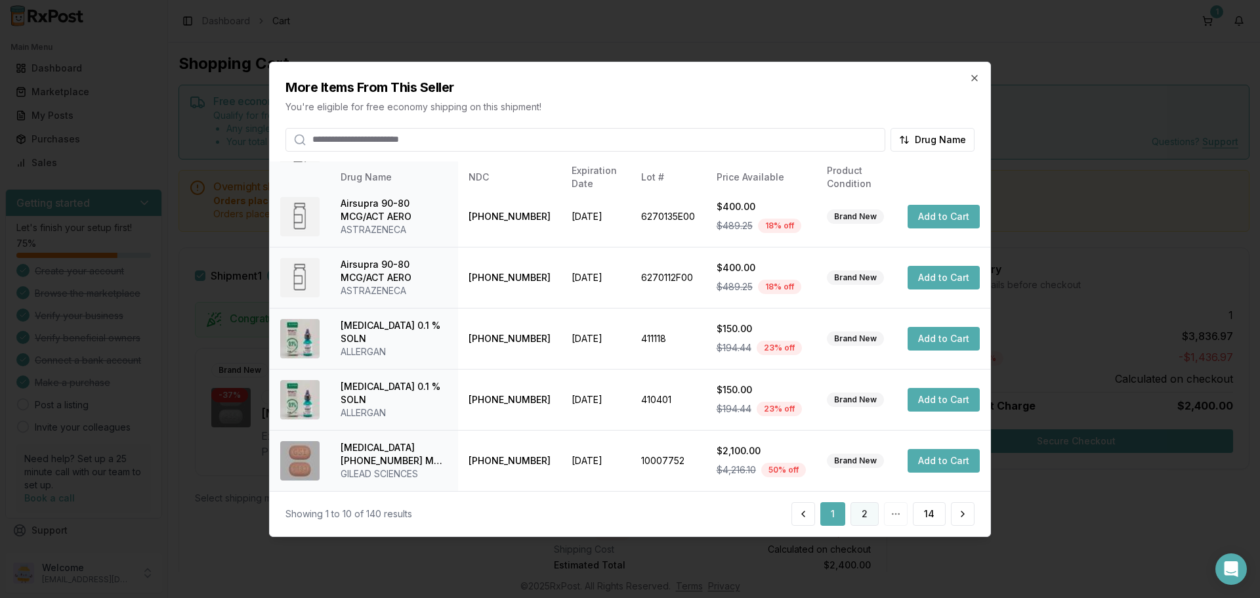
click at [871, 513] on button "2" at bounding box center [865, 514] width 28 height 24
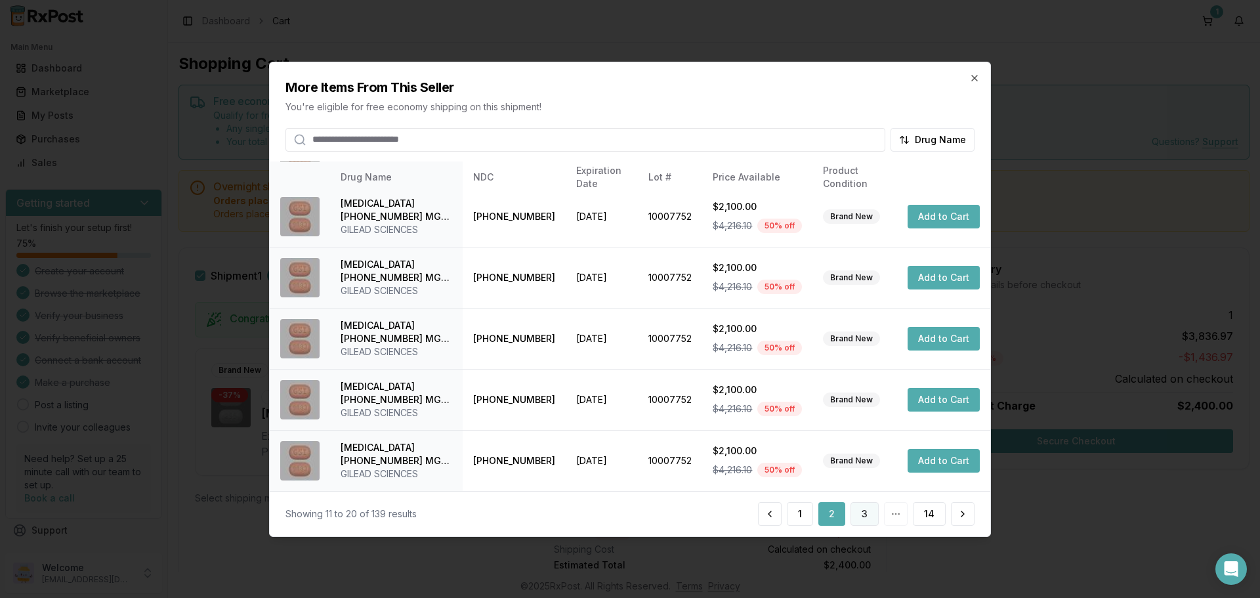
click at [867, 513] on button "3" at bounding box center [865, 514] width 28 height 24
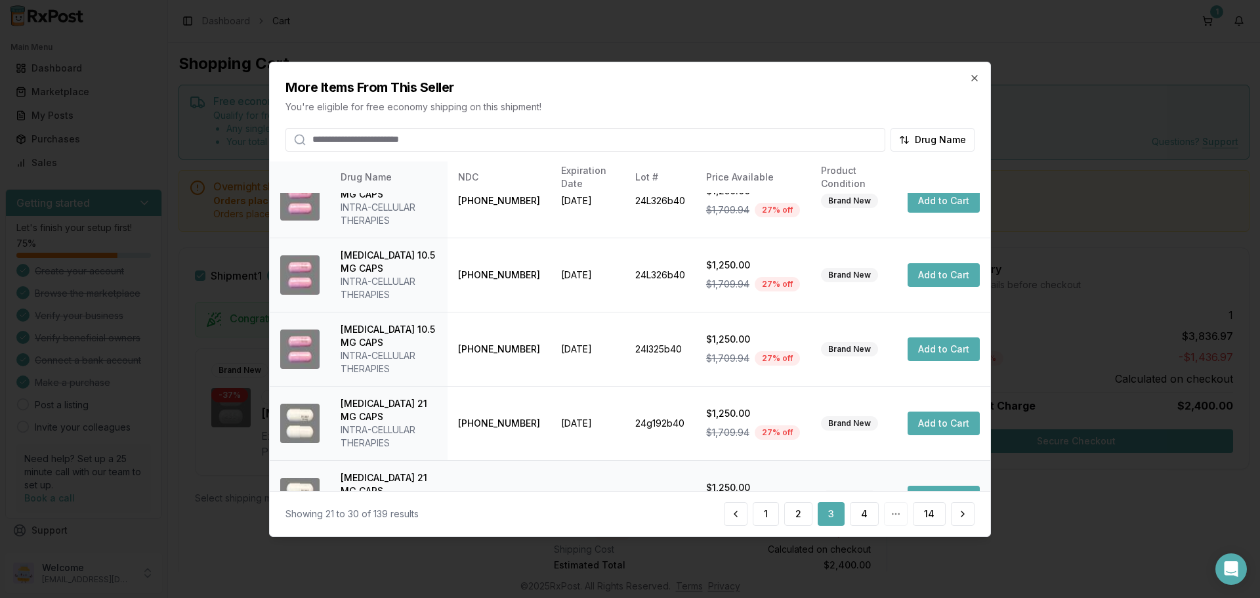
scroll to position [404, 0]
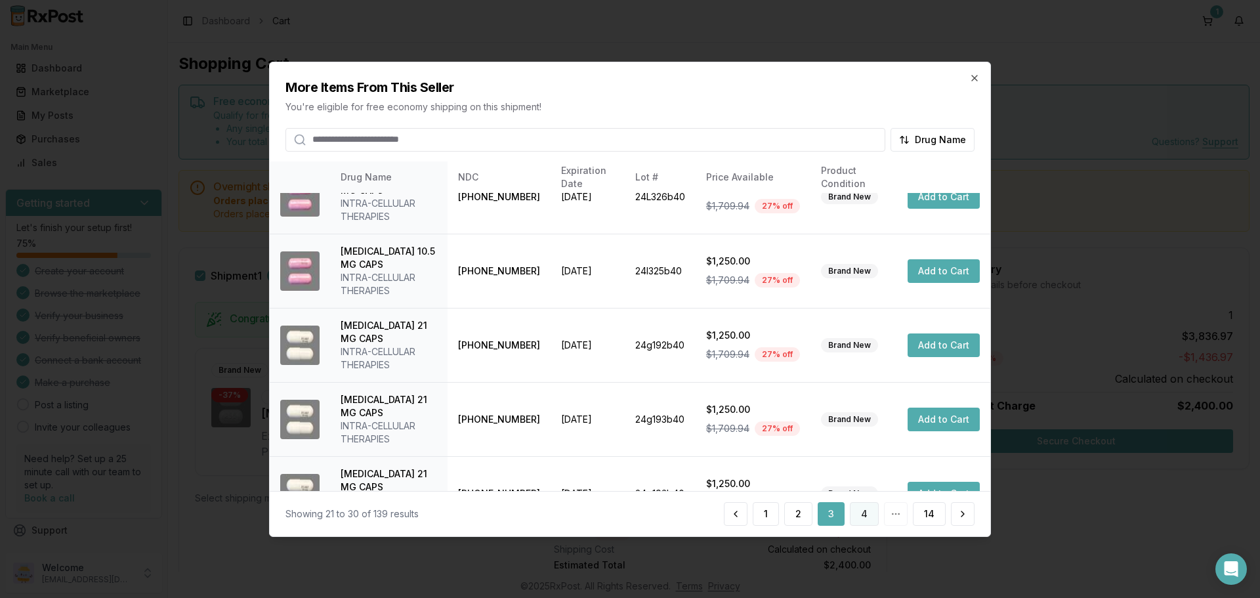
click at [857, 512] on button "4" at bounding box center [864, 514] width 29 height 24
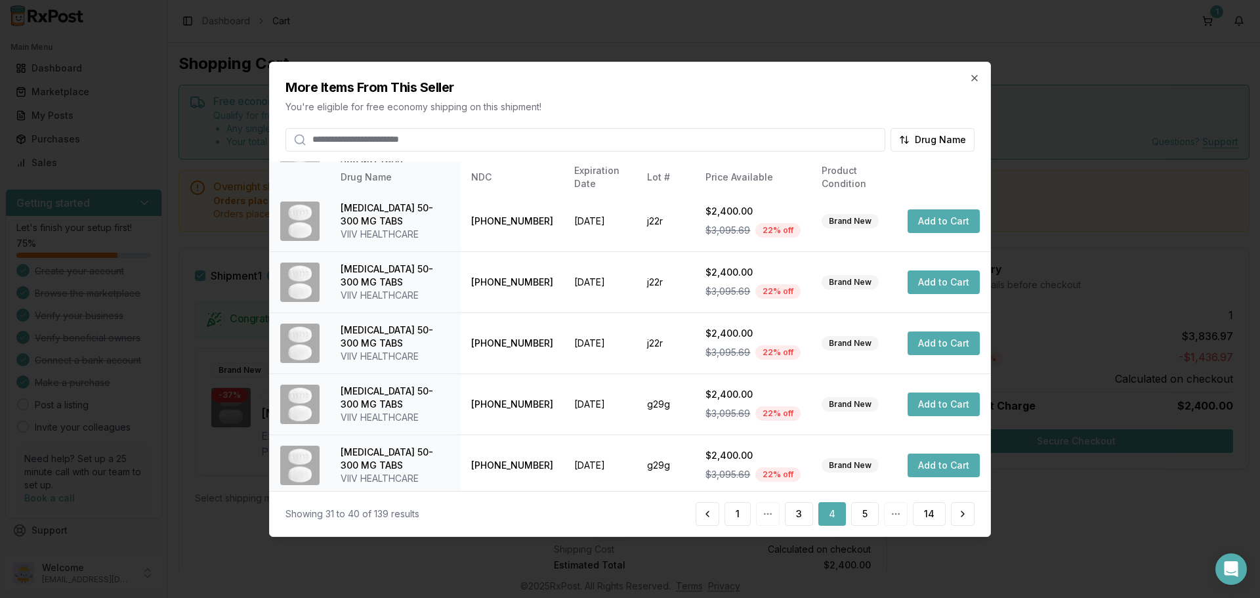
scroll to position [312, 0]
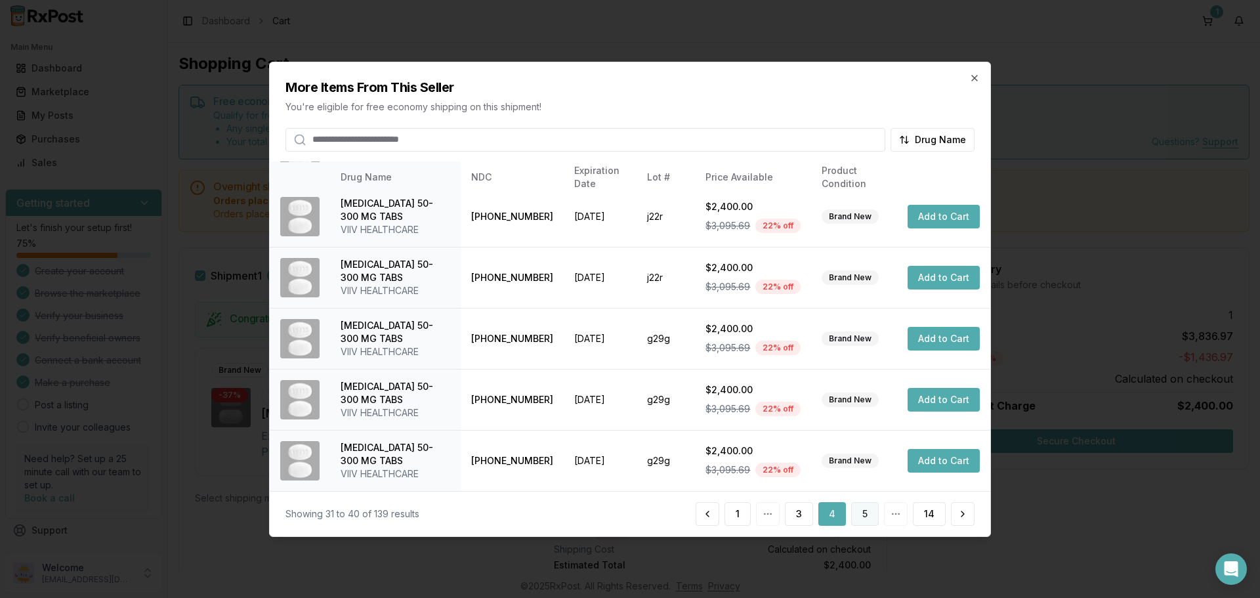
click at [864, 513] on button "5" at bounding box center [865, 514] width 28 height 24
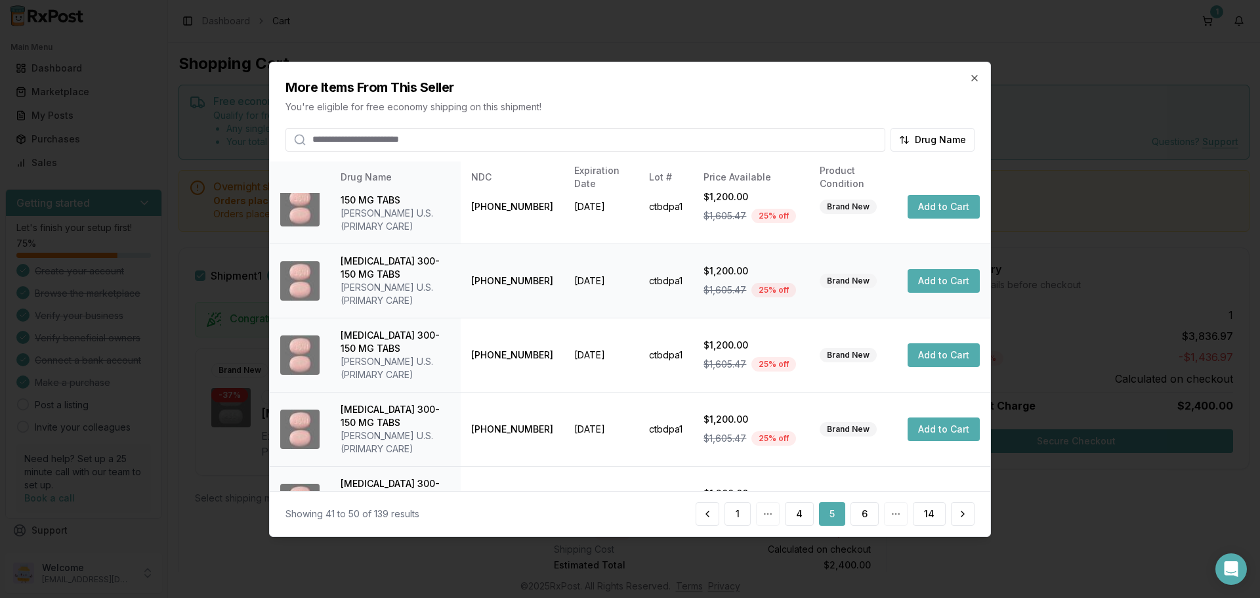
scroll to position [378, 0]
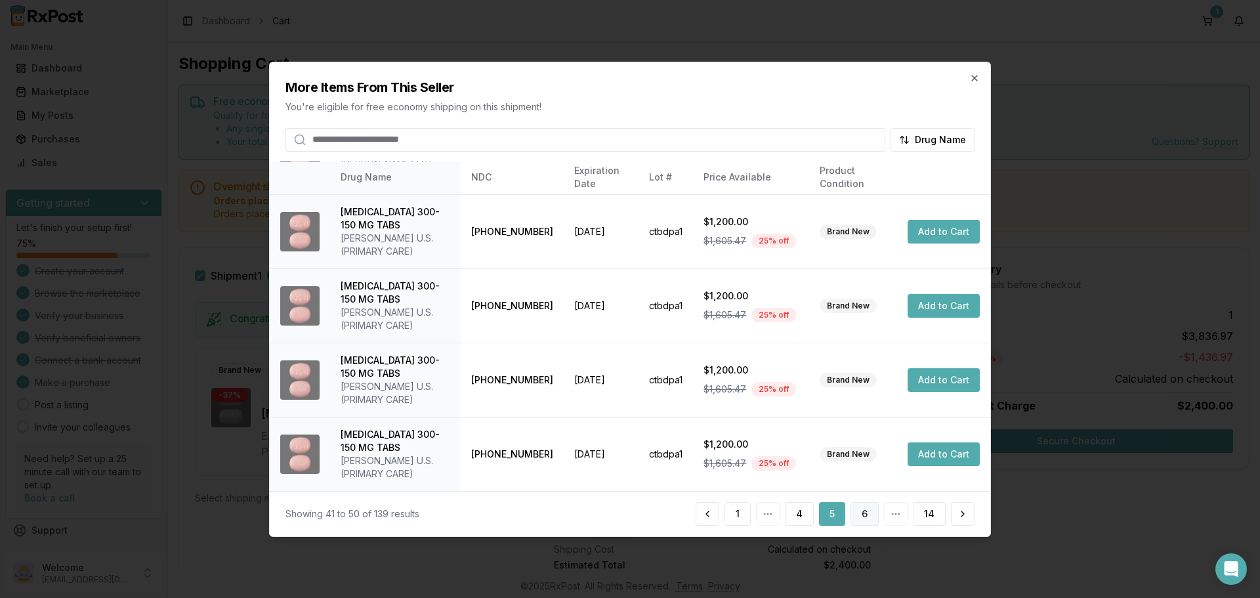
click at [863, 507] on button "6" at bounding box center [865, 514] width 28 height 24
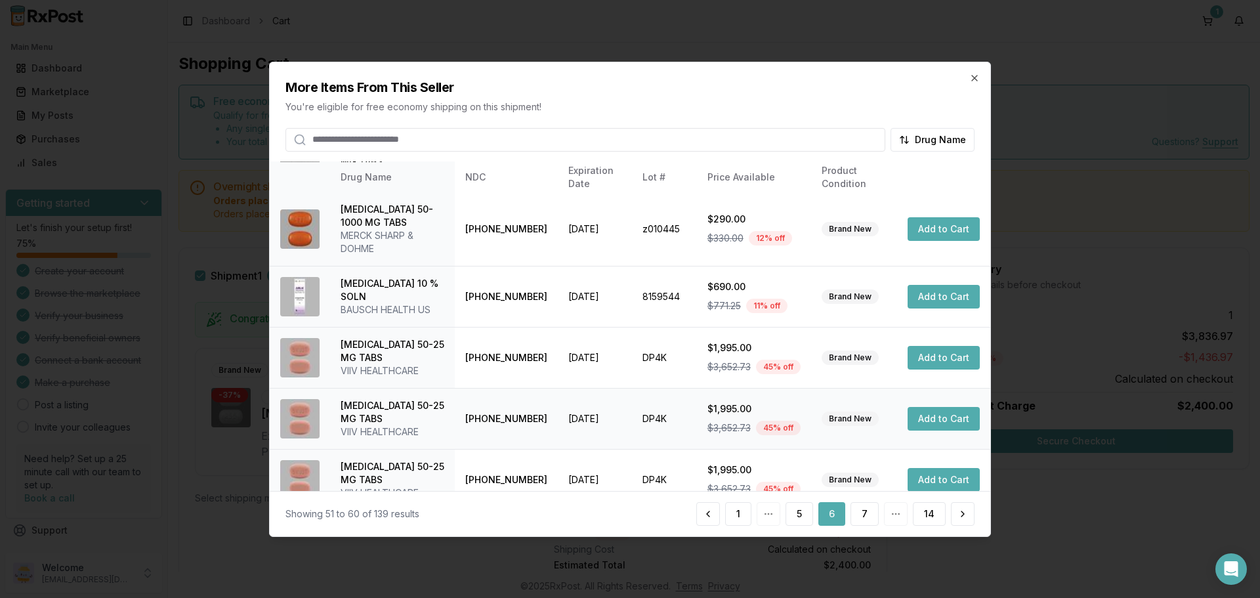
scroll to position [352, 0]
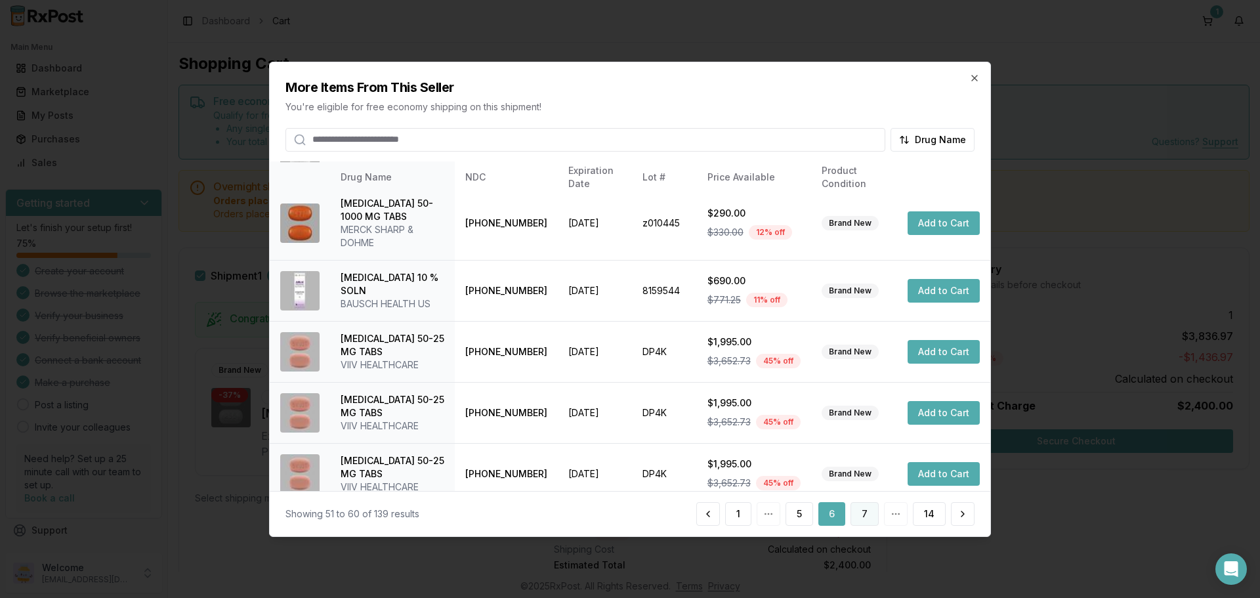
click at [860, 516] on button "7" at bounding box center [865, 514] width 28 height 24
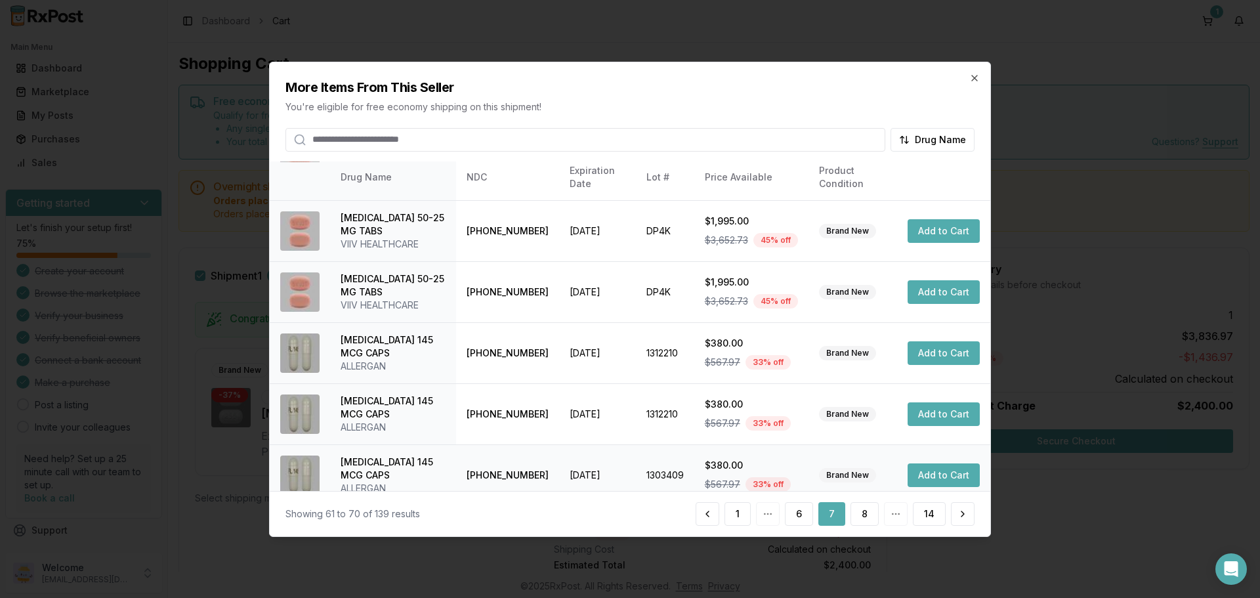
scroll to position [312, 0]
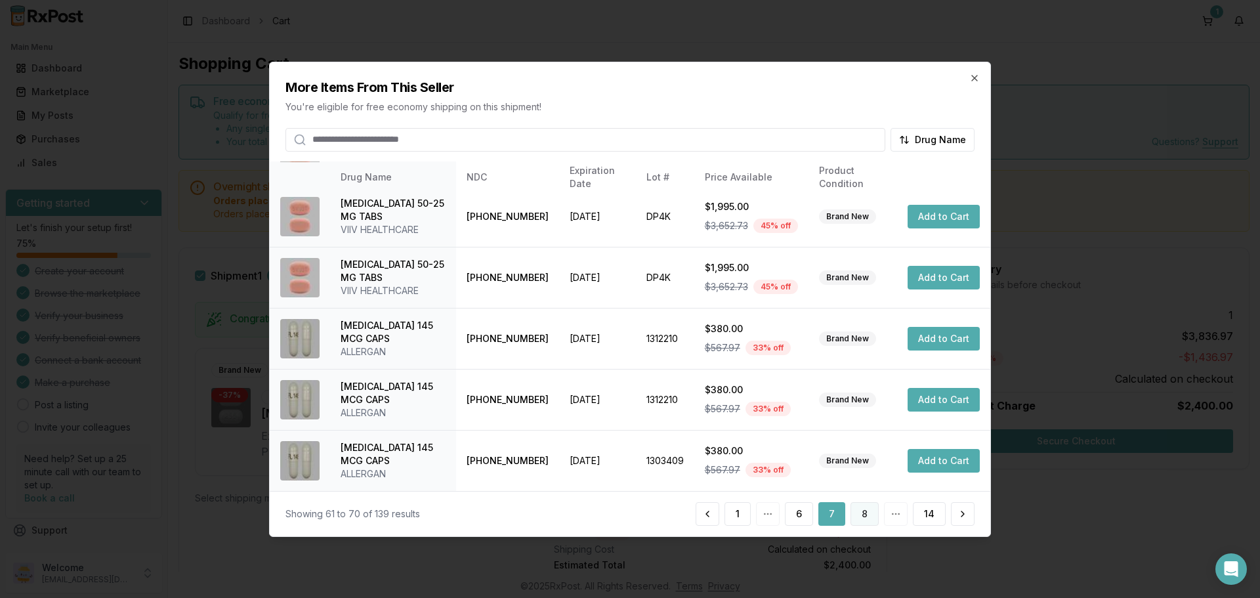
click at [861, 513] on button "8" at bounding box center [865, 514] width 28 height 24
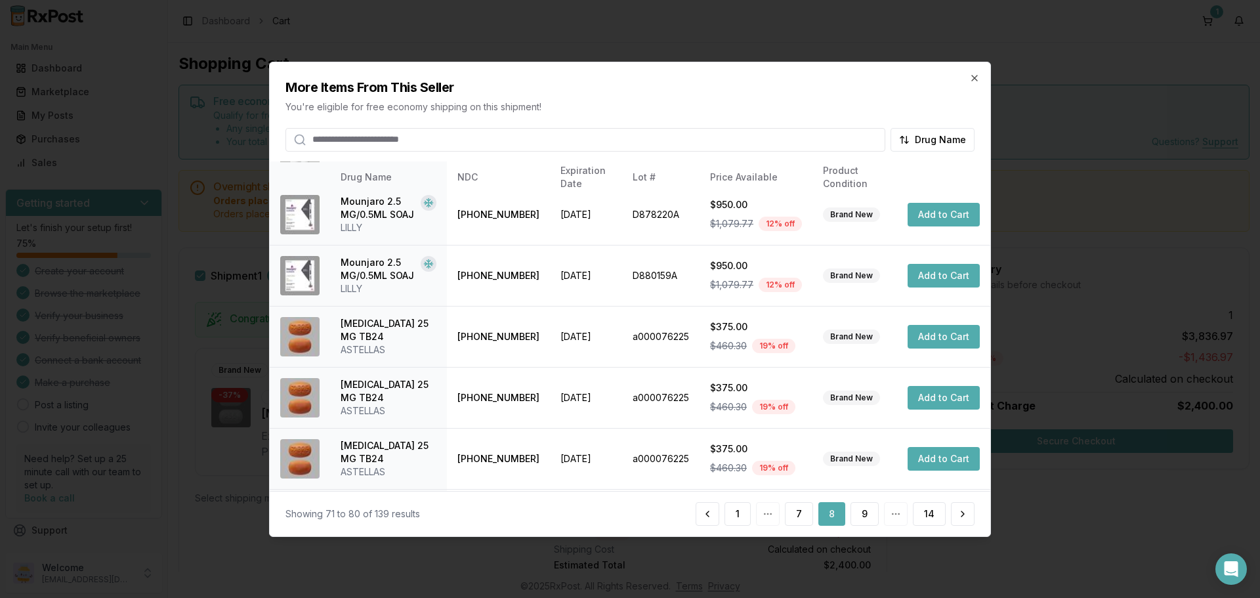
scroll to position [197, 0]
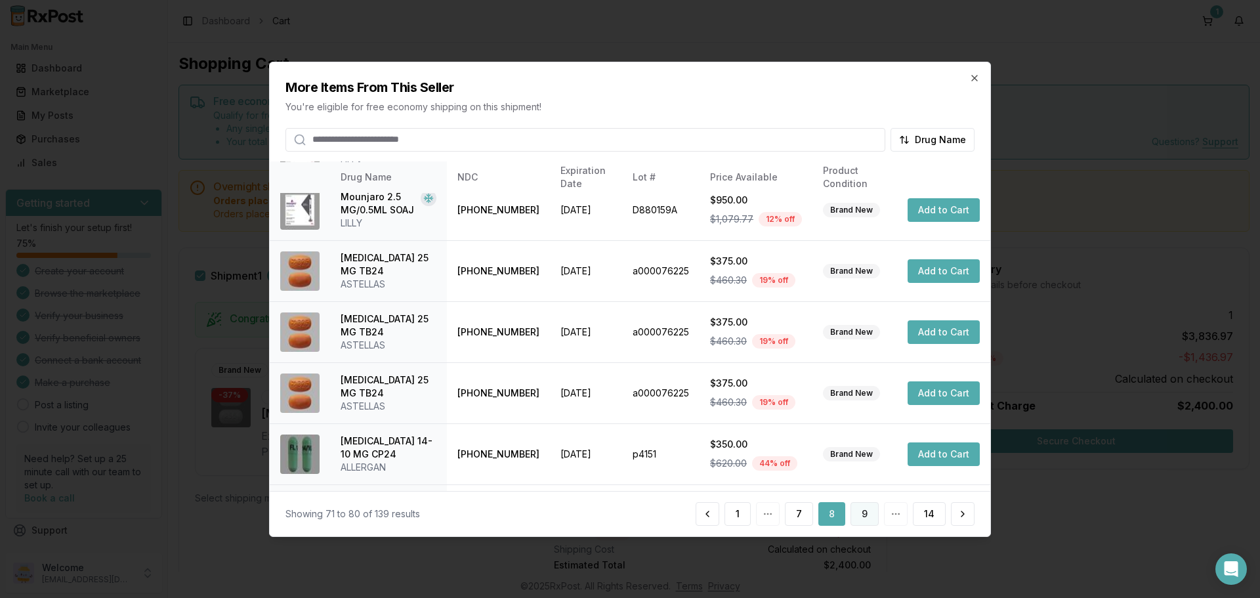
click at [864, 515] on button "9" at bounding box center [865, 514] width 28 height 24
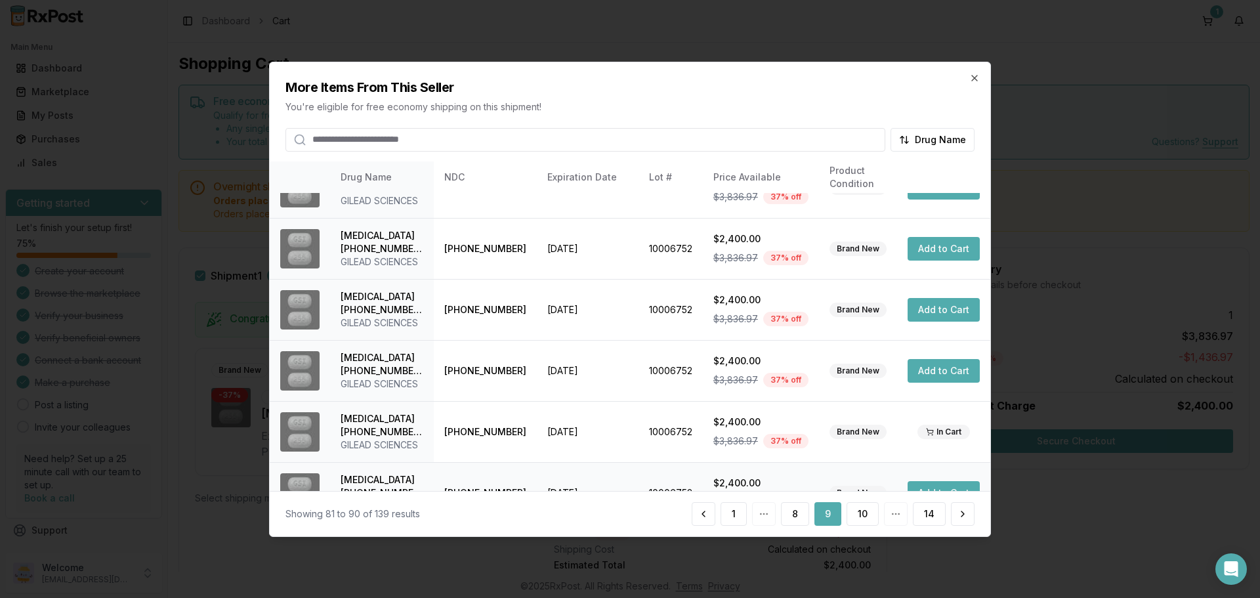
scroll to position [312, 0]
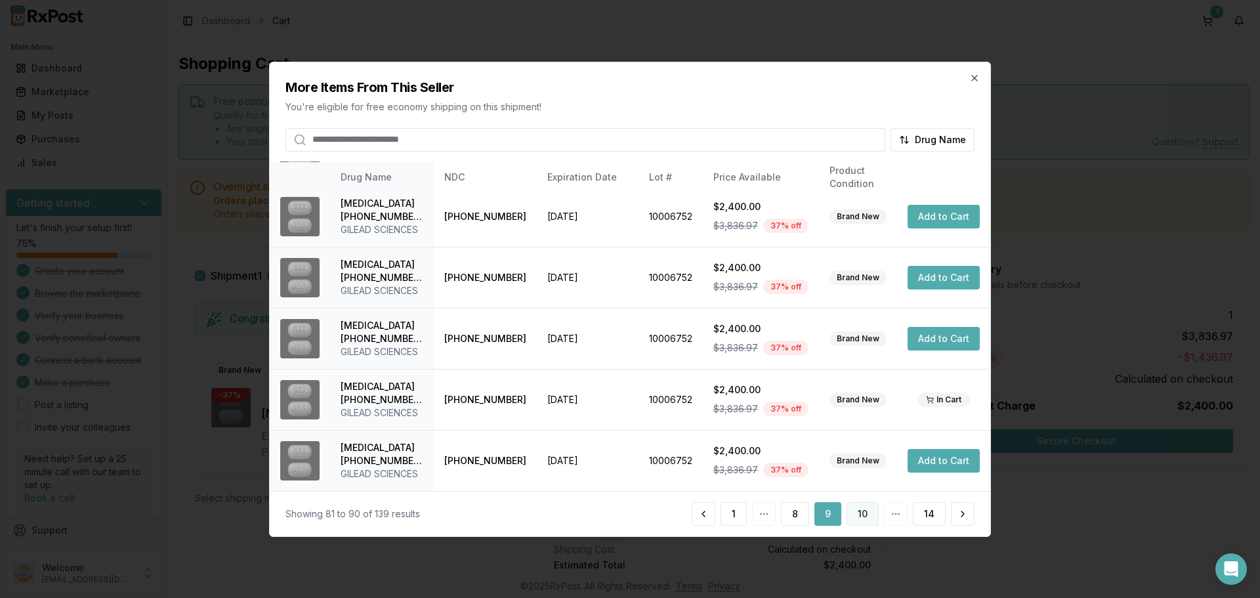
click at [857, 511] on button "10" at bounding box center [863, 514] width 32 height 24
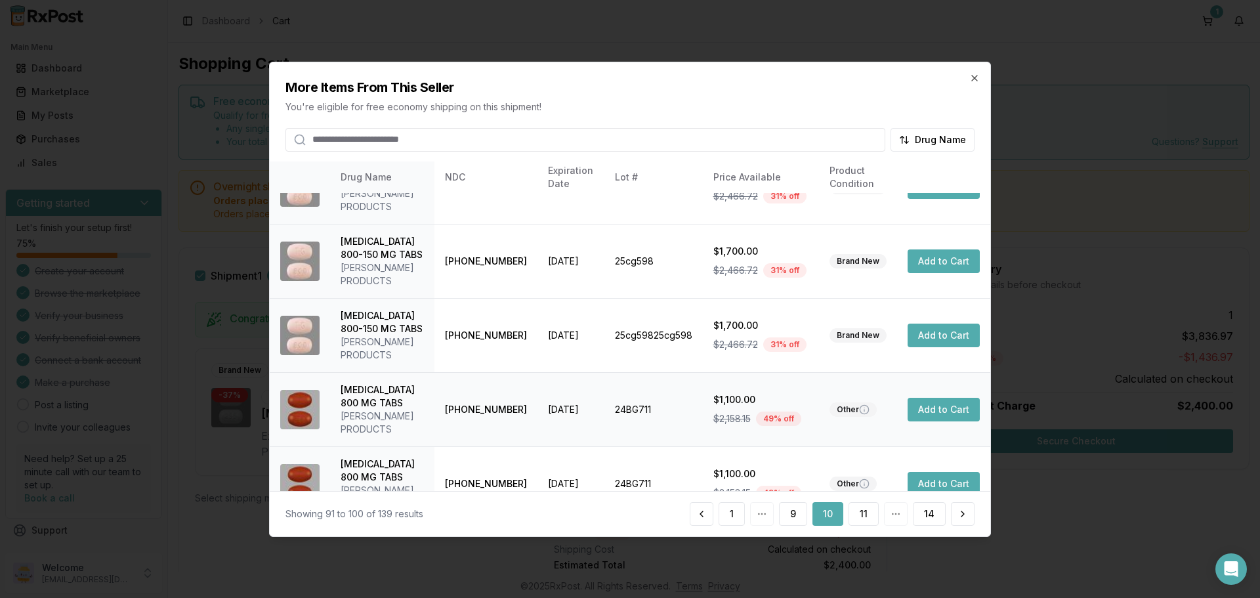
scroll to position [444, 0]
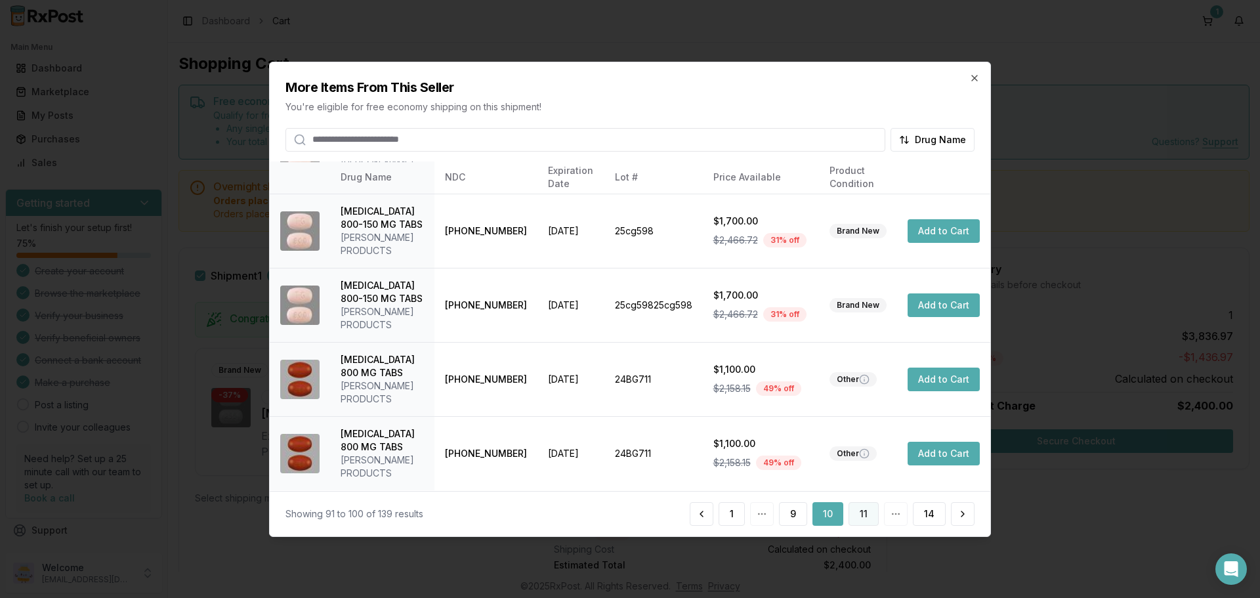
click at [874, 516] on button "11" at bounding box center [864, 514] width 30 height 24
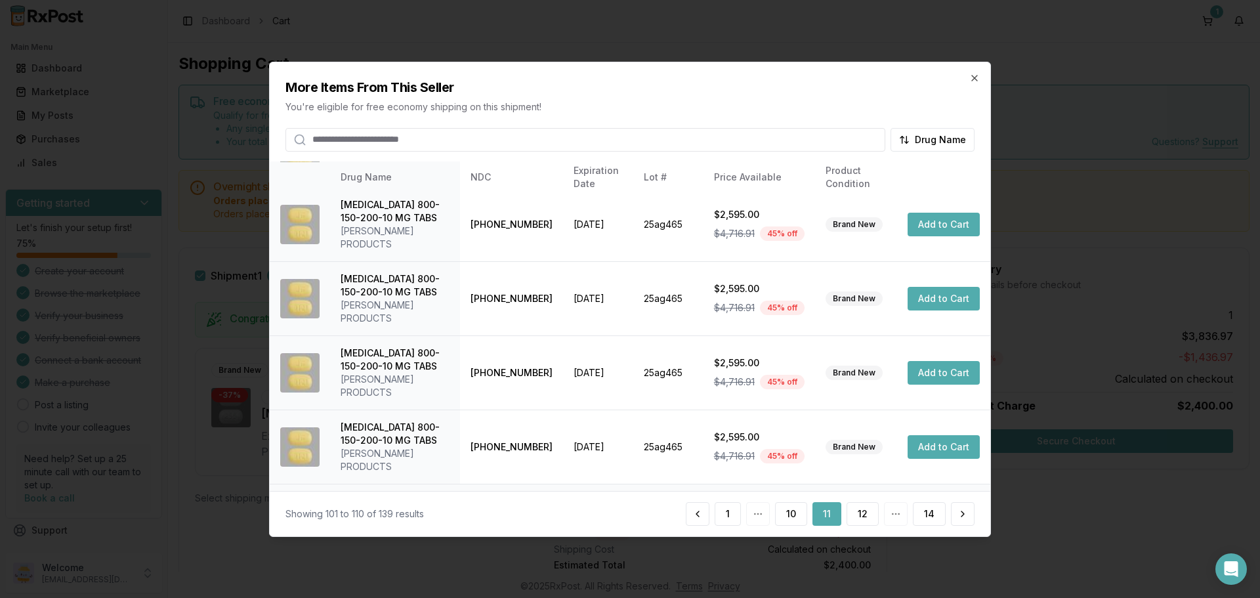
scroll to position [339, 0]
click at [859, 521] on button "12" at bounding box center [863, 514] width 32 height 24
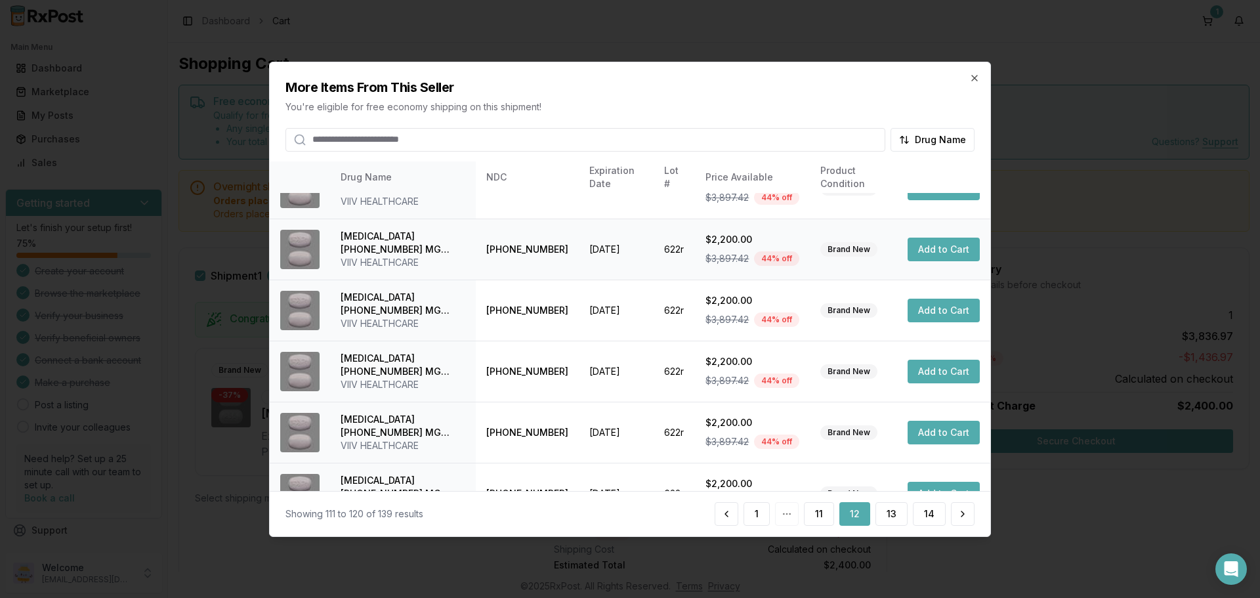
scroll to position [312, 0]
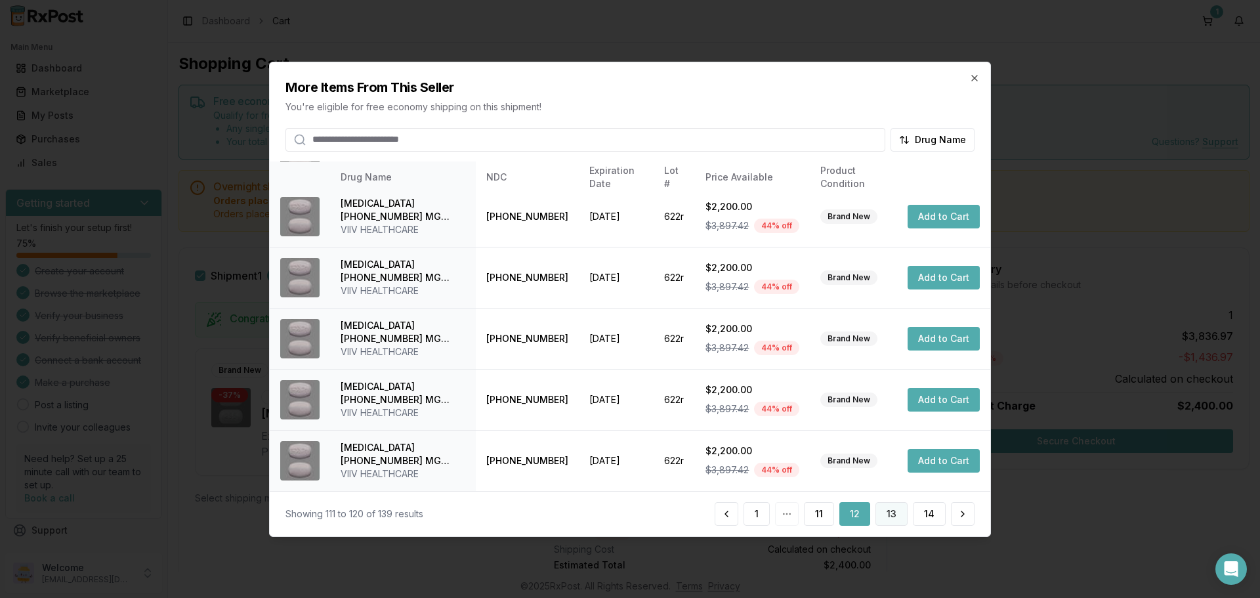
click at [885, 511] on button "13" at bounding box center [892, 514] width 32 height 24
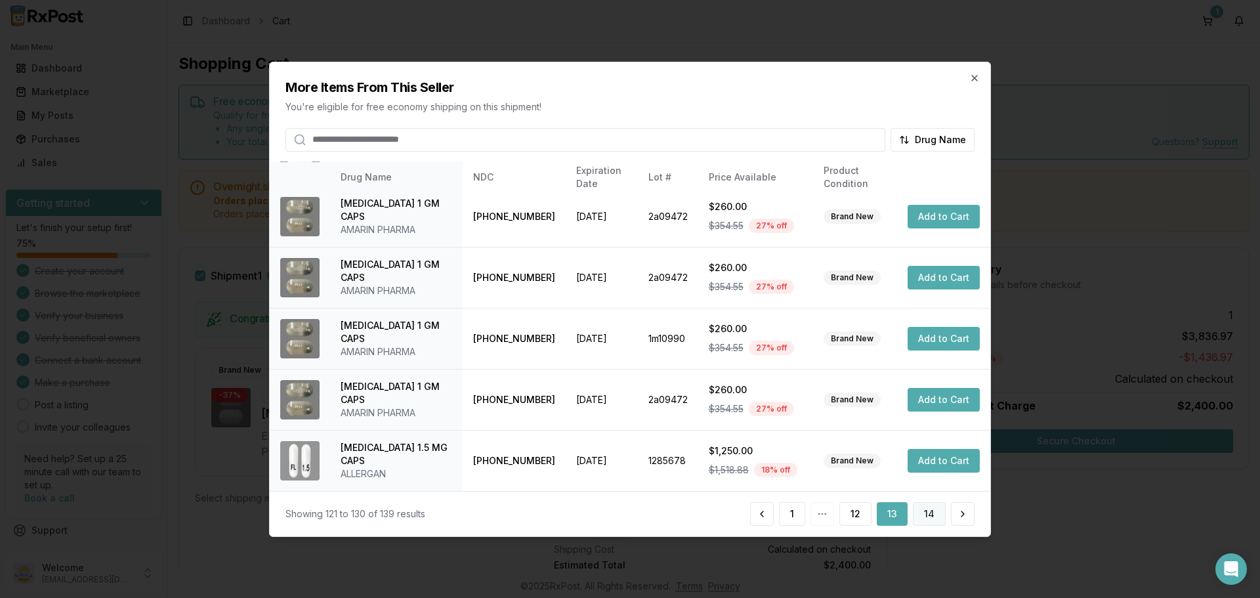
click at [924, 515] on button "14" at bounding box center [929, 514] width 33 height 24
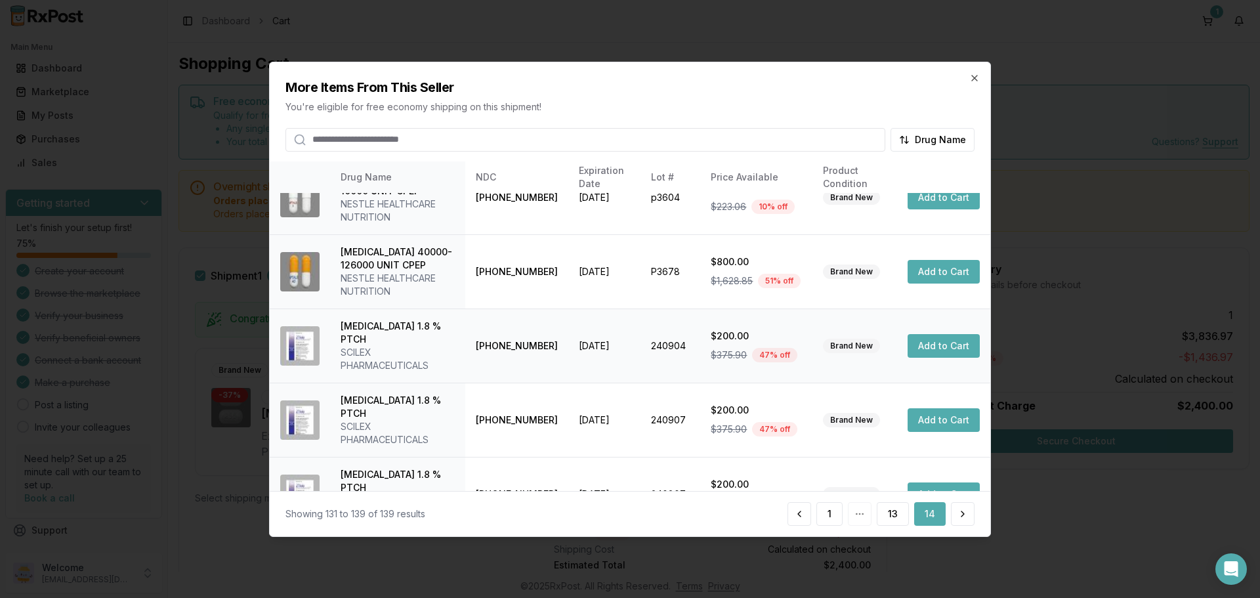
scroll to position [304, 0]
click at [975, 78] on icon "button" at bounding box center [974, 77] width 5 height 5
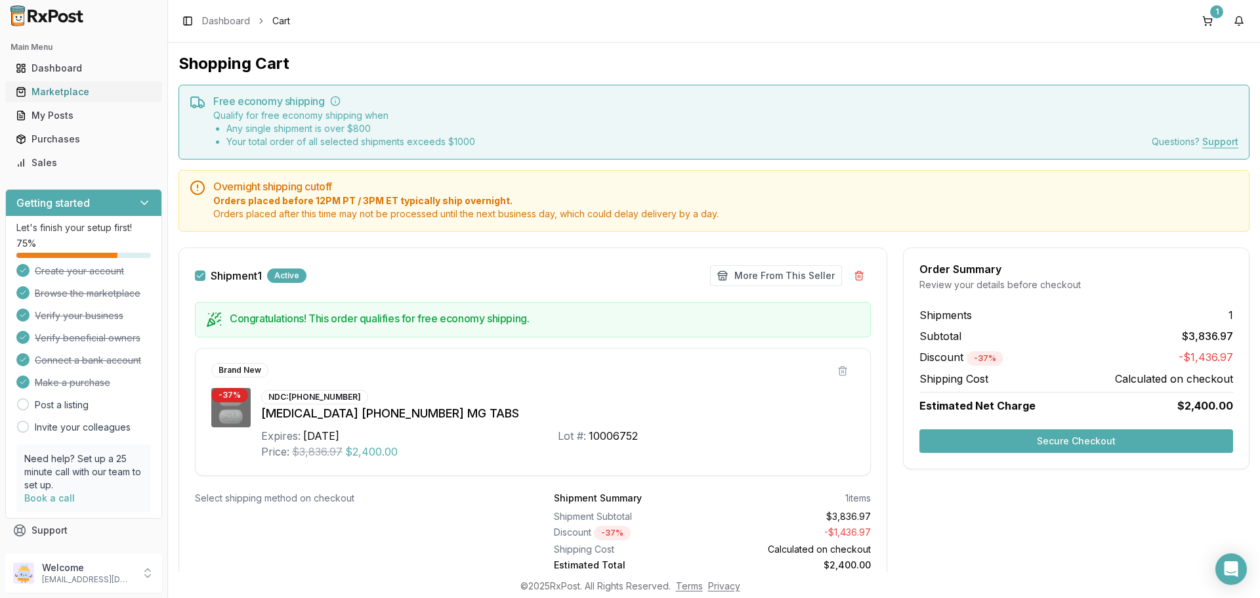
click at [77, 90] on div "Marketplace" at bounding box center [84, 91] width 136 height 13
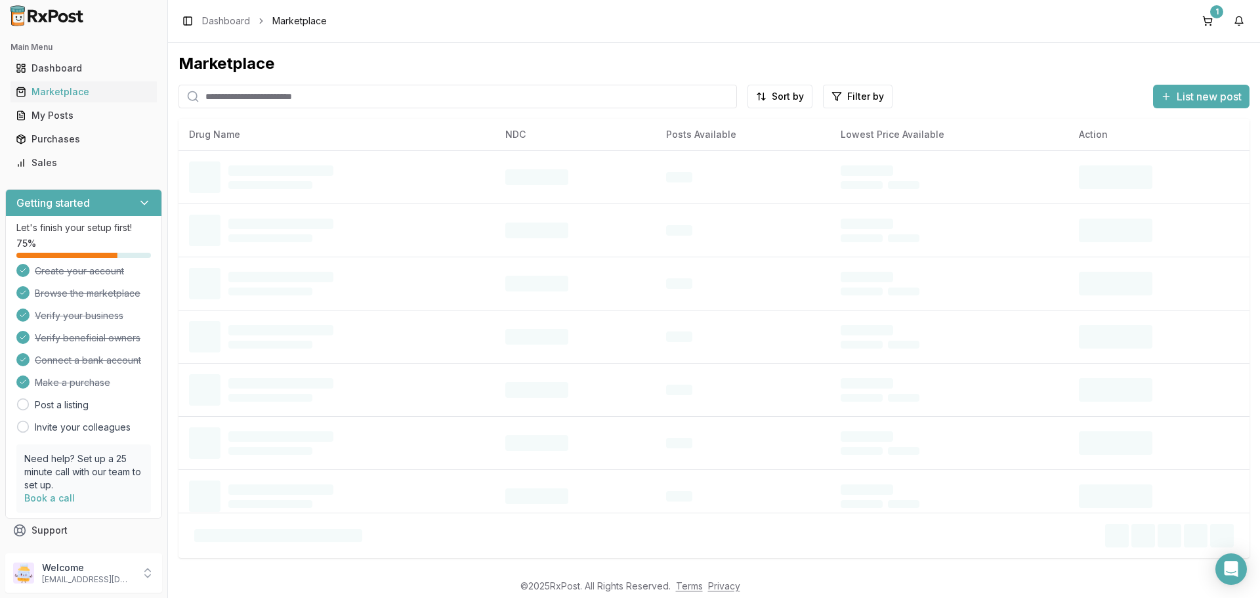
click at [346, 98] on input "search" at bounding box center [458, 97] width 559 height 24
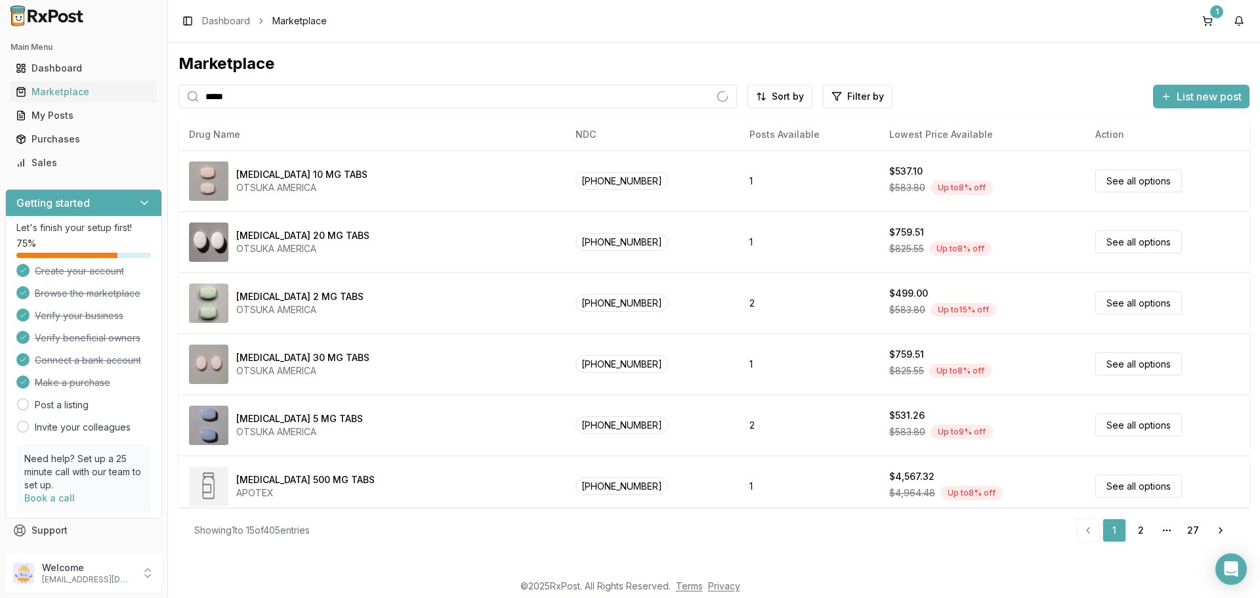
type input "*******"
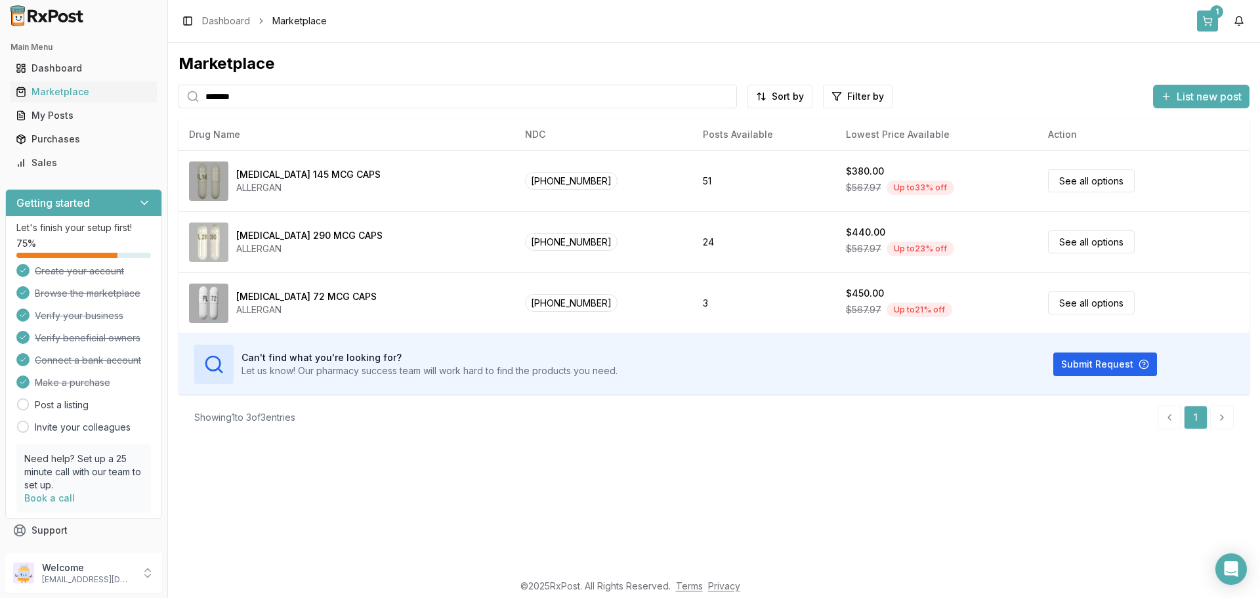
click at [1207, 24] on button "1" at bounding box center [1207, 21] width 21 height 21
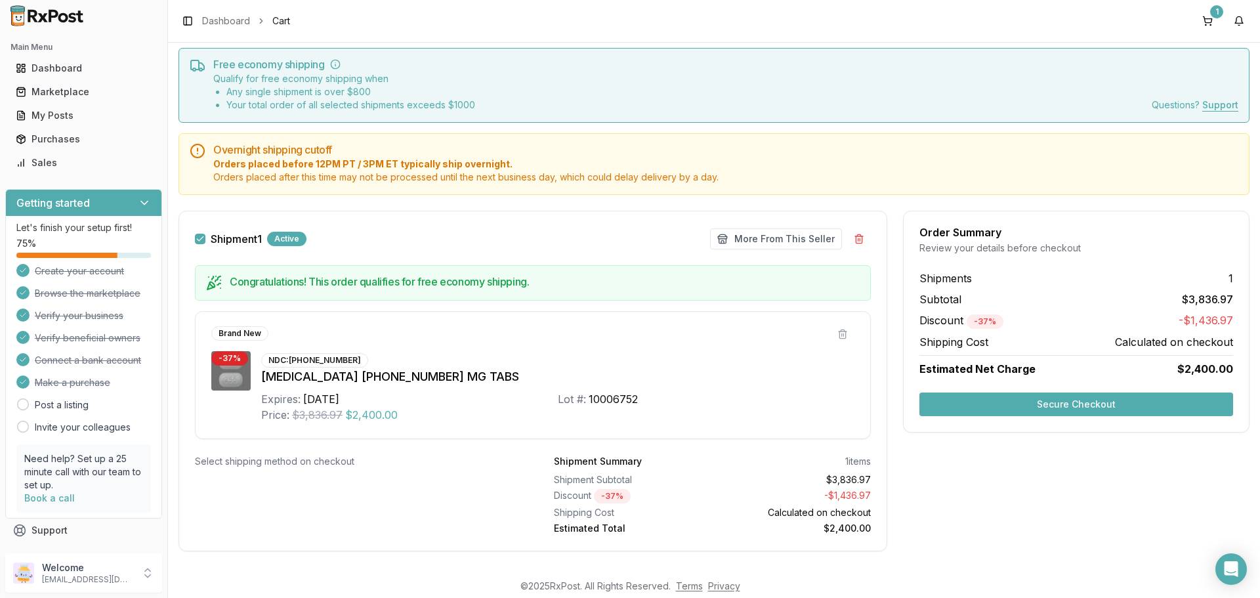
scroll to position [53, 0]
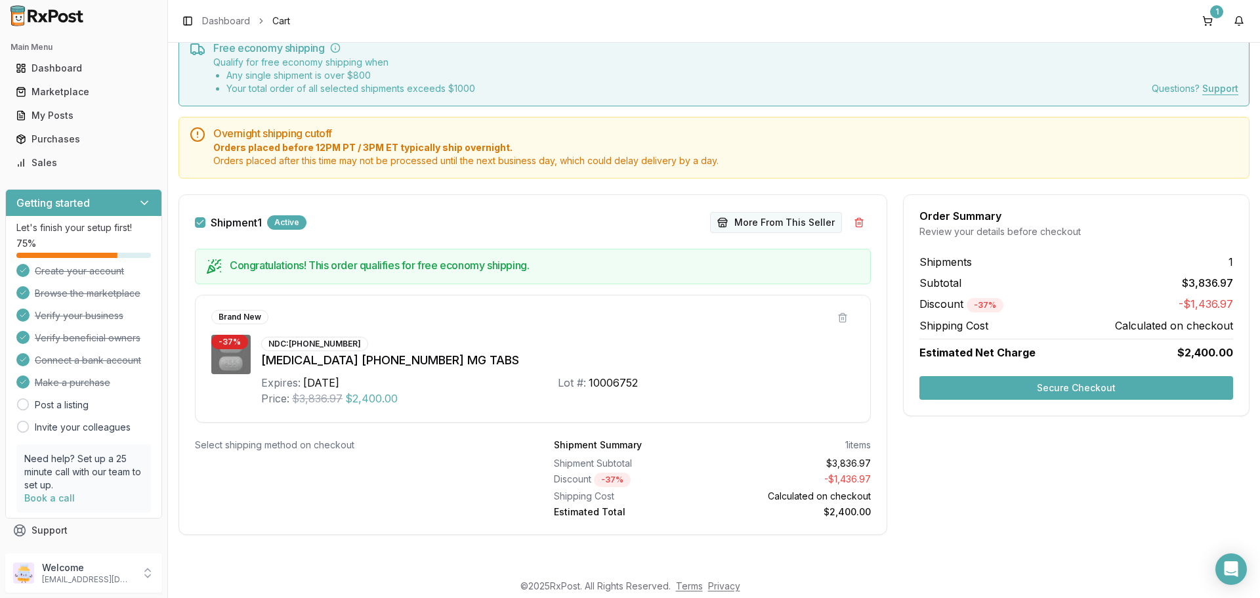
click at [778, 221] on button "More From This Seller" at bounding box center [776, 222] width 132 height 21
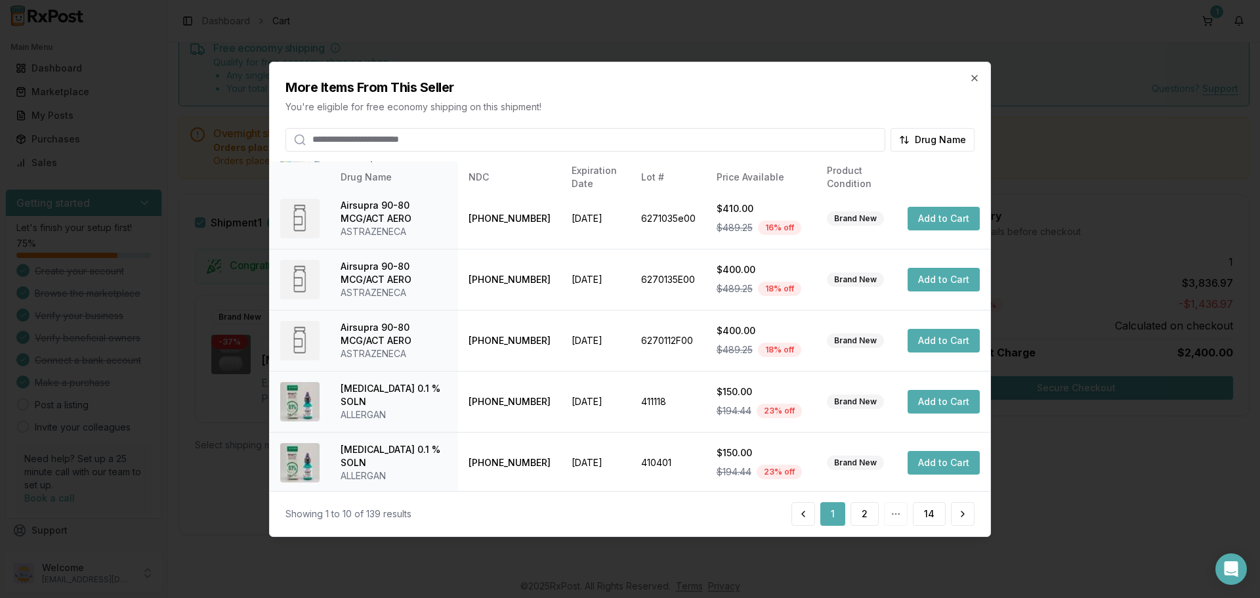
scroll to position [263, 0]
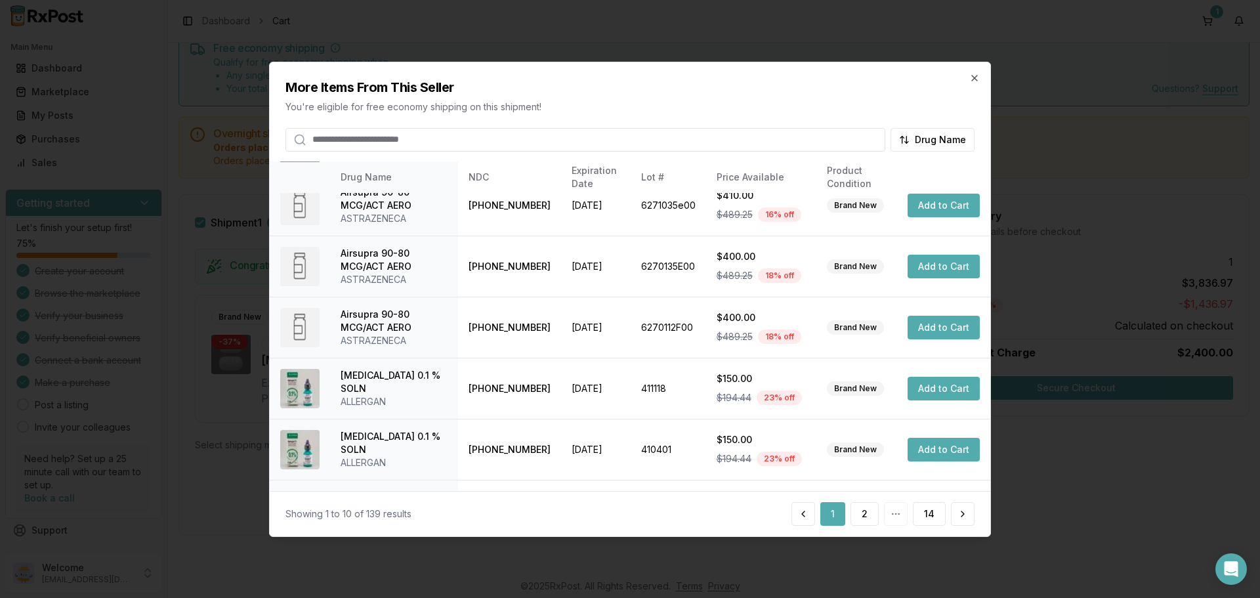
click at [418, 140] on input "search" at bounding box center [586, 139] width 600 height 24
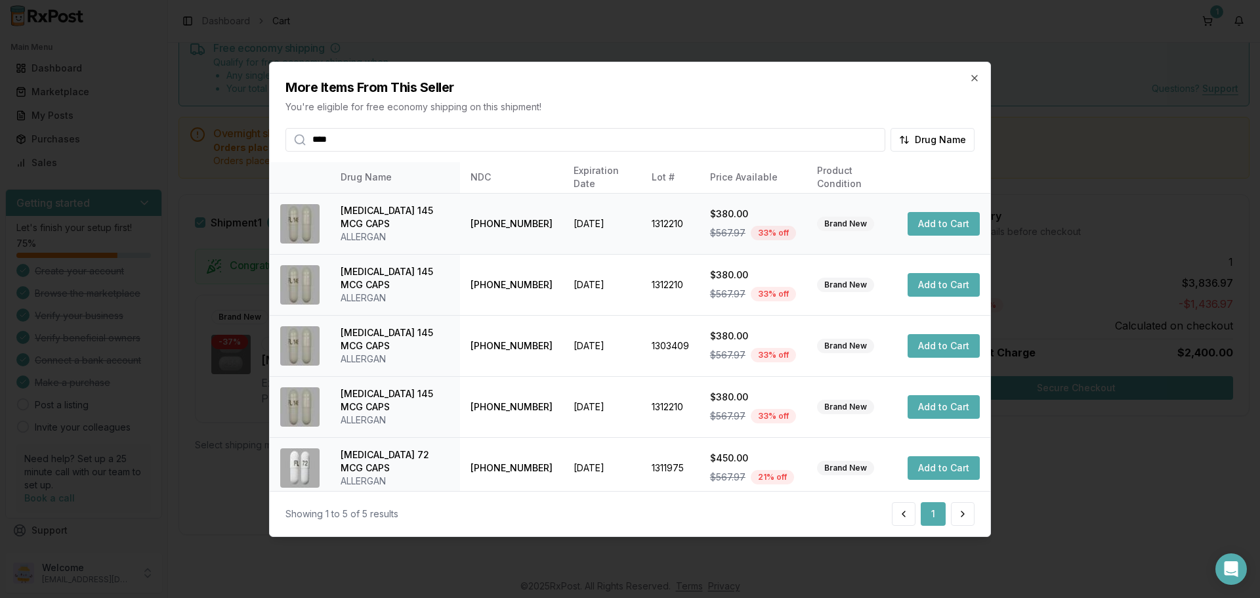
type input "****"
click at [946, 226] on button "Add to Cart" at bounding box center [944, 224] width 72 height 24
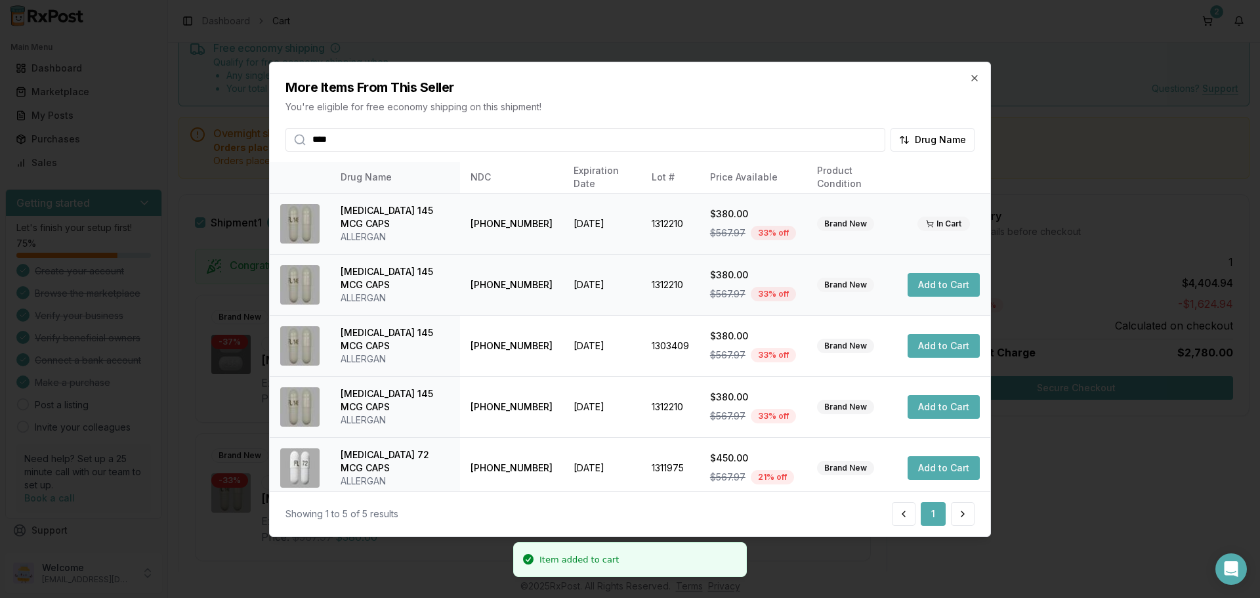
click at [933, 288] on button "Add to Cart" at bounding box center [944, 285] width 72 height 24
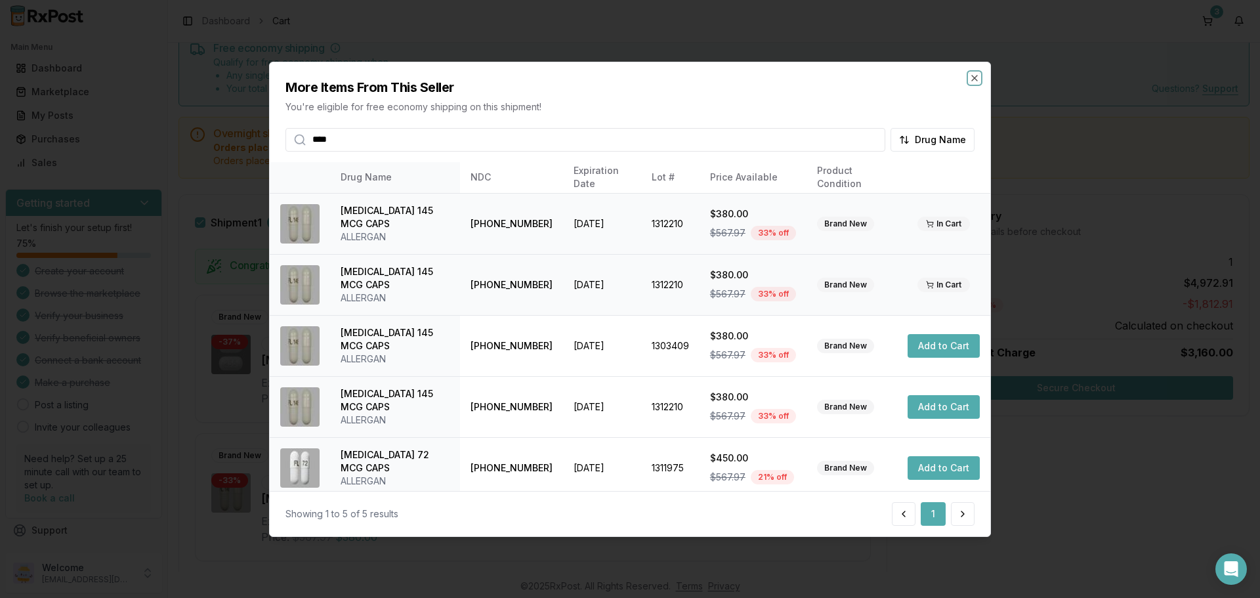
click at [969, 76] on div "More Items From This Seller You're eligible for free economy shipping on this s…" at bounding box center [630, 298] width 722 height 475
click at [975, 79] on icon "button" at bounding box center [974, 77] width 11 height 11
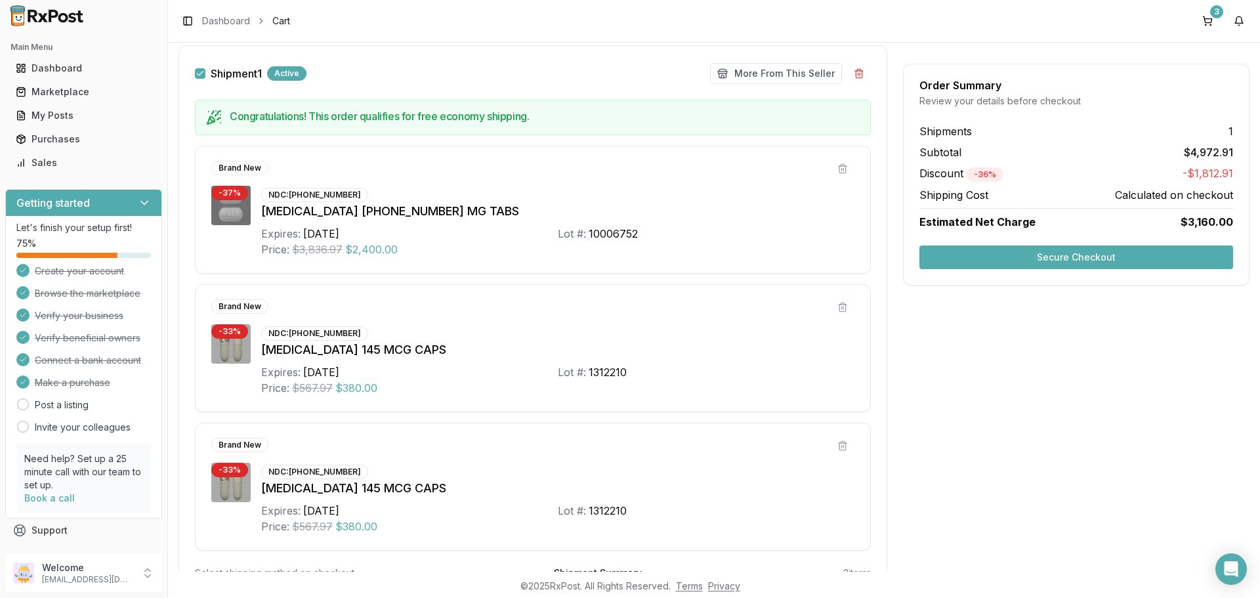
scroll to position [184, 0]
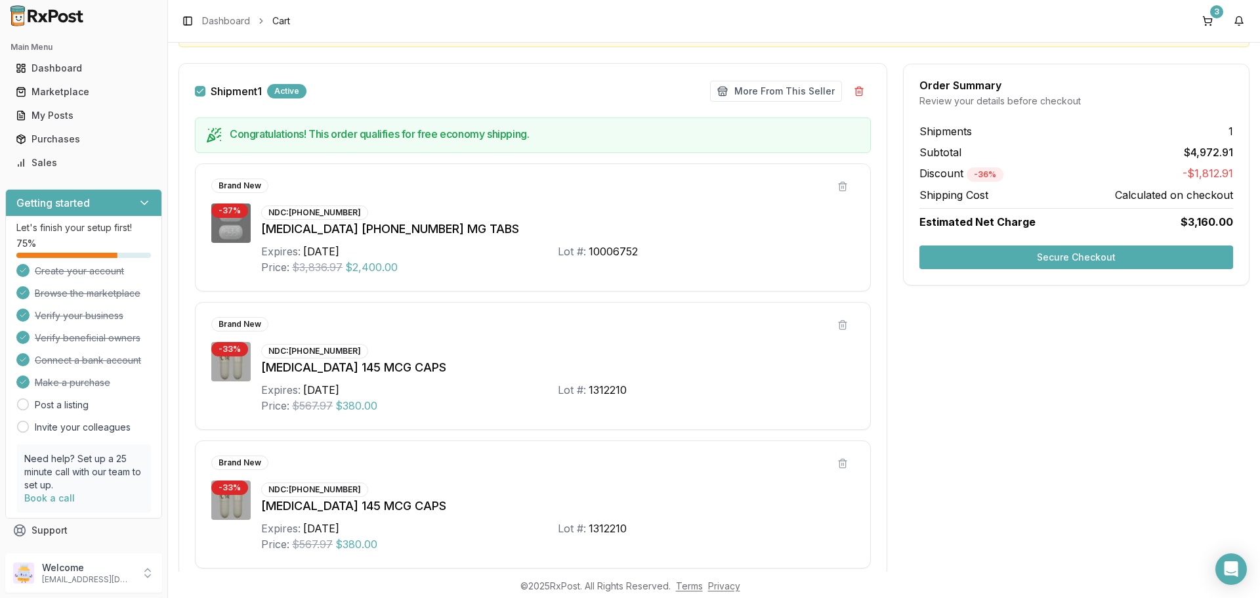
click at [1048, 259] on button "Secure Checkout" at bounding box center [1077, 257] width 314 height 24
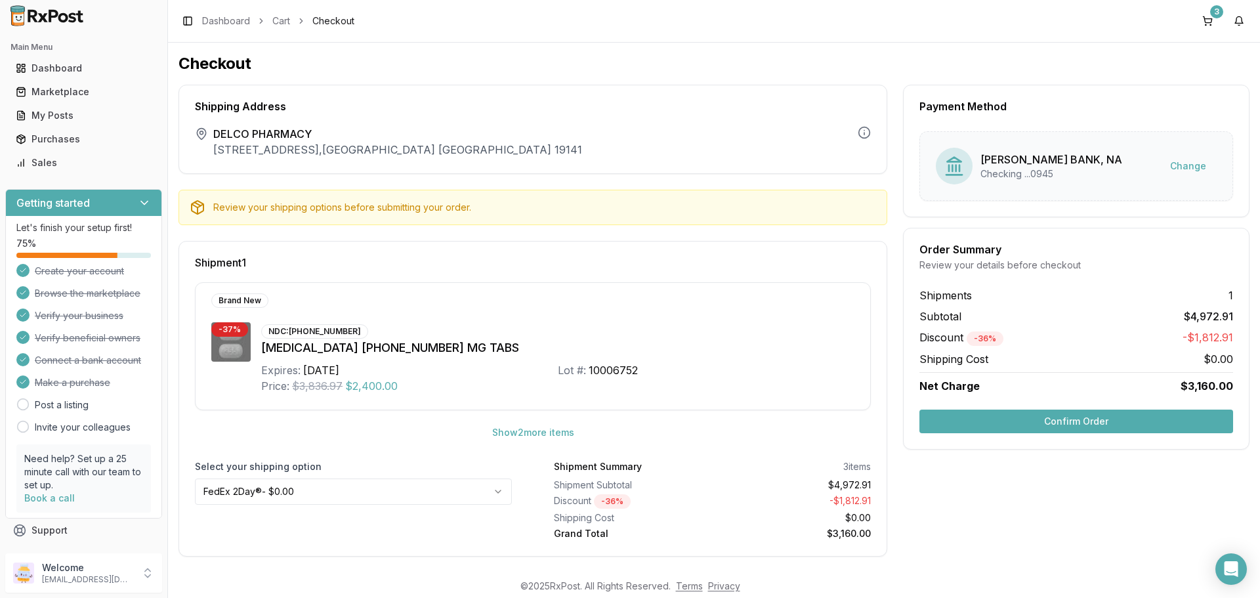
click at [1074, 426] on button "Confirm Order" at bounding box center [1077, 422] width 314 height 24
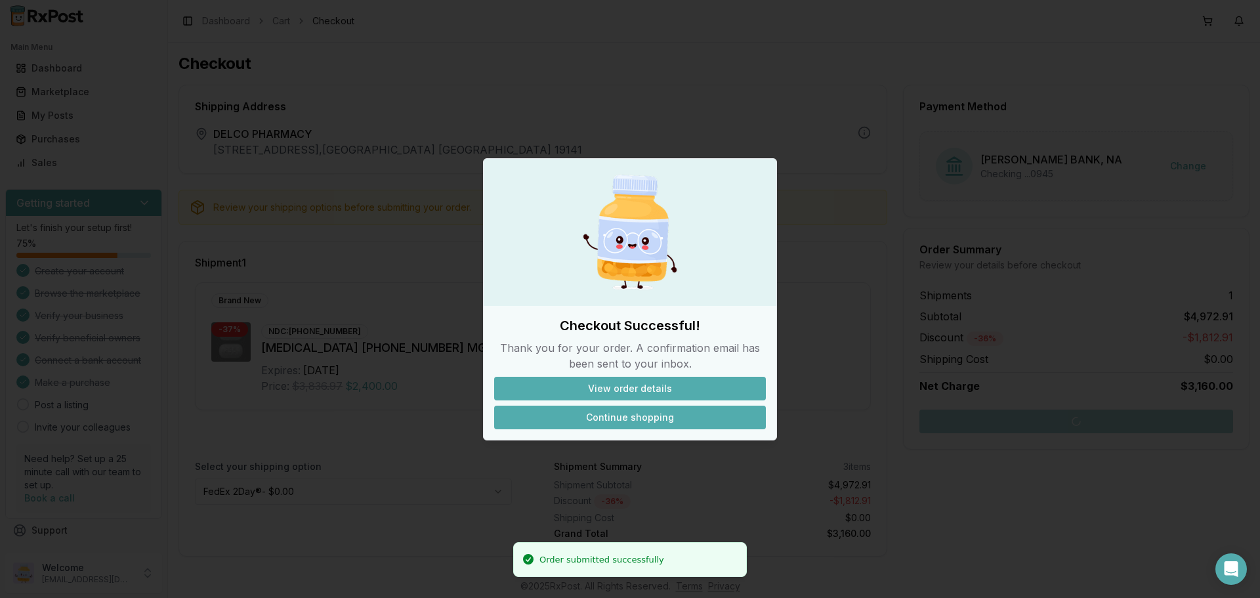
click at [612, 419] on button "Continue shopping" at bounding box center [630, 418] width 272 height 24
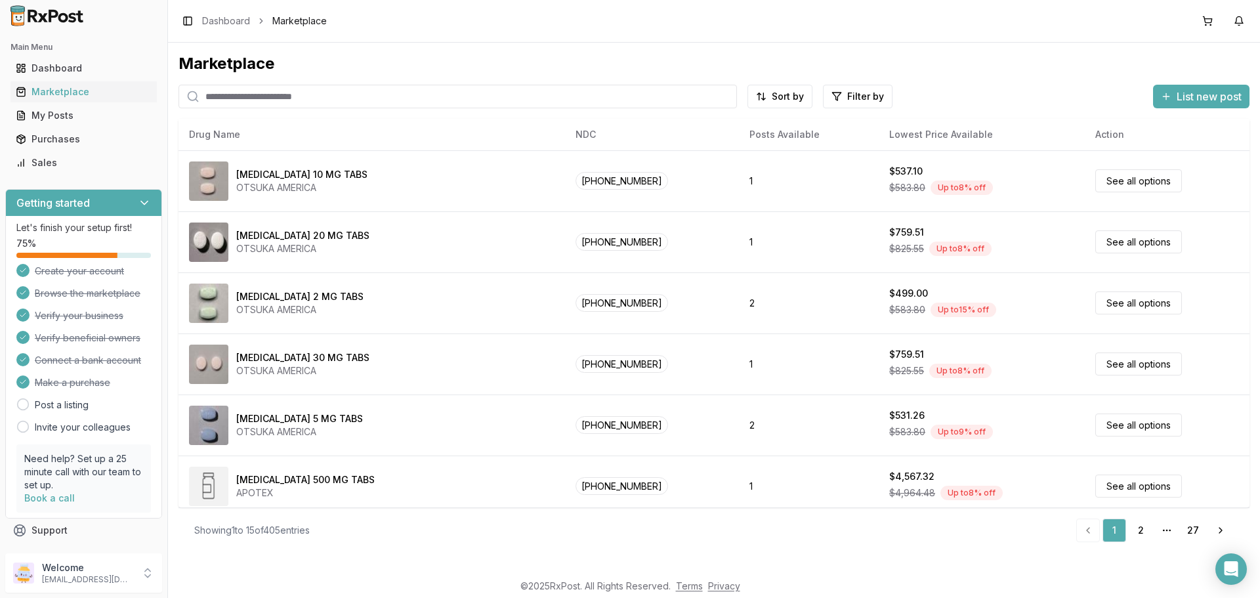
click at [240, 104] on input "search" at bounding box center [458, 97] width 559 height 24
type input "*******"
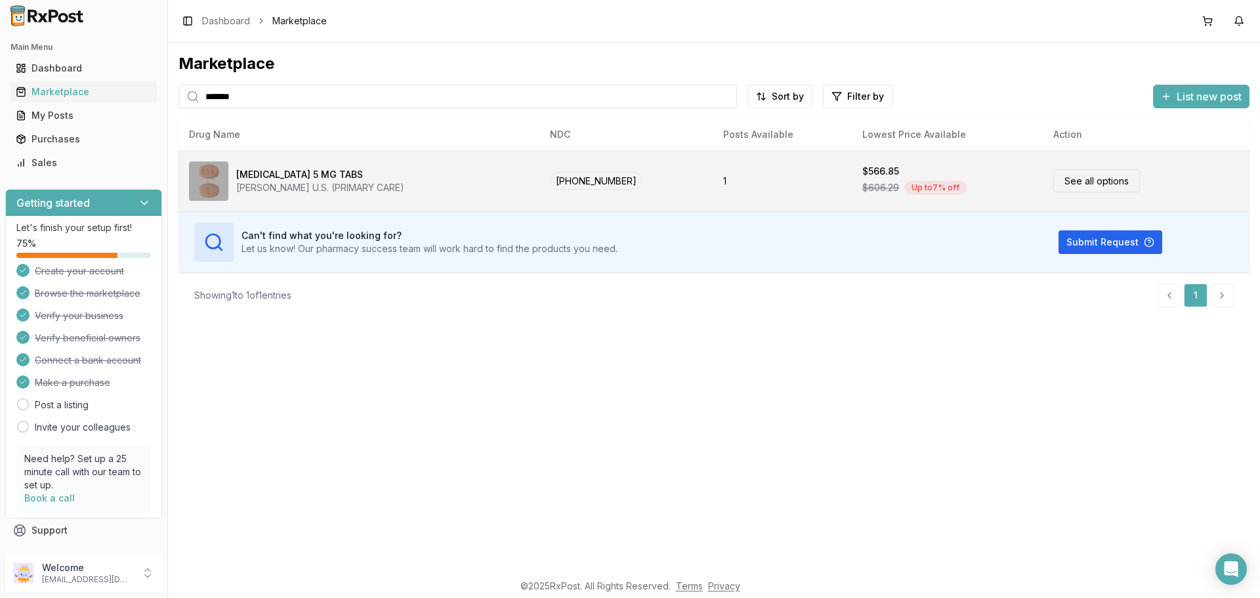
click at [1069, 186] on link "See all options" at bounding box center [1097, 180] width 87 height 23
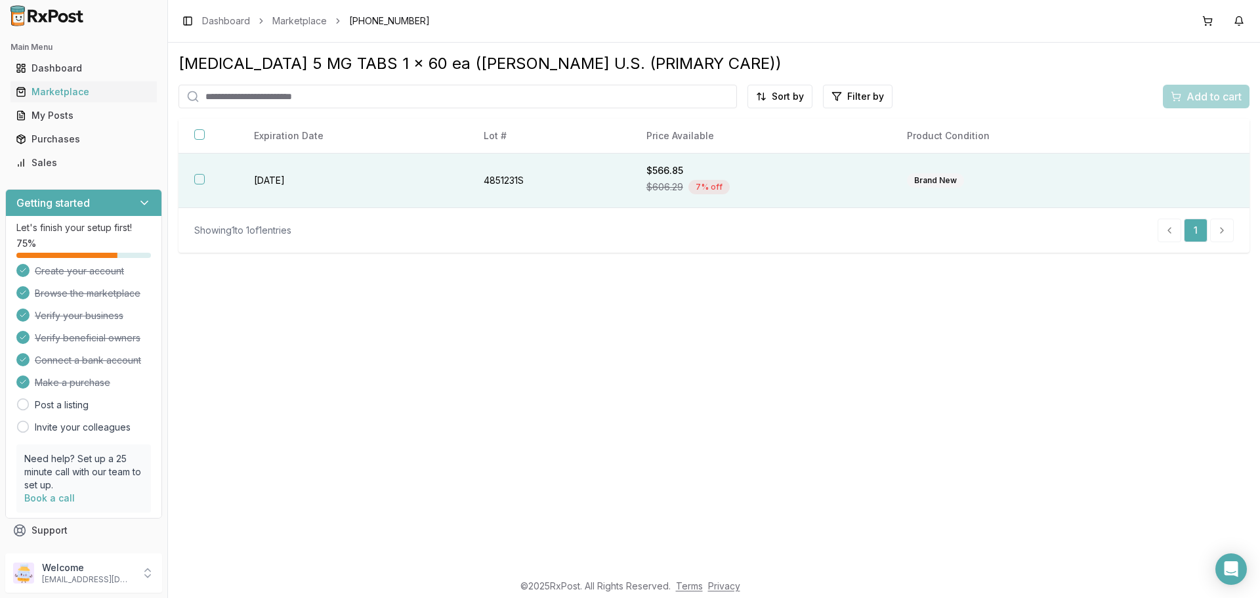
click at [224, 183] on th at bounding box center [209, 181] width 60 height 54
drag, startPoint x: 1208, startPoint y: 98, endPoint x: 1208, endPoint y: 106, distance: 8.5
click at [1208, 100] on span "Add to cart" at bounding box center [1214, 97] width 55 height 16
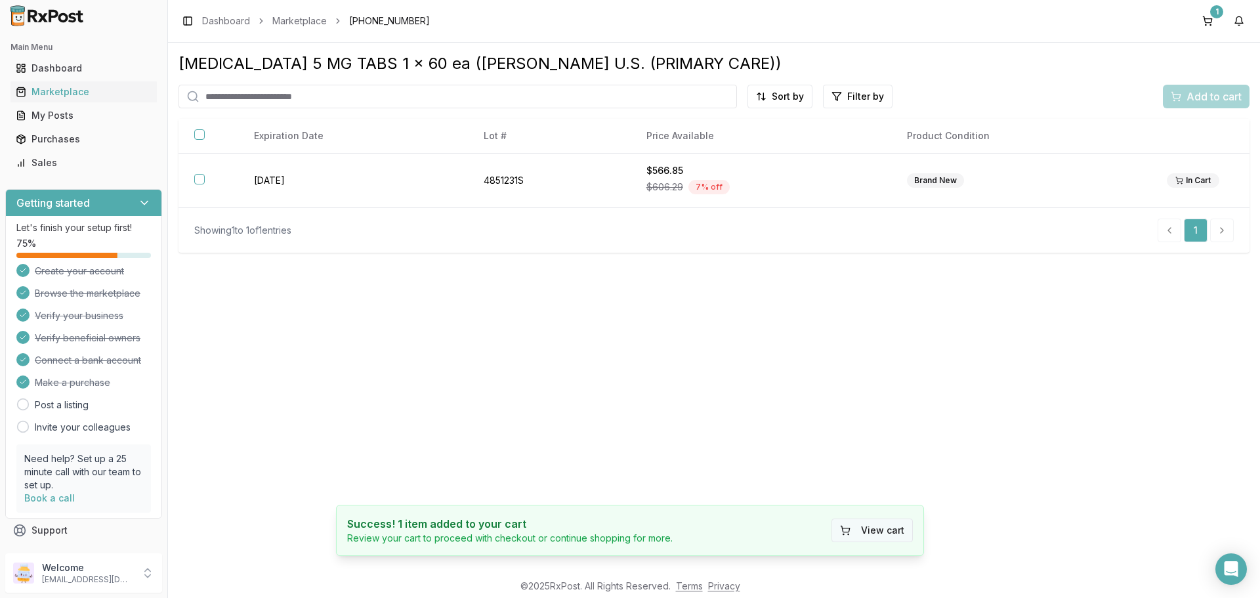
click at [877, 531] on button "View cart" at bounding box center [872, 531] width 81 height 24
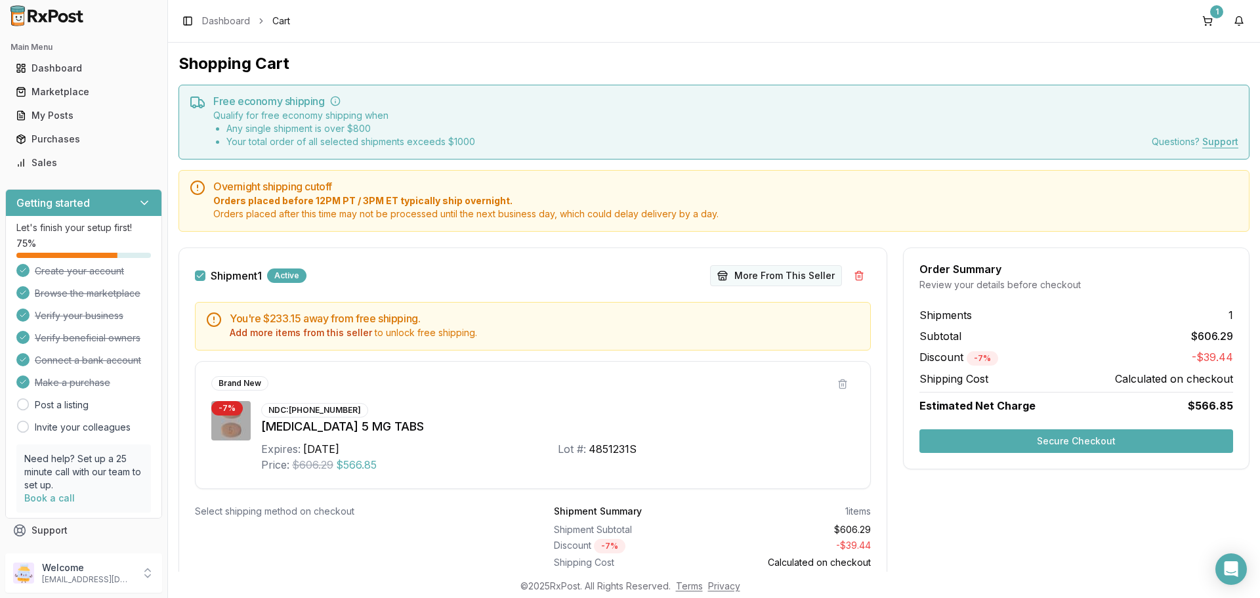
click at [773, 274] on button "More From This Seller" at bounding box center [776, 275] width 132 height 21
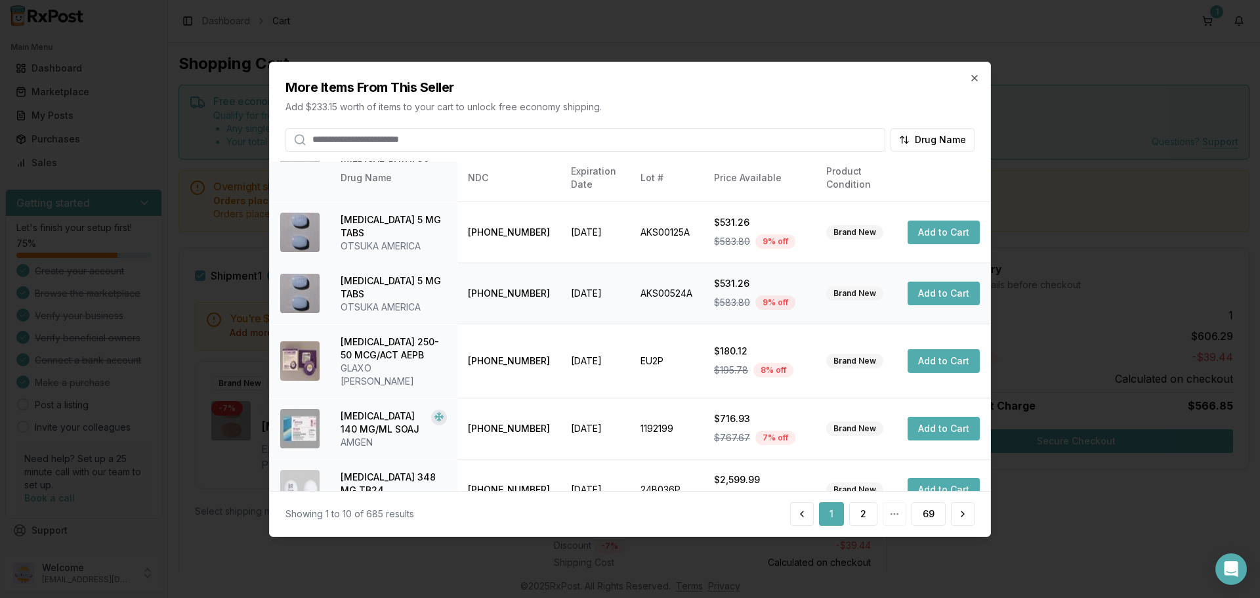
scroll to position [312, 0]
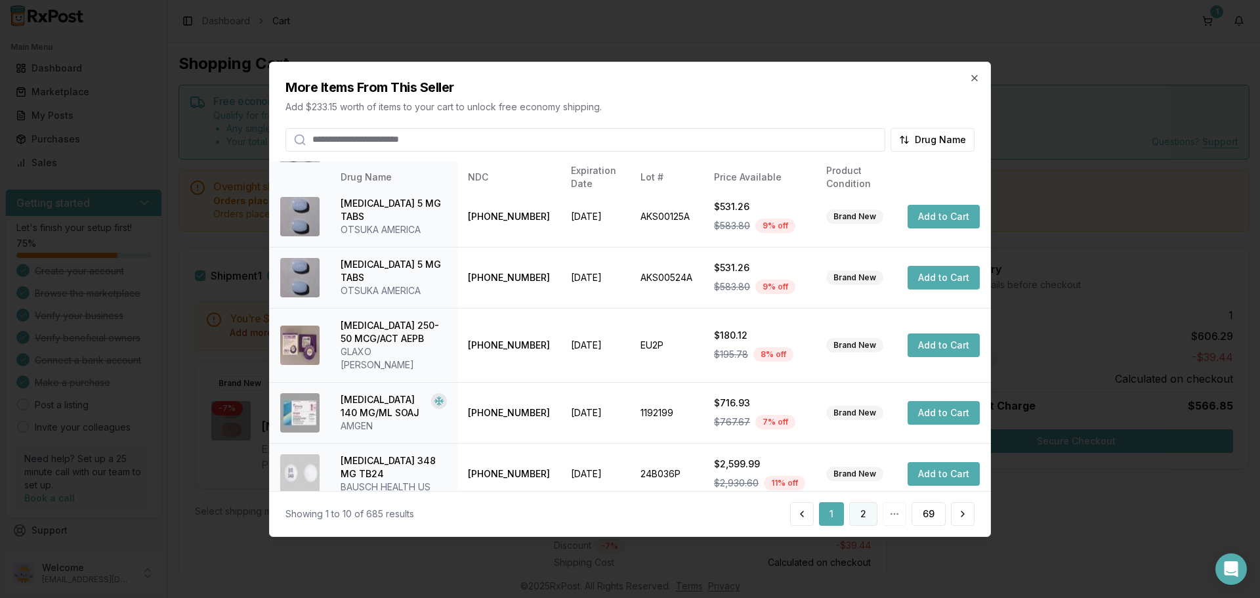
click at [864, 521] on button "2" at bounding box center [863, 514] width 28 height 24
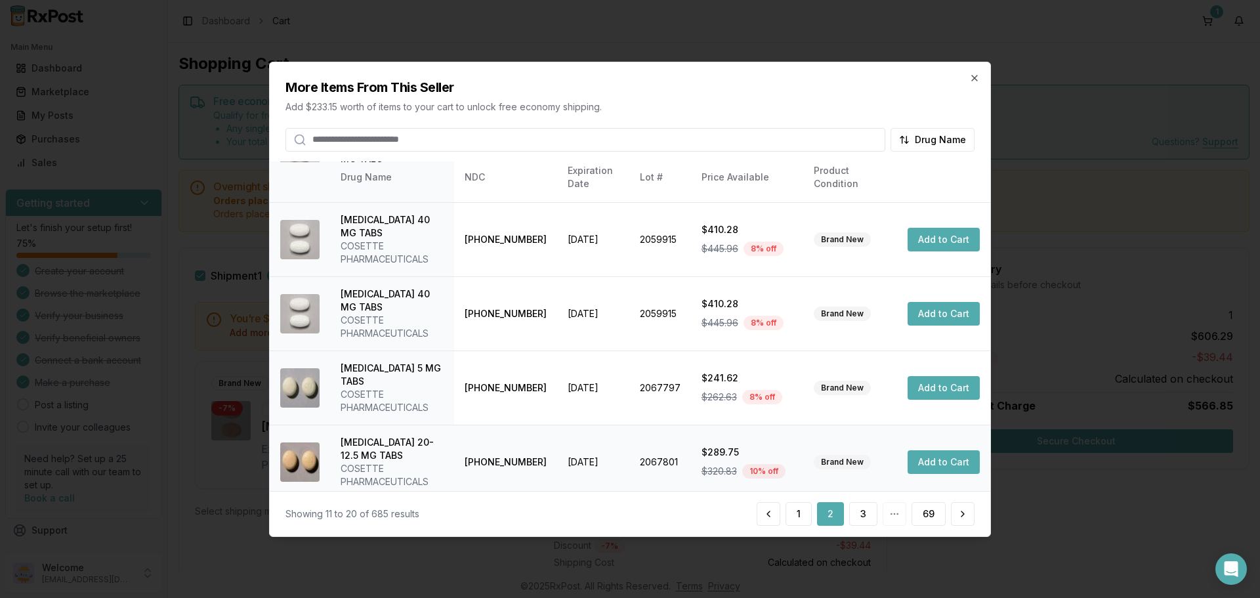
scroll to position [339, 0]
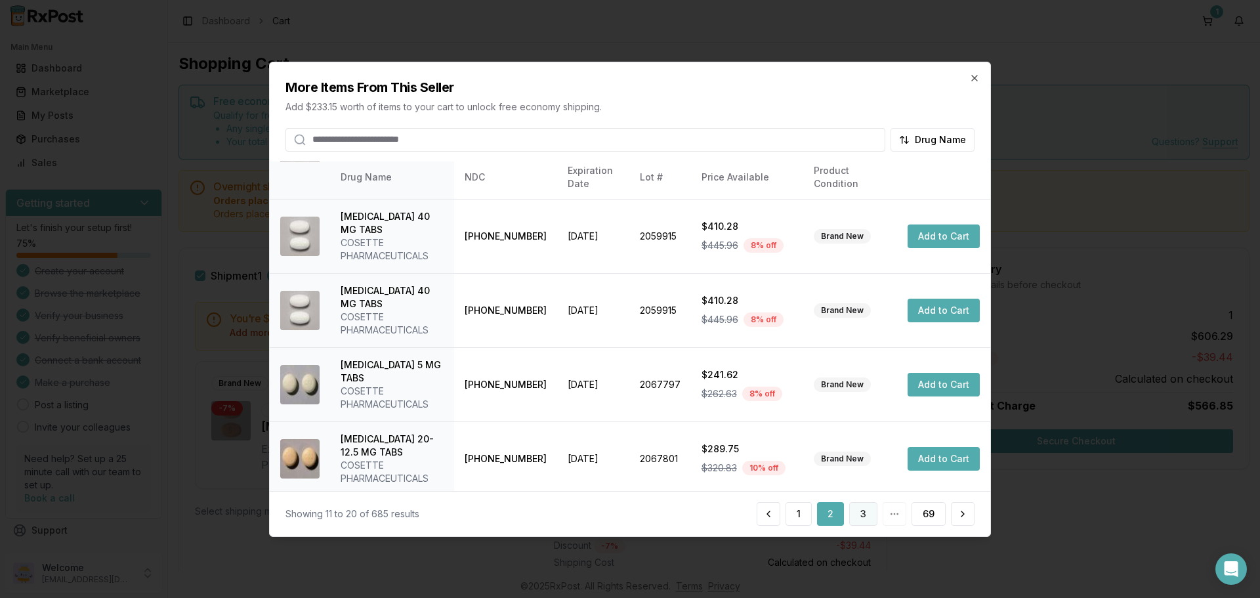
click at [870, 511] on button "3" at bounding box center [863, 514] width 28 height 24
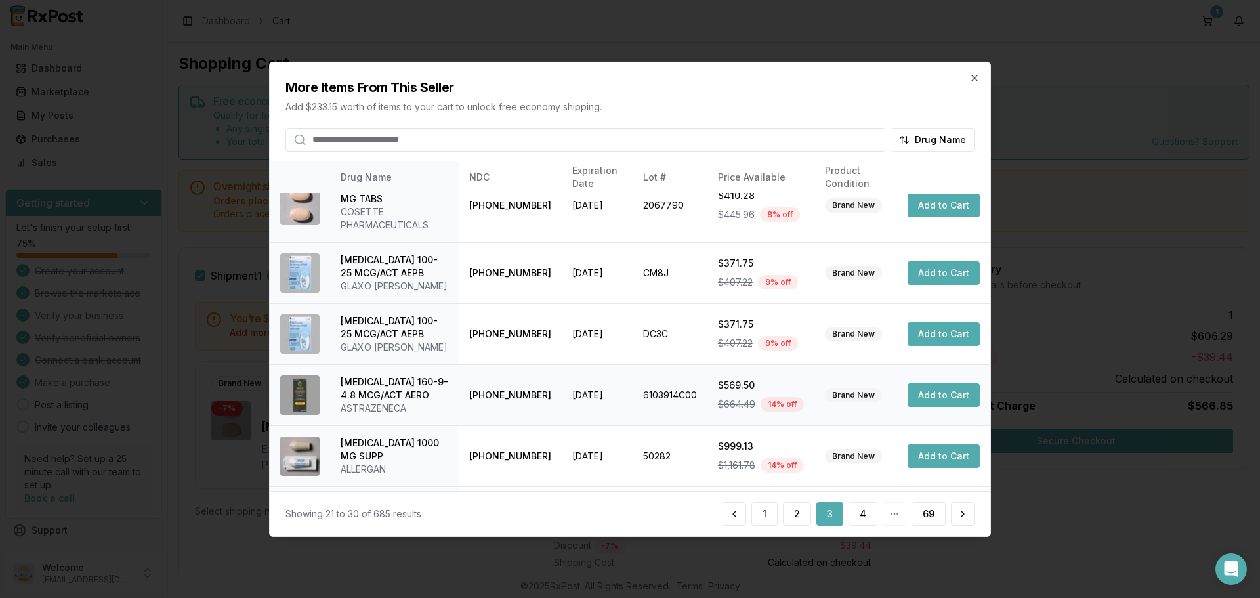
scroll to position [378, 0]
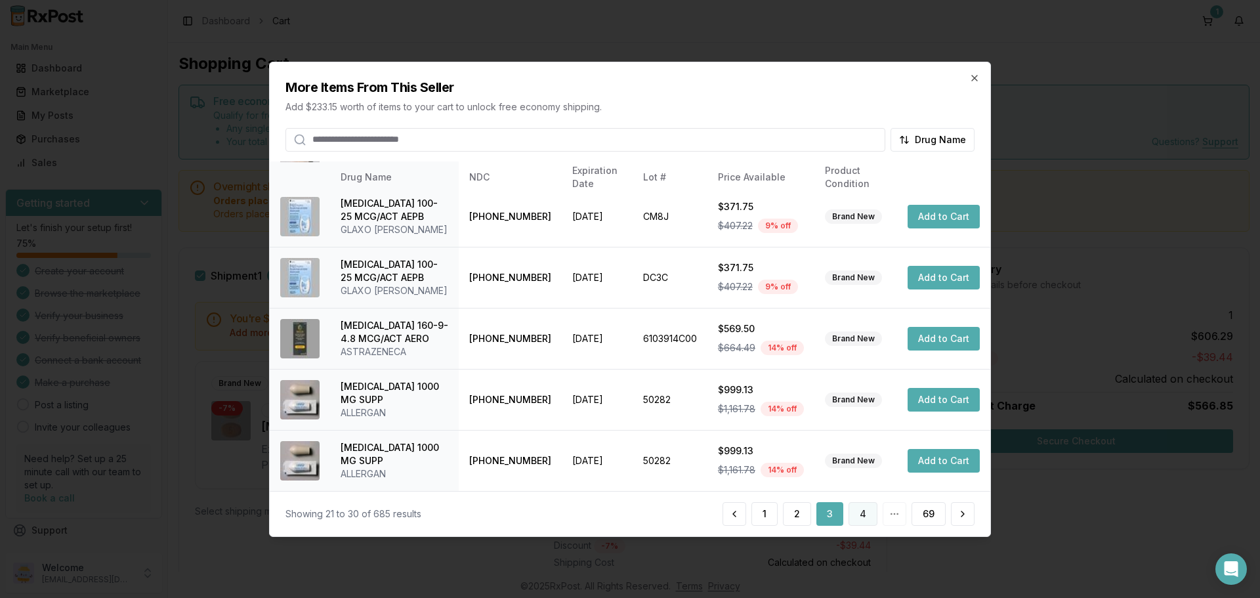
click at [863, 513] on button "4" at bounding box center [863, 514] width 29 height 24
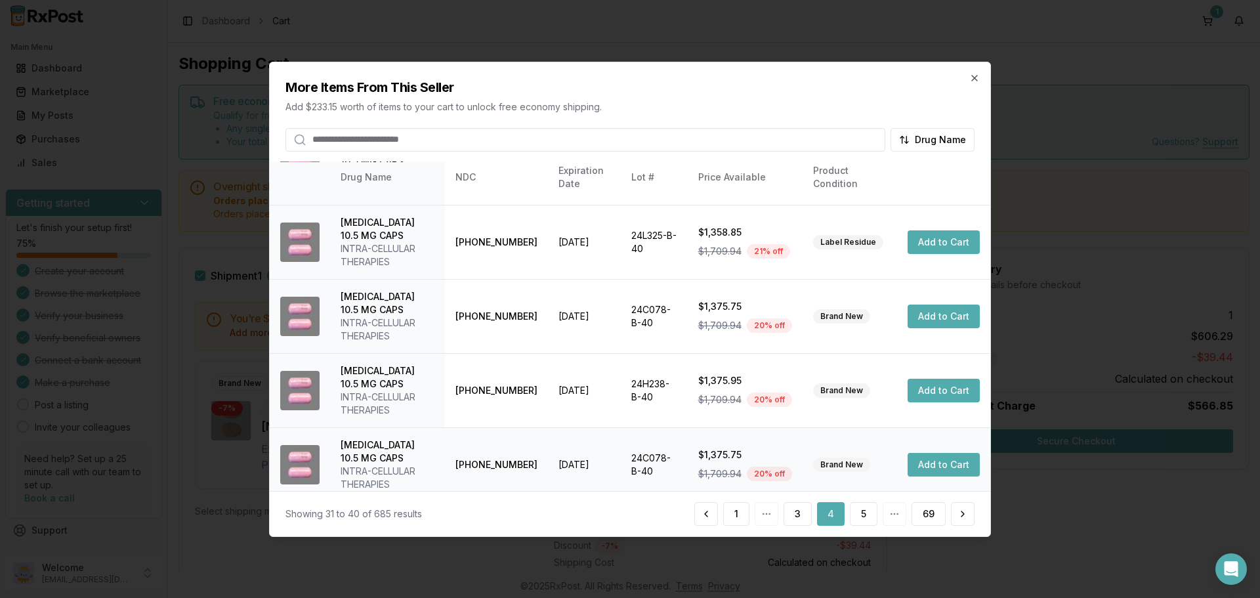
scroll to position [404, 0]
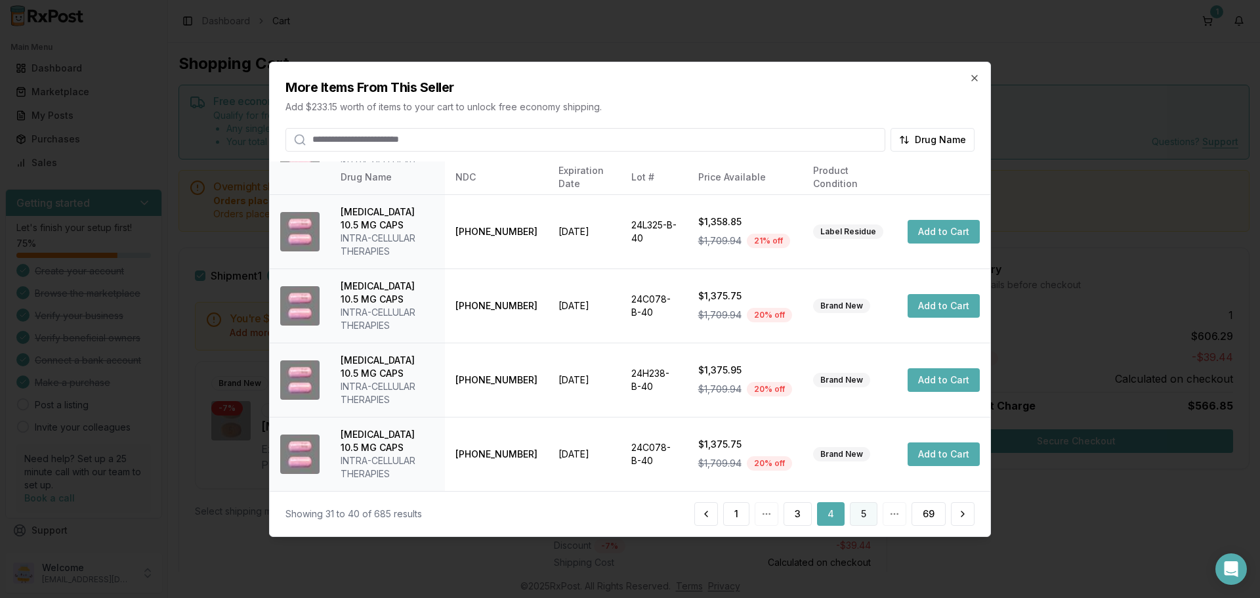
click at [866, 516] on button "5" at bounding box center [864, 514] width 28 height 24
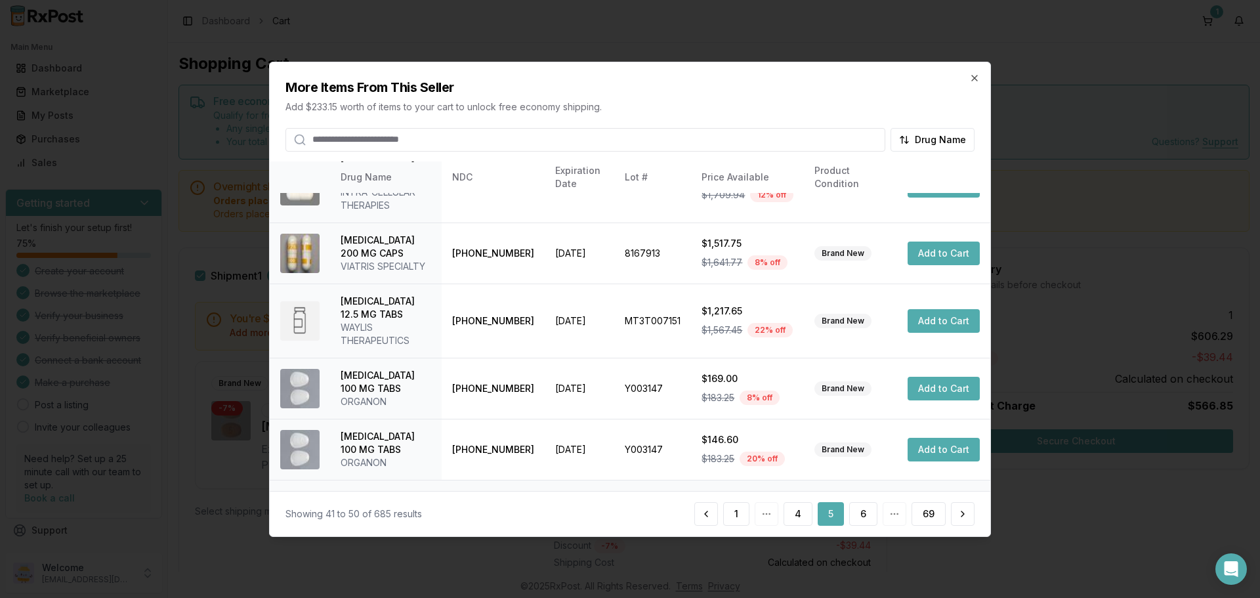
scroll to position [263, 0]
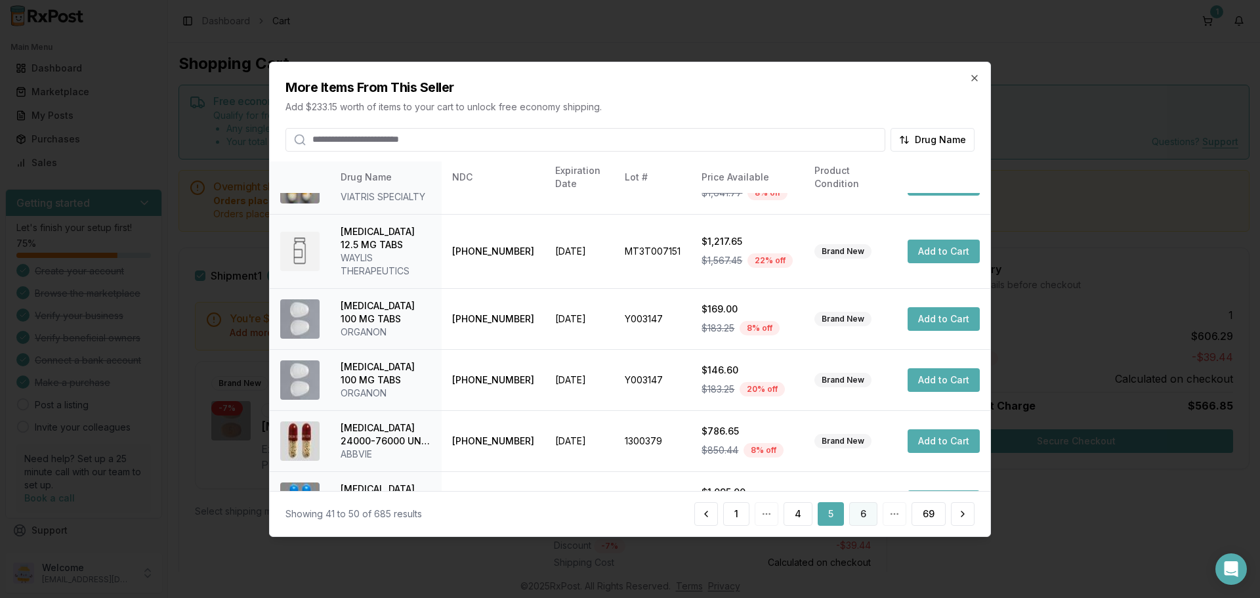
click at [861, 513] on button "6" at bounding box center [863, 514] width 28 height 24
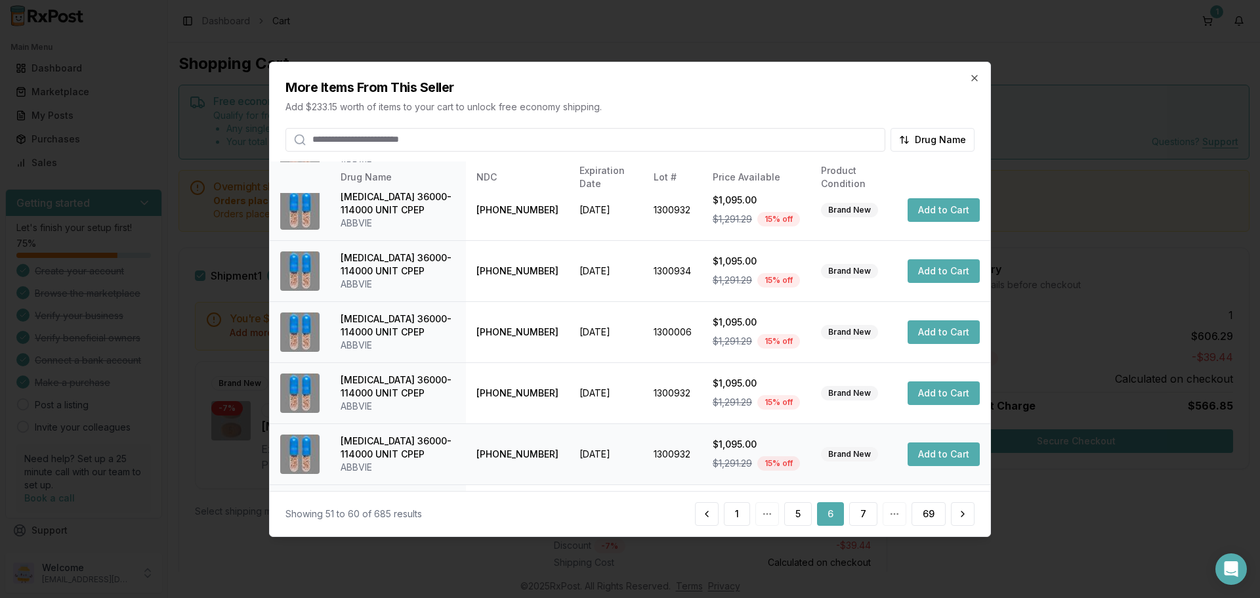
scroll to position [312, 0]
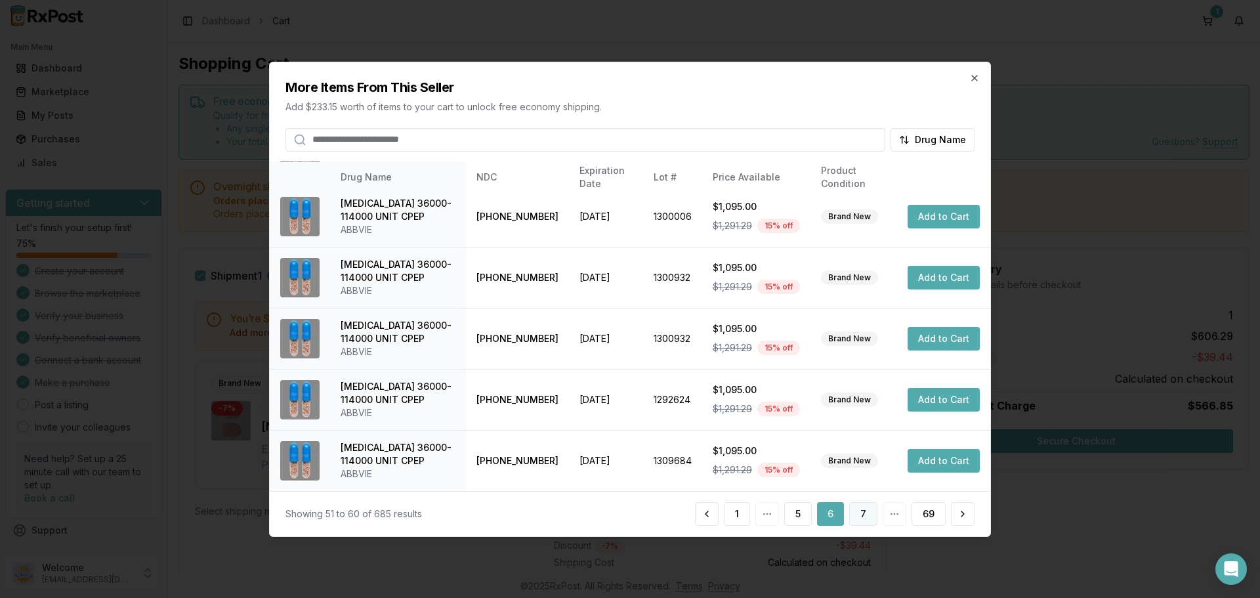
click at [873, 518] on button "7" at bounding box center [863, 514] width 28 height 24
click at [861, 515] on button "8" at bounding box center [863, 514] width 28 height 24
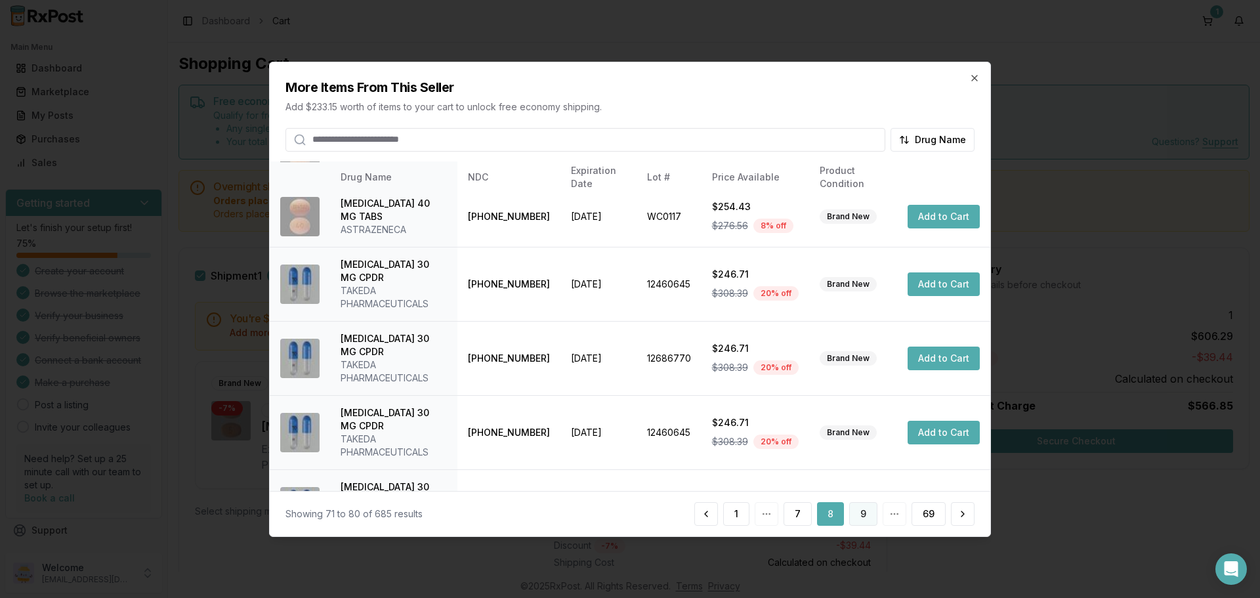
click at [869, 516] on button "9" at bounding box center [863, 514] width 28 height 24
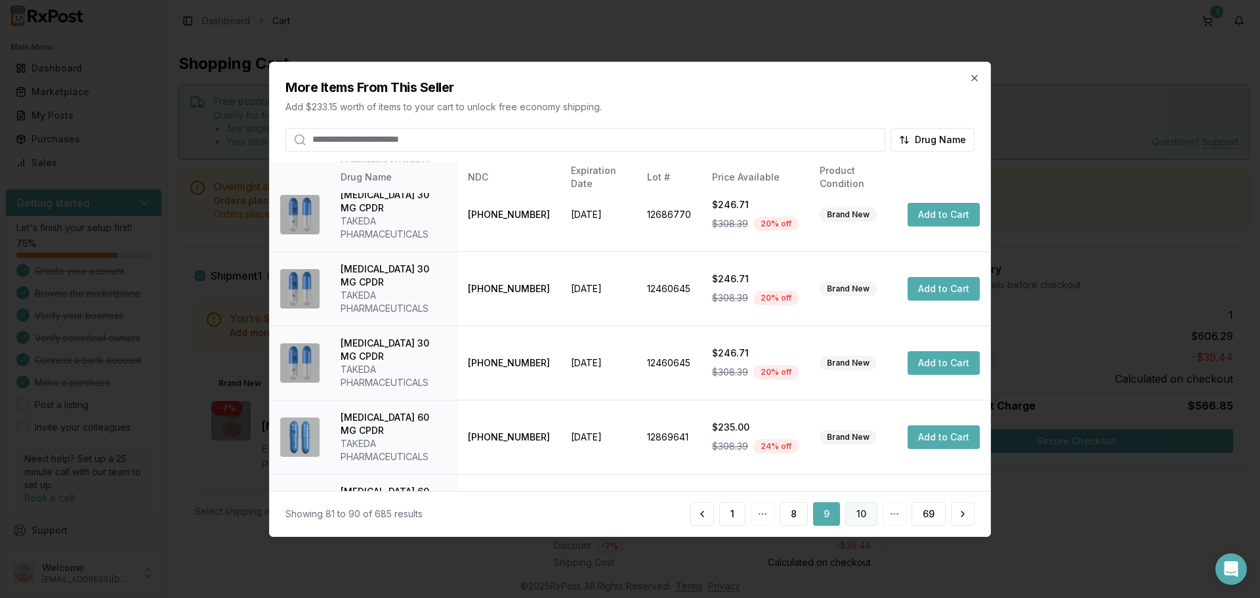
click at [860, 515] on button "10" at bounding box center [861, 514] width 32 height 24
click at [870, 513] on button "11" at bounding box center [862, 514] width 30 height 24
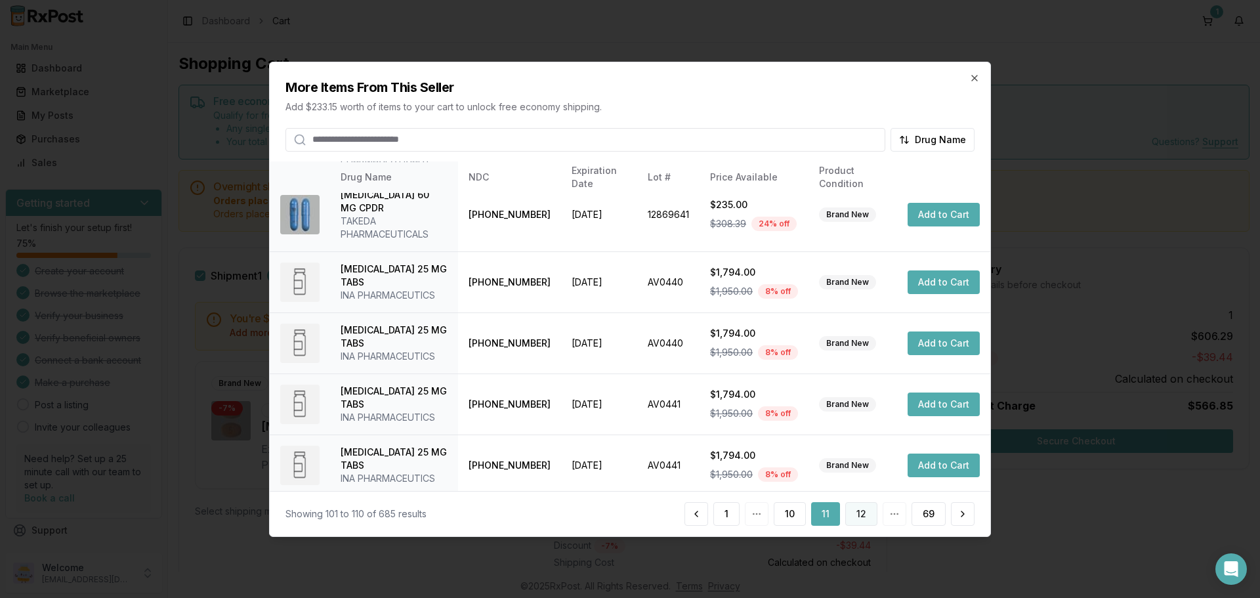
click at [867, 511] on button "12" at bounding box center [861, 514] width 32 height 24
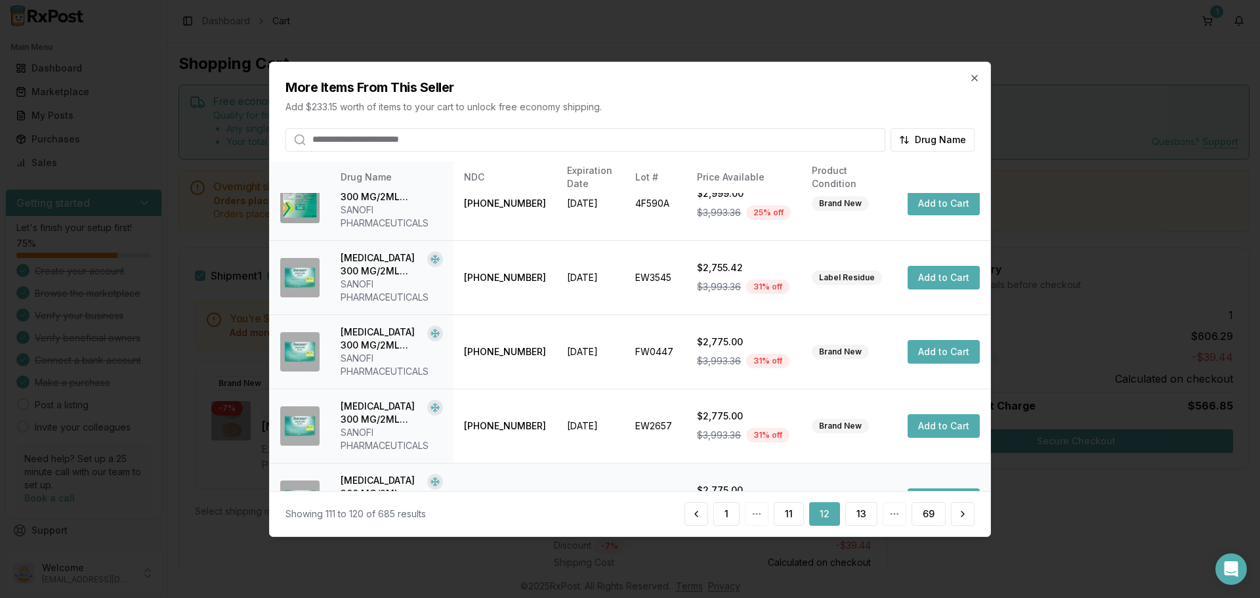
scroll to position [404, 0]
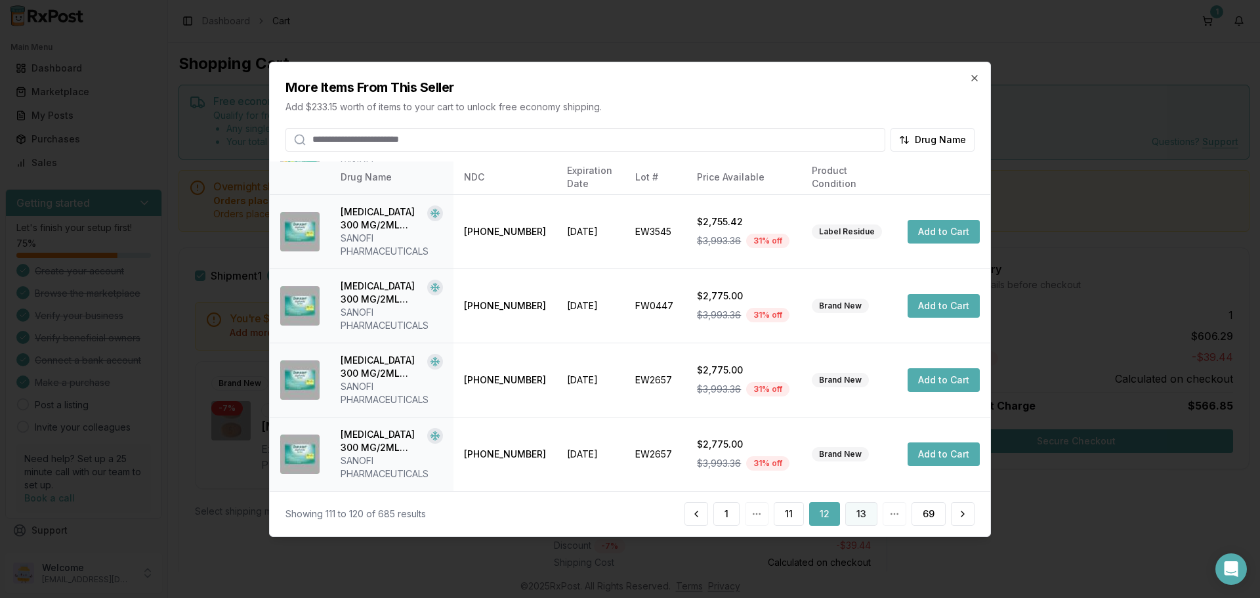
click at [863, 517] on button "13" at bounding box center [861, 514] width 32 height 24
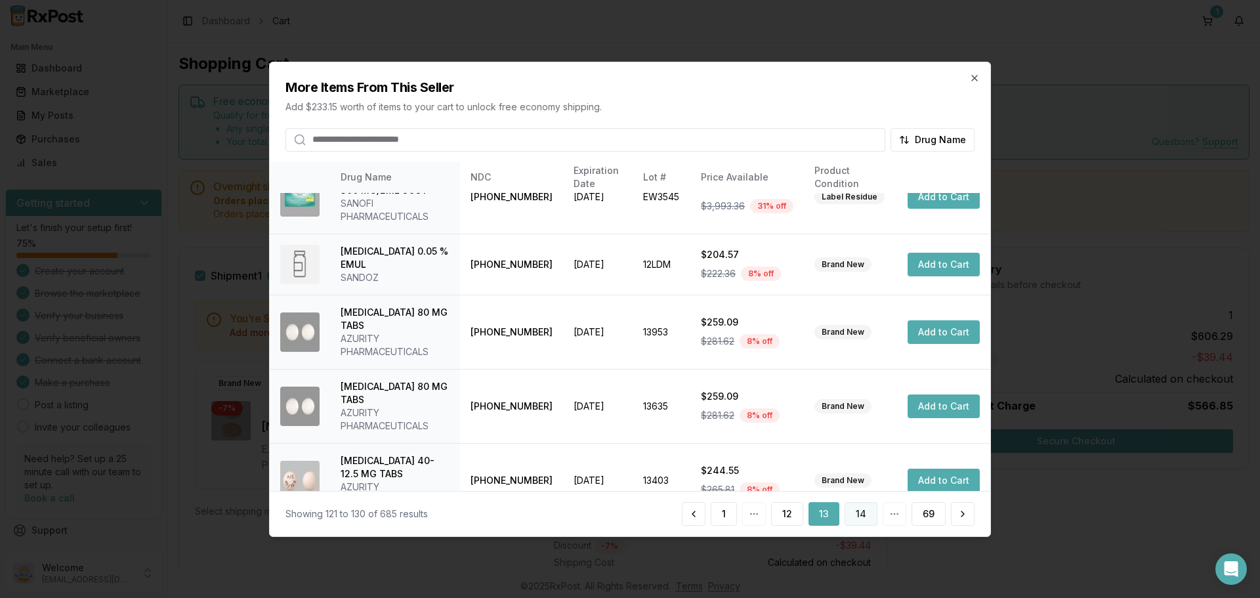
click at [861, 513] on button "14" at bounding box center [861, 514] width 33 height 24
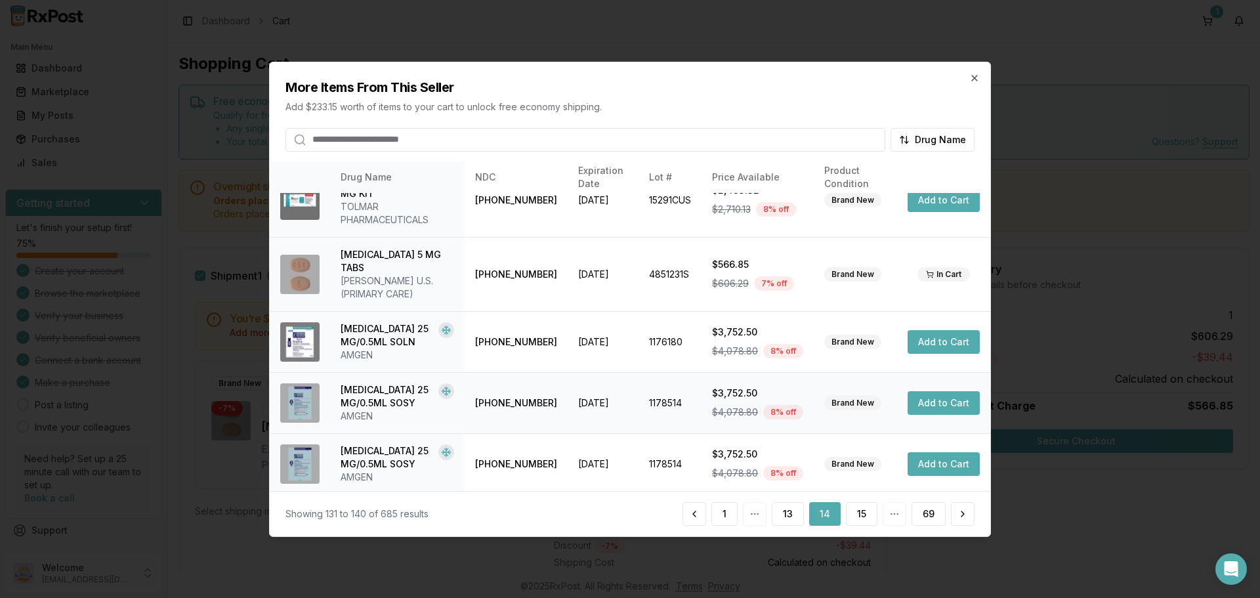
scroll to position [197, 0]
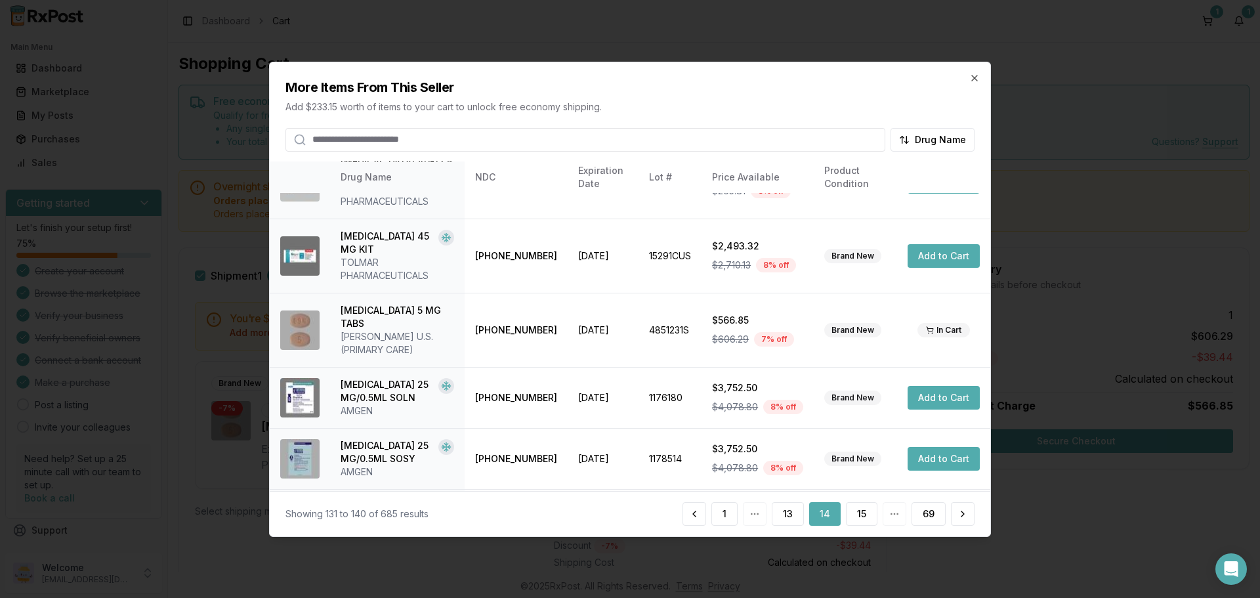
click at [984, 79] on div "More Items From This Seller Add $233.15 worth of items to your cart to unlock f…" at bounding box center [630, 106] width 721 height 89
click at [980, 80] on div "More Items From This Seller Add $233.15 worth of items to your cart to unlock f…" at bounding box center [630, 106] width 721 height 89
click at [973, 81] on icon "button" at bounding box center [974, 77] width 11 height 11
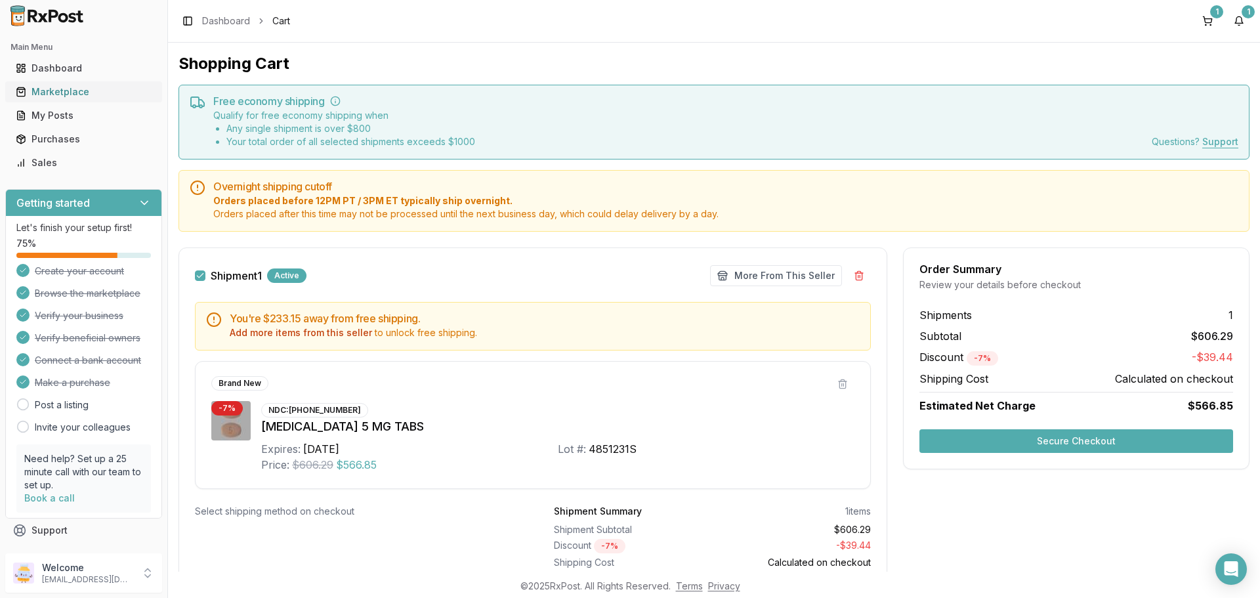
drag, startPoint x: 77, startPoint y: 95, endPoint x: 85, endPoint y: 96, distance: 8.0
click at [77, 95] on div "Marketplace" at bounding box center [84, 91] width 136 height 13
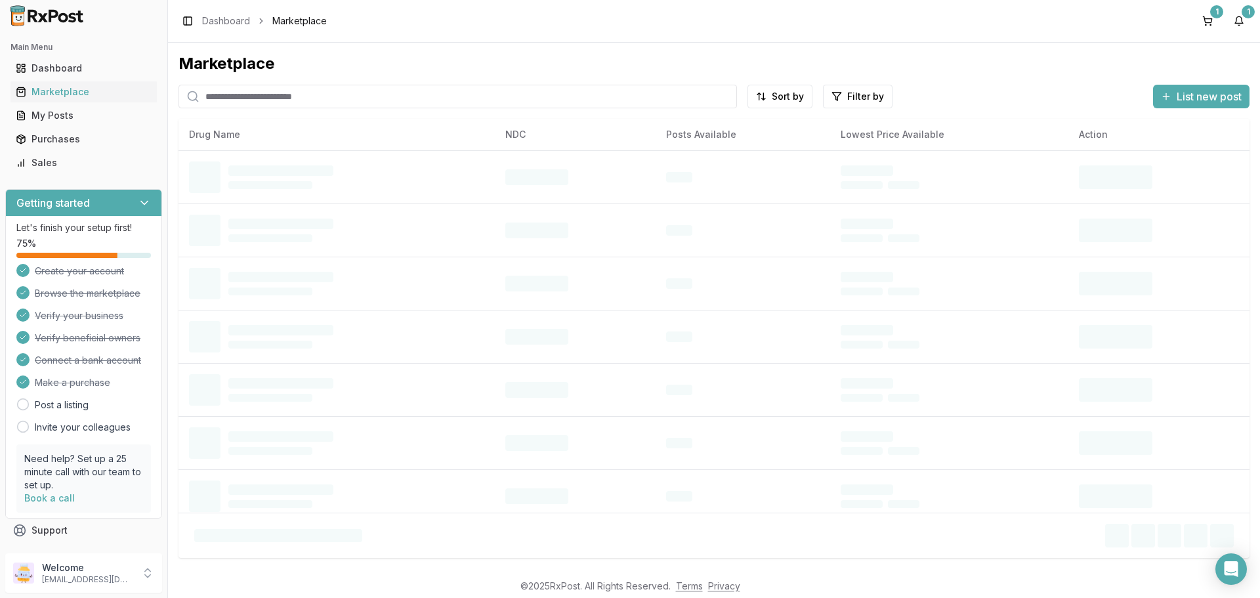
click at [291, 98] on input "search" at bounding box center [458, 97] width 559 height 24
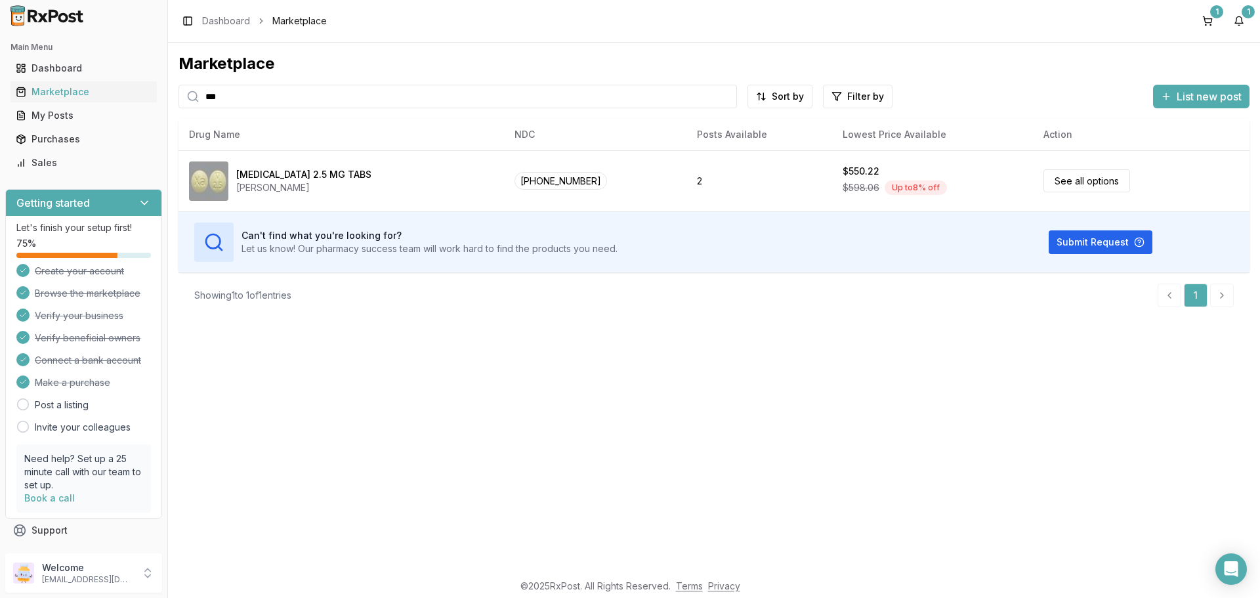
type input "***"
